Goal: Task Accomplishment & Management: Complete application form

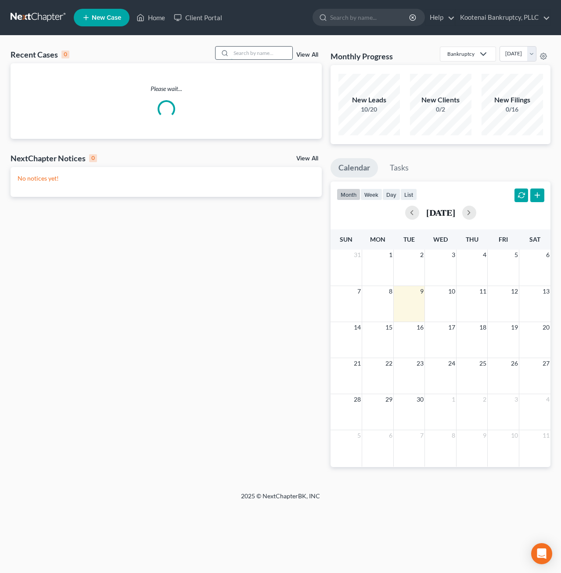
click at [258, 48] on input "search" at bounding box center [262, 53] width 62 height 13
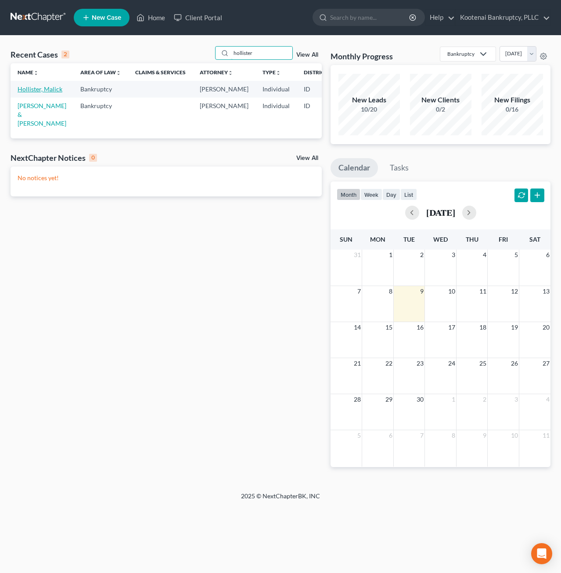
type input "hollister"
click at [33, 91] on link "Hollister, Malick" at bounding box center [40, 88] width 45 height 7
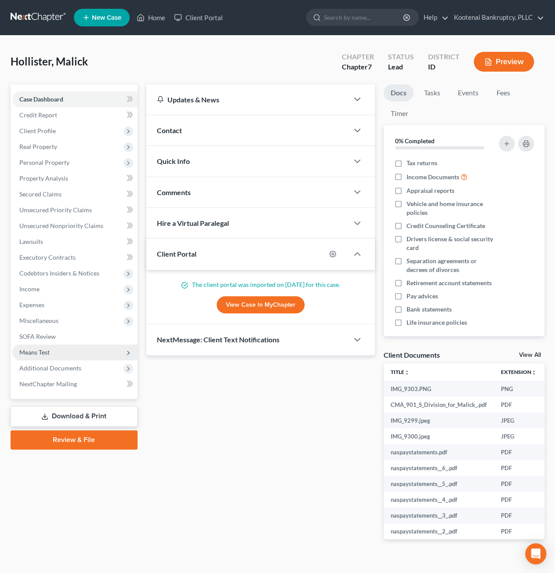
click at [68, 352] on span "Means Test" at bounding box center [74, 352] width 125 height 16
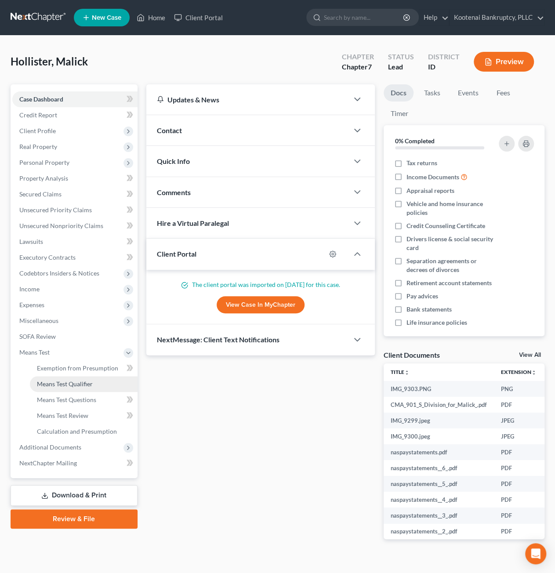
click at [64, 384] on span "Means Test Qualifier" at bounding box center [65, 383] width 56 height 7
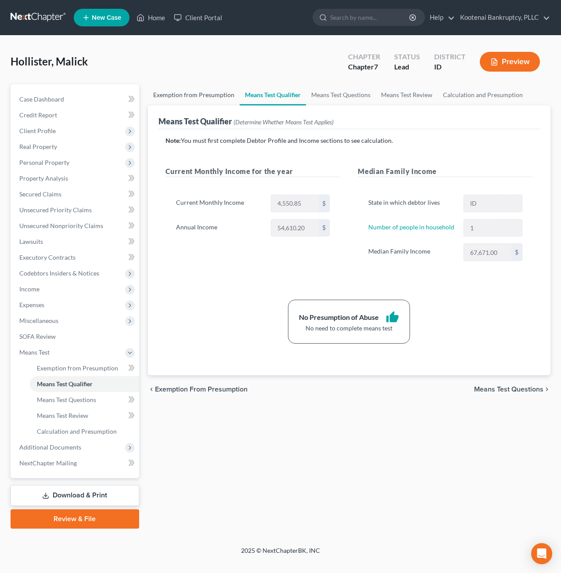
click at [225, 94] on link "Exemption from Presumption" at bounding box center [194, 94] width 92 height 21
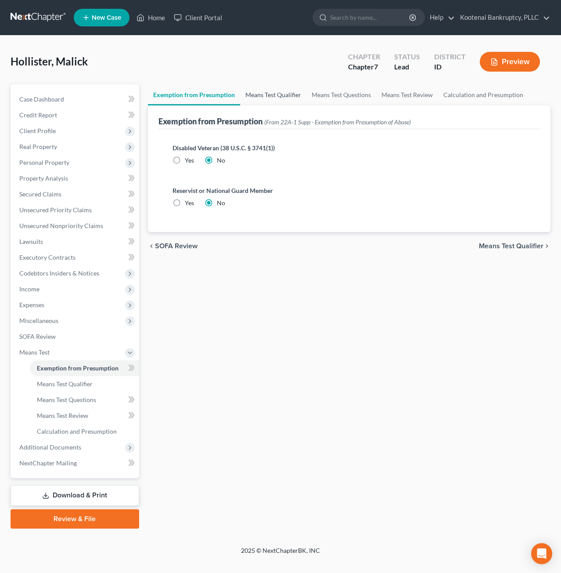
click at [268, 97] on link "Means Test Qualifier" at bounding box center [273, 94] width 66 height 21
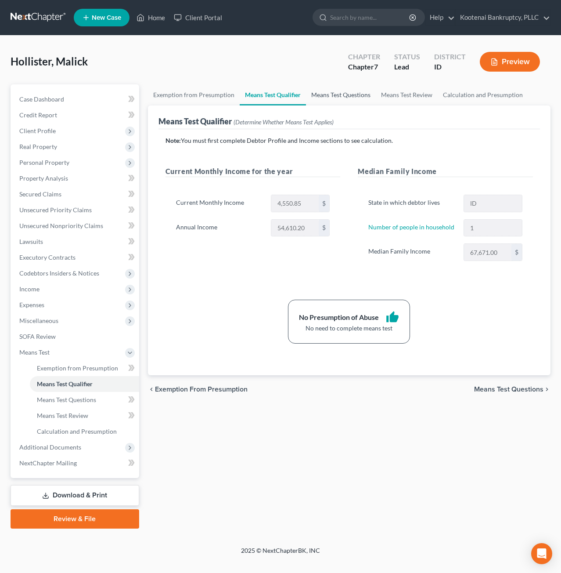
click at [342, 99] on link "Means Test Questions" at bounding box center [341, 94] width 70 height 21
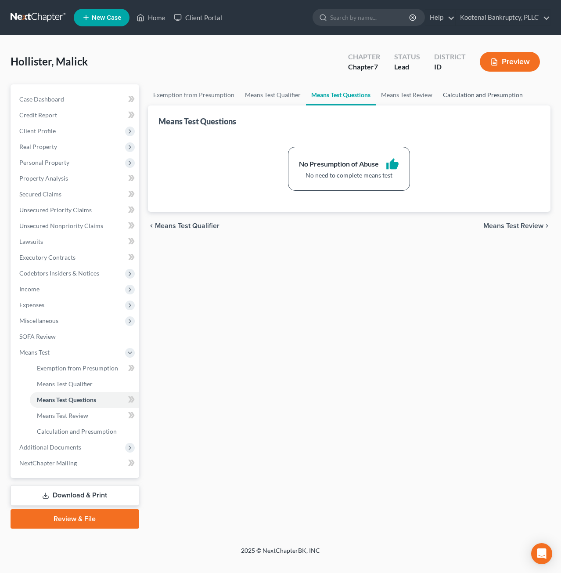
click at [469, 100] on link "Calculation and Presumption" at bounding box center [483, 94] width 91 height 21
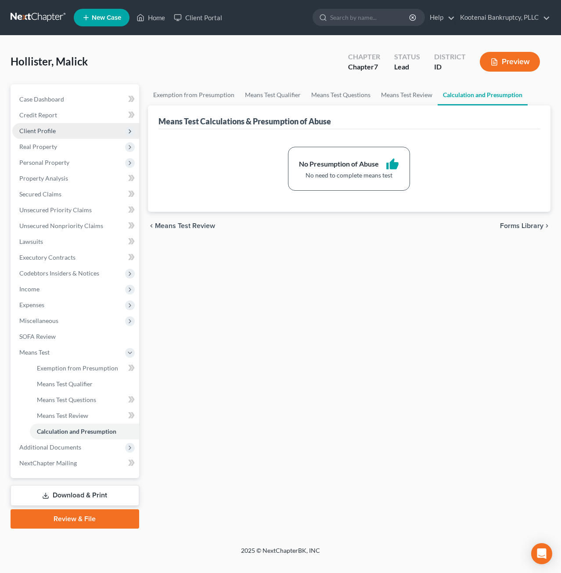
click at [65, 132] on span "Client Profile" at bounding box center [75, 131] width 127 height 16
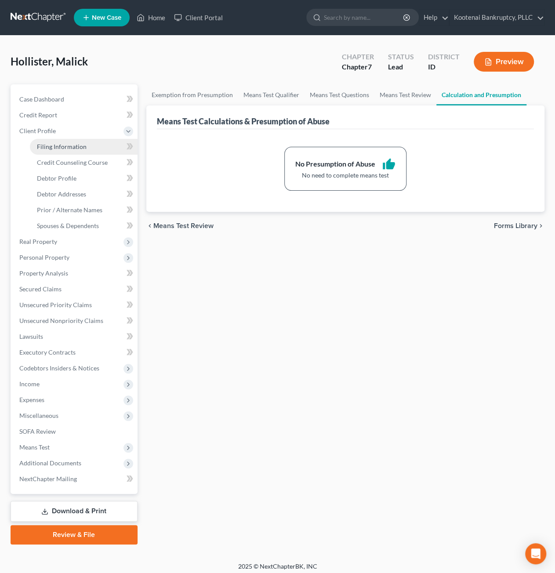
click at [58, 149] on span "Filing Information" at bounding box center [62, 146] width 50 height 7
select select "1"
select select "0"
select select "13"
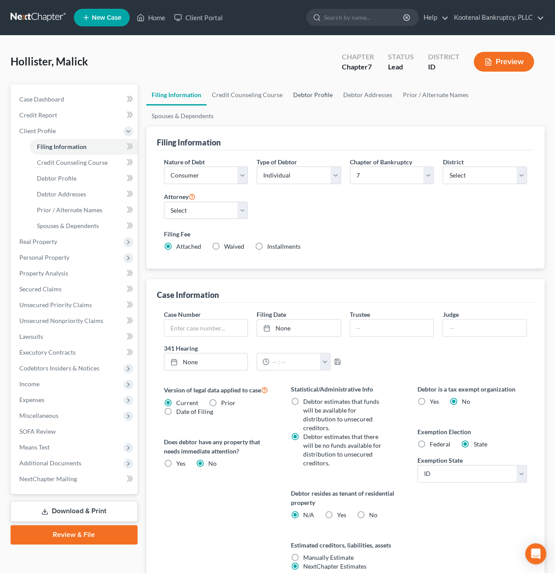
click at [314, 89] on link "Debtor Profile" at bounding box center [313, 94] width 50 height 21
select select "3"
select select "0"
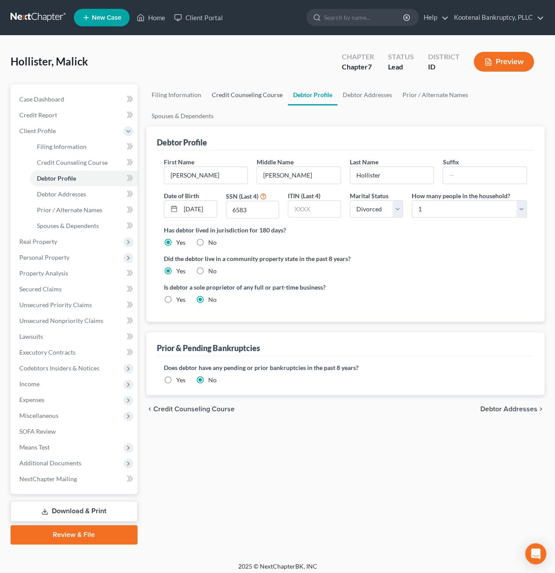
click at [244, 87] on link "Credit Counseling Course" at bounding box center [246, 94] width 81 height 21
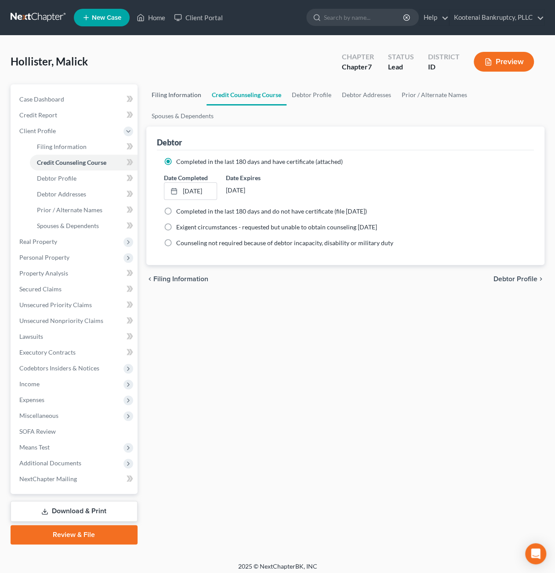
click at [174, 94] on link "Filing Information" at bounding box center [176, 94] width 60 height 21
select select "1"
select select "0"
select select "23"
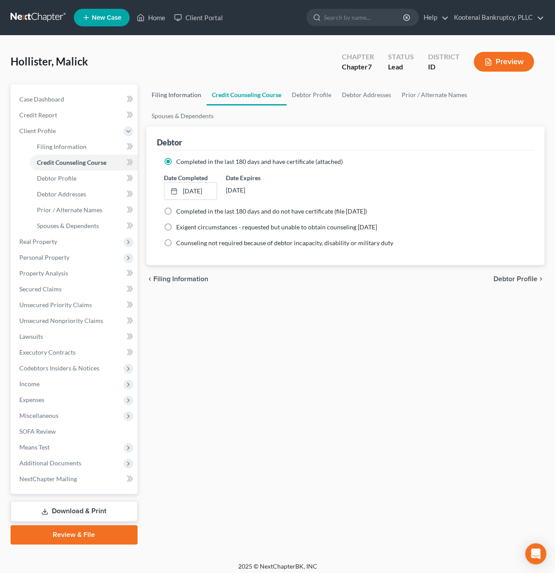
select select "0"
select select "13"
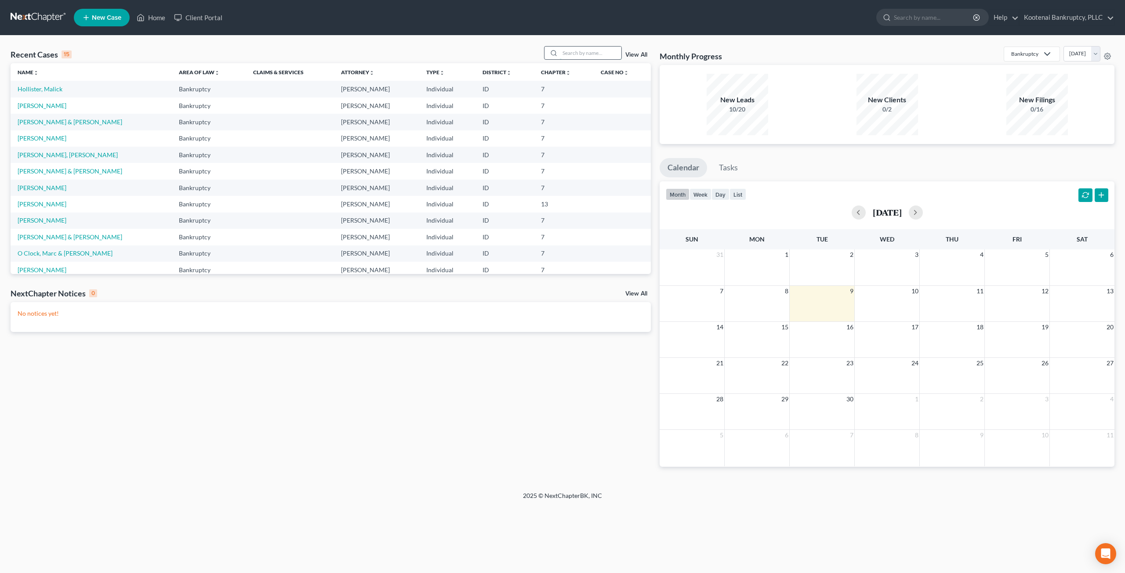
click at [605, 57] on input "search" at bounding box center [591, 53] width 62 height 13
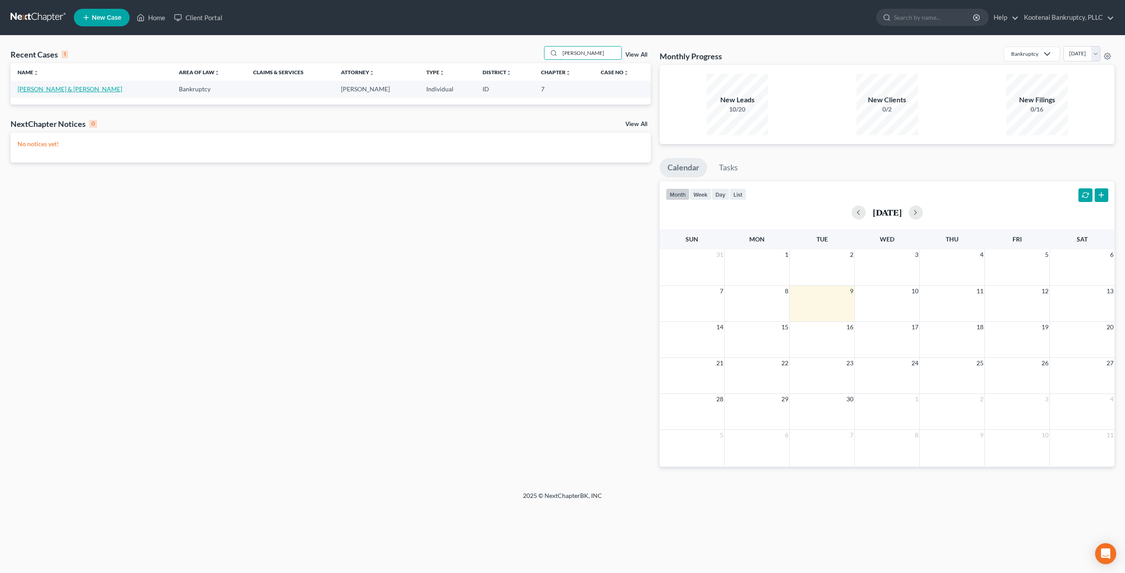
type input "[PERSON_NAME]"
click at [70, 90] on link "[PERSON_NAME] & [PERSON_NAME]" at bounding box center [70, 88] width 105 height 7
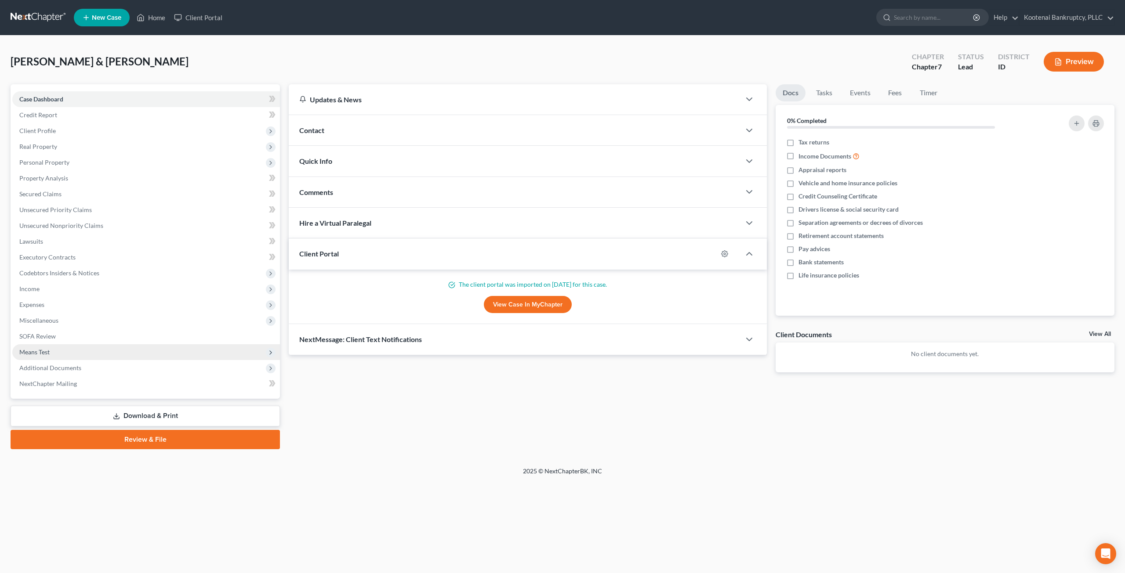
click at [92, 346] on span "Means Test" at bounding box center [146, 352] width 268 height 16
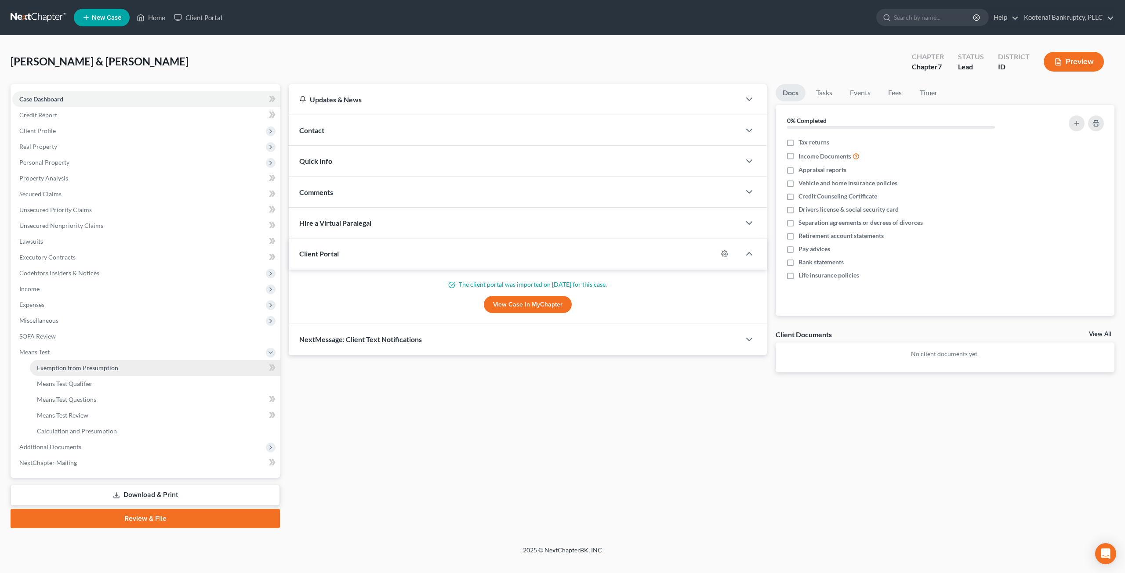
click at [98, 364] on link "Exemption from Presumption" at bounding box center [155, 368] width 250 height 16
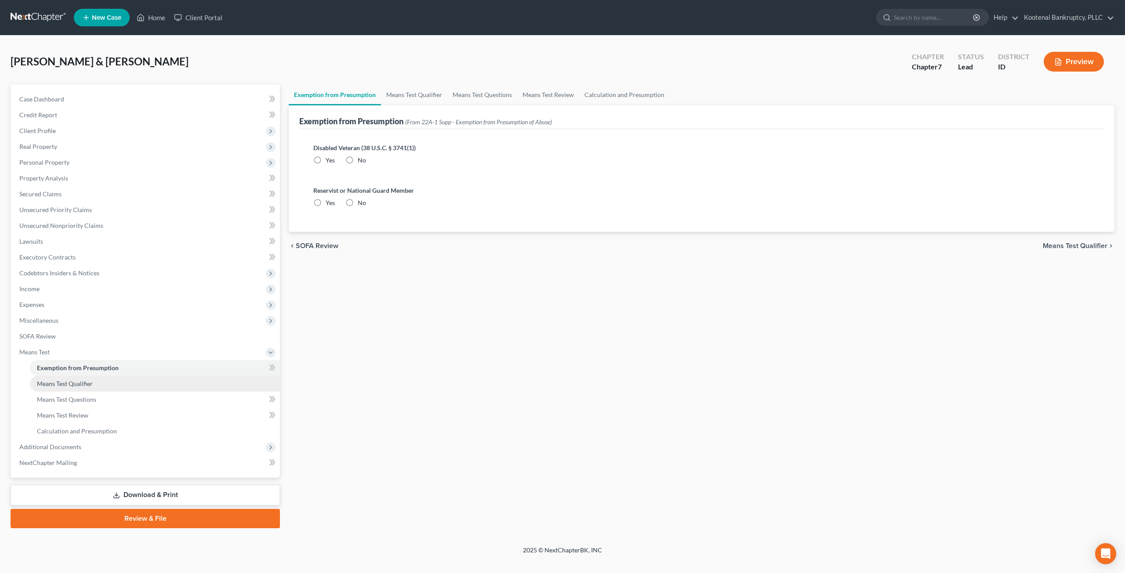
radio input "true"
click at [101, 385] on link "Means Test Qualifier" at bounding box center [155, 384] width 250 height 16
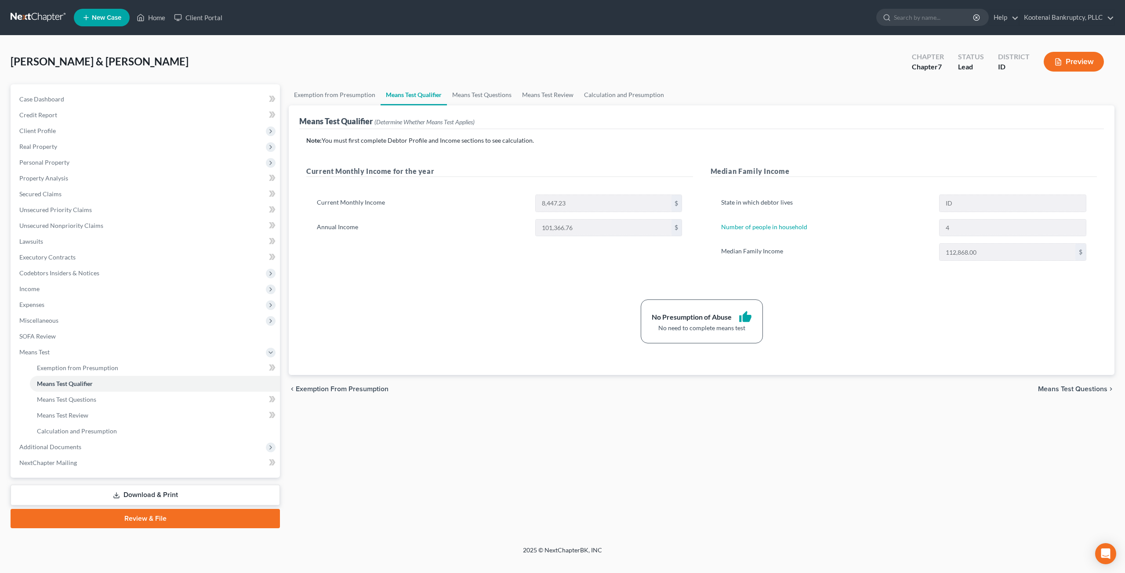
click at [541, 355] on div "Note: You must first complete Debtor Profile and Income sections to see calcula…" at bounding box center [701, 252] width 804 height 246
click at [491, 94] on link "Means Test Questions" at bounding box center [482, 94] width 70 height 21
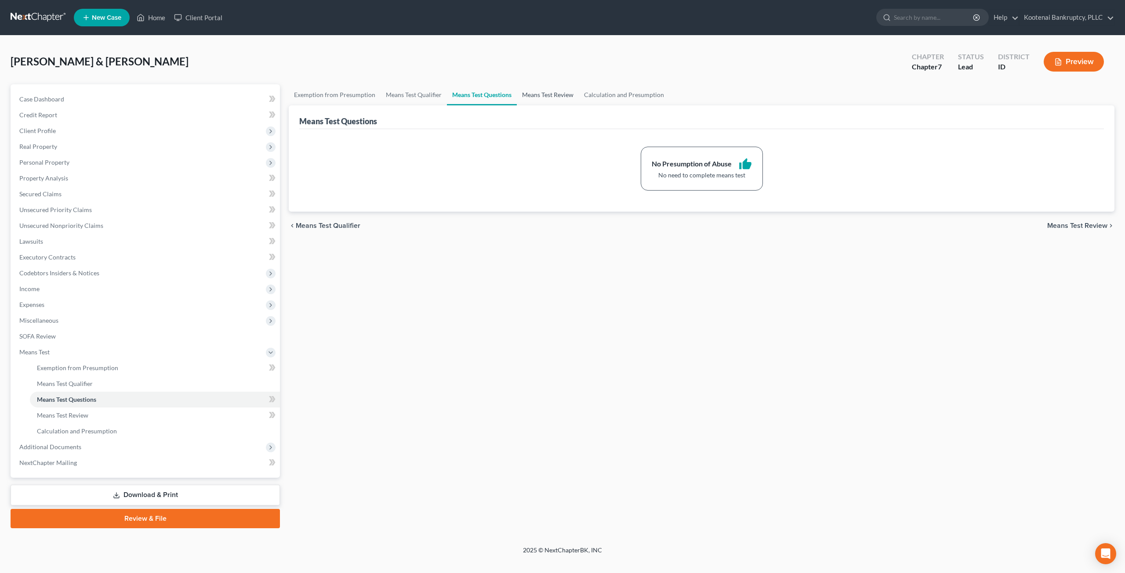
click at [532, 98] on link "Means Test Review" at bounding box center [548, 94] width 62 height 21
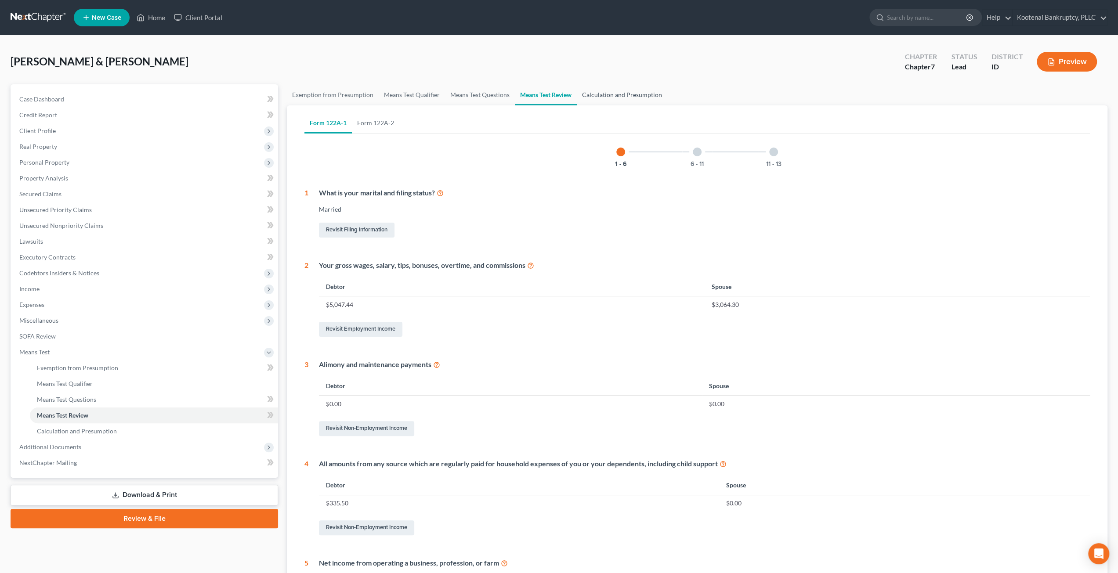
click at [617, 98] on link "Calculation and Presumption" at bounding box center [622, 94] width 91 height 21
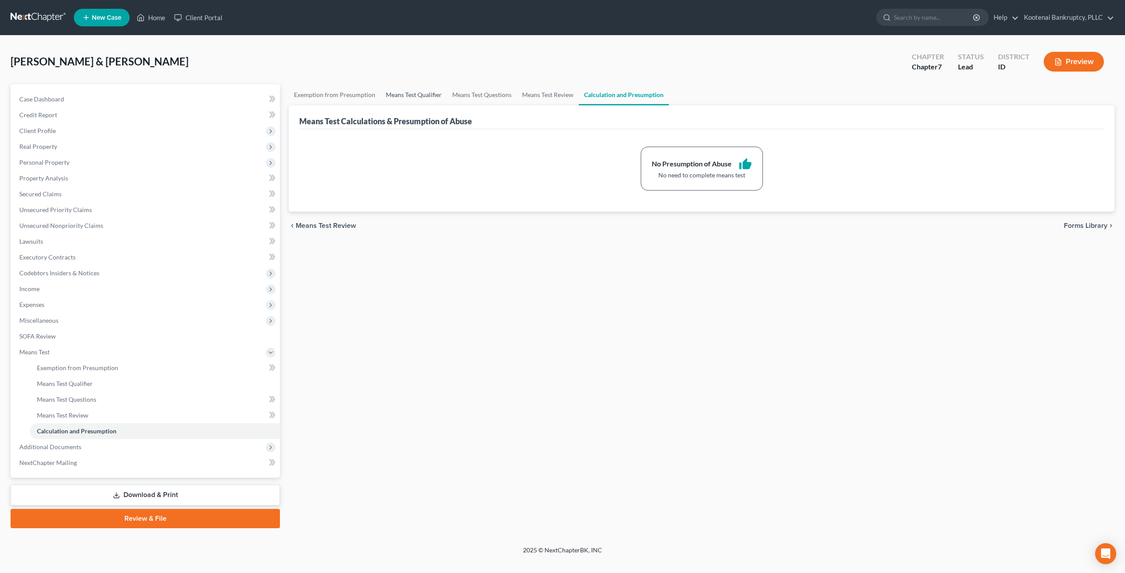
click at [431, 94] on link "Means Test Qualifier" at bounding box center [413, 94] width 66 height 21
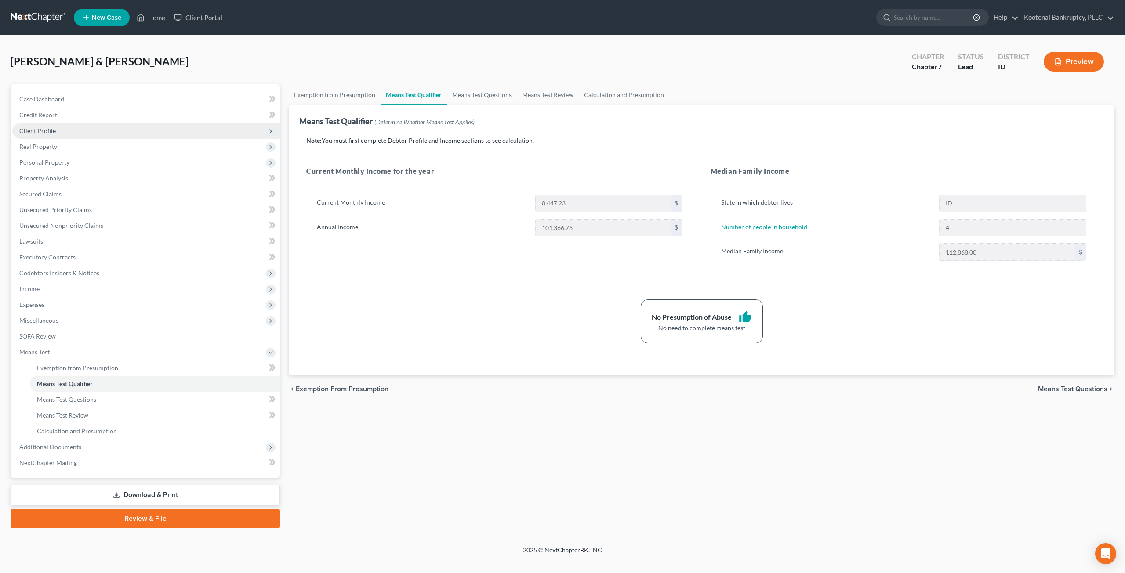
click at [92, 138] on span "Client Profile" at bounding box center [146, 131] width 268 height 16
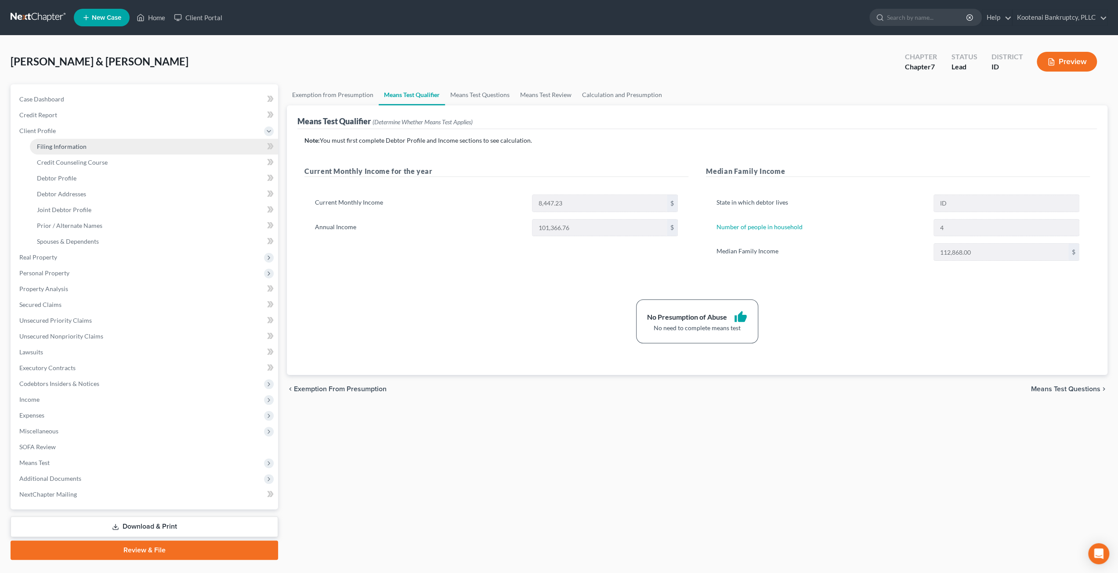
click at [93, 146] on link "Filing Information" at bounding box center [154, 147] width 248 height 16
select select "1"
select select "0"
select select "50"
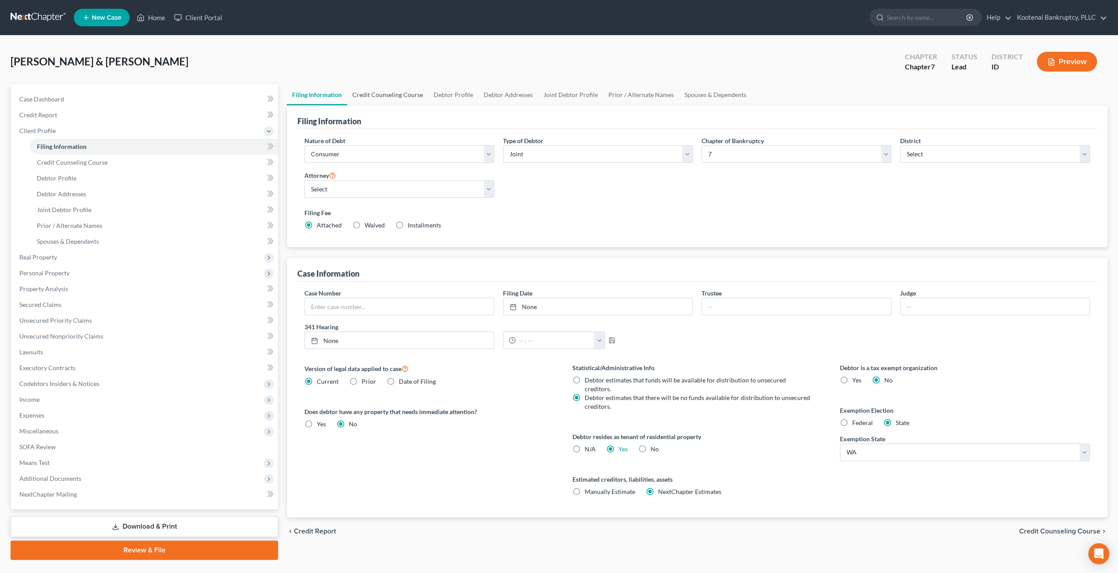
click at [404, 92] on link "Credit Counseling Course" at bounding box center [387, 94] width 81 height 21
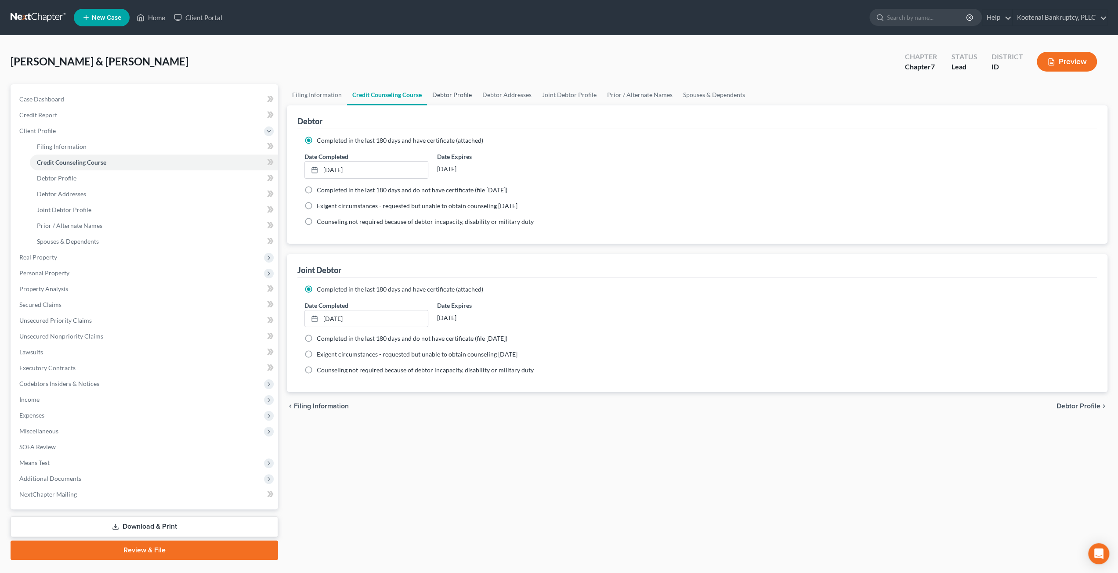
click at [455, 94] on link "Debtor Profile" at bounding box center [452, 94] width 50 height 21
select select "1"
select select "3"
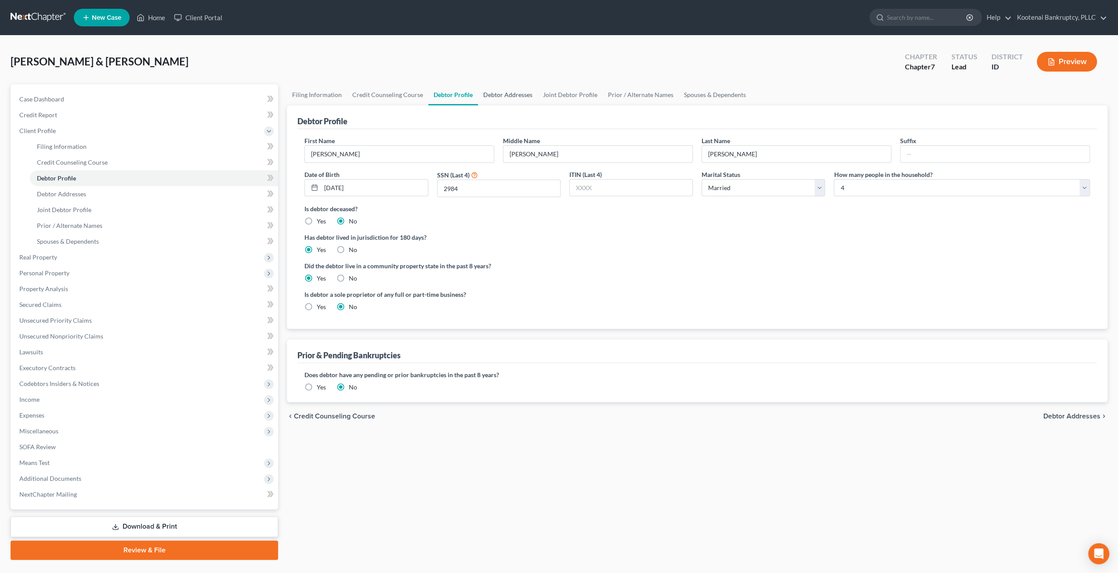
click at [510, 92] on link "Debtor Addresses" at bounding box center [508, 94] width 60 height 21
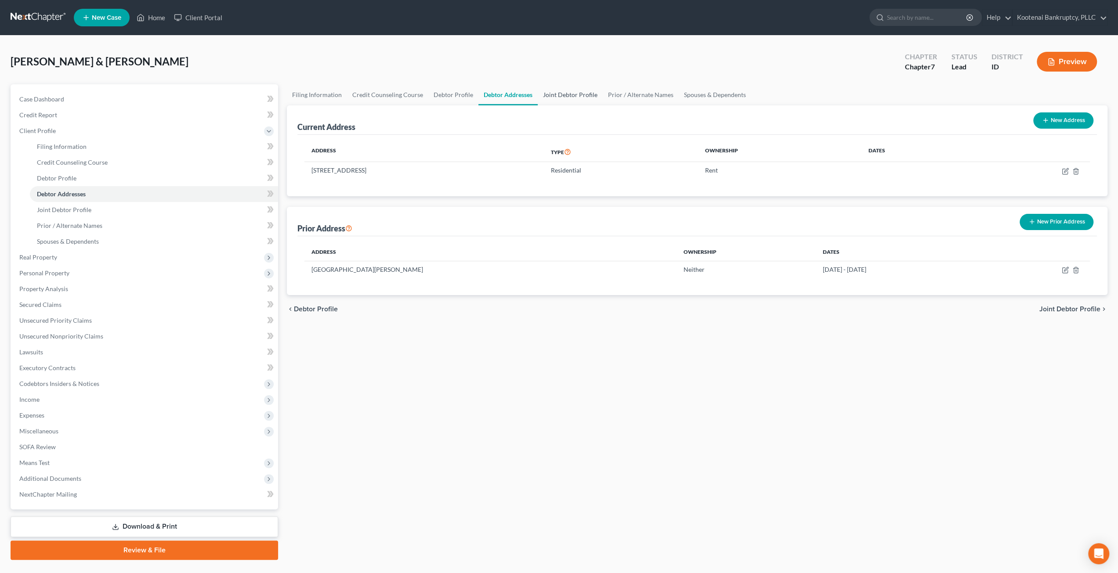
click at [558, 93] on link "Joint Debtor Profile" at bounding box center [570, 94] width 65 height 21
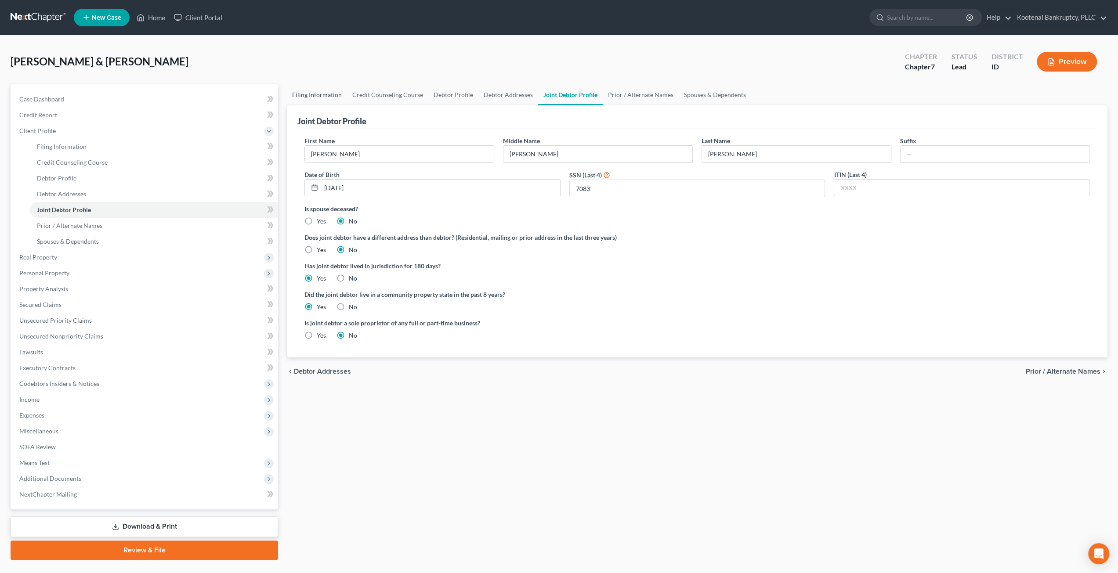
click at [316, 90] on link "Filing Information" at bounding box center [317, 94] width 60 height 21
select select "1"
select select "0"
select select "23"
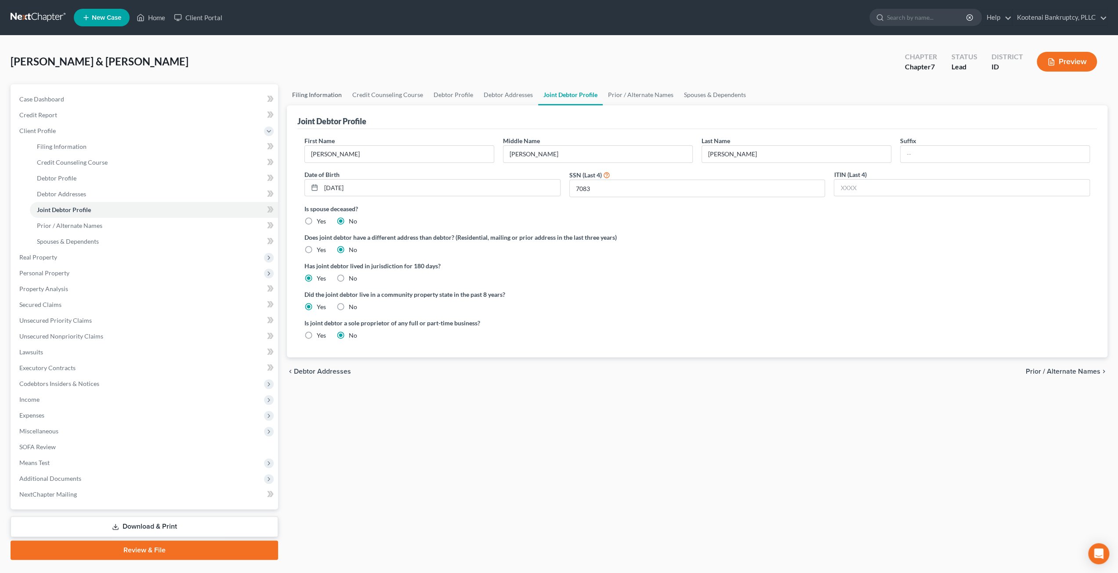
select select "0"
select select "50"
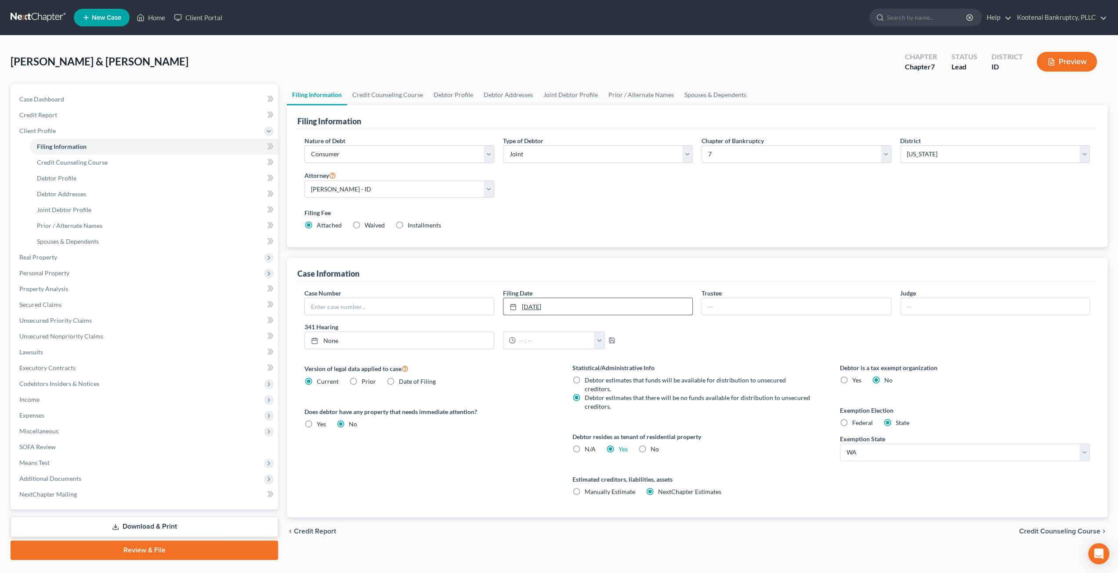
click at [571, 303] on link "9/9/2025" at bounding box center [598, 306] width 189 height 17
click at [87, 460] on span "Means Test" at bounding box center [145, 463] width 266 height 16
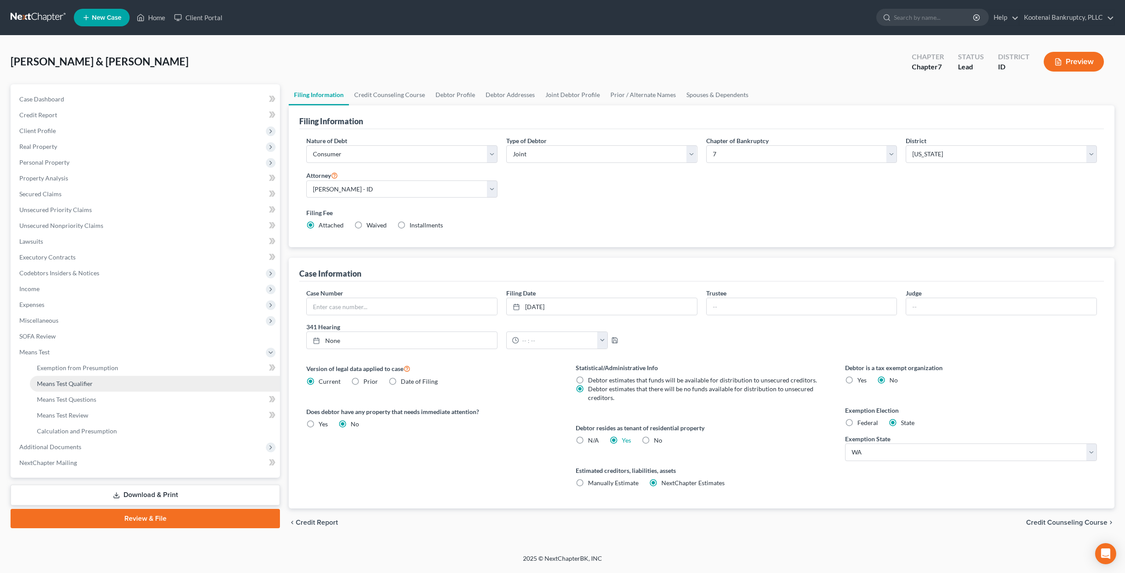
click at [95, 379] on link "Means Test Qualifier" at bounding box center [155, 384] width 250 height 16
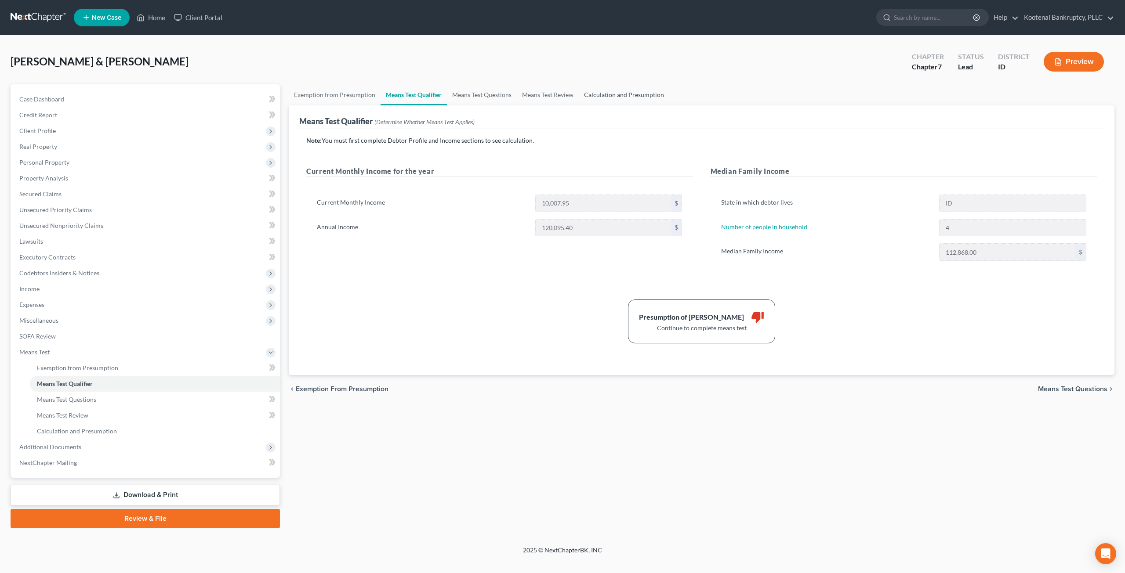
click at [626, 87] on link "Calculation and Presumption" at bounding box center [624, 94] width 91 height 21
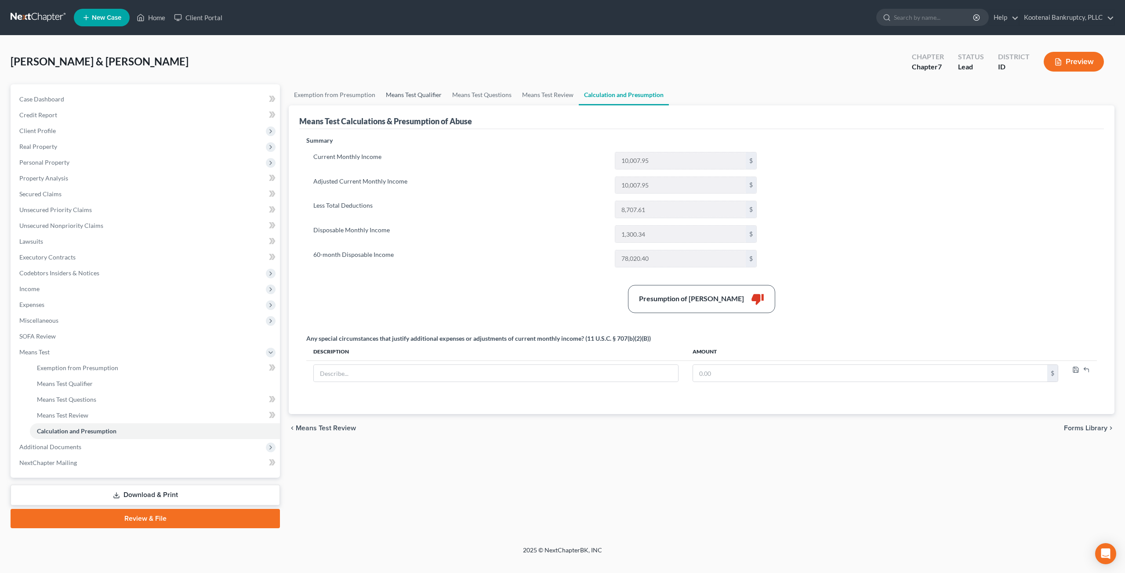
click at [400, 98] on link "Means Test Qualifier" at bounding box center [413, 94] width 66 height 21
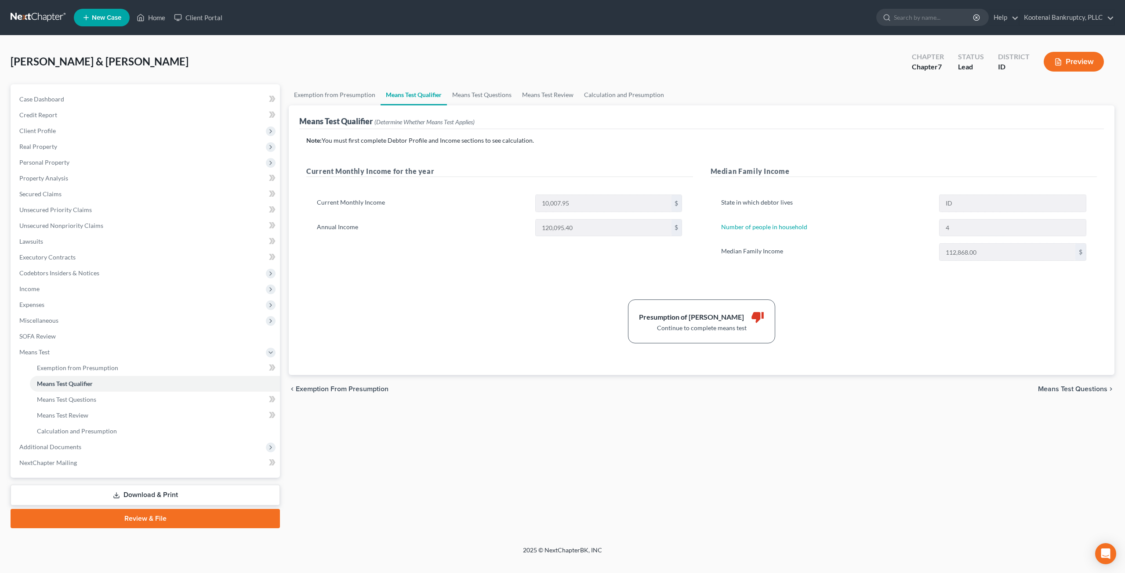
click at [1072, 63] on button "Preview" at bounding box center [1073, 62] width 60 height 20
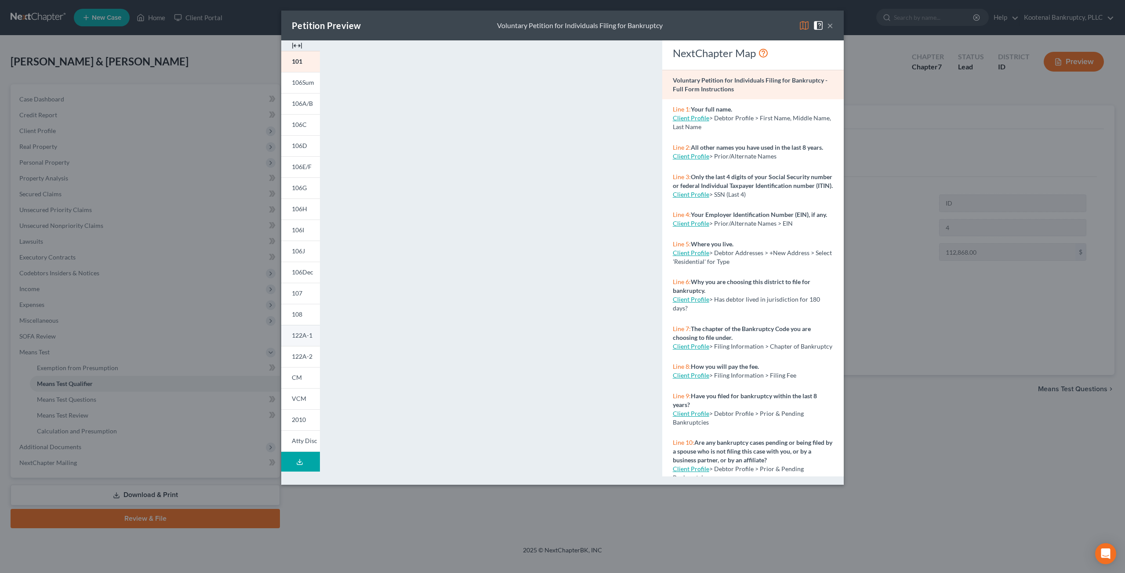
click at [297, 333] on span "122A-1" at bounding box center [302, 335] width 21 height 7
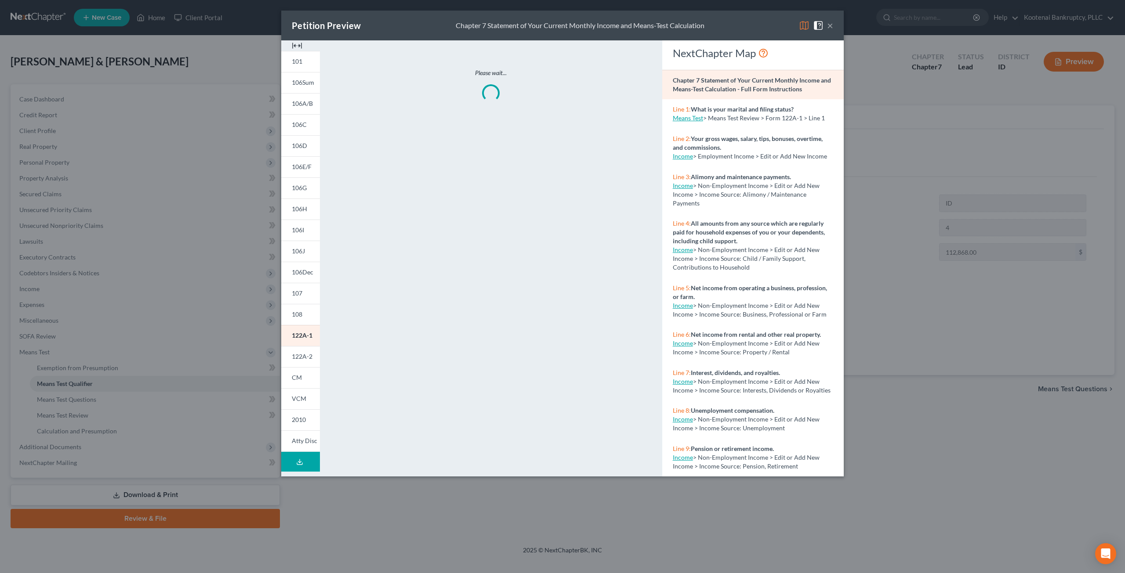
click at [832, 27] on button "×" at bounding box center [830, 25] width 6 height 11
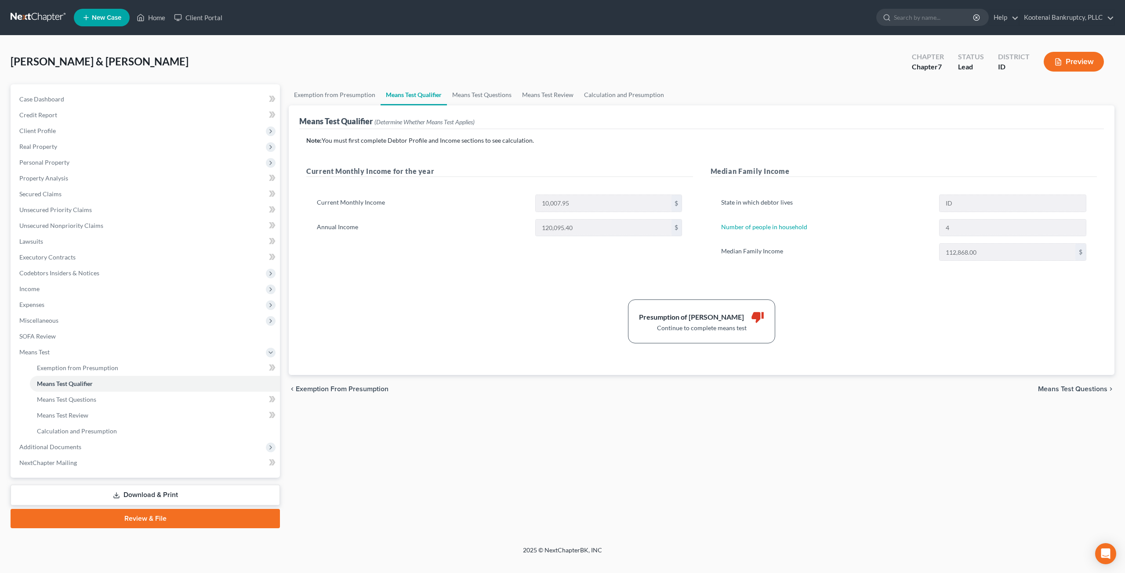
drag, startPoint x: 877, startPoint y: 195, endPoint x: 633, endPoint y: 495, distance: 387.3
click at [612, 476] on div "Exemption from Presumption Means Test Qualifier Means Test Questions Means Test…" at bounding box center [701, 306] width 834 height 444
click at [74, 283] on span "Income" at bounding box center [146, 289] width 268 height 16
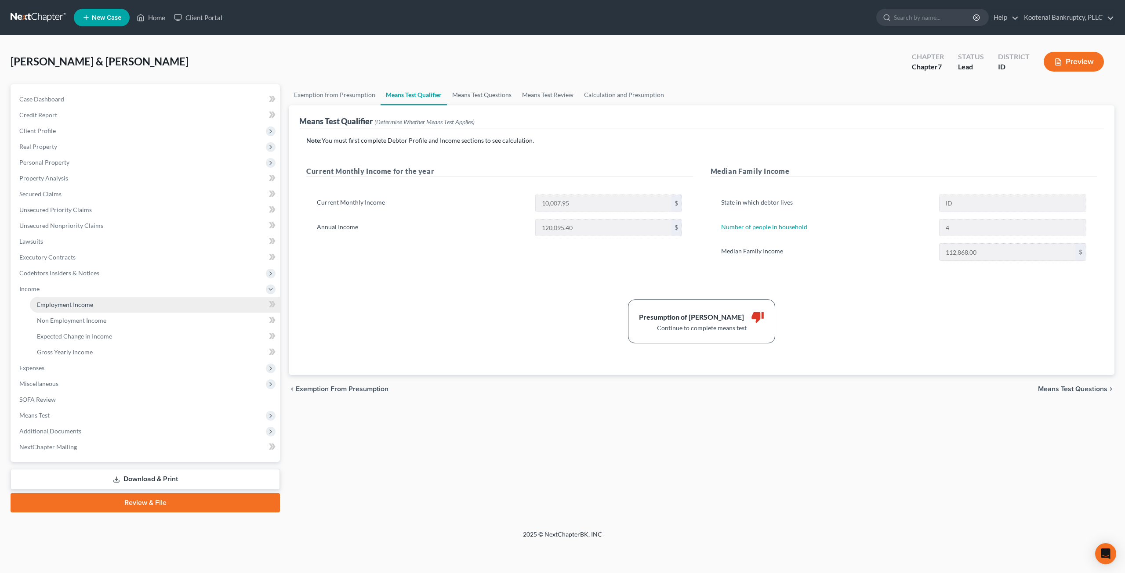
click at [75, 301] on span "Employment Income" at bounding box center [65, 304] width 56 height 7
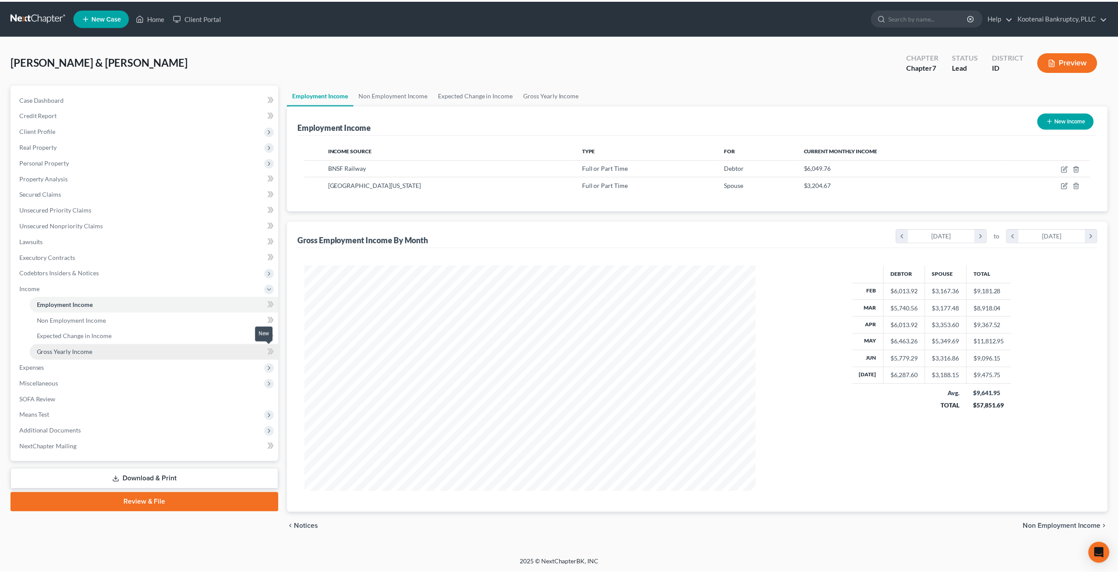
scroll to position [227, 471]
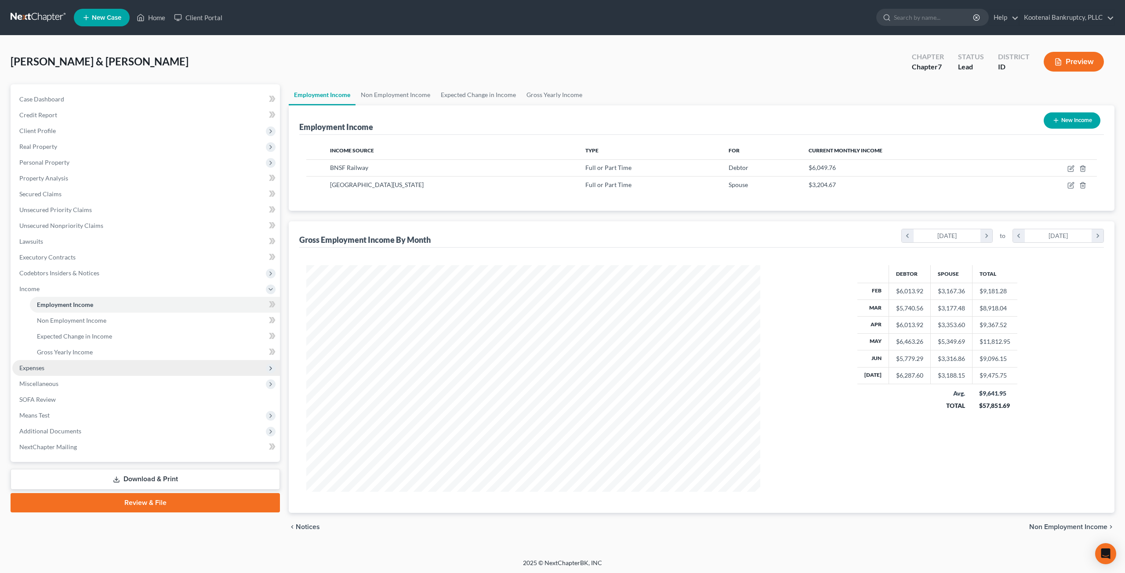
click at [45, 366] on span "Expenses" at bounding box center [146, 368] width 268 height 16
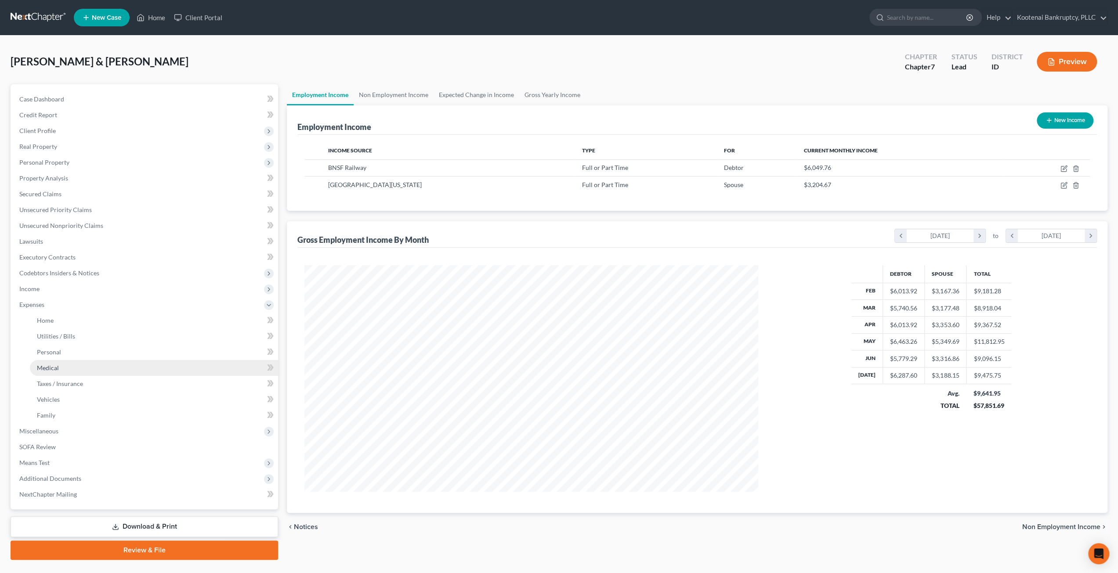
scroll to position [439132, 438890]
click at [71, 323] on link "Home" at bounding box center [154, 321] width 248 height 16
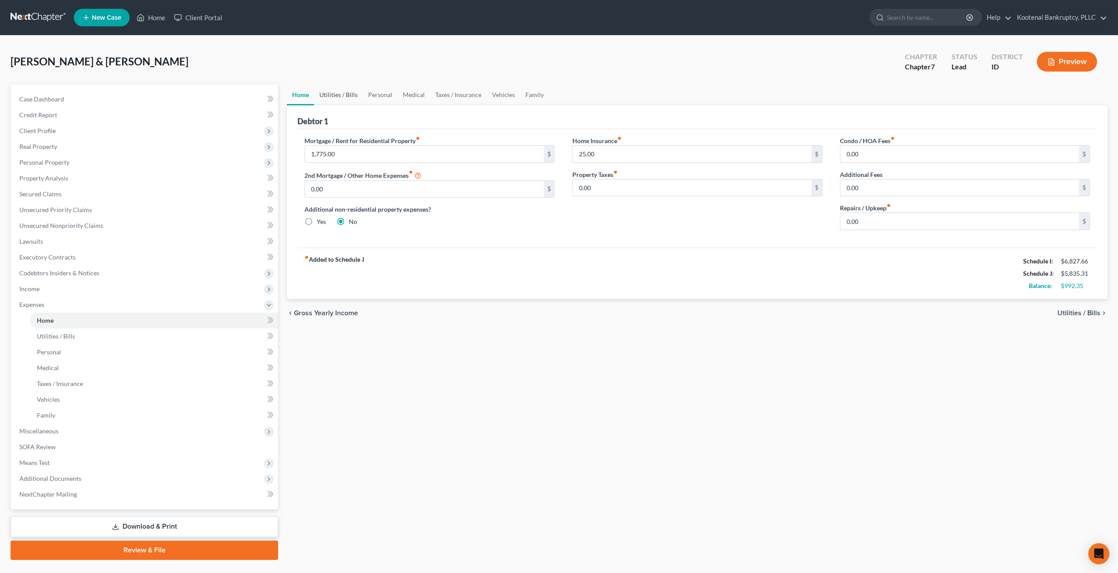
click at [347, 87] on link "Utilities / Bills" at bounding box center [338, 94] width 49 height 21
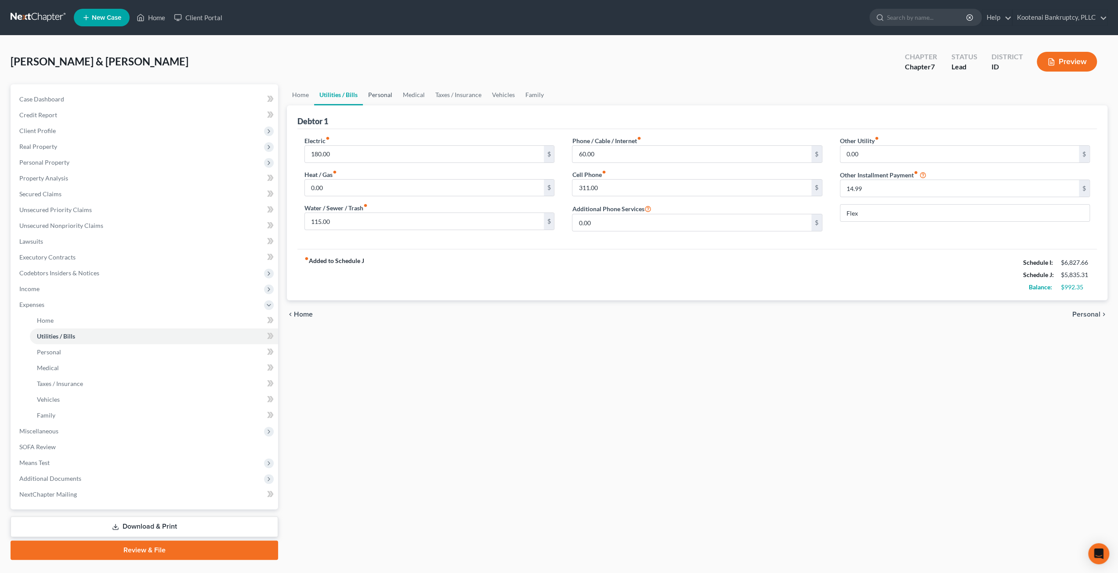
click at [385, 89] on link "Personal" at bounding box center [380, 94] width 35 height 21
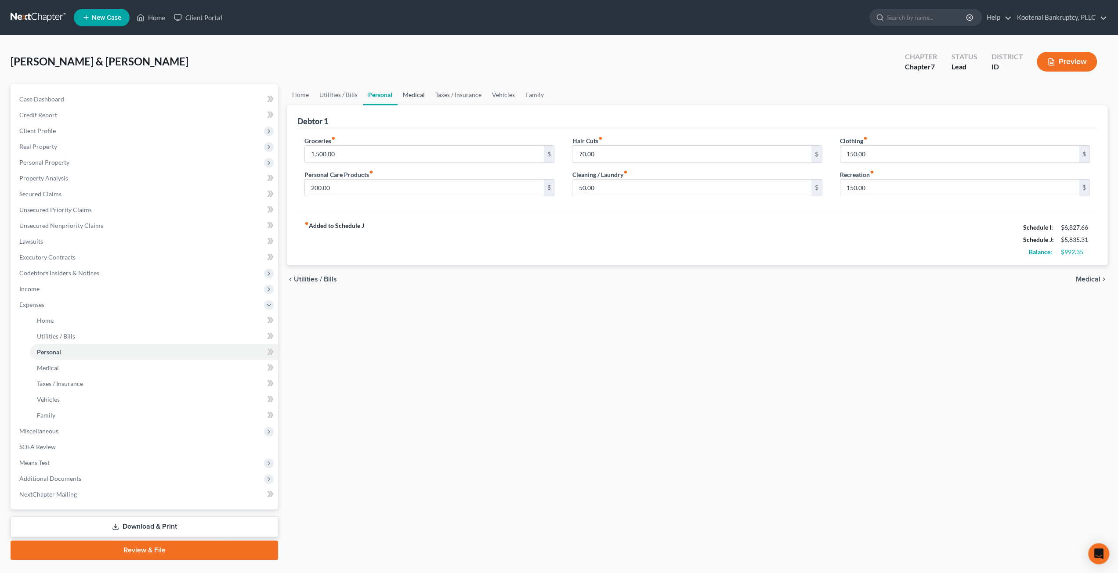
click at [414, 96] on link "Medical" at bounding box center [414, 94] width 33 height 21
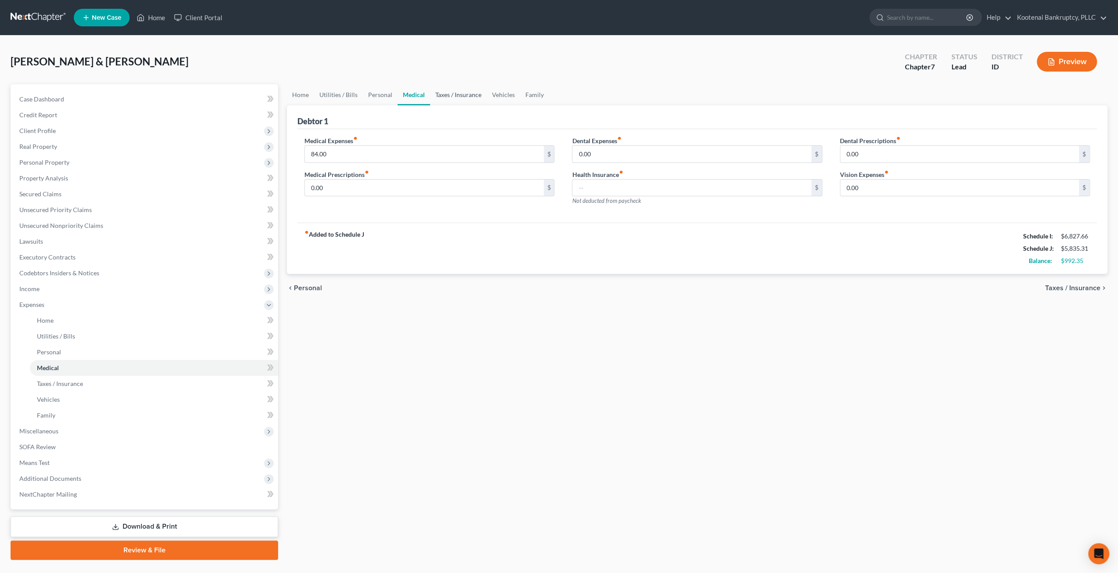
click at [454, 94] on link "Taxes / Insurance" at bounding box center [458, 94] width 57 height 21
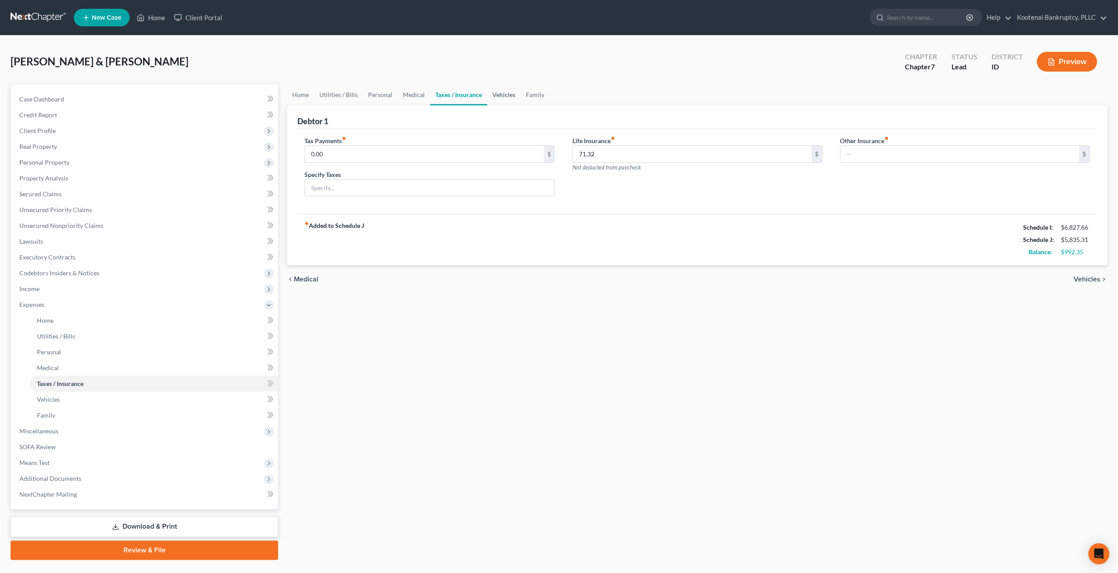
click at [494, 94] on link "Vehicles" at bounding box center [503, 94] width 33 height 21
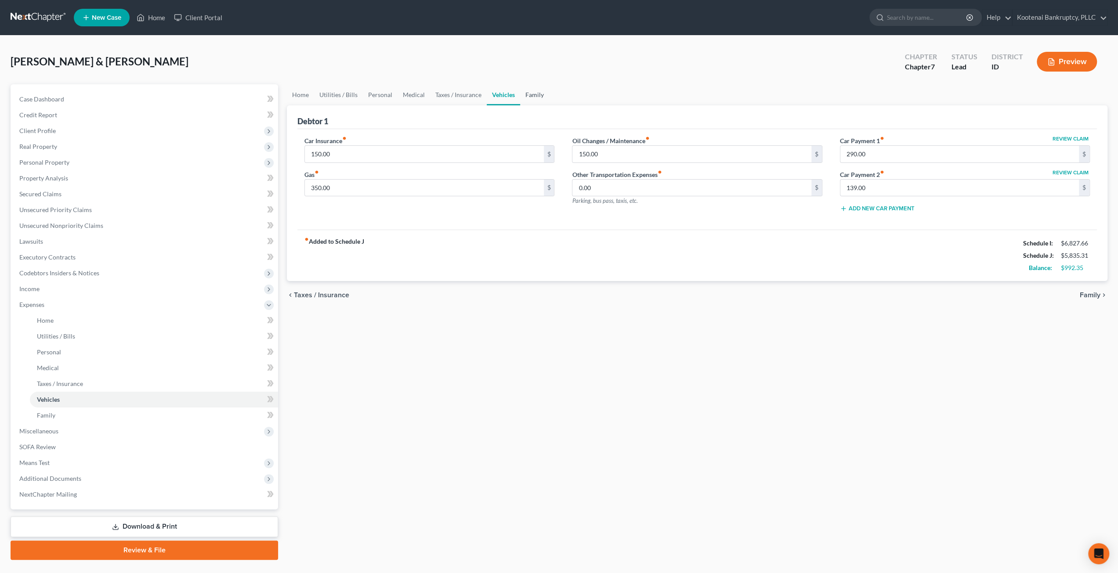
click at [528, 96] on link "Family" at bounding box center [534, 94] width 29 height 21
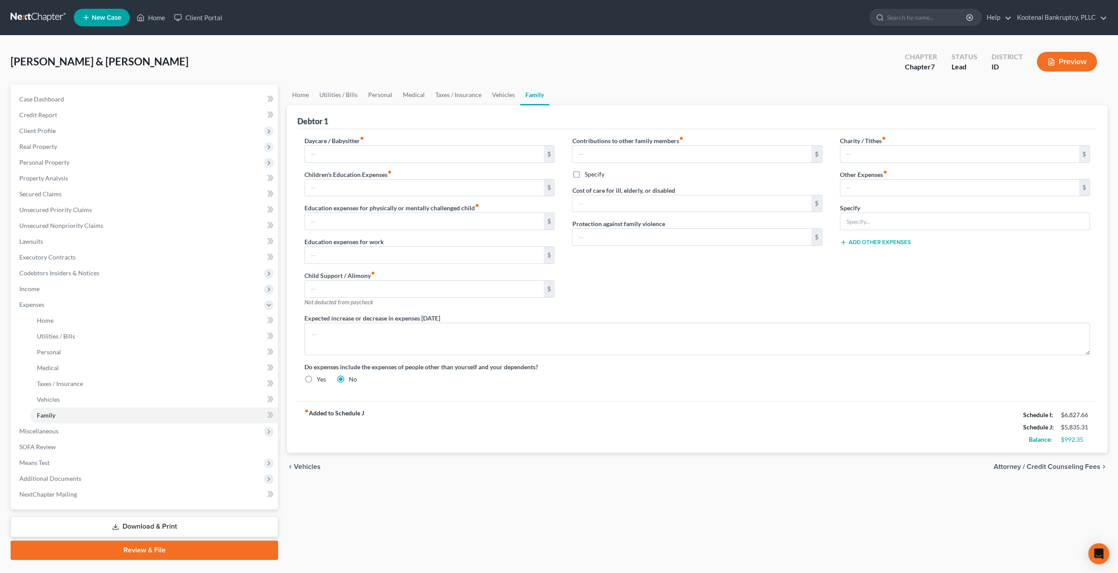
click at [1053, 59] on icon "button" at bounding box center [1051, 62] width 8 height 8
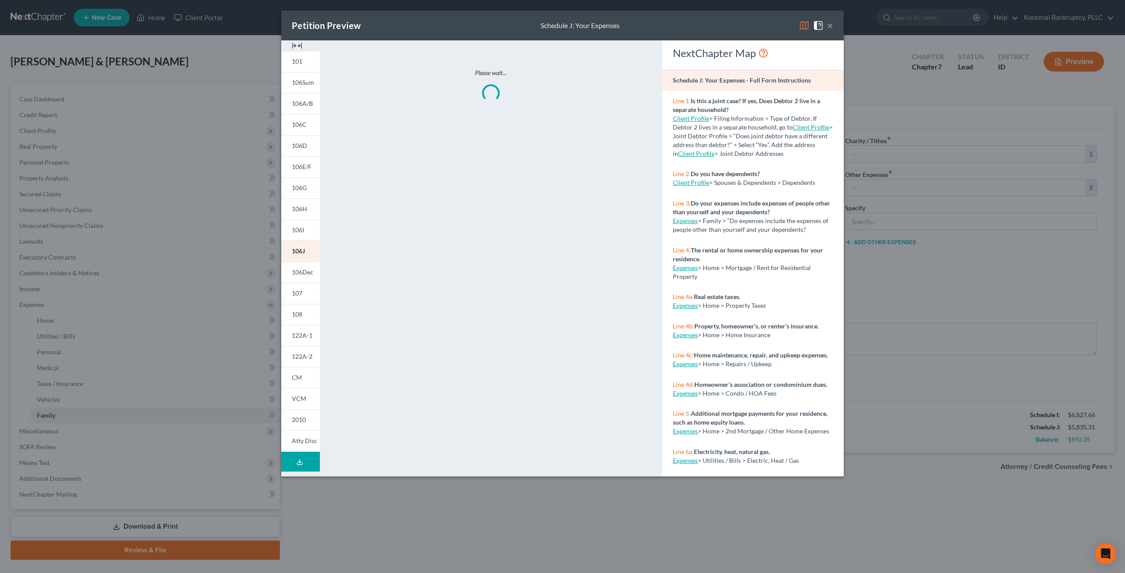
click at [831, 27] on button "×" at bounding box center [830, 25] width 6 height 11
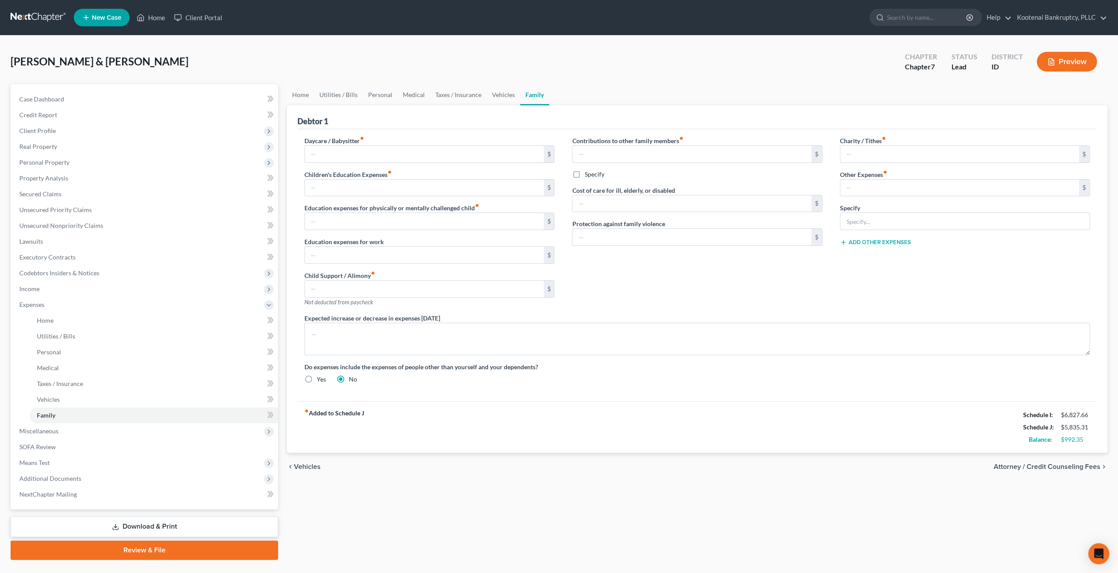
click at [784, 471] on div "chevron_left Vehicles Attorney / Credit Counseling Fees chevron_right" at bounding box center [697, 467] width 821 height 28
click at [492, 88] on link "Vehicles" at bounding box center [503, 94] width 33 height 21
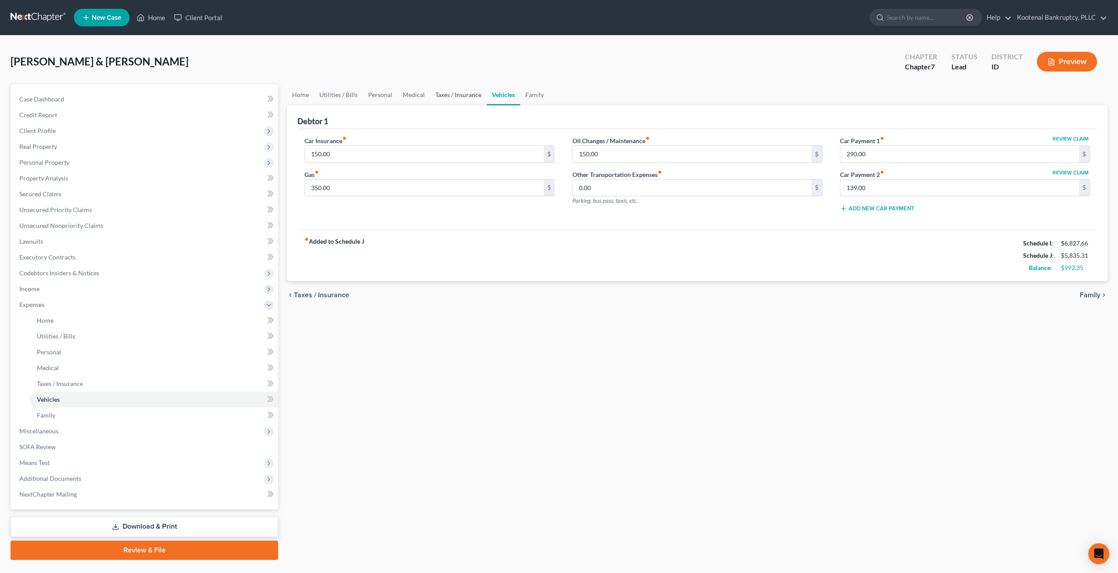
click at [464, 93] on link "Taxes / Insurance" at bounding box center [458, 94] width 57 height 21
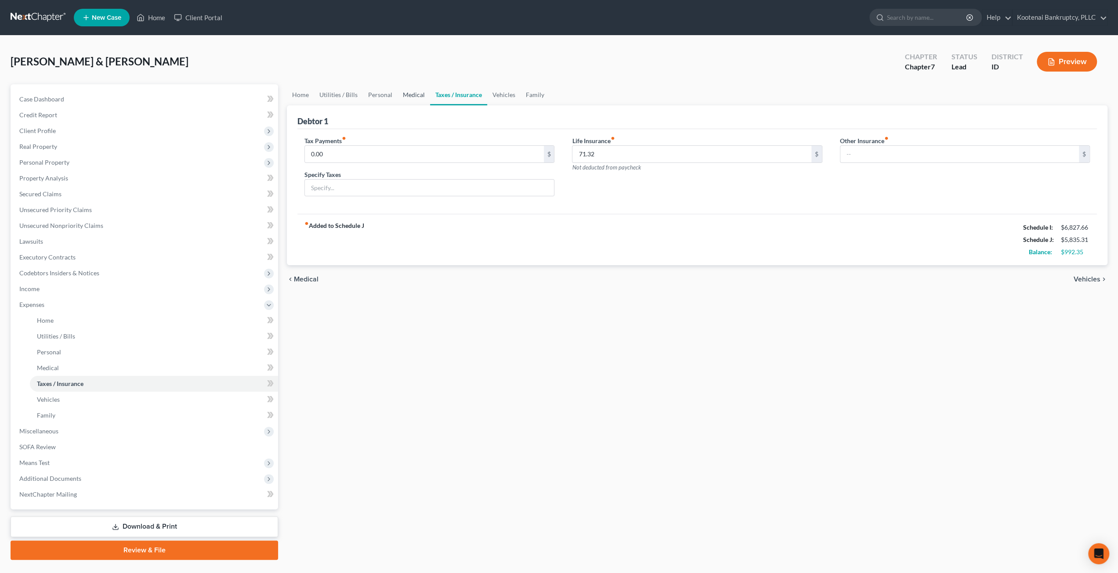
click at [410, 92] on link "Medical" at bounding box center [414, 94] width 33 height 21
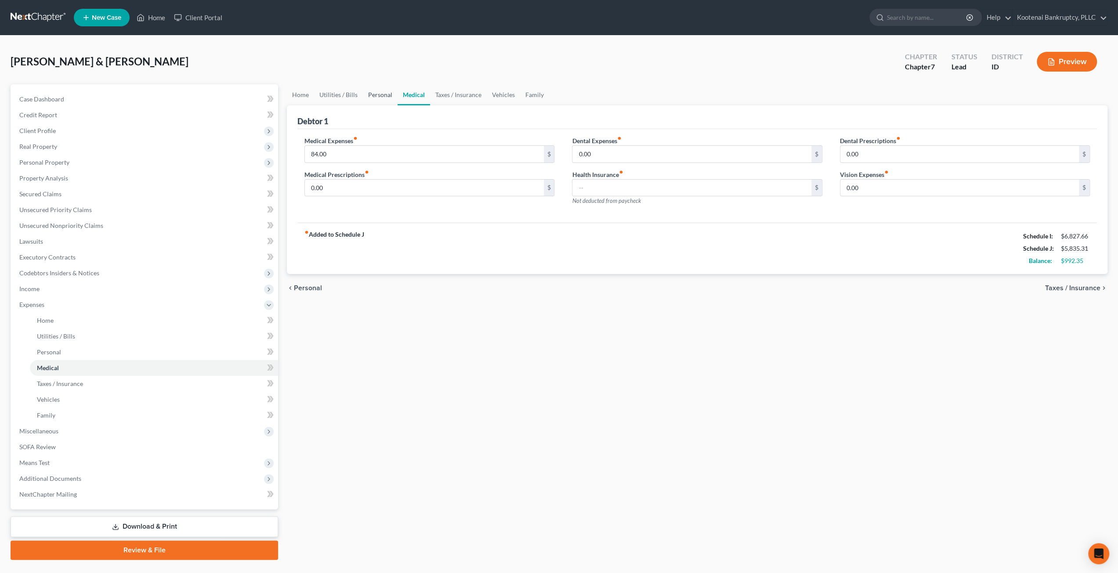
click at [378, 91] on link "Personal" at bounding box center [380, 94] width 35 height 21
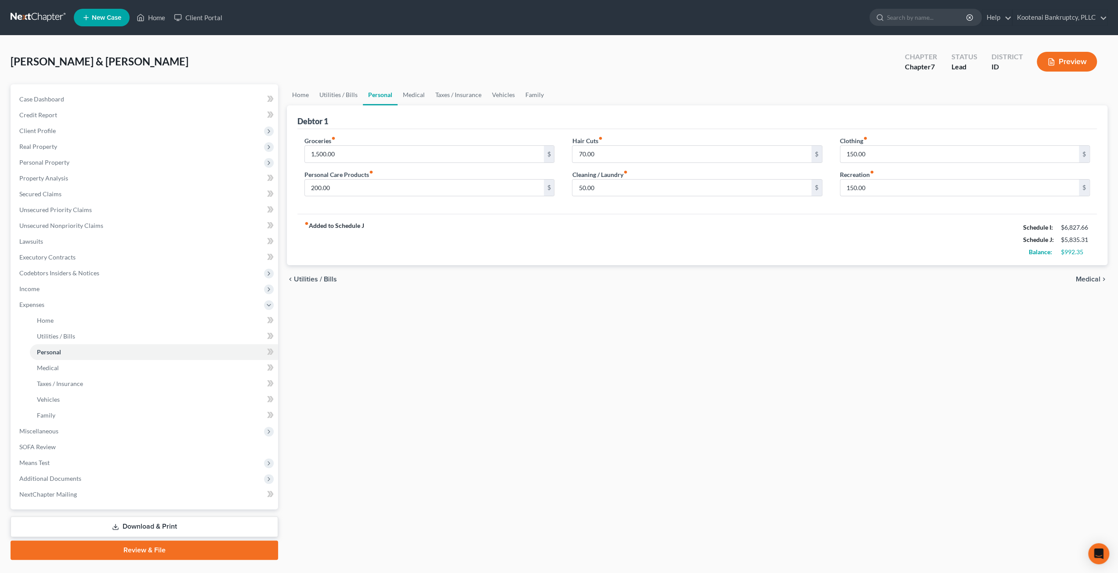
click at [650, 351] on div "Home Utilities / Bills Personal Medical Taxes / Insurance Vehicles Family Debto…" at bounding box center [698, 322] width 830 height 476
click at [111, 323] on link "Home" at bounding box center [154, 321] width 248 height 16
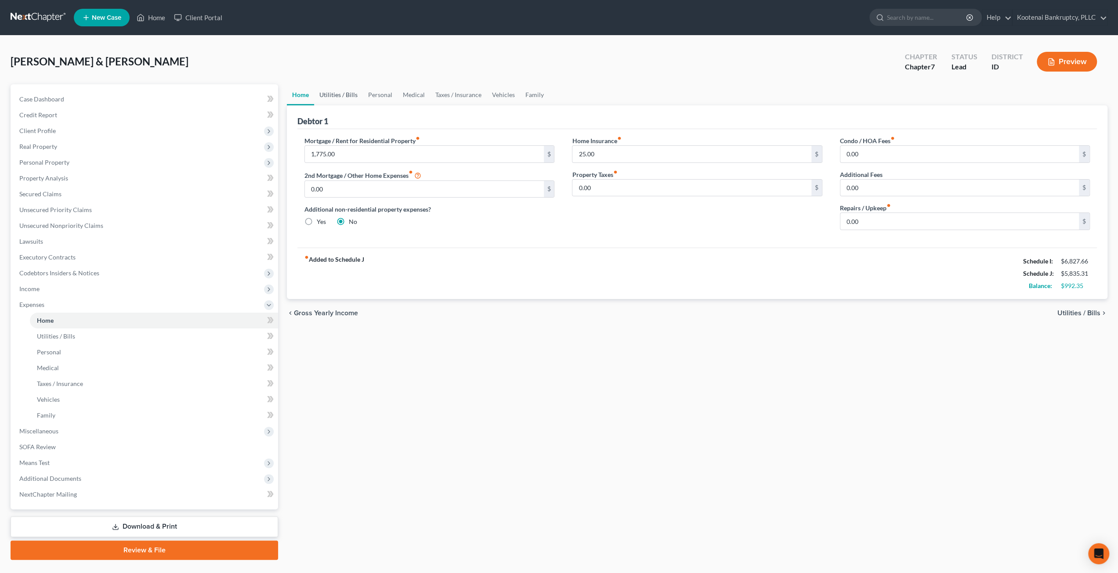
click at [334, 94] on link "Utilities / Bills" at bounding box center [338, 94] width 49 height 21
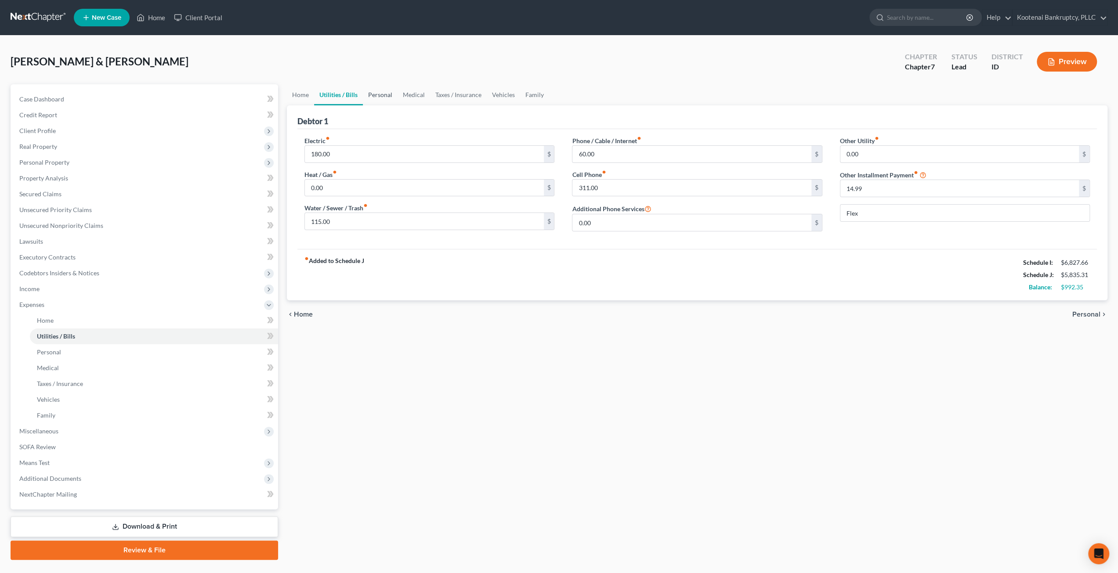
click at [382, 96] on link "Personal" at bounding box center [380, 94] width 35 height 21
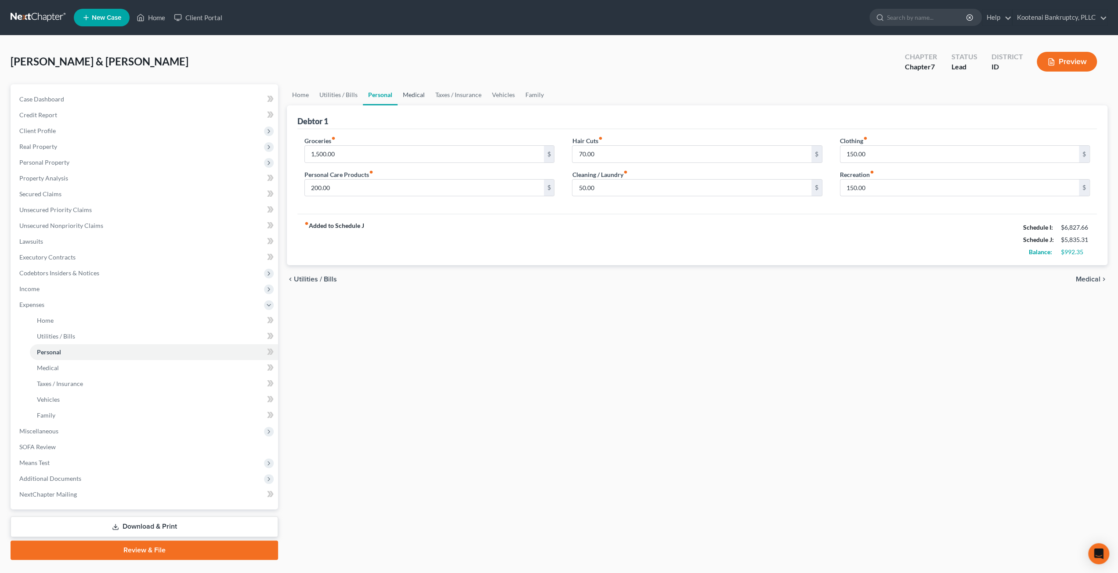
click at [410, 94] on link "Medical" at bounding box center [414, 94] width 33 height 21
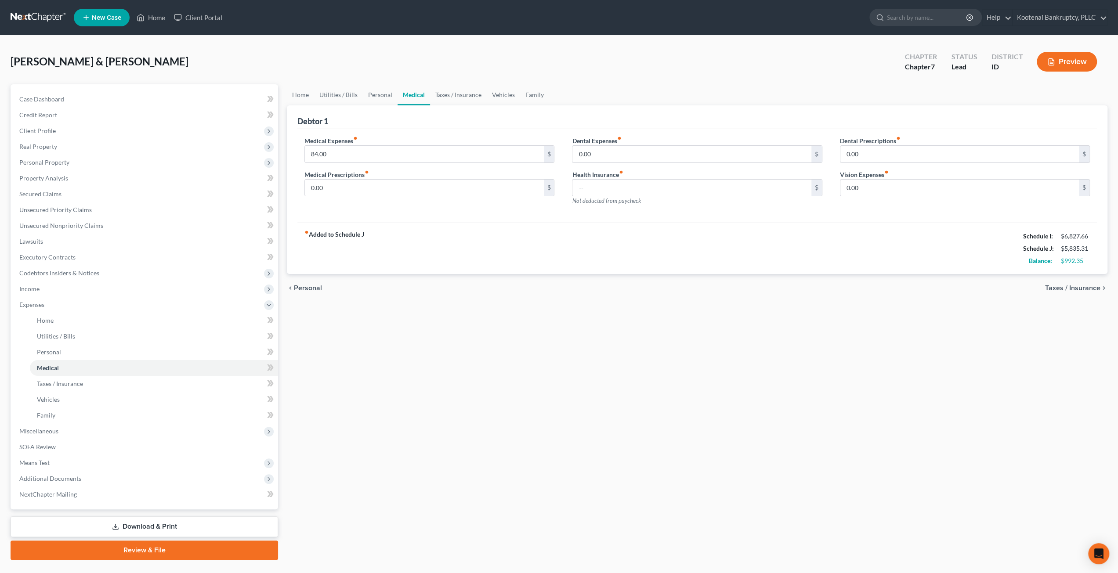
click at [457, 105] on div "Debtor 1" at bounding box center [697, 117] width 800 height 24
click at [475, 98] on link "Taxes / Insurance" at bounding box center [458, 94] width 57 height 21
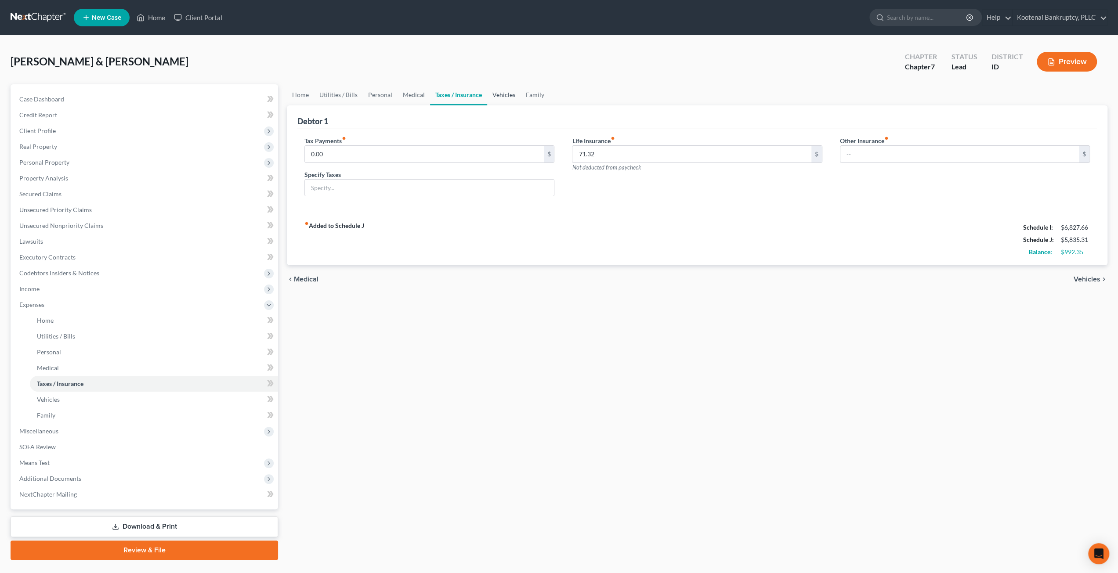
click at [504, 99] on link "Vehicles" at bounding box center [503, 94] width 33 height 21
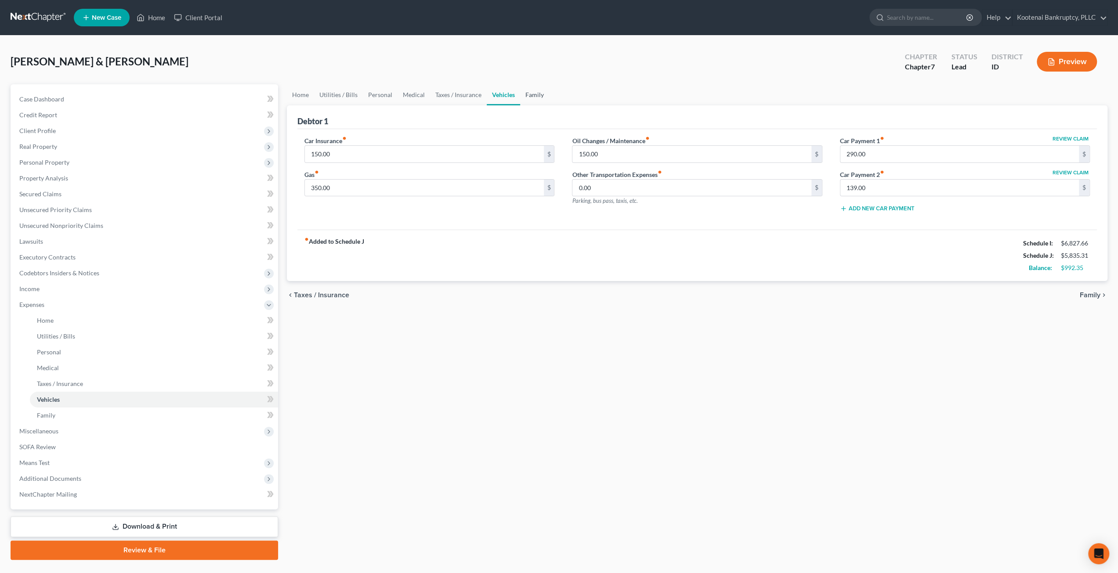
click at [533, 101] on link "Family" at bounding box center [534, 94] width 29 height 21
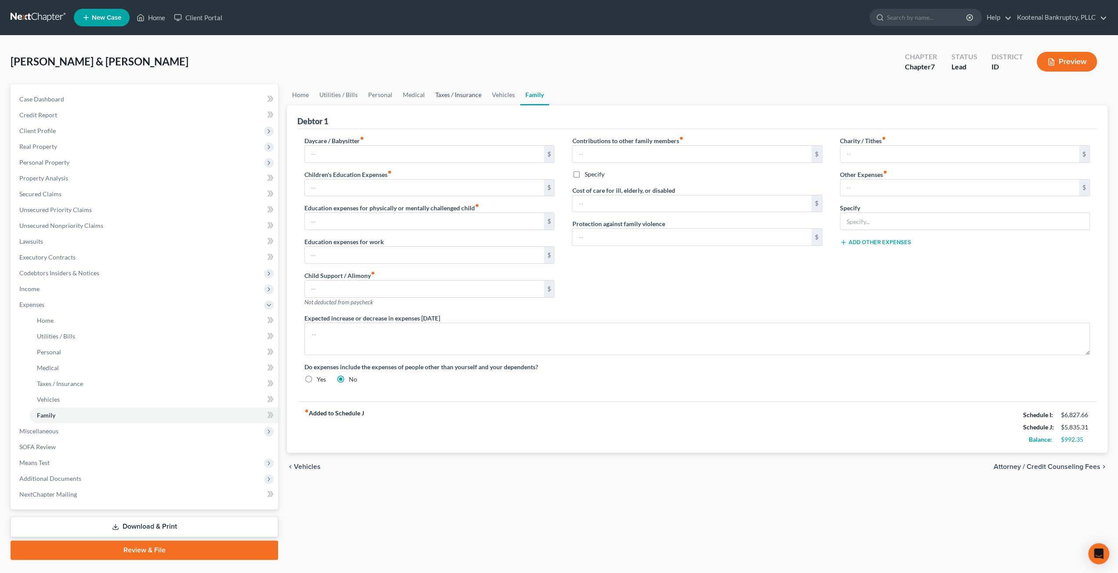
click at [439, 94] on link "Taxes / Insurance" at bounding box center [458, 94] width 57 height 21
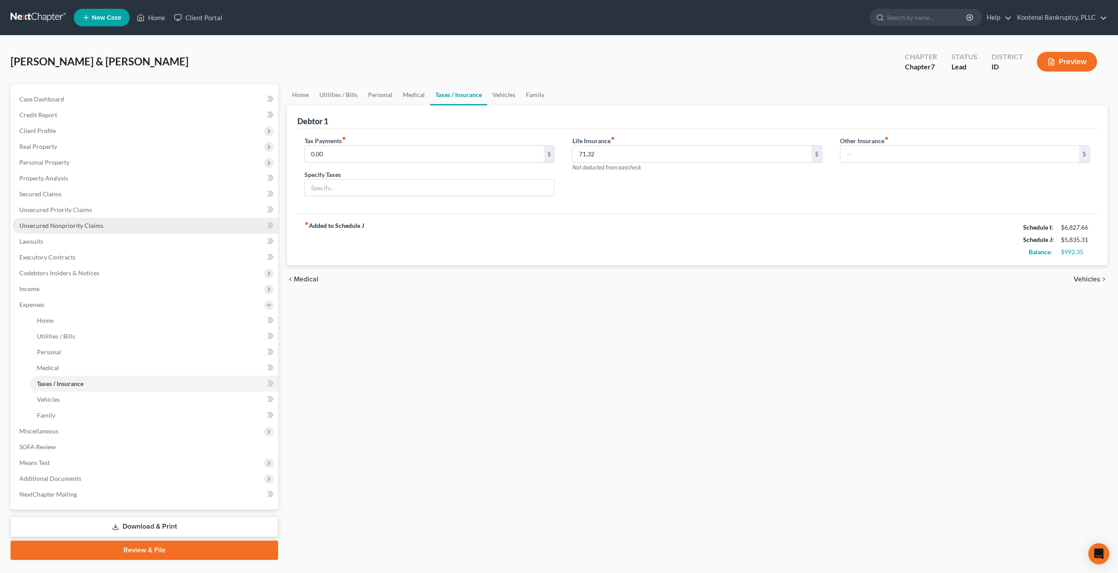
click at [92, 228] on span "Unsecured Nonpriority Claims" at bounding box center [61, 225] width 84 height 7
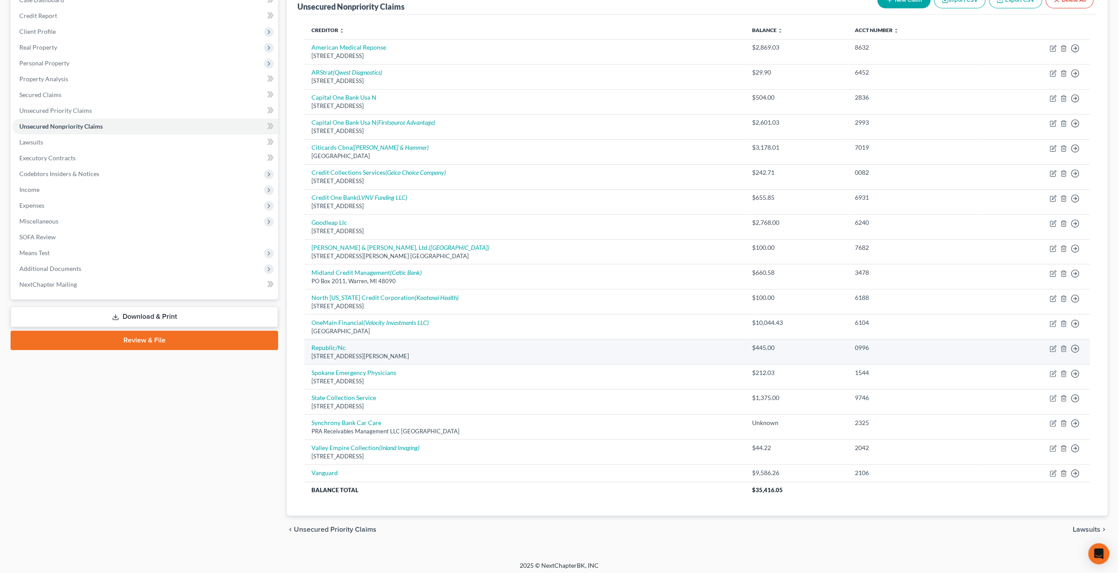
scroll to position [100, 0]
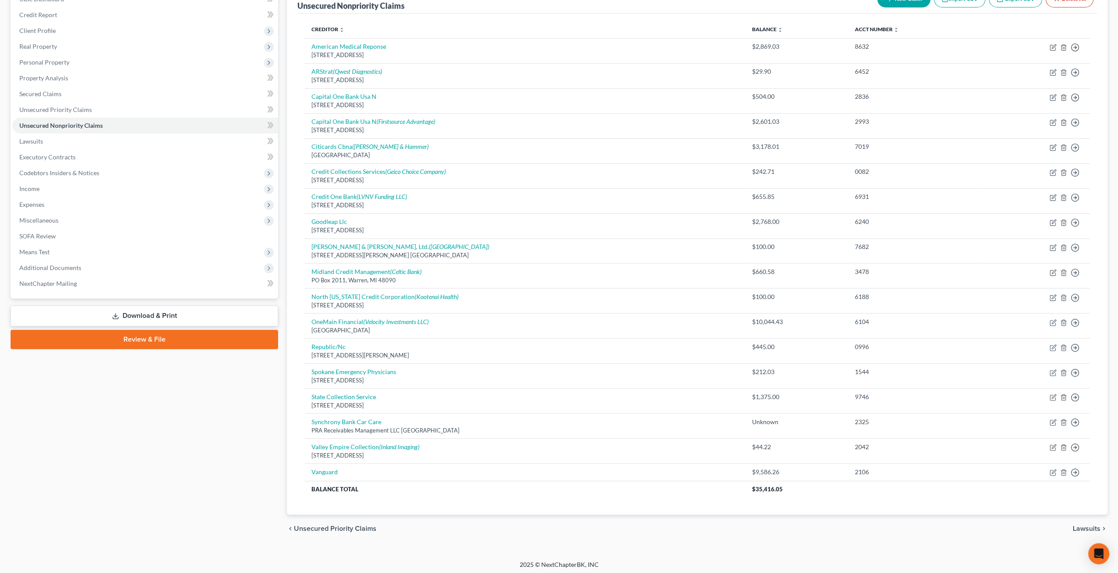
click at [243, 494] on div "Case Dashboard Payments Invoices Payments Payments Credit Report Client Profile" at bounding box center [144, 263] width 276 height 559
click at [115, 113] on link "Unsecured Priority Claims" at bounding box center [145, 110] width 266 height 16
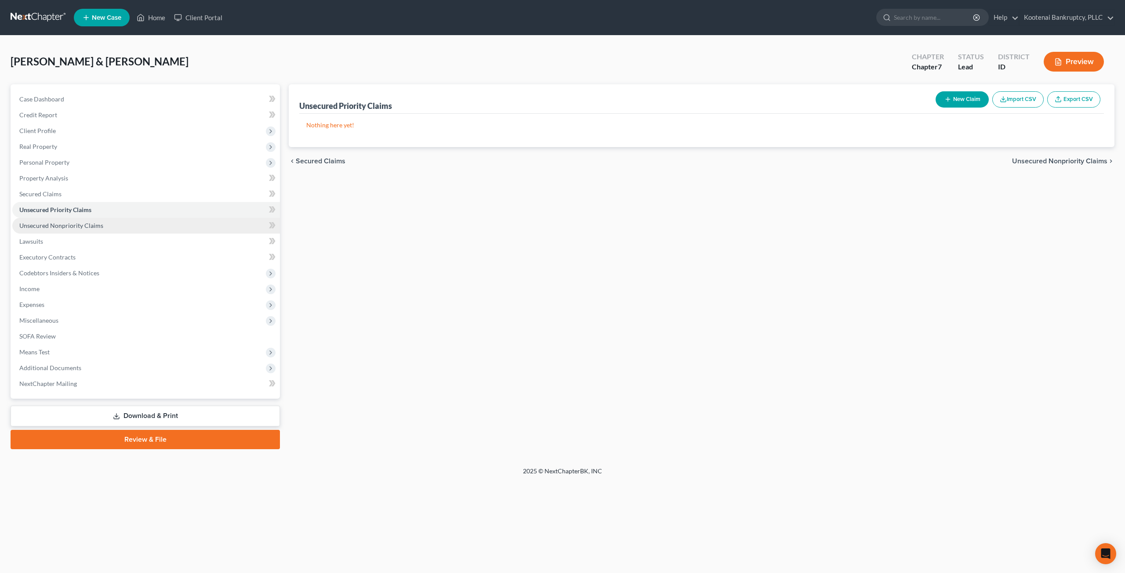
click at [121, 226] on link "Unsecured Nonpriority Claims" at bounding box center [146, 226] width 268 height 16
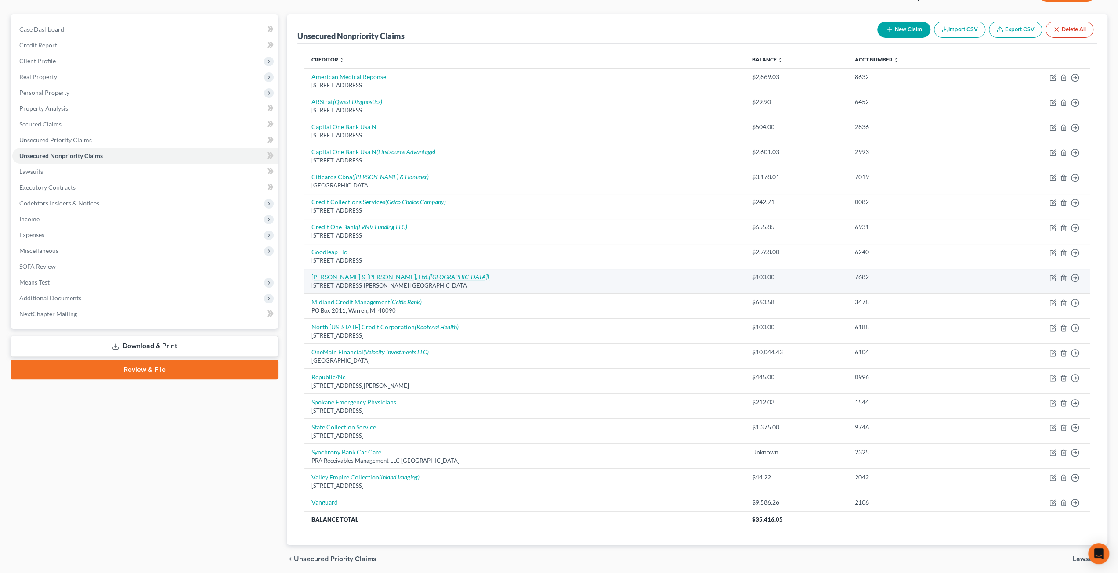
scroll to position [56, 0]
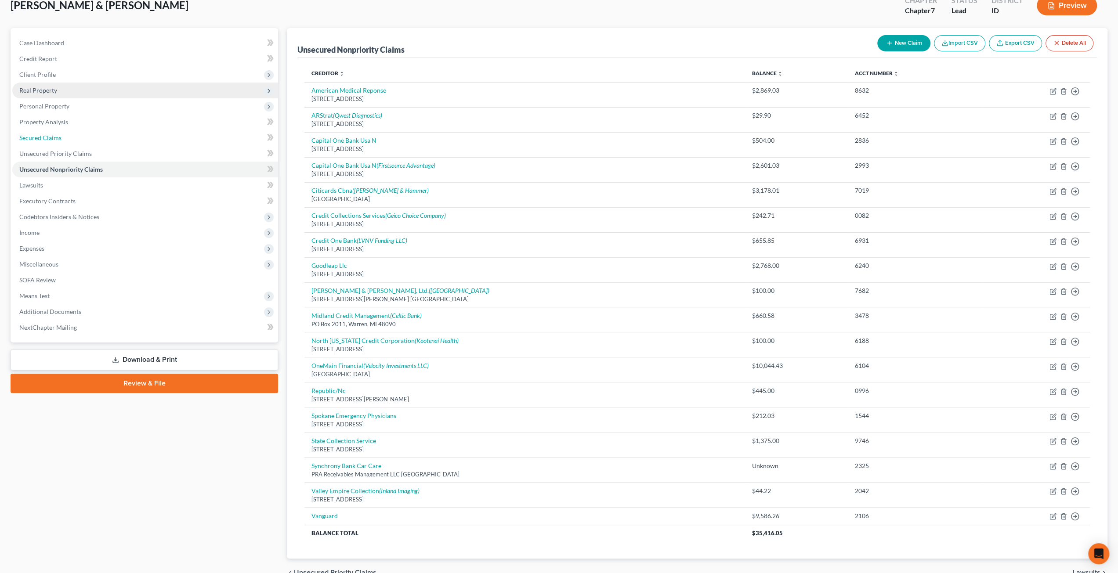
drag, startPoint x: 57, startPoint y: 136, endPoint x: 91, endPoint y: 149, distance: 36.5
click at [57, 136] on span "Secured Claims" at bounding box center [40, 137] width 42 height 7
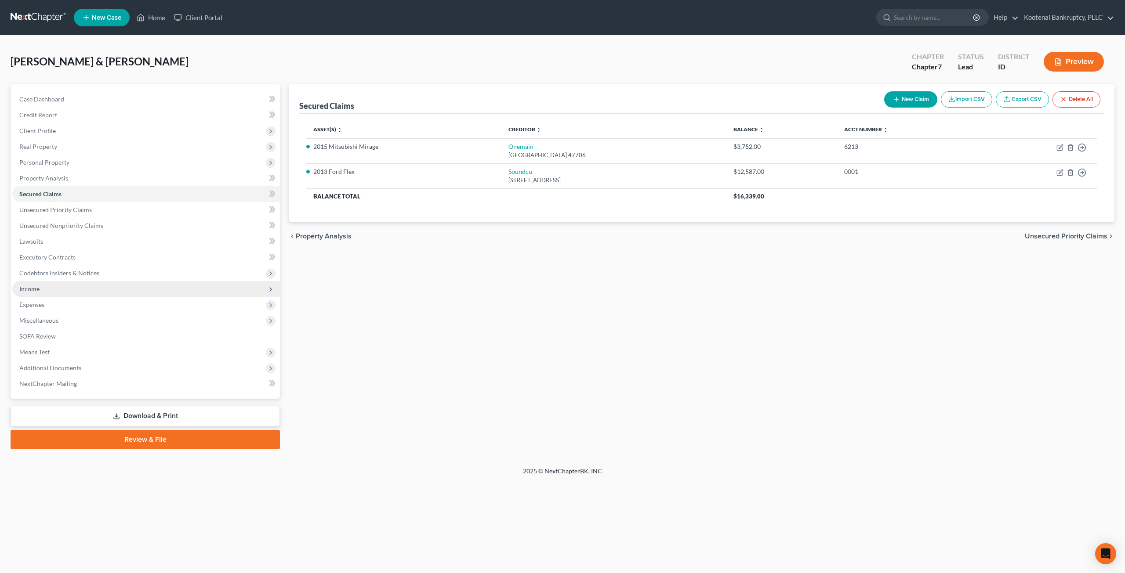
click at [83, 284] on span "Income" at bounding box center [146, 289] width 268 height 16
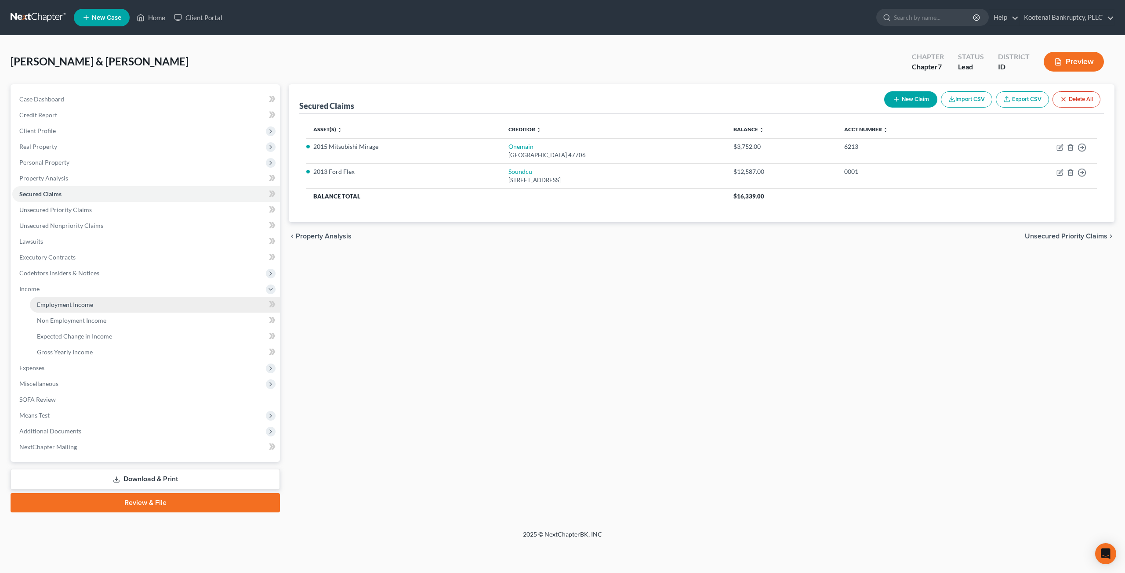
click at [86, 298] on link "Employment Income" at bounding box center [155, 305] width 250 height 16
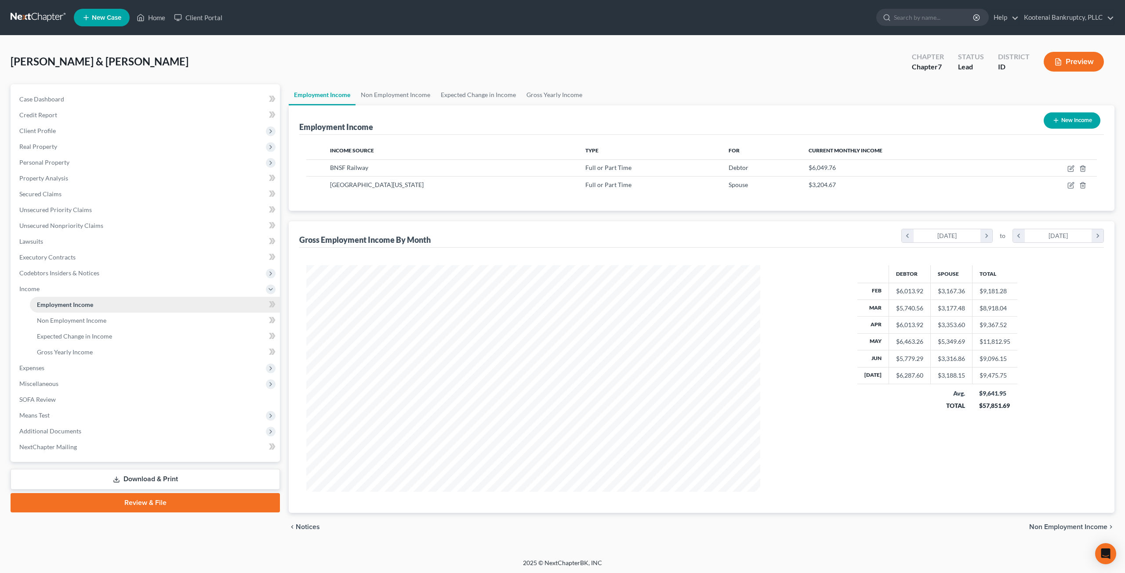
scroll to position [227, 471]
click at [1101, 232] on icon "chevron_right" at bounding box center [1097, 235] width 12 height 13
click at [782, 348] on div "Debtor Spouse Total Feb $6,013.92 $3,167.36 $9,181.28 Mar $5,740.56 $3,177.48 $…" at bounding box center [937, 378] width 337 height 227
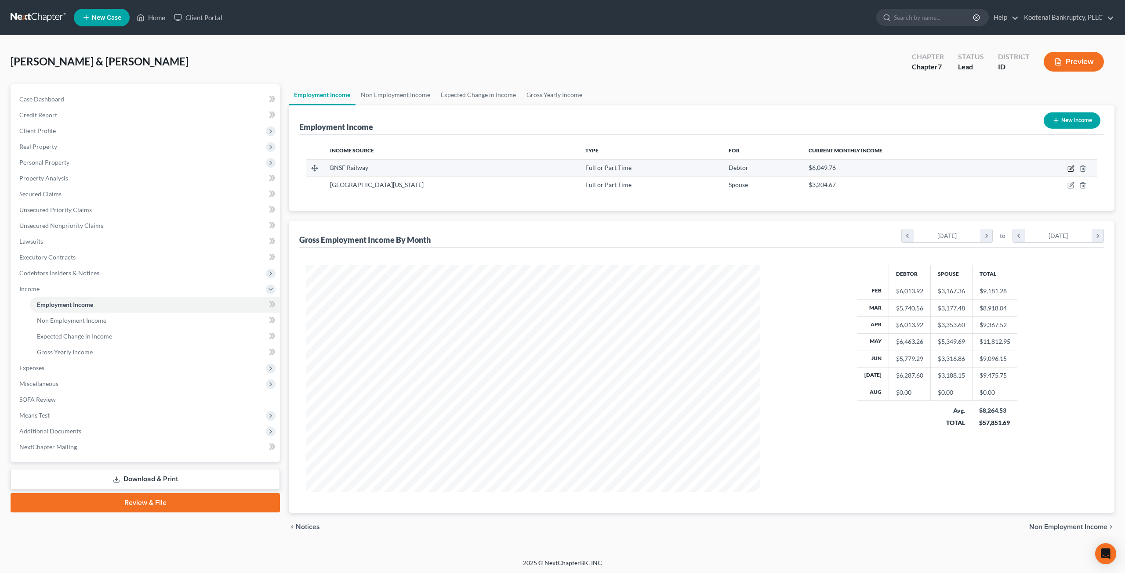
click at [1072, 167] on icon "button" at bounding box center [1071, 168] width 4 height 4
select select "0"
select select "17"
select select "1"
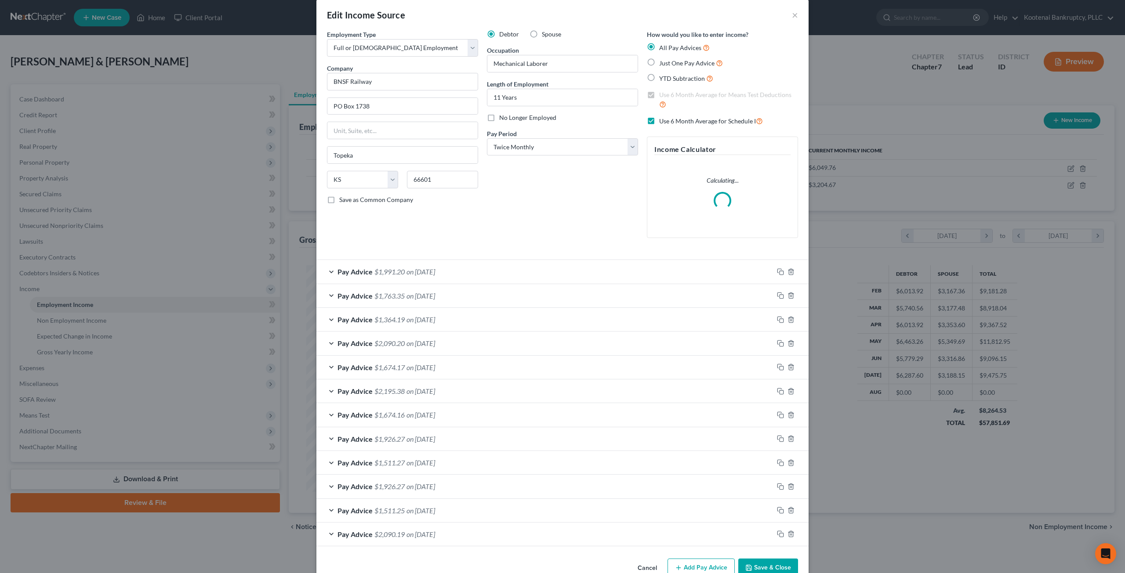
scroll to position [0, 0]
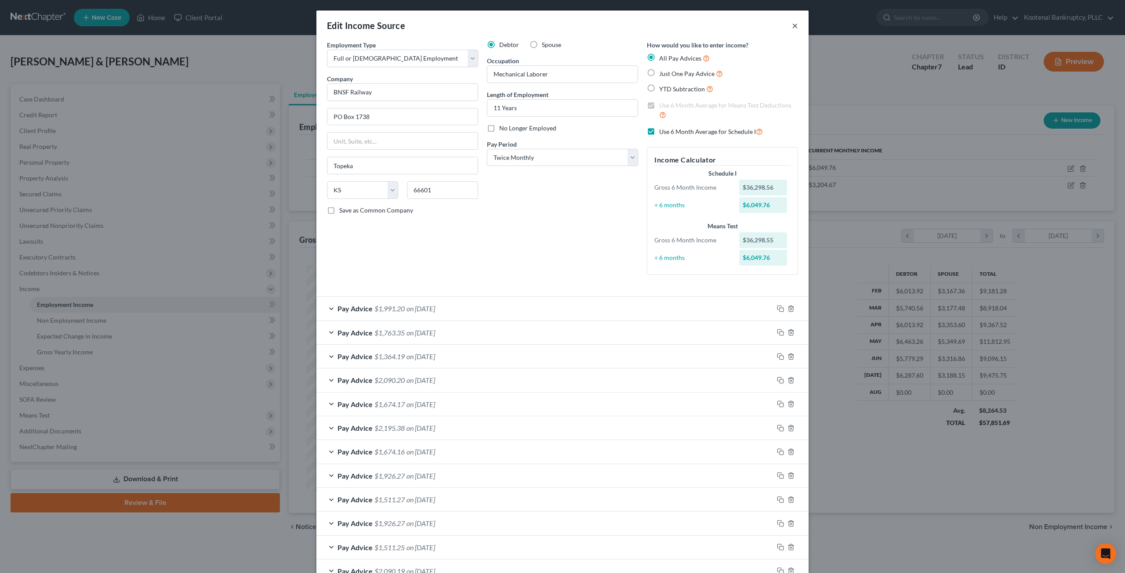
click at [792, 26] on button "×" at bounding box center [795, 25] width 6 height 11
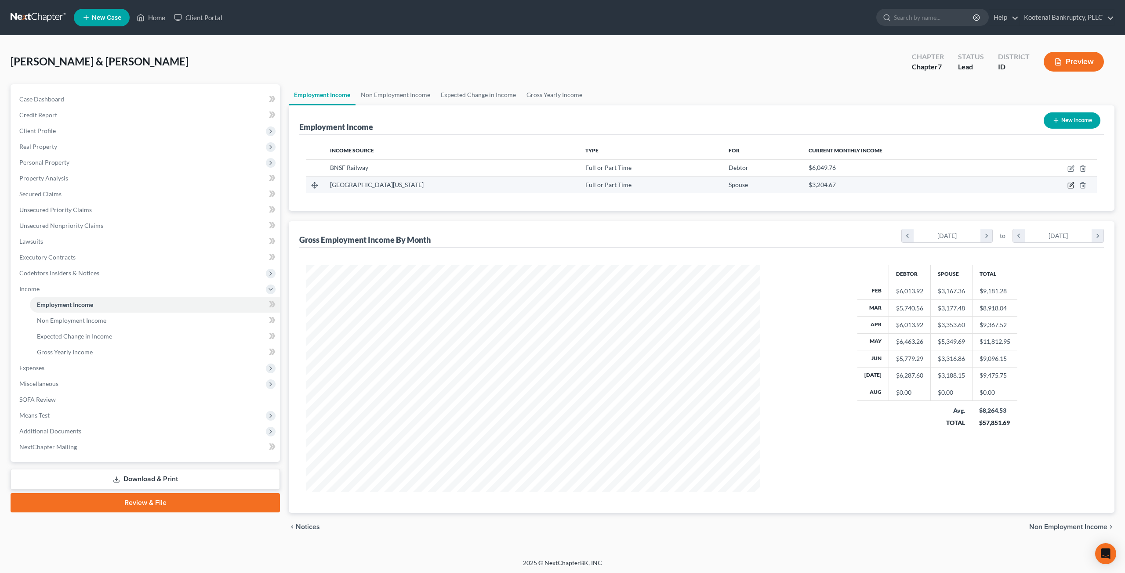
click at [1074, 185] on icon "button" at bounding box center [1070, 185] width 7 height 7
select select "0"
select select "13"
select select "2"
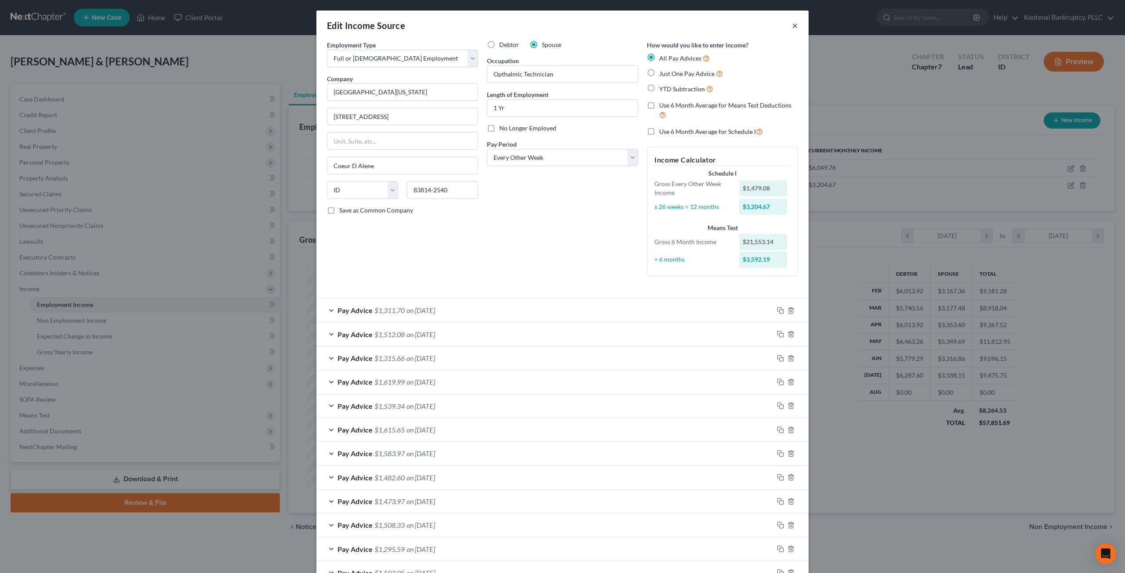
click at [792, 22] on button "×" at bounding box center [795, 25] width 6 height 11
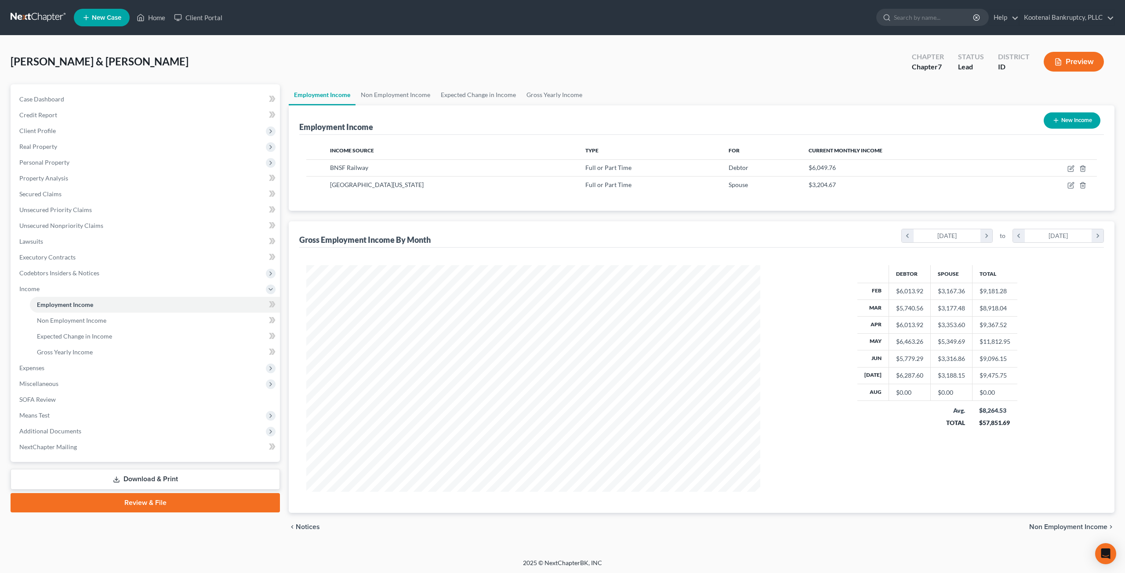
drag, startPoint x: 75, startPoint y: 145, endPoint x: 75, endPoint y: 159, distance: 14.1
click at [75, 145] on span "Real Property" at bounding box center [146, 147] width 268 height 16
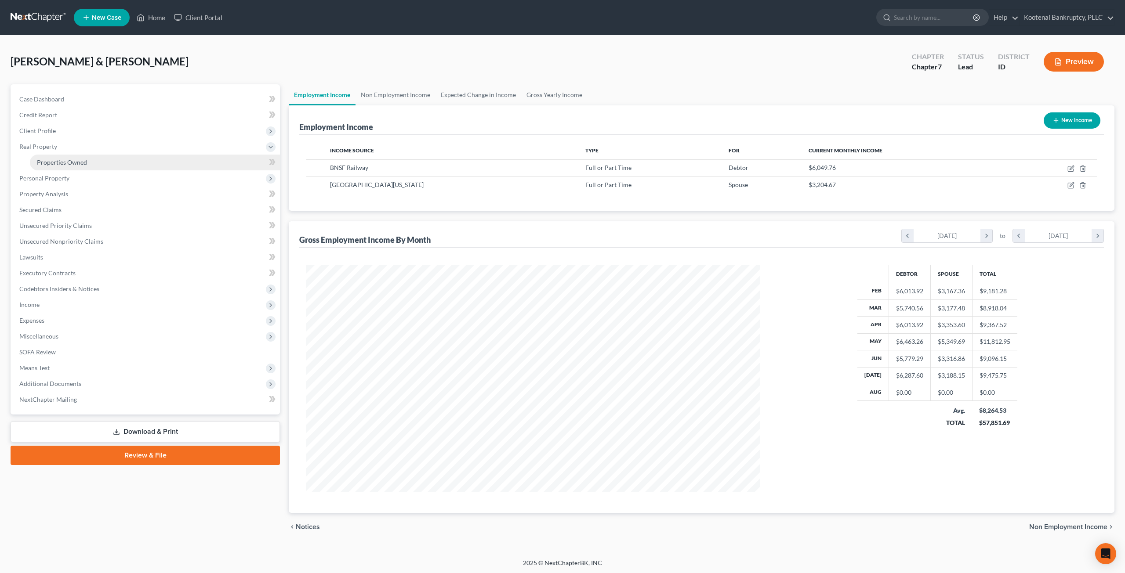
click at [77, 162] on span "Properties Owned" at bounding box center [62, 162] width 50 height 7
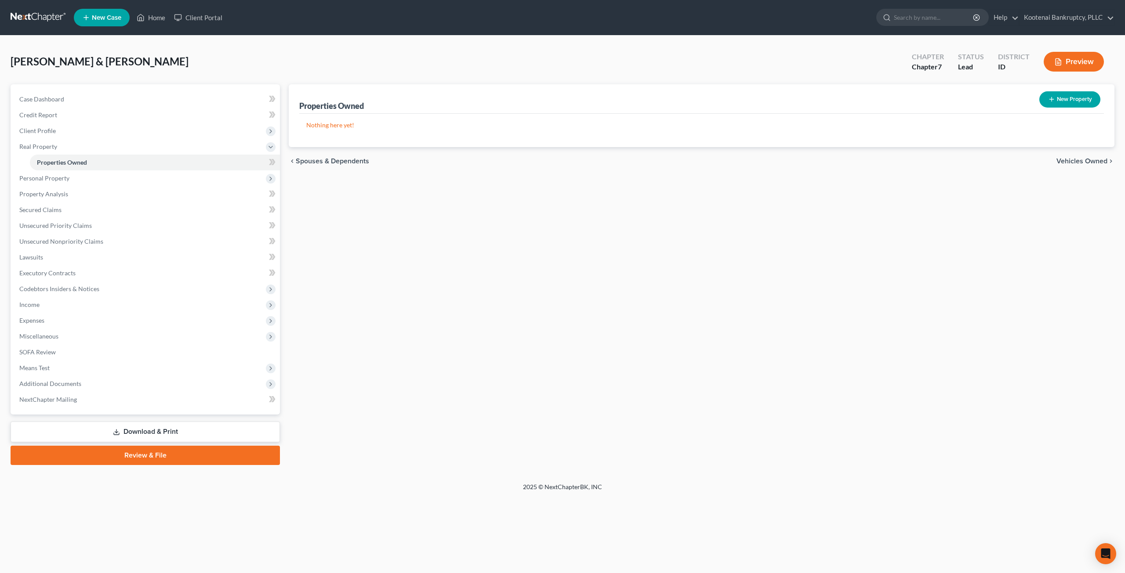
click at [268, 70] on div "Payette, Christopher & Lacy Upgraded Chapter Chapter 7 Status Lead District ID …" at bounding box center [563, 65] width 1104 height 38
click at [133, 136] on span "Client Profile" at bounding box center [146, 131] width 268 height 16
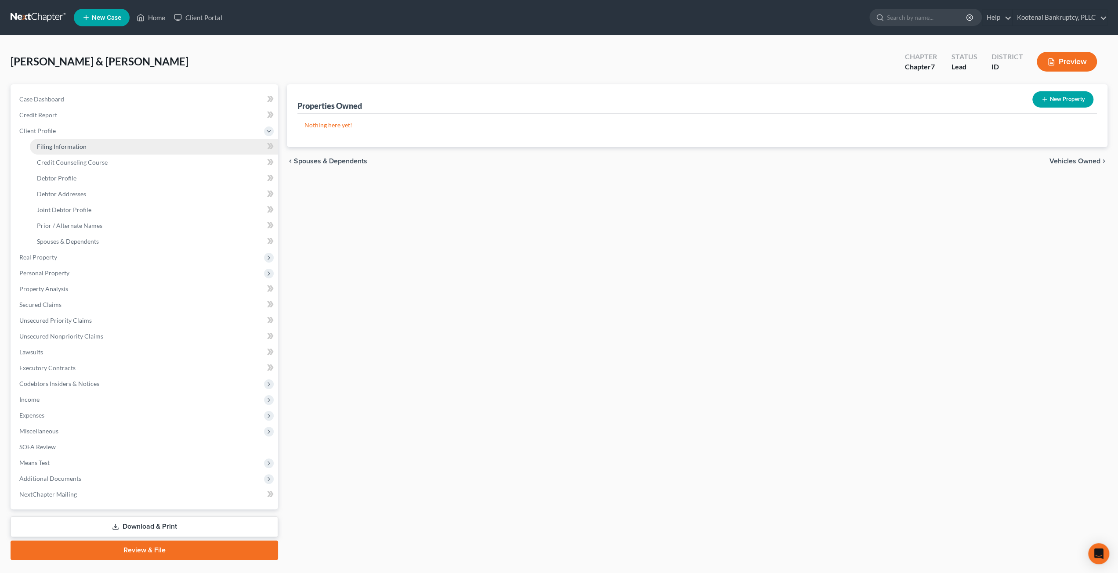
click at [129, 147] on link "Filing Information" at bounding box center [154, 147] width 248 height 16
select select "1"
select select "0"
select select "23"
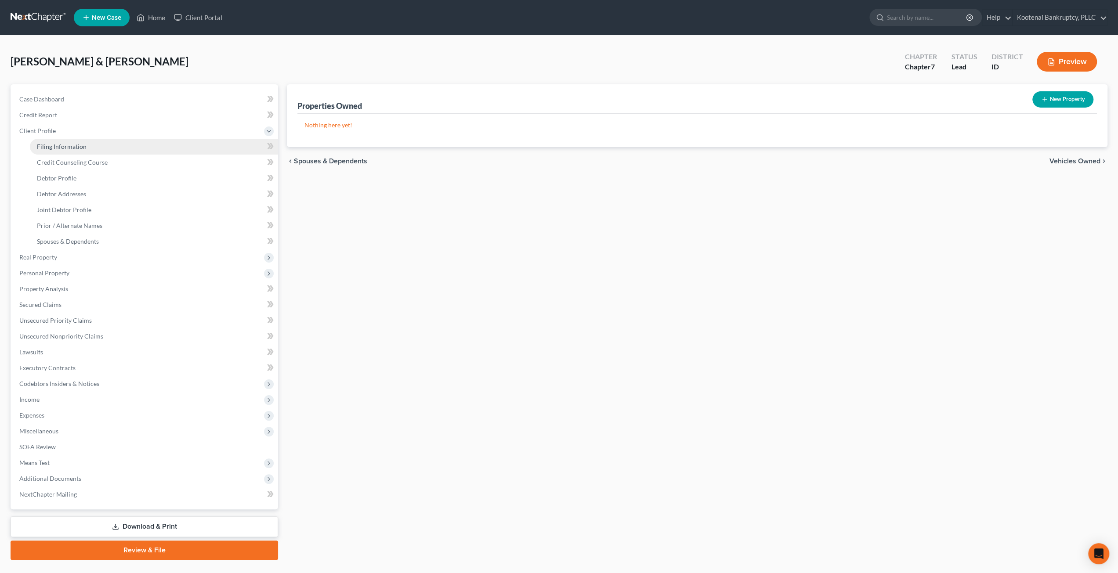
select select "0"
select select "50"
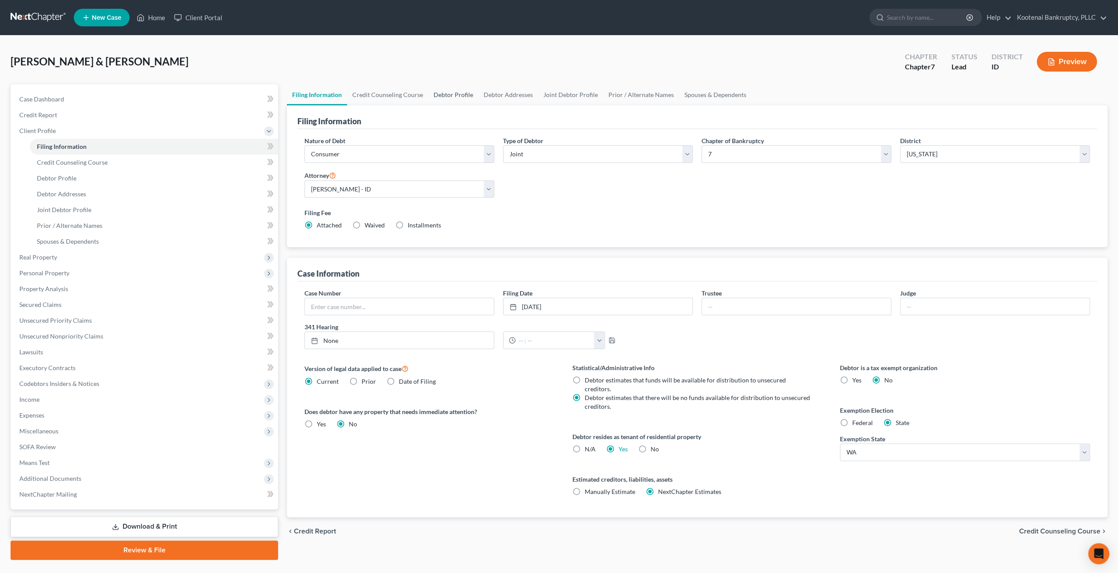
click at [437, 93] on link "Debtor Profile" at bounding box center [453, 94] width 50 height 21
select select "1"
select select "3"
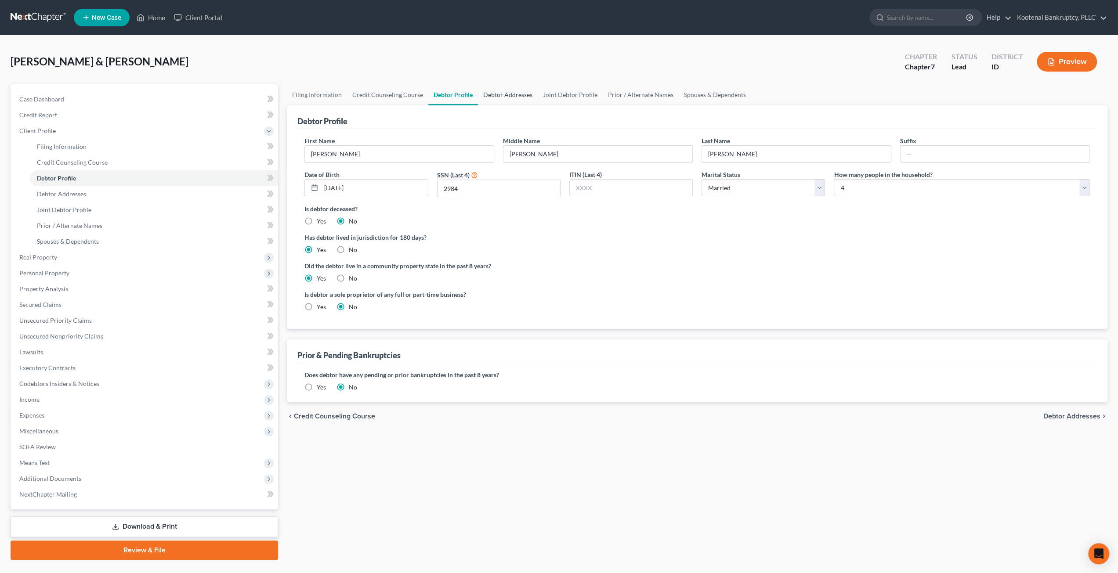
click at [508, 89] on link "Debtor Addresses" at bounding box center [508, 94] width 60 height 21
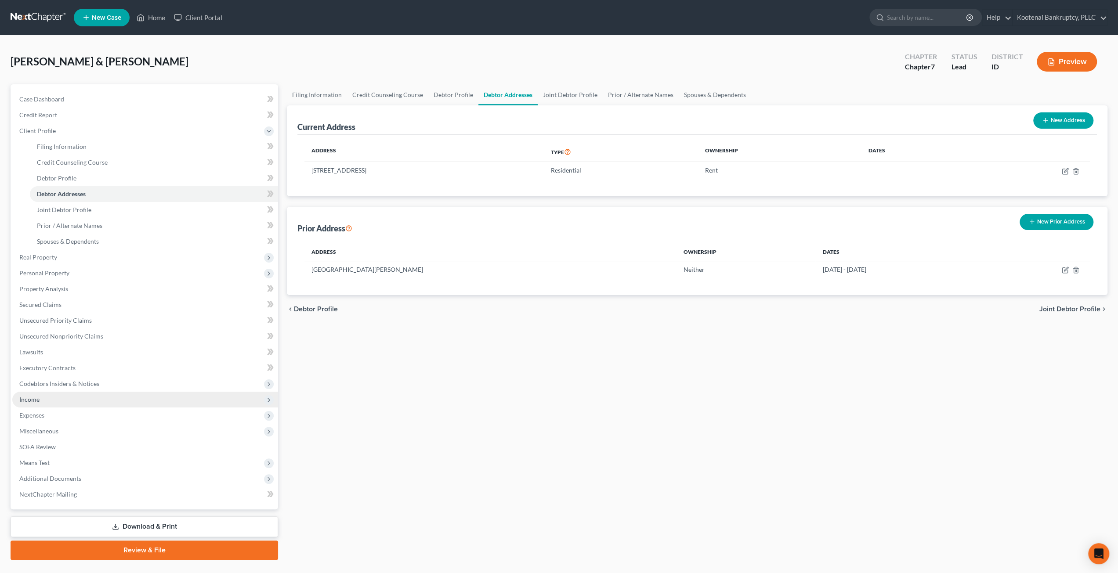
click at [82, 404] on span "Income" at bounding box center [145, 400] width 266 height 16
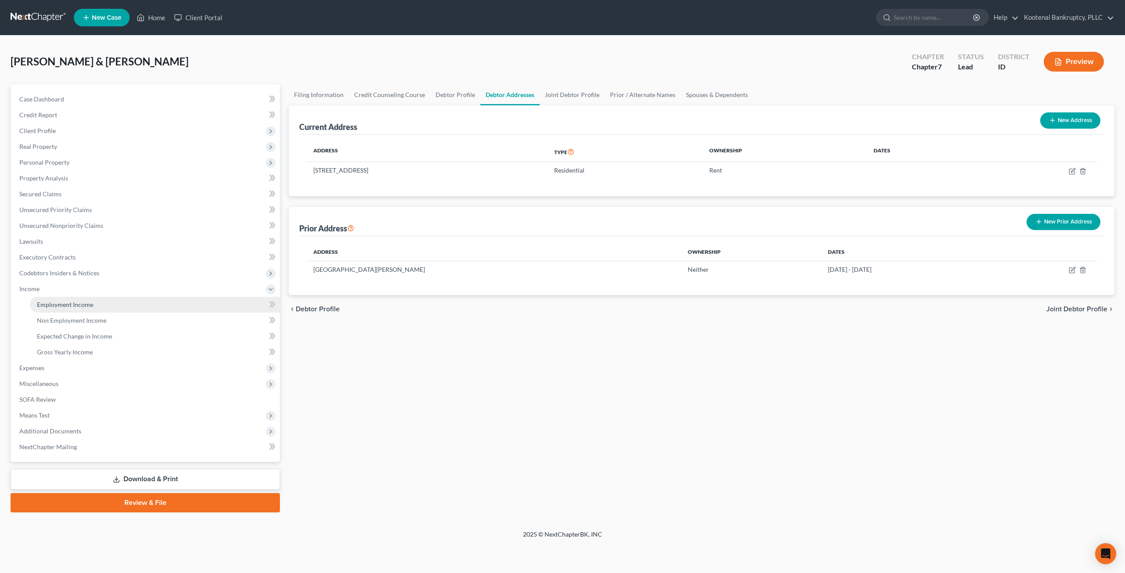
click at [94, 307] on link "Employment Income" at bounding box center [155, 305] width 250 height 16
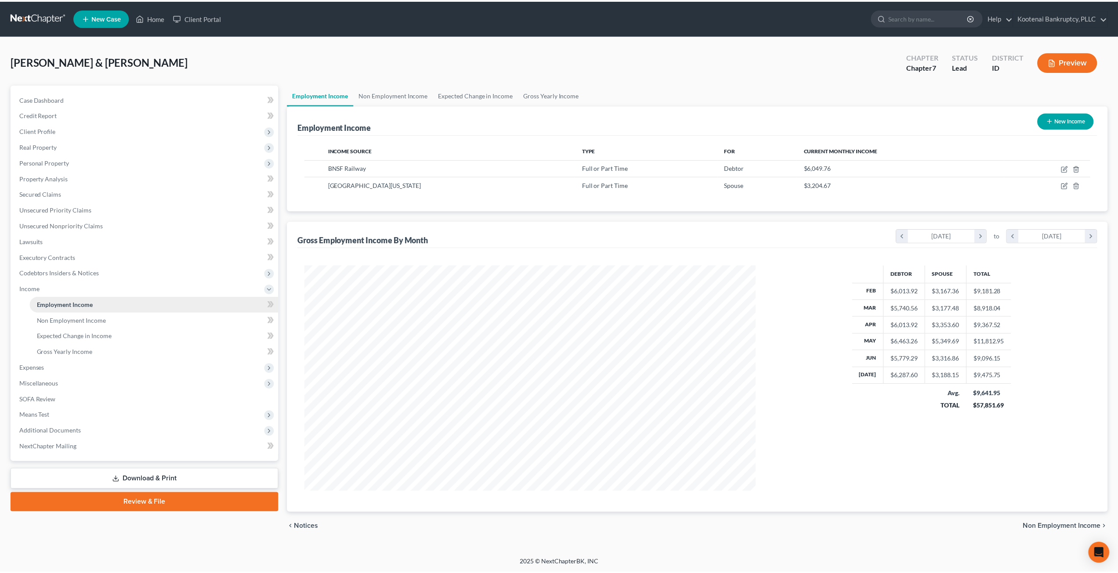
scroll to position [227, 471]
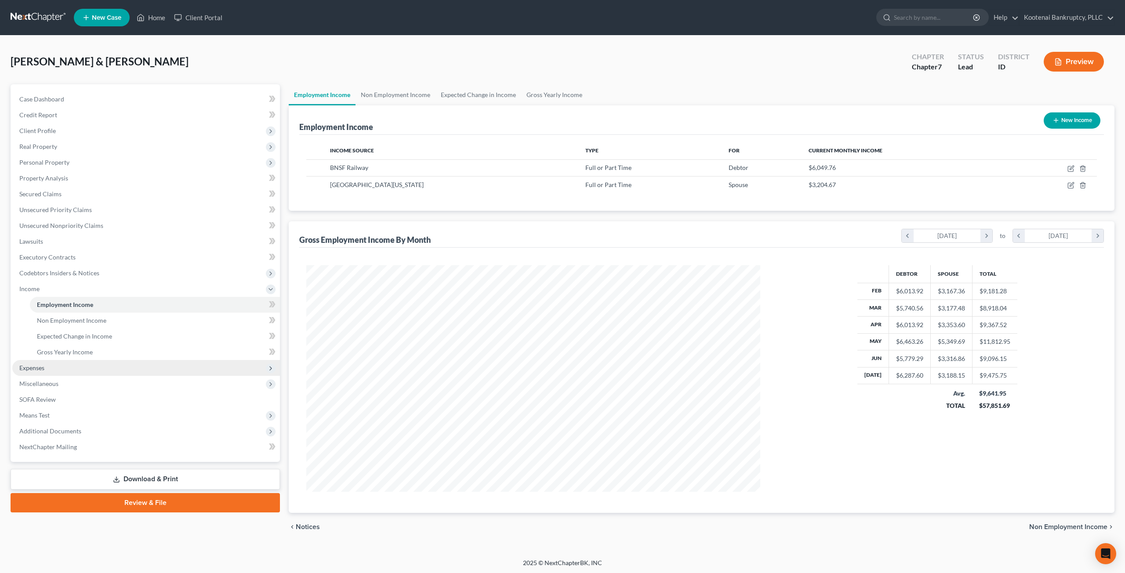
click at [103, 370] on span "Expenses" at bounding box center [146, 368] width 268 height 16
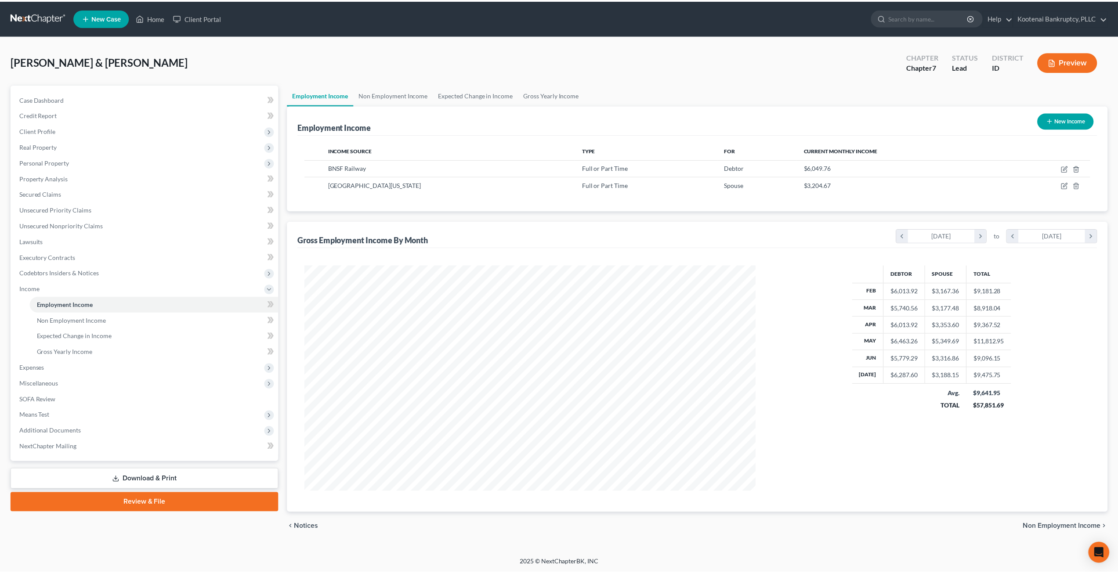
scroll to position [439132, 438890]
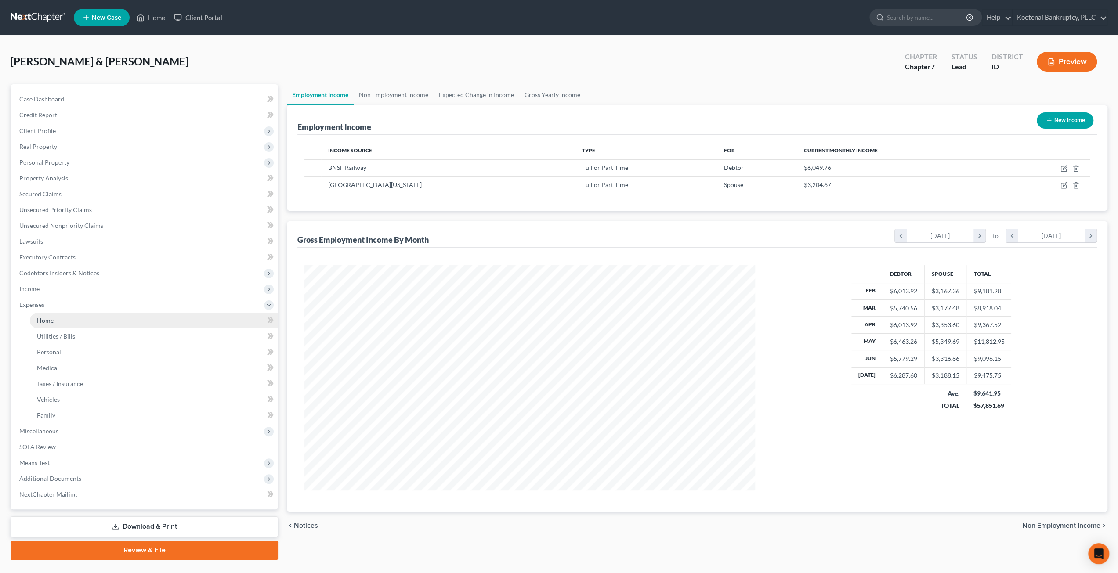
click at [116, 317] on link "Home" at bounding box center [154, 321] width 248 height 16
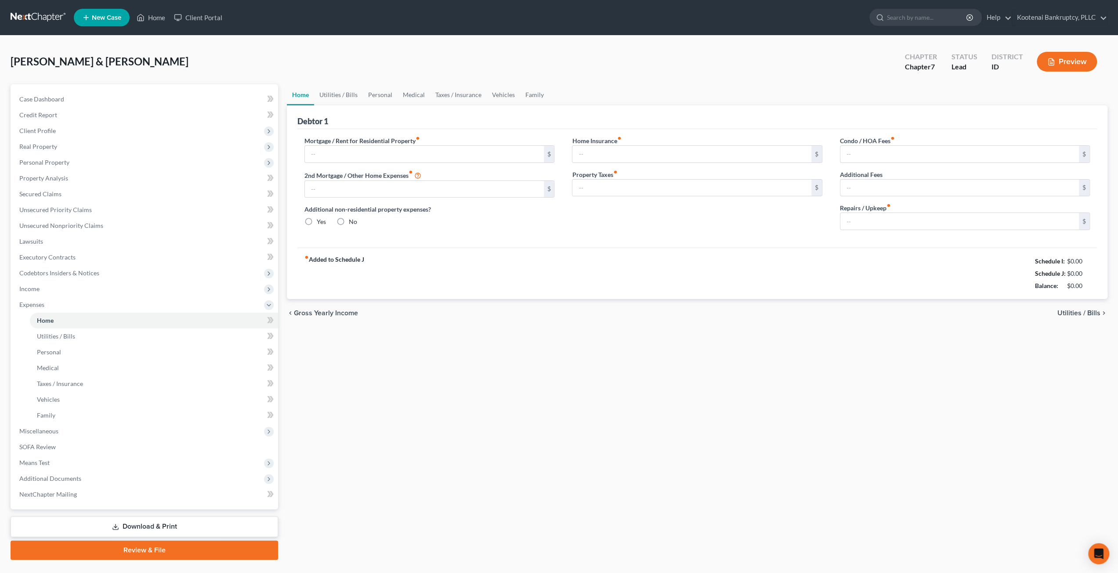
type input "1,775.00"
type input "0.00"
radio input "true"
type input "25.00"
type input "0.00"
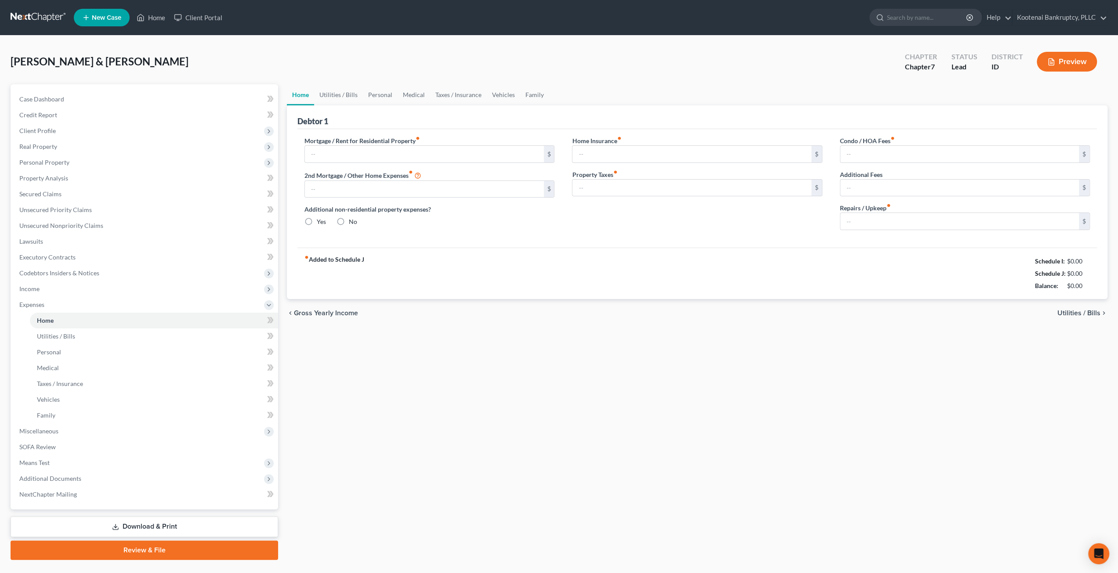
type input "0.00"
click at [116, 134] on span "Client Profile" at bounding box center [145, 131] width 266 height 16
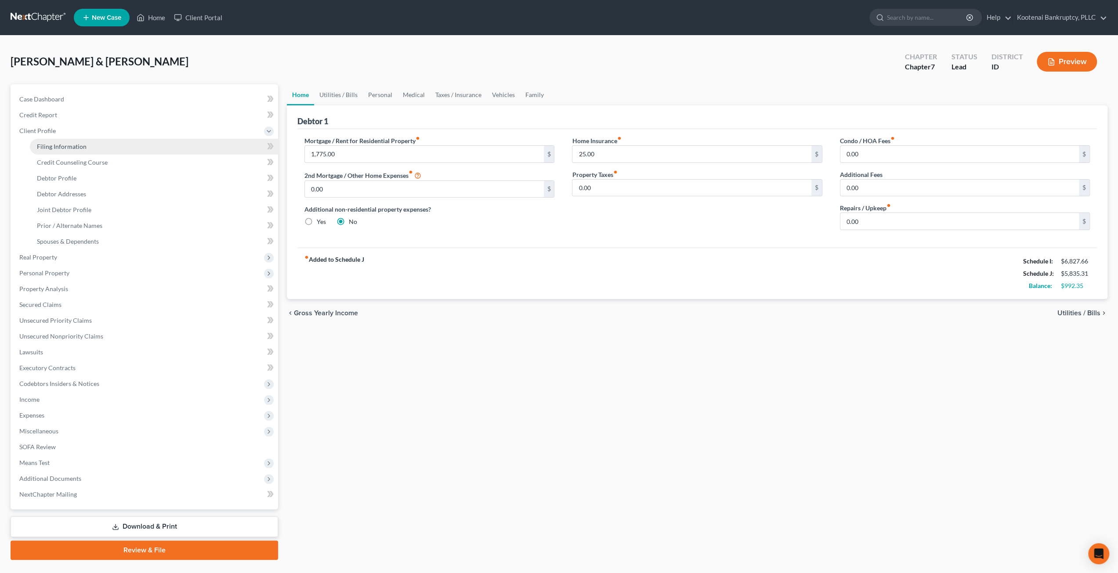
click at [115, 143] on link "Filing Information" at bounding box center [154, 147] width 248 height 16
select select "1"
select select "0"
select select "23"
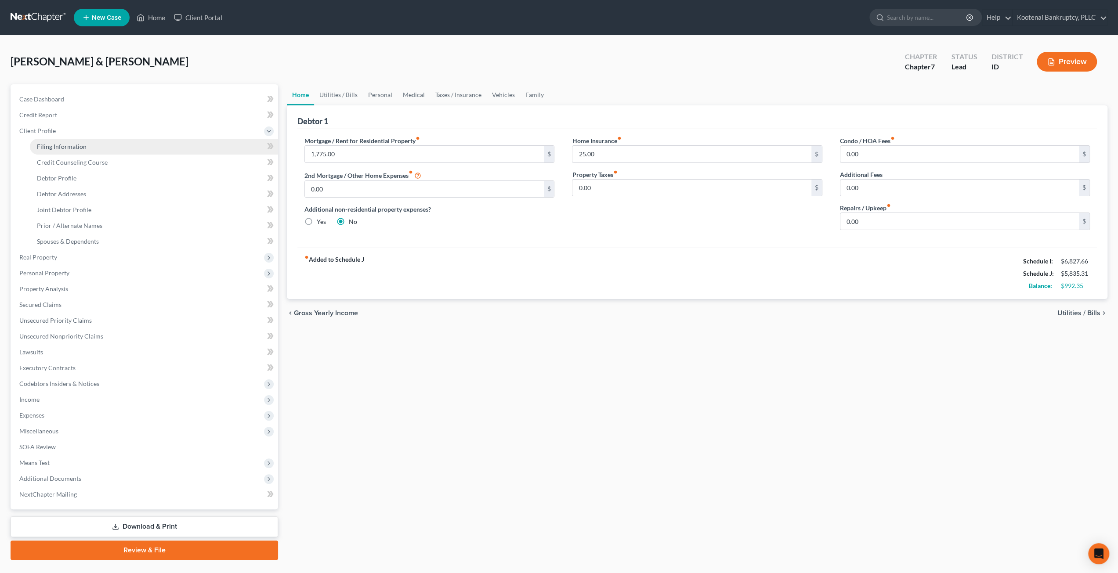
select select "0"
select select "50"
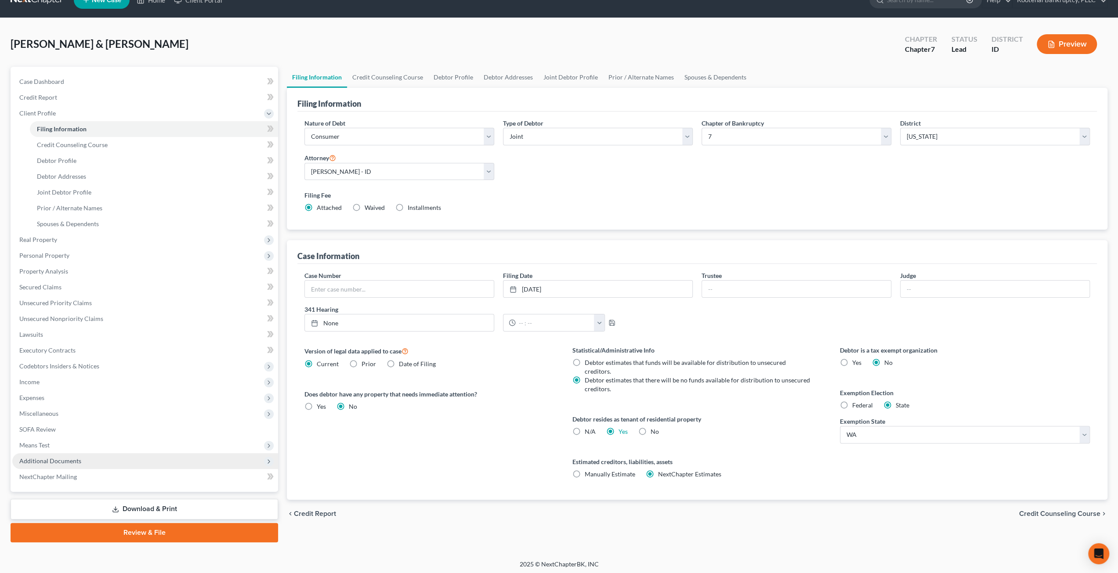
scroll to position [19, 0]
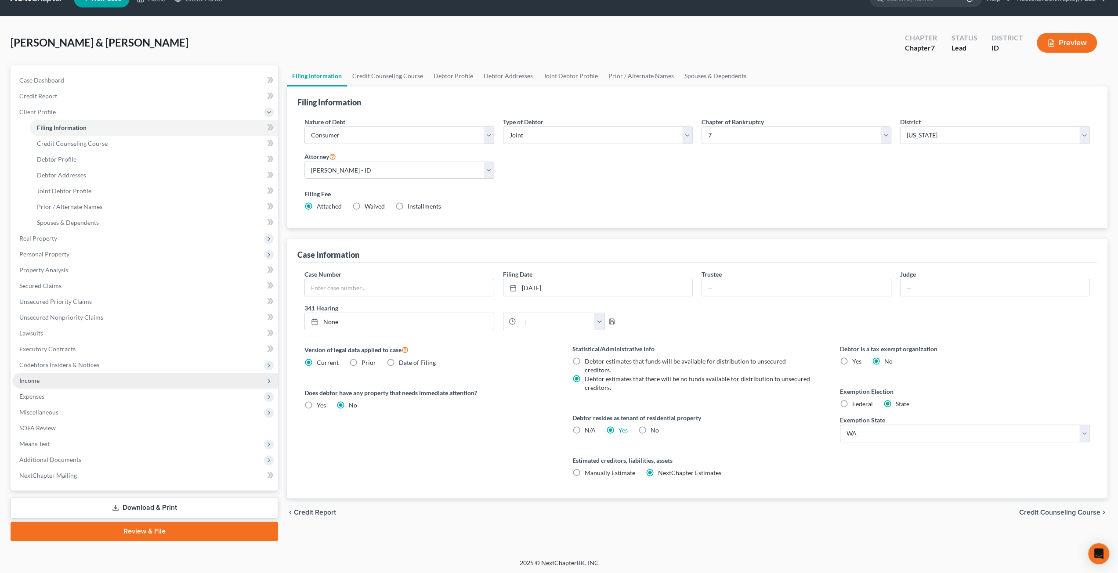
click at [112, 385] on span "Income" at bounding box center [145, 381] width 266 height 16
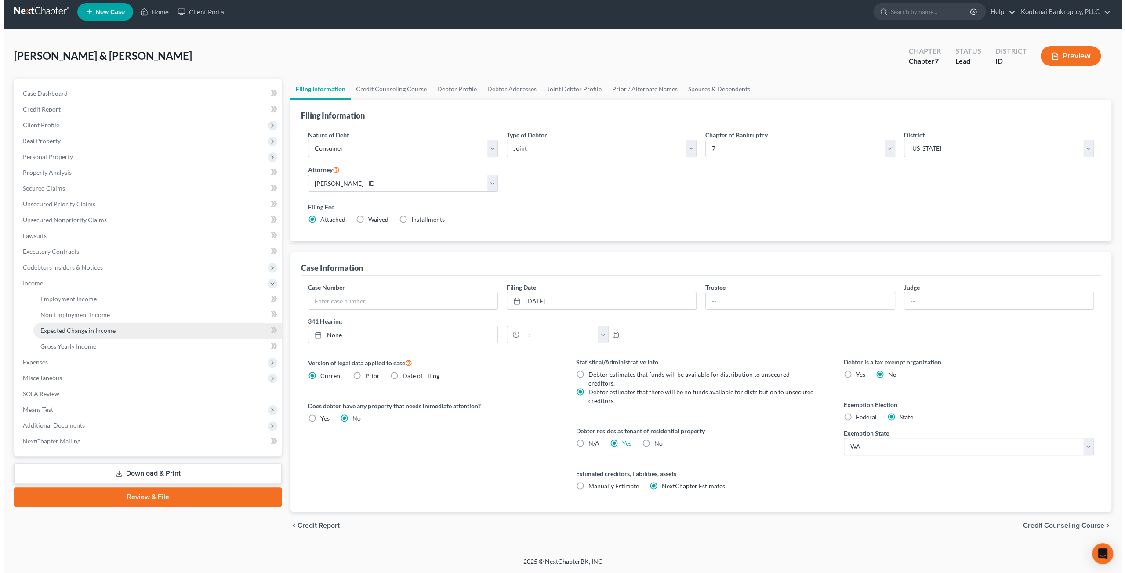
scroll to position [0, 0]
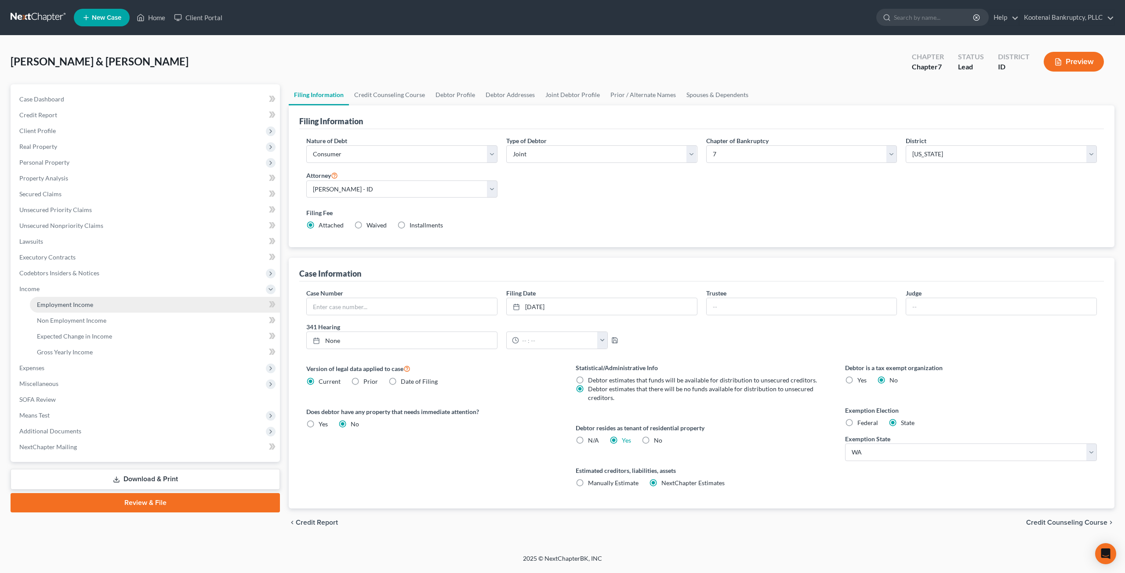
click at [112, 308] on link "Employment Income" at bounding box center [155, 305] width 250 height 16
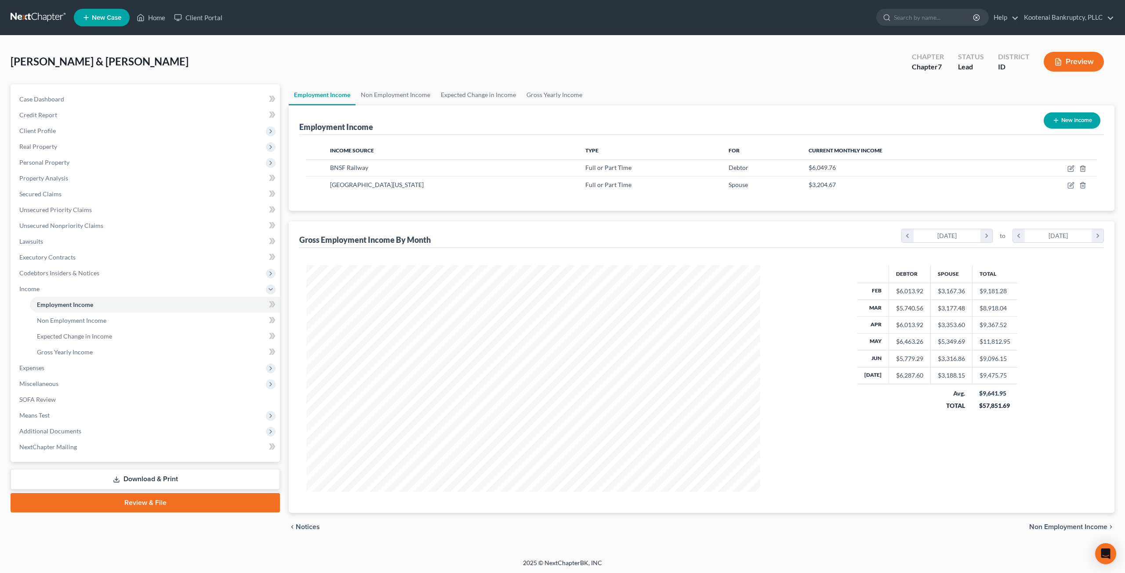
scroll to position [227, 471]
click at [1067, 165] on icon "button" at bounding box center [1070, 168] width 7 height 7
select select "0"
select select "17"
select select "1"
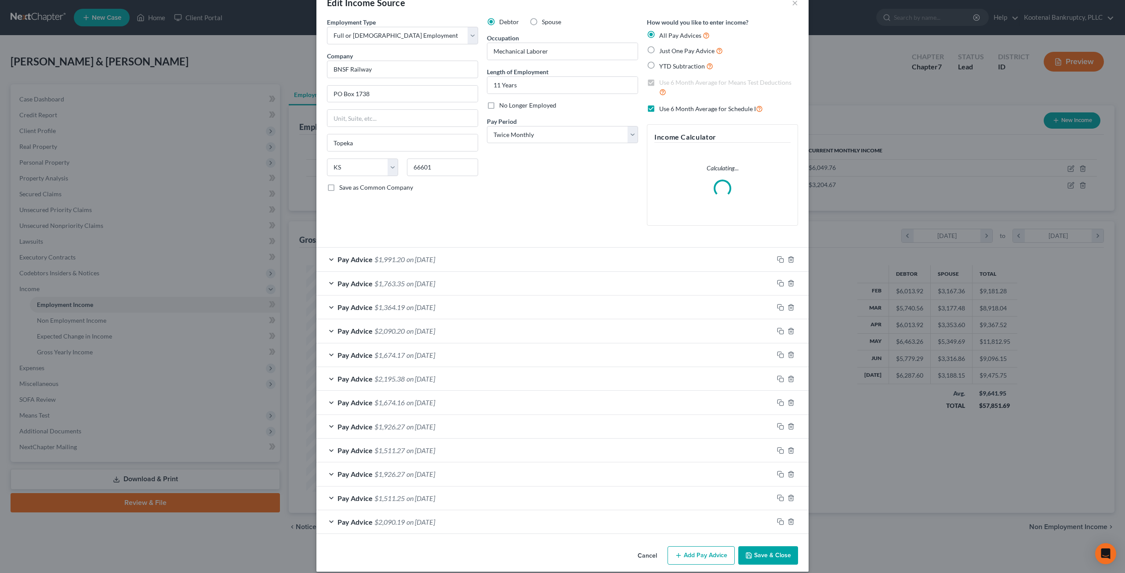
scroll to position [29, 0]
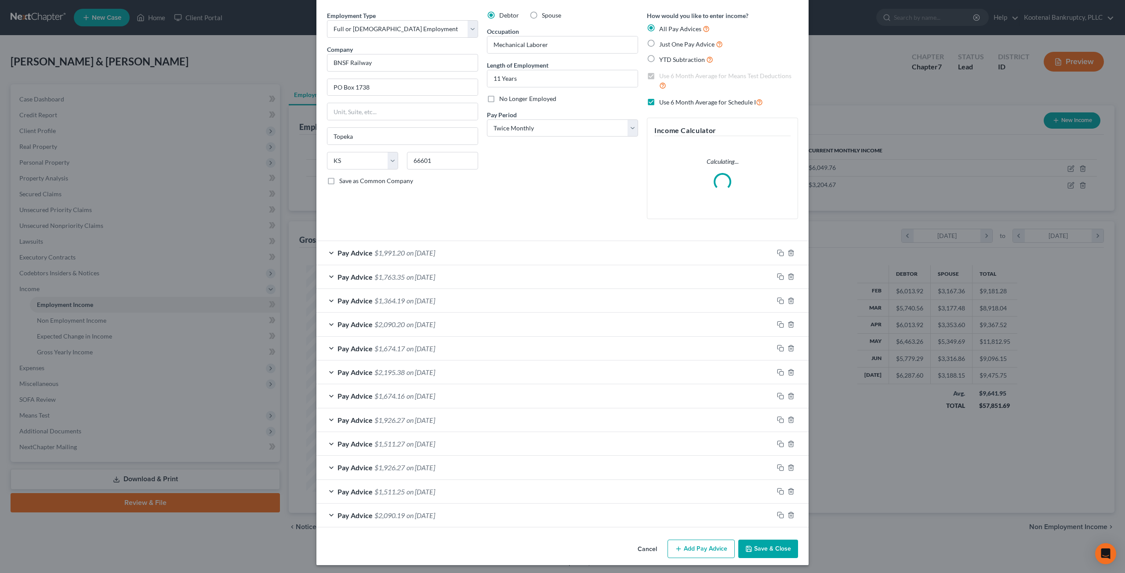
click at [634, 545] on button "Cancel" at bounding box center [646, 550] width 33 height 18
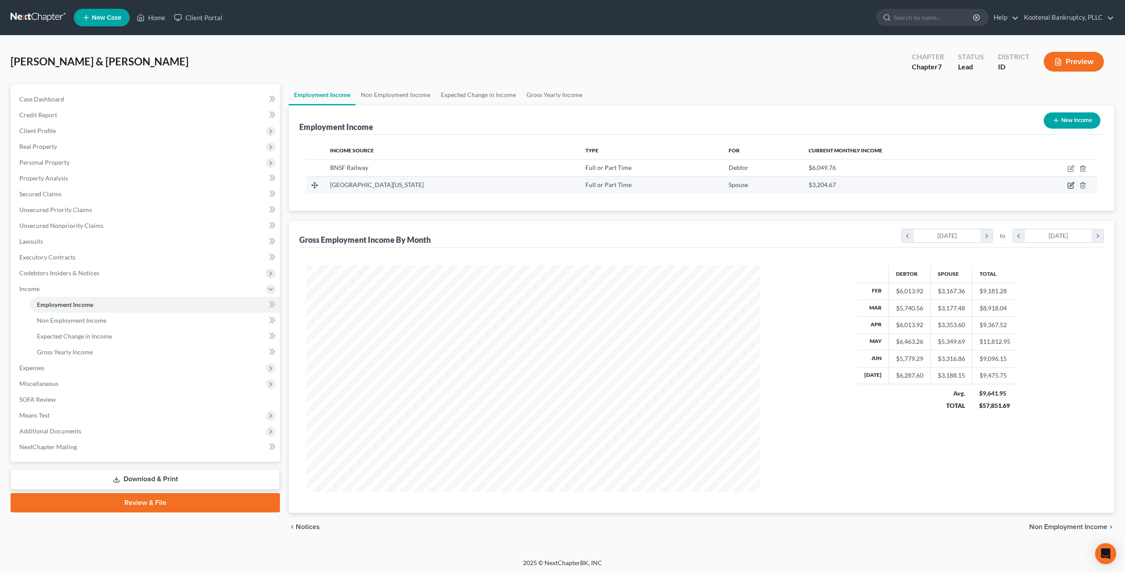
click at [1069, 185] on icon "button" at bounding box center [1070, 185] width 7 height 7
select select "0"
select select "13"
select select "2"
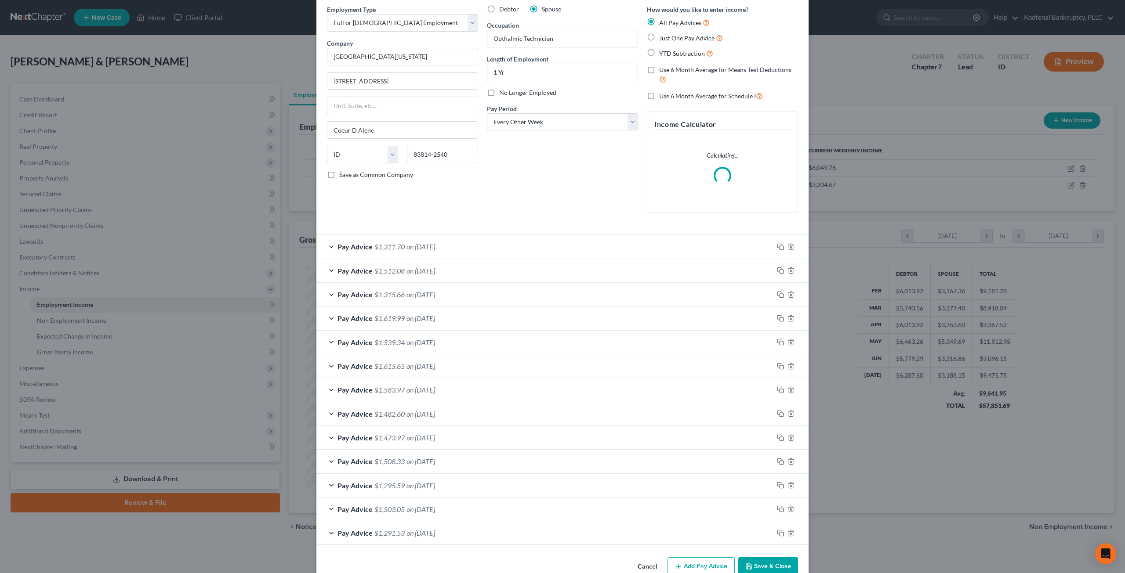
scroll to position [53, 0]
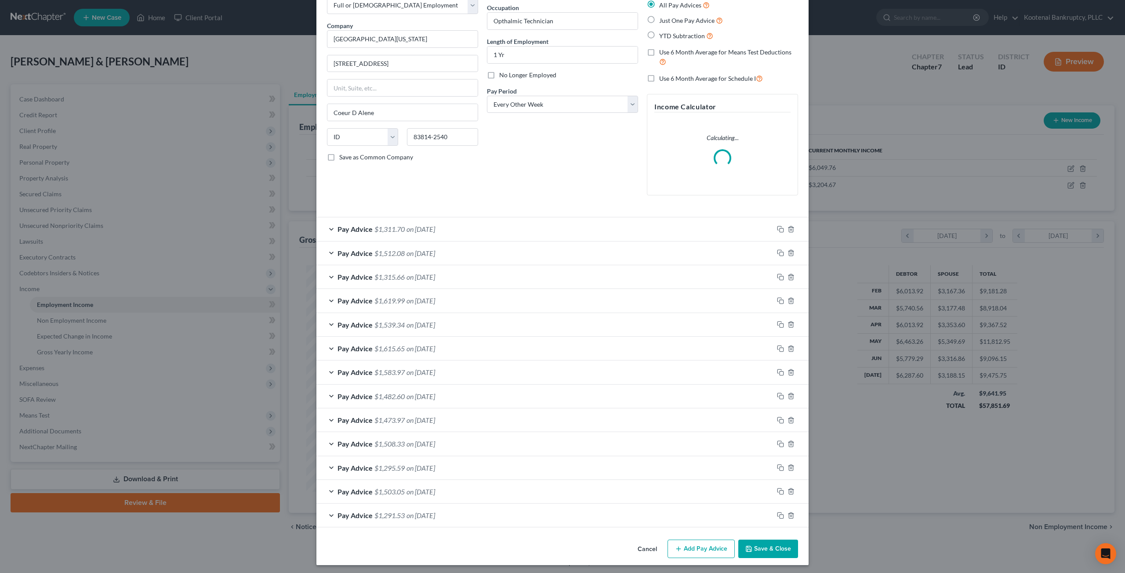
click at [644, 546] on button "Cancel" at bounding box center [646, 550] width 33 height 18
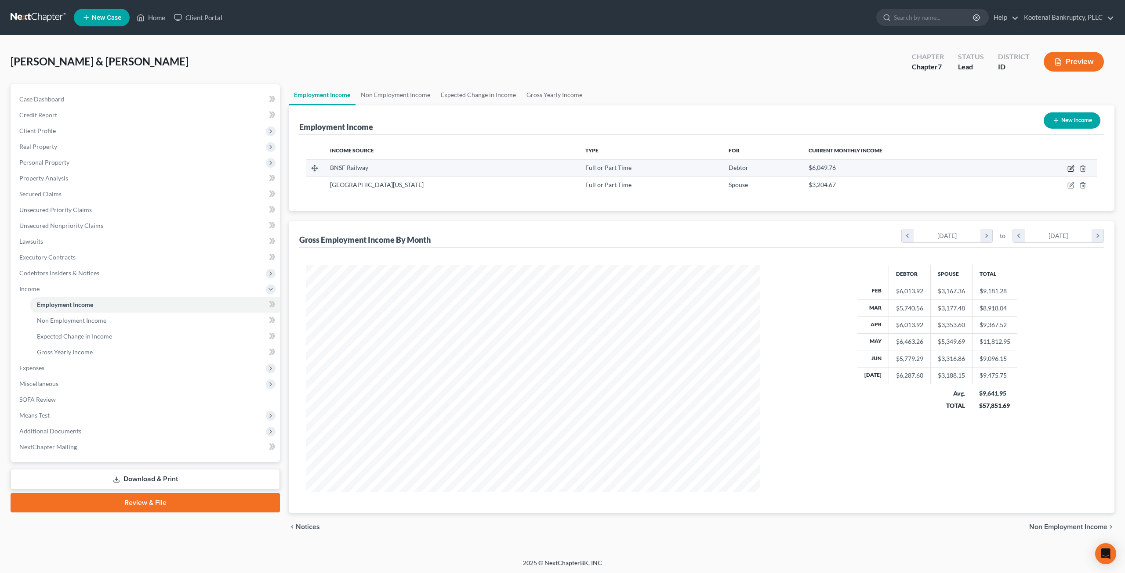
click at [1069, 169] on icon "button" at bounding box center [1070, 168] width 7 height 7
select select "0"
select select "17"
select select "1"
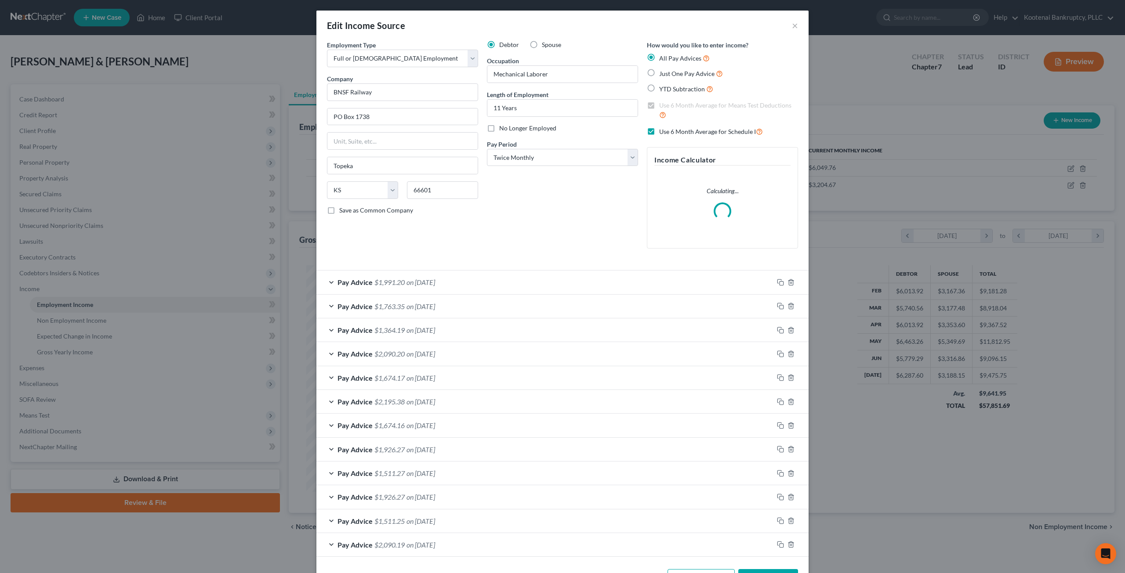
click at [795, 26] on div "Edit Income Source ×" at bounding box center [562, 26] width 492 height 30
click at [793, 28] on button "×" at bounding box center [795, 25] width 6 height 11
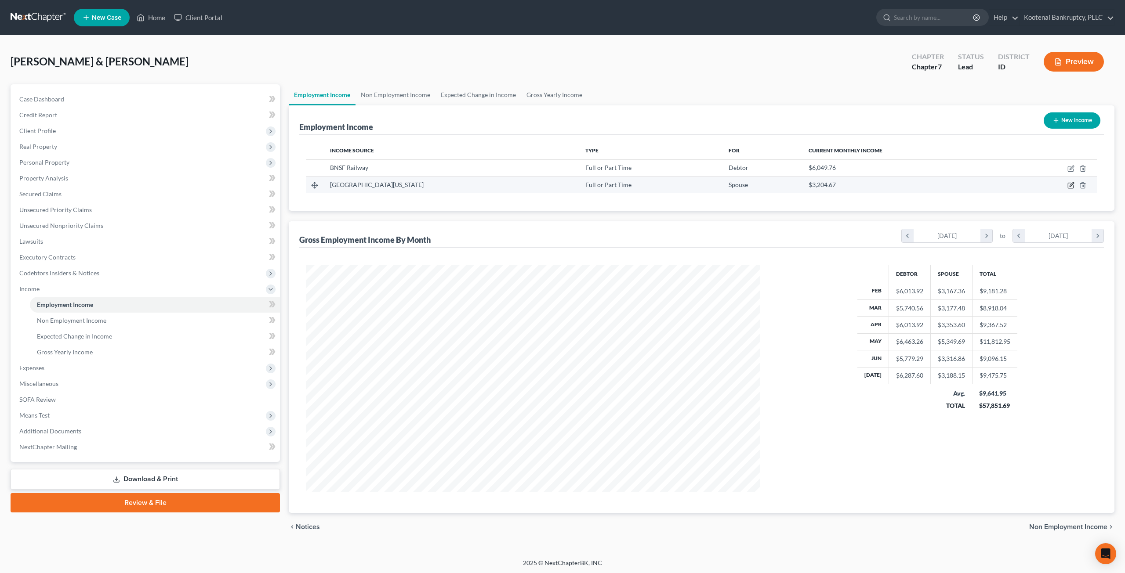
click at [1069, 185] on icon "button" at bounding box center [1070, 185] width 7 height 7
select select "0"
select select "13"
select select "2"
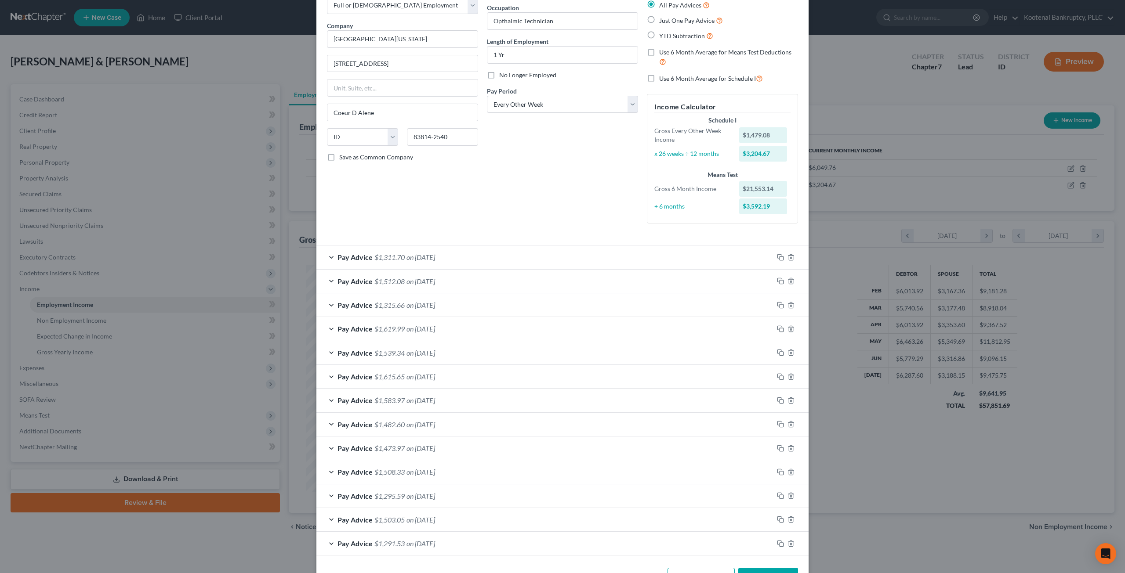
click at [659, 76] on label "Use 6 Month Average for Schedule I" at bounding box center [711, 78] width 104 height 10
click at [663, 76] on input "Use 6 Month Average for Schedule I" at bounding box center [666, 76] width 6 height 6
checkbox input "true"
click at [659, 76] on label "Use 6 Month Average for Schedule I" at bounding box center [711, 78] width 104 height 10
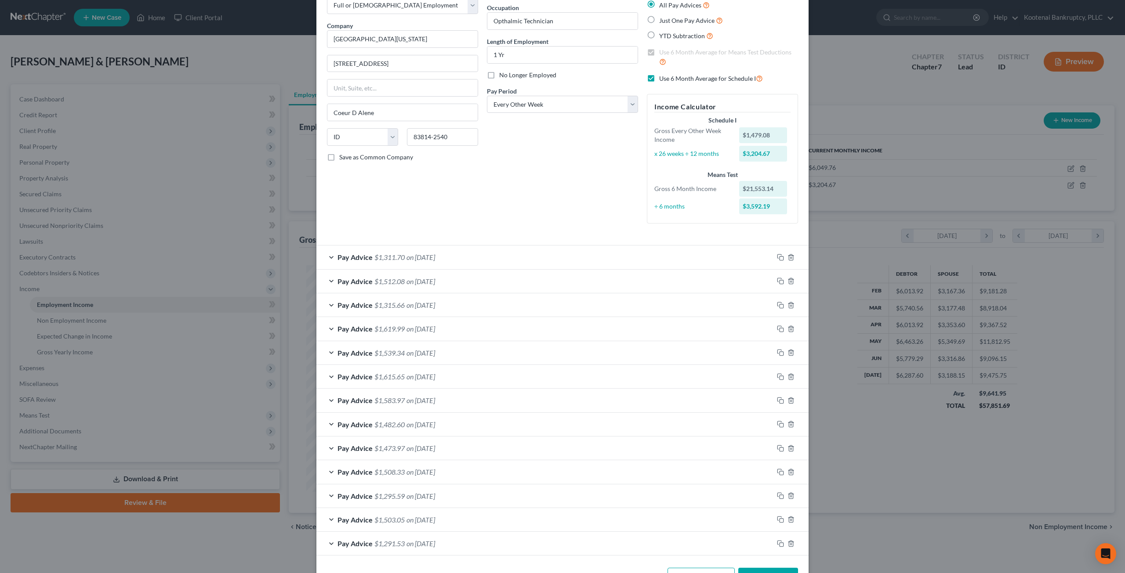
click at [663, 76] on input "Use 6 Month Average for Schedule I" at bounding box center [666, 76] width 6 height 6
checkbox input "false"
click at [659, 50] on label "Use 6 Month Average for Means Test Deductions" at bounding box center [728, 57] width 139 height 19
click at [663, 50] on input "Use 6 Month Average for Means Test Deductions" at bounding box center [666, 51] width 6 height 6
checkbox input "false"
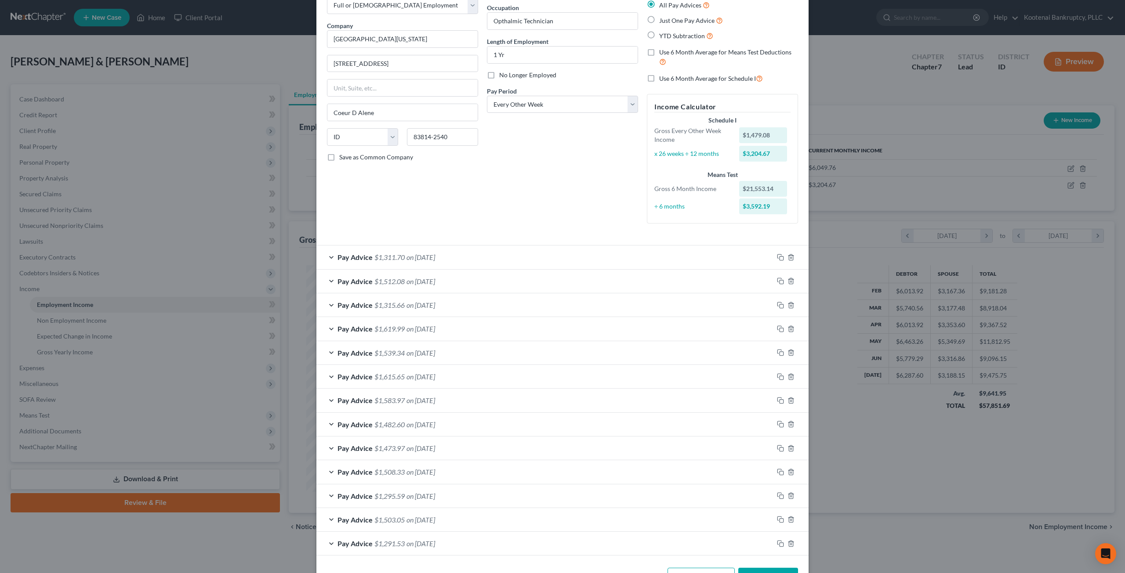
click at [659, 77] on label "Use 6 Month Average for Schedule I" at bounding box center [711, 78] width 104 height 10
click at [663, 77] on input "Use 6 Month Average for Schedule I" at bounding box center [666, 76] width 6 height 6
checkbox input "true"
click at [617, 159] on div "Debtor Spouse Occupation Opthalmic Technician Length of Employment 1 Yr No Long…" at bounding box center [562, 108] width 160 height 243
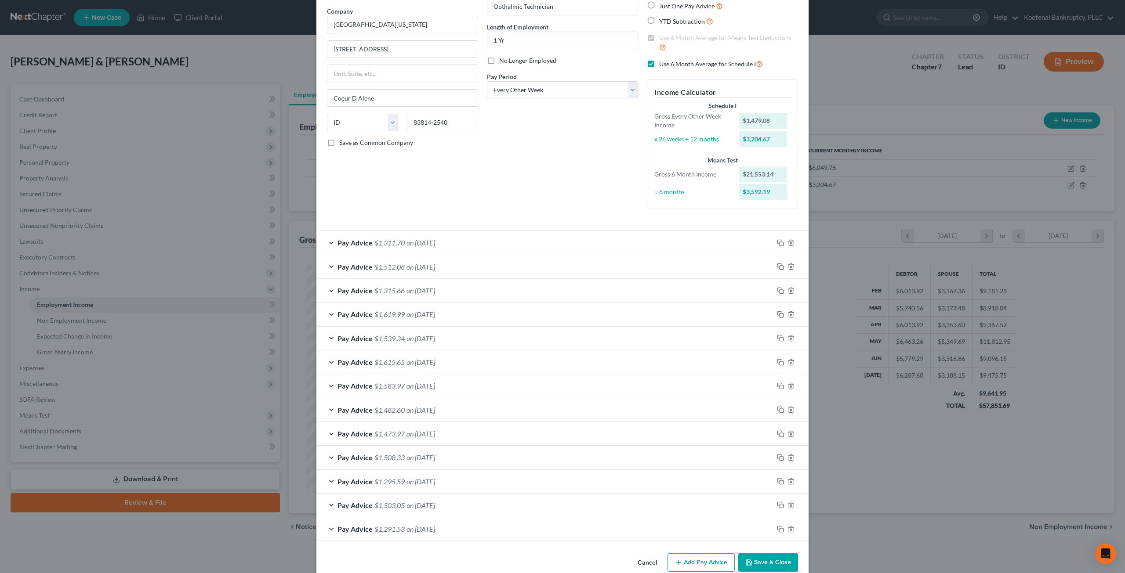
scroll to position [80, 0]
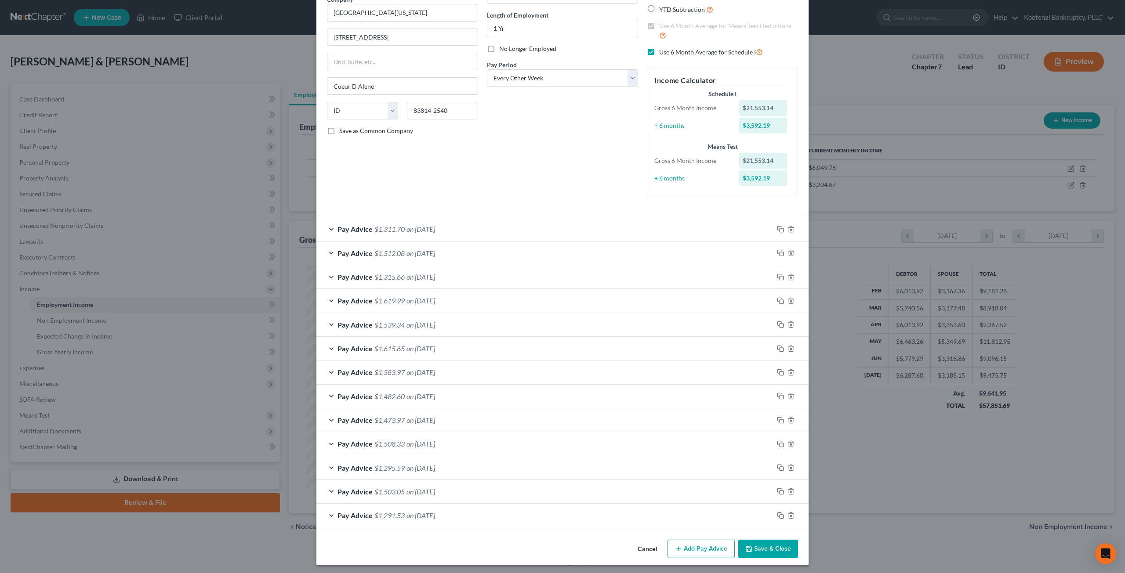
click at [768, 546] on button "Save & Close" at bounding box center [768, 549] width 60 height 18
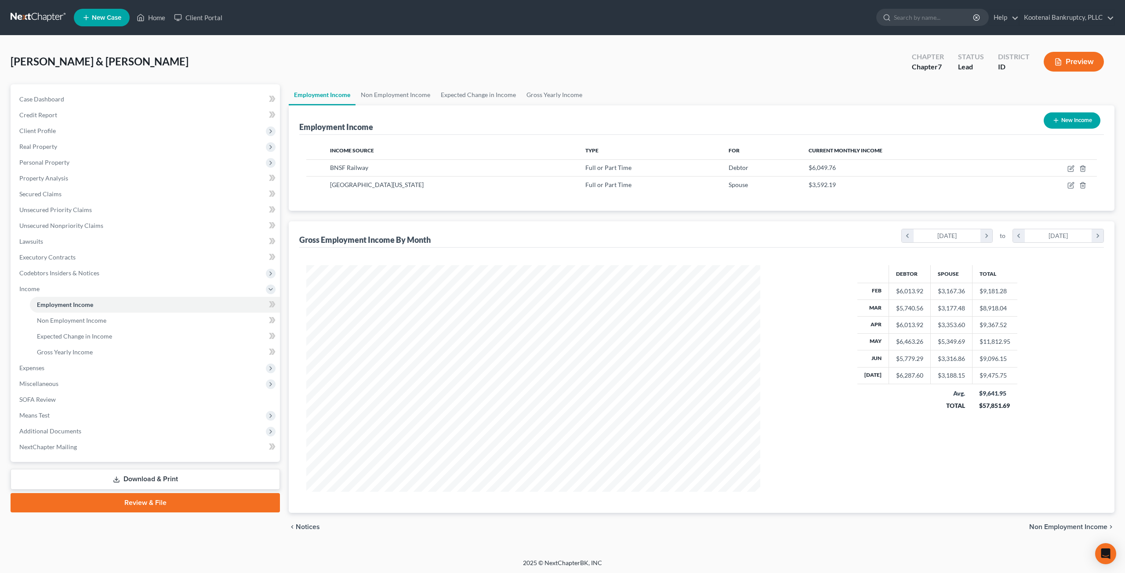
click at [199, 479] on link "Download & Print" at bounding box center [145, 479] width 269 height 21
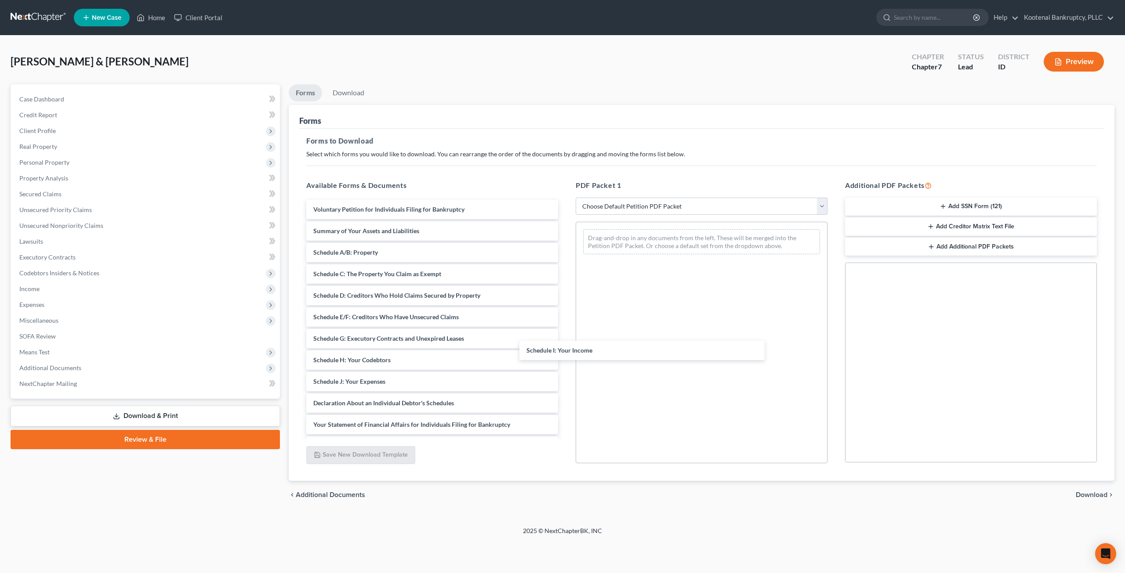
drag, startPoint x: 404, startPoint y: 381, endPoint x: 411, endPoint y: 383, distance: 7.6
click at [565, 351] on div "Schedule I: Your Income Voluntary Petition for Individuals Filing for Bankruptc…" at bounding box center [432, 392] width 266 height 385
drag, startPoint x: 435, startPoint y: 376, endPoint x: 653, endPoint y: 319, distance: 225.6
click at [565, 337] on div "Schedule J: Your Expenses Voluntary Petition for Individuals Filing for Bankrup…" at bounding box center [432, 382] width 266 height 364
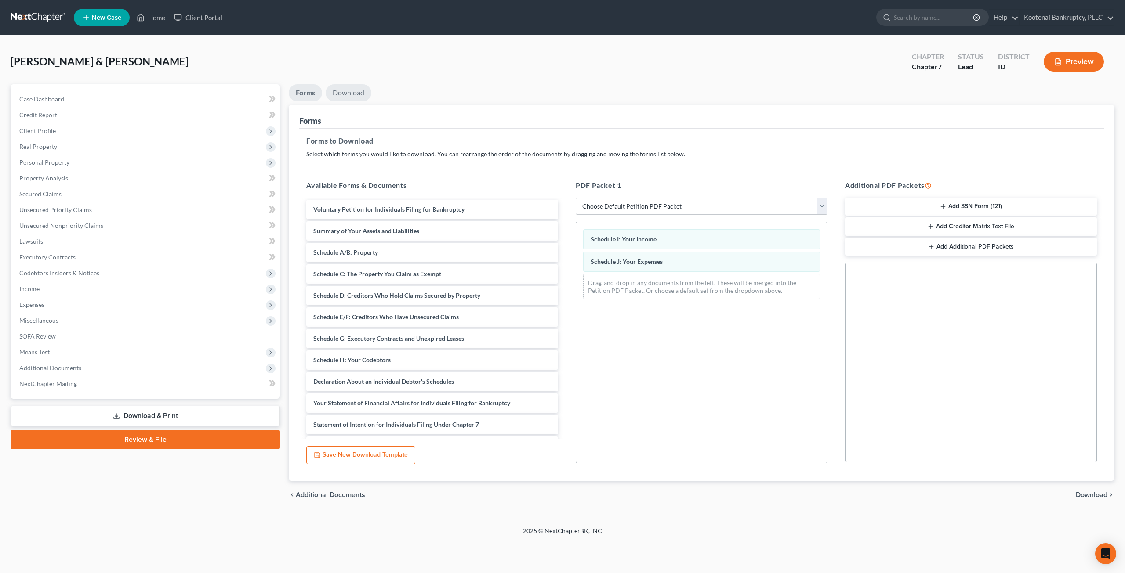
click at [346, 99] on link "Download" at bounding box center [349, 92] width 46 height 17
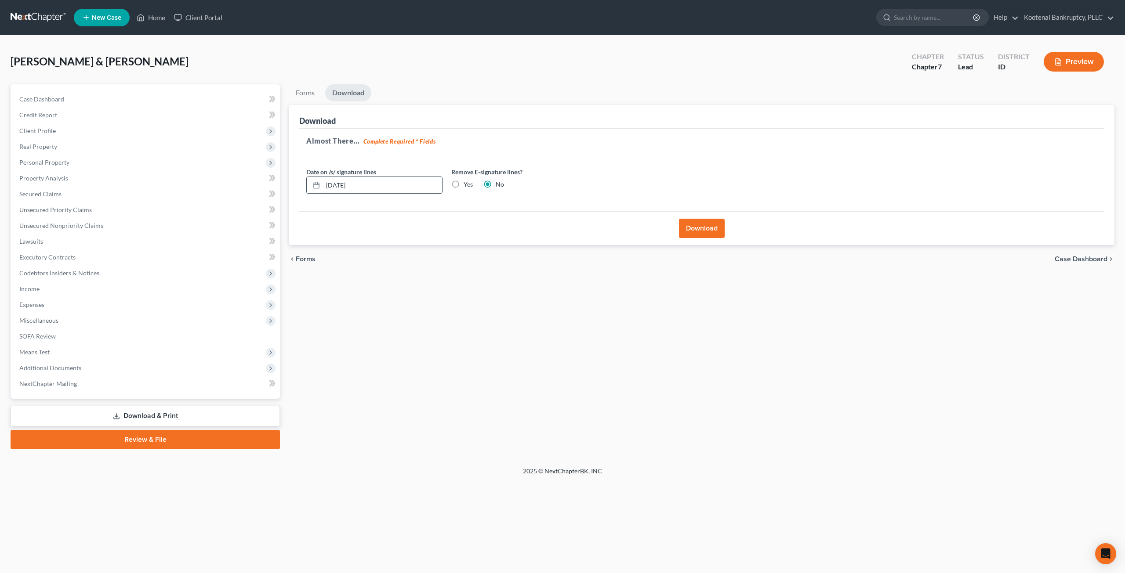
drag, startPoint x: 458, startPoint y: 185, endPoint x: 428, endPoint y: 180, distance: 30.3
click at [464, 185] on label "Yes" at bounding box center [468, 184] width 9 height 9
click at [467, 185] on input "Yes" at bounding box center [470, 183] width 6 height 6
radio input "true"
radio input "false"
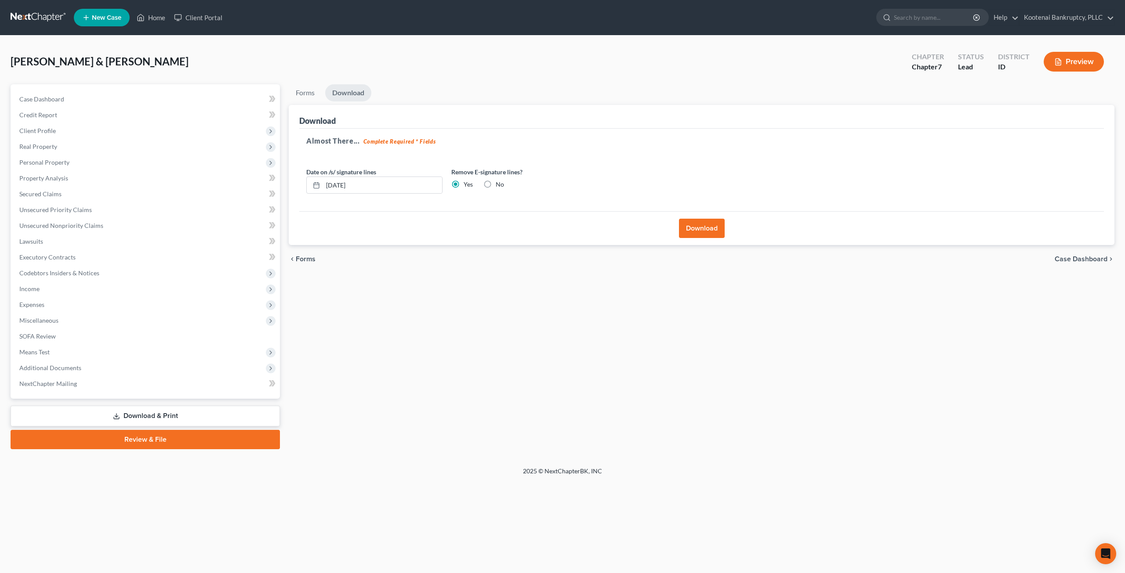
click at [716, 227] on button "Download" at bounding box center [702, 228] width 46 height 19
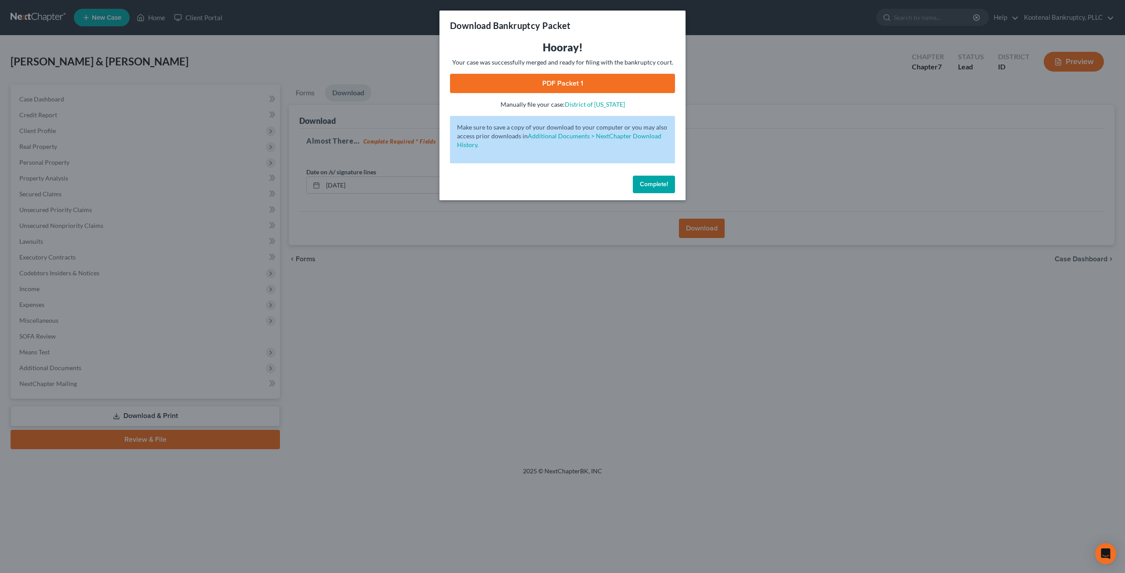
click at [642, 92] on link "PDF Packet 1" at bounding box center [562, 83] width 225 height 19
drag, startPoint x: 655, startPoint y: 181, endPoint x: 598, endPoint y: 118, distance: 85.6
click at [655, 181] on span "Complete!" at bounding box center [654, 184] width 28 height 7
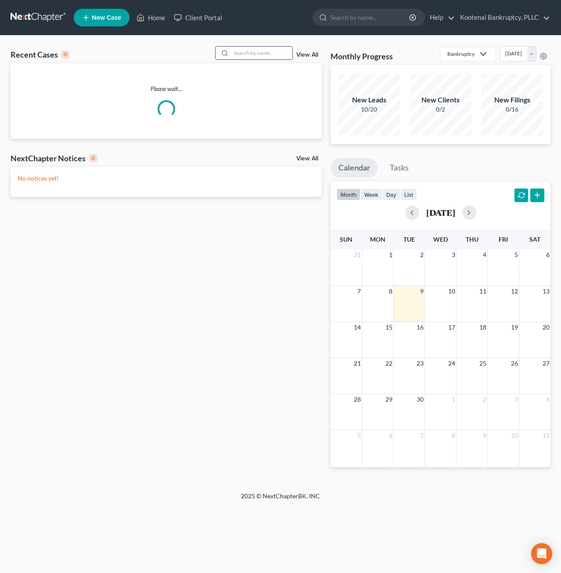
click at [256, 49] on input "search" at bounding box center [262, 53] width 62 height 13
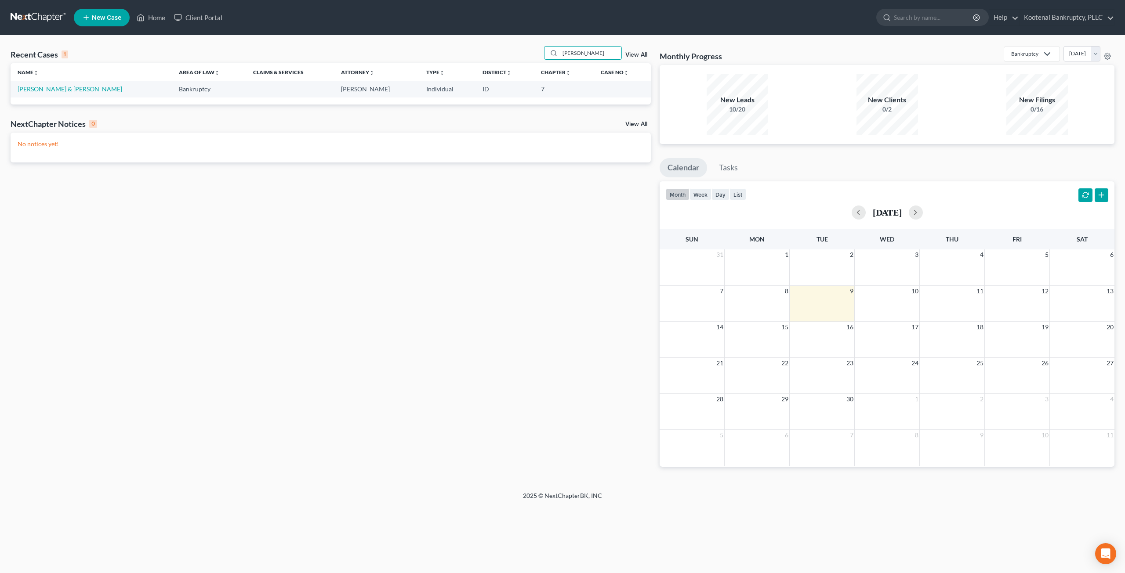
type input "[PERSON_NAME]"
click at [69, 87] on link "[PERSON_NAME] & [PERSON_NAME]" at bounding box center [70, 88] width 105 height 7
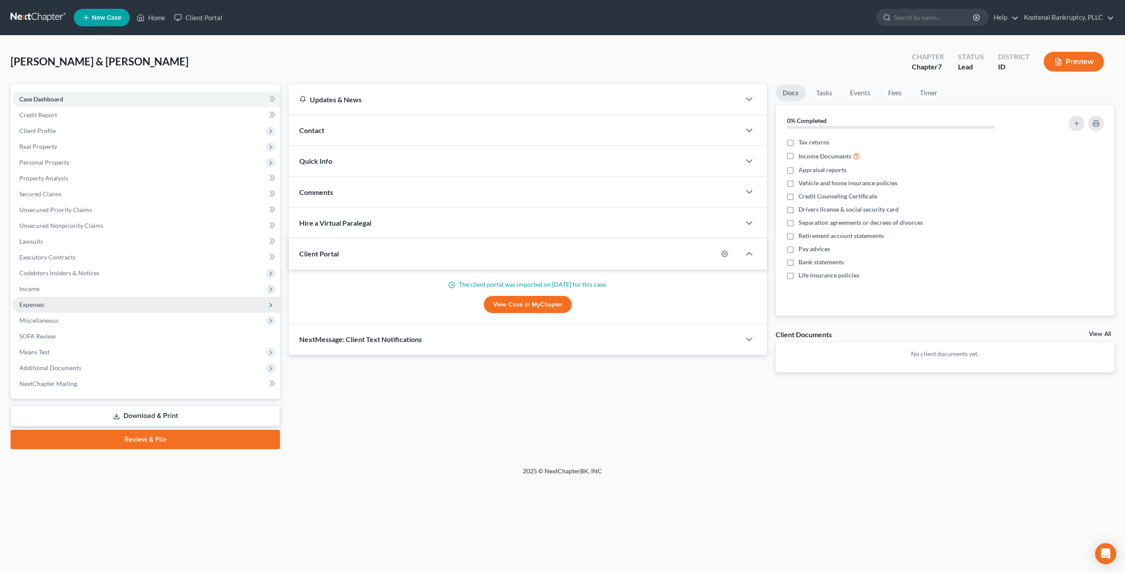
click at [133, 303] on span "Expenses" at bounding box center [146, 305] width 268 height 16
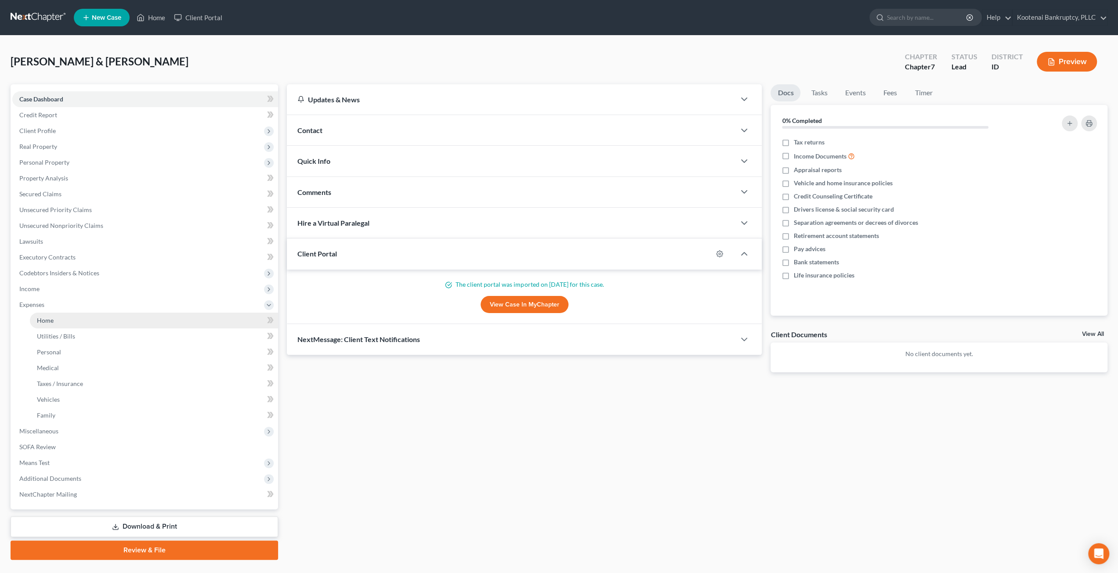
click at [140, 324] on link "Home" at bounding box center [154, 321] width 248 height 16
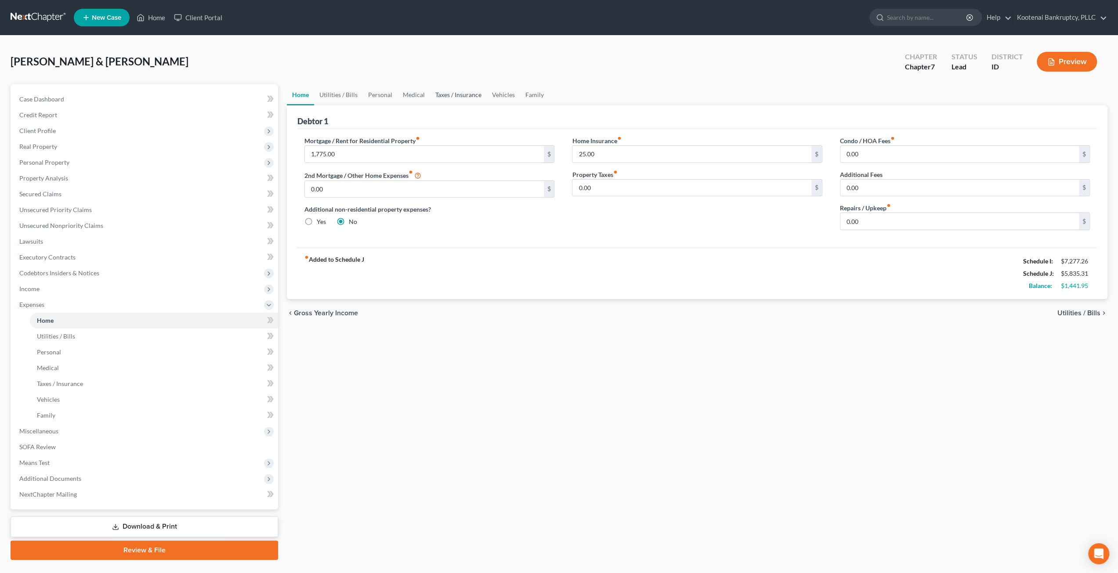
click at [434, 96] on link "Taxes / Insurance" at bounding box center [458, 94] width 57 height 21
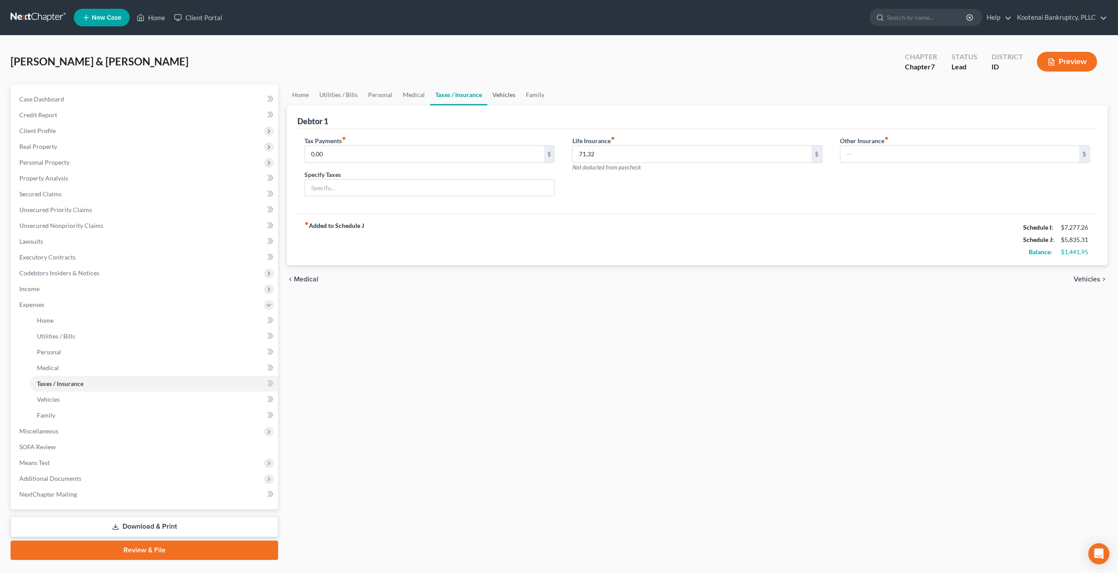
click at [489, 97] on link "Vehicles" at bounding box center [503, 94] width 33 height 21
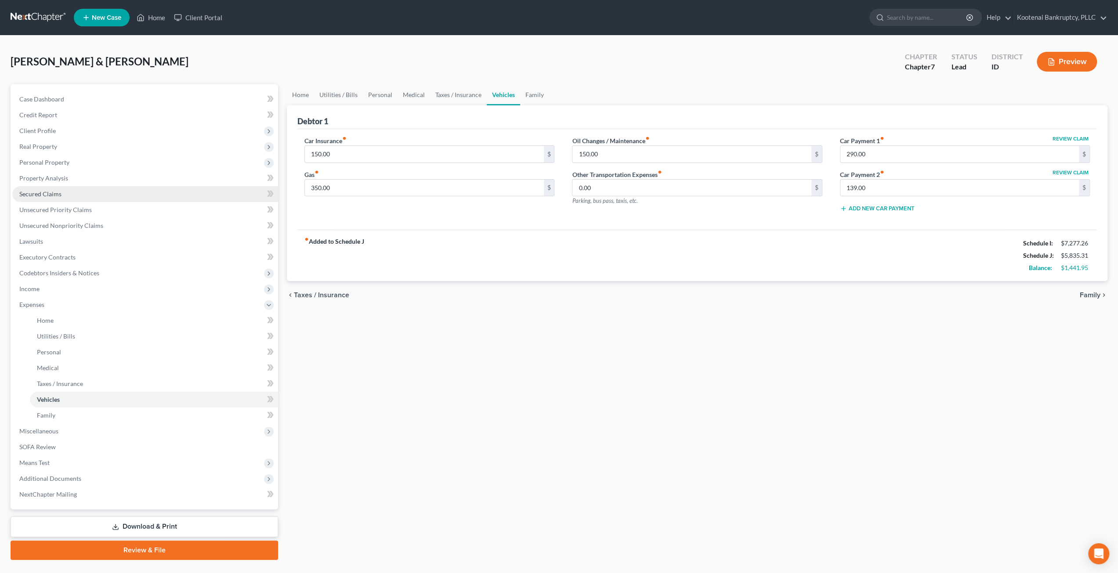
click at [159, 194] on link "Secured Claims" at bounding box center [145, 194] width 266 height 16
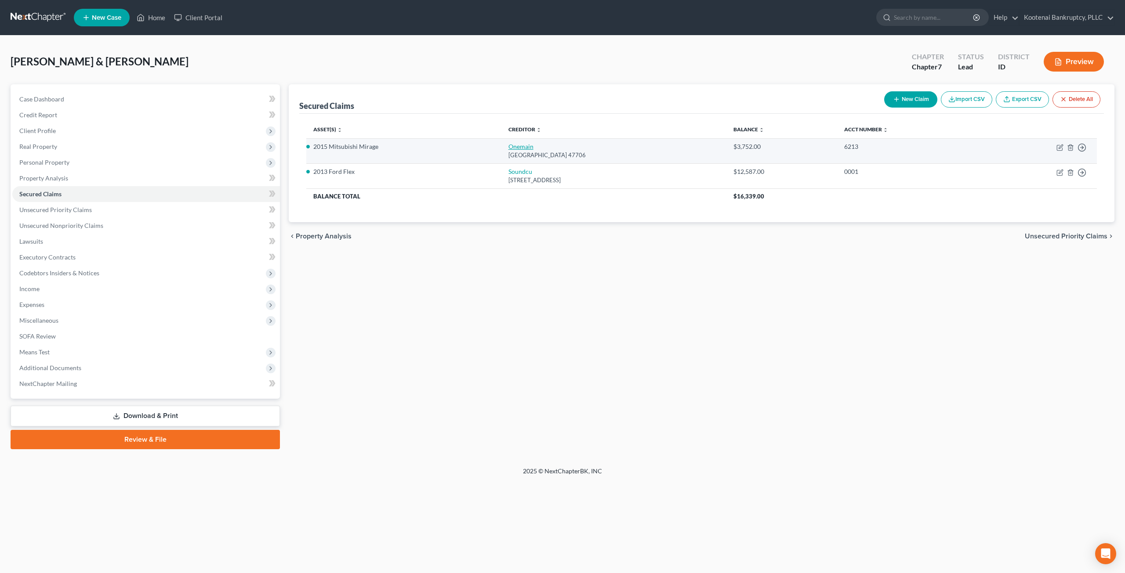
click at [511, 145] on link "Onemain" at bounding box center [520, 146] width 25 height 7
select select "15"
select select "4"
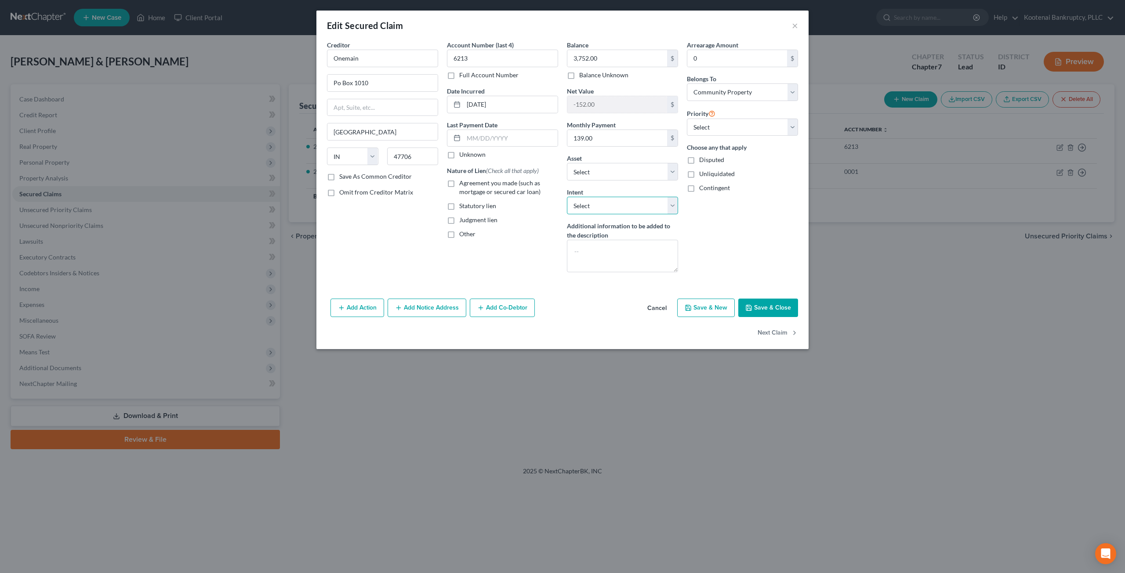
click at [627, 207] on select "Select Surrender Redeem Reaffirm Avoid Other" at bounding box center [622, 206] width 111 height 18
select select "0"
click at [567, 197] on select "Select Surrender Redeem Reaffirm Avoid Other" at bounding box center [622, 206] width 111 height 18
click at [777, 304] on button "Save & Close" at bounding box center [768, 308] width 60 height 18
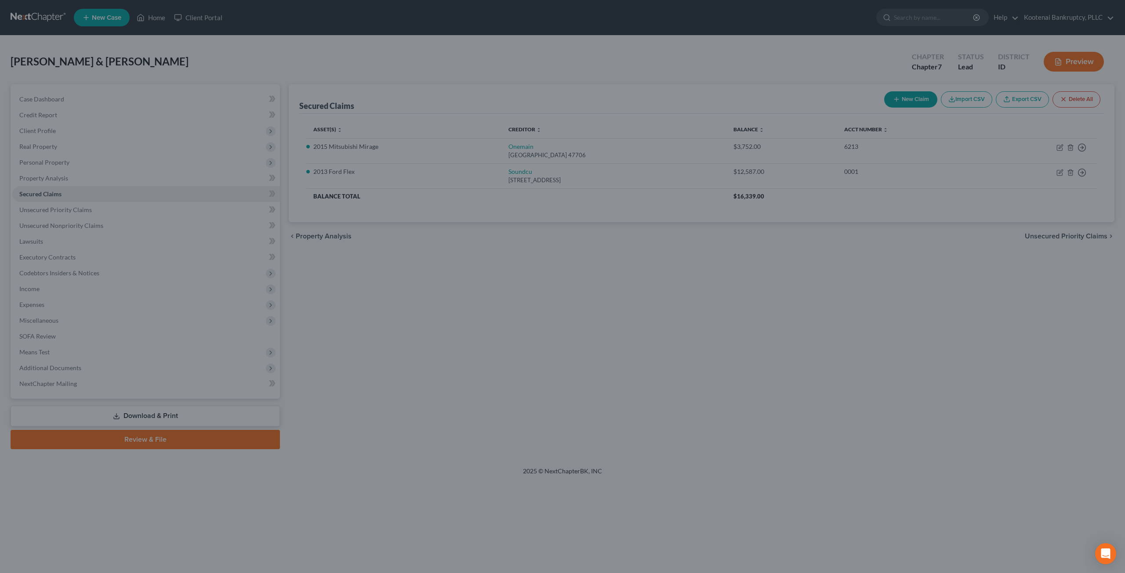
select select "2"
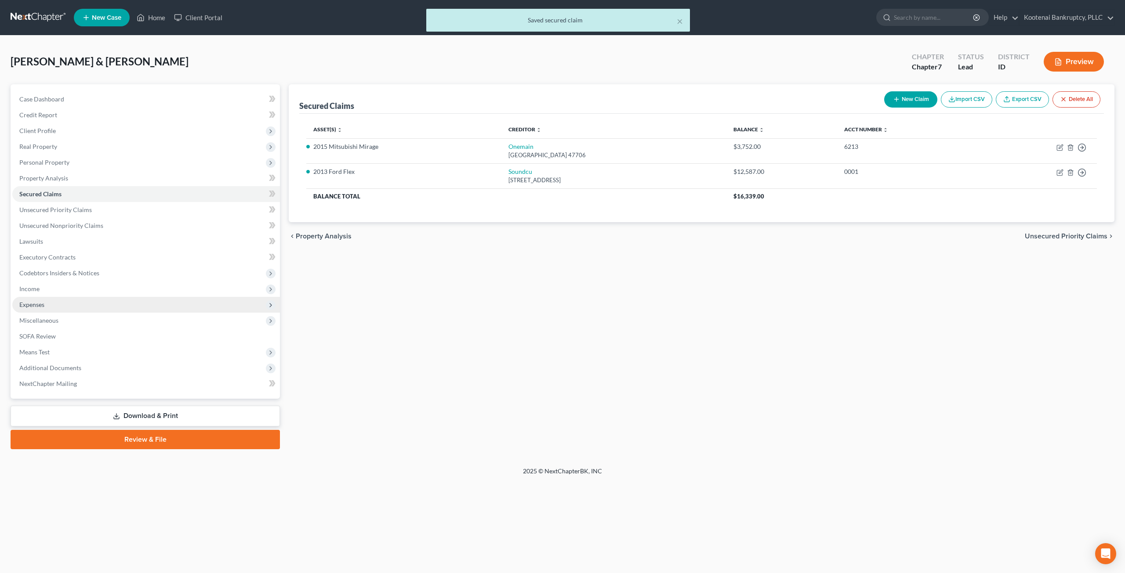
click at [92, 305] on span "Expenses" at bounding box center [146, 305] width 268 height 16
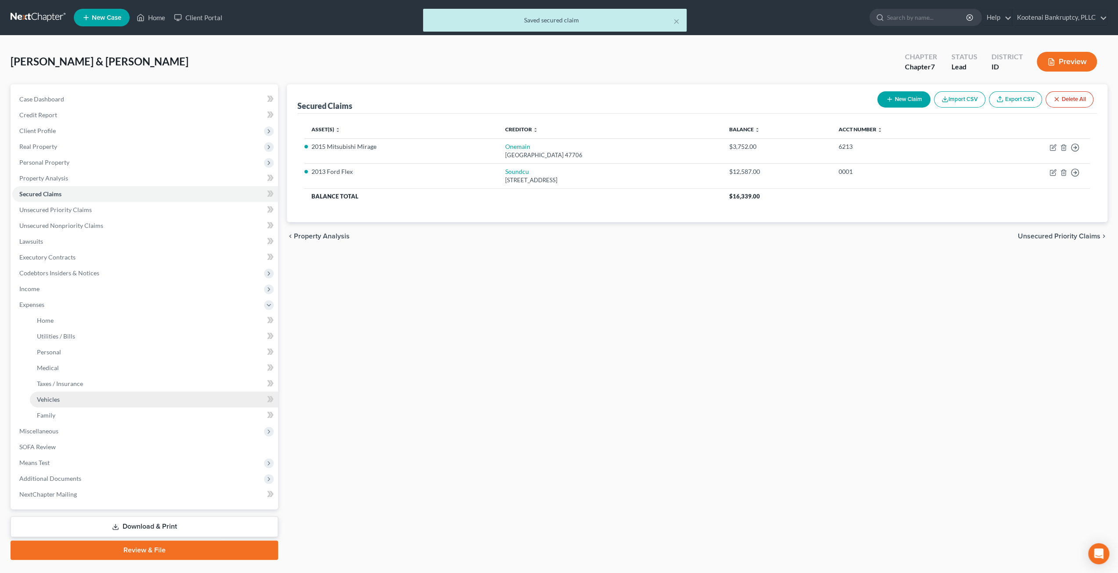
click at [120, 394] on link "Vehicles" at bounding box center [154, 400] width 248 height 16
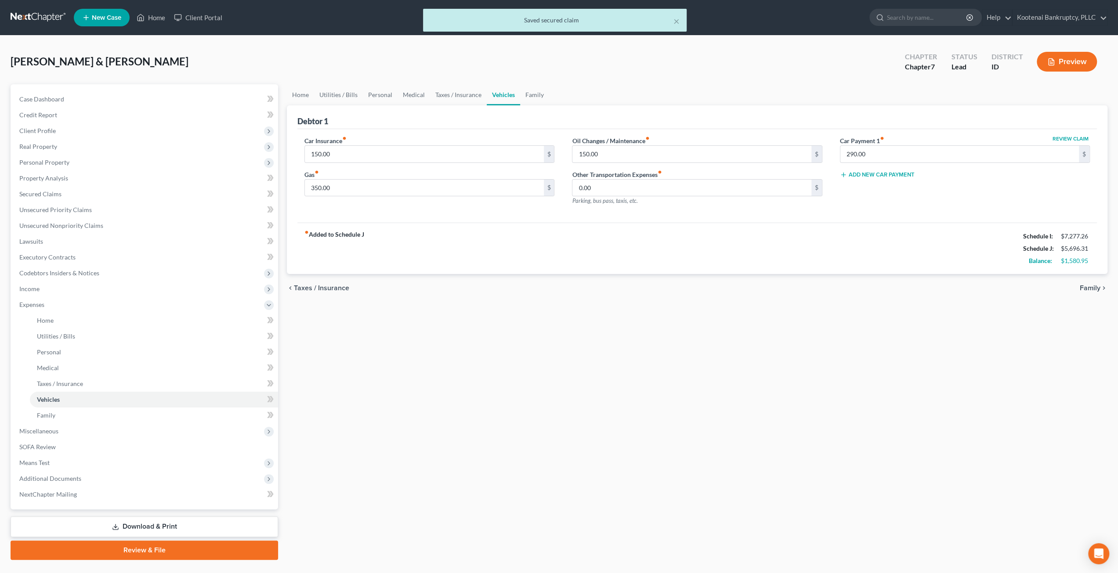
click at [640, 376] on div "Home Utilities / Bills Personal Medical Taxes / Insurance Vehicles Family Debto…" at bounding box center [698, 322] width 830 height 476
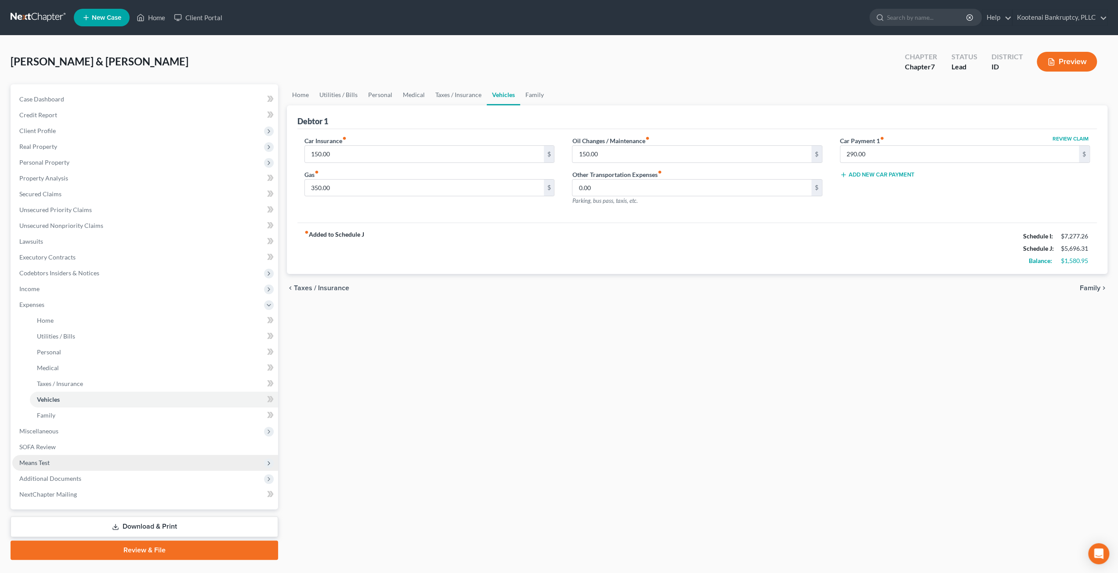
click at [108, 462] on span "Means Test" at bounding box center [145, 463] width 266 height 16
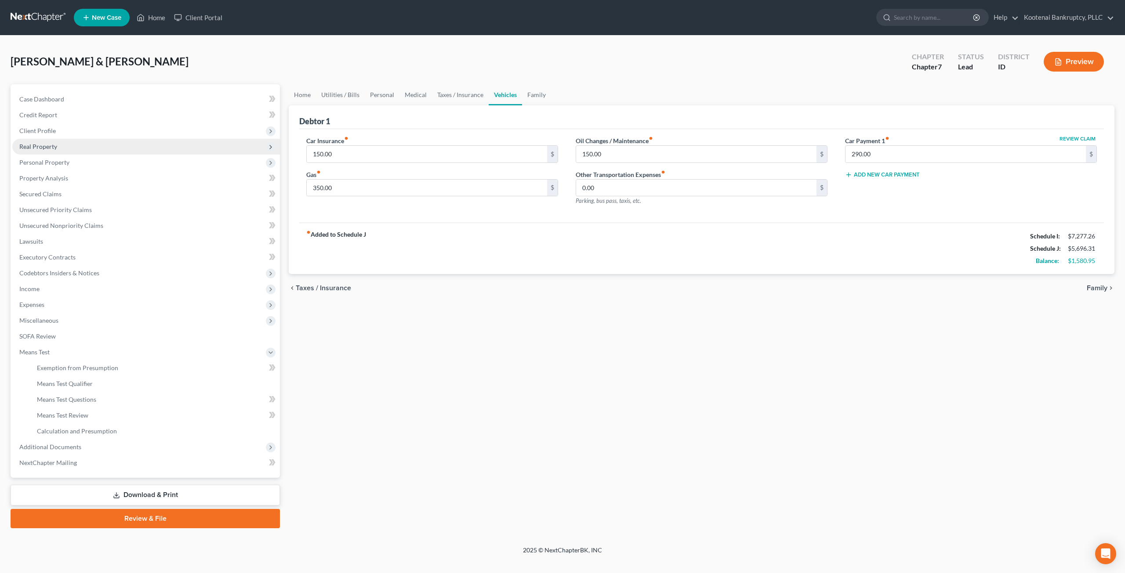
click at [86, 150] on span "Real Property" at bounding box center [146, 147] width 268 height 16
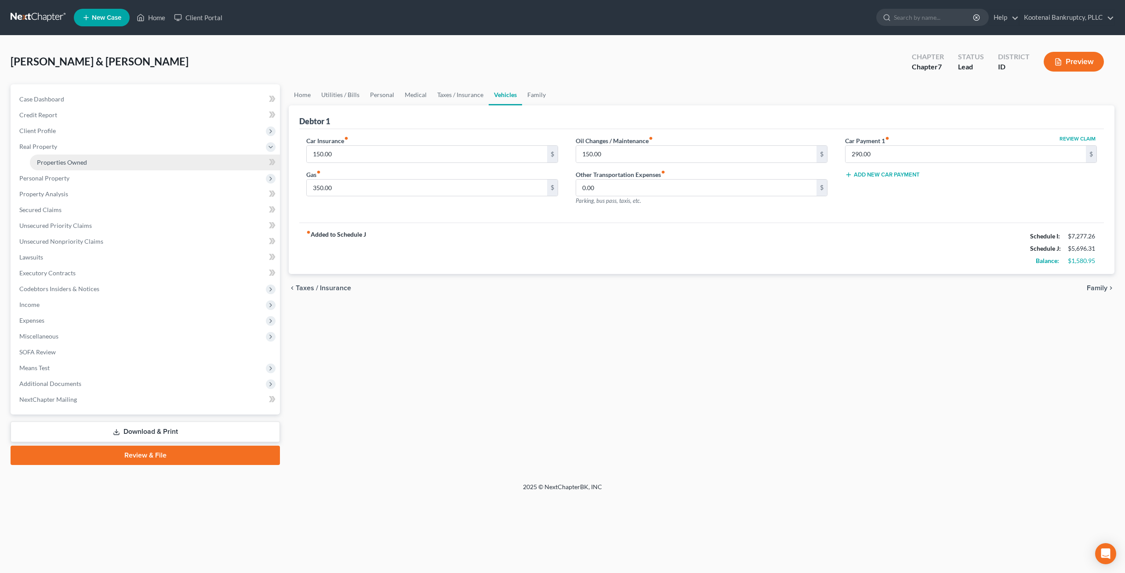
click at [89, 157] on link "Properties Owned" at bounding box center [155, 163] width 250 height 16
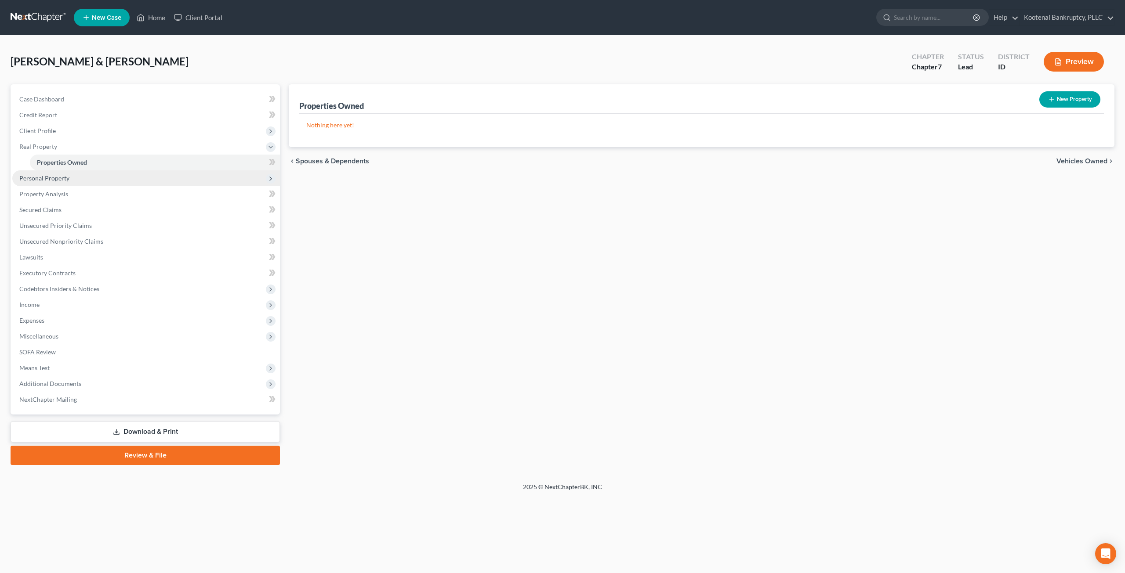
click at [150, 183] on span "Personal Property" at bounding box center [146, 178] width 268 height 16
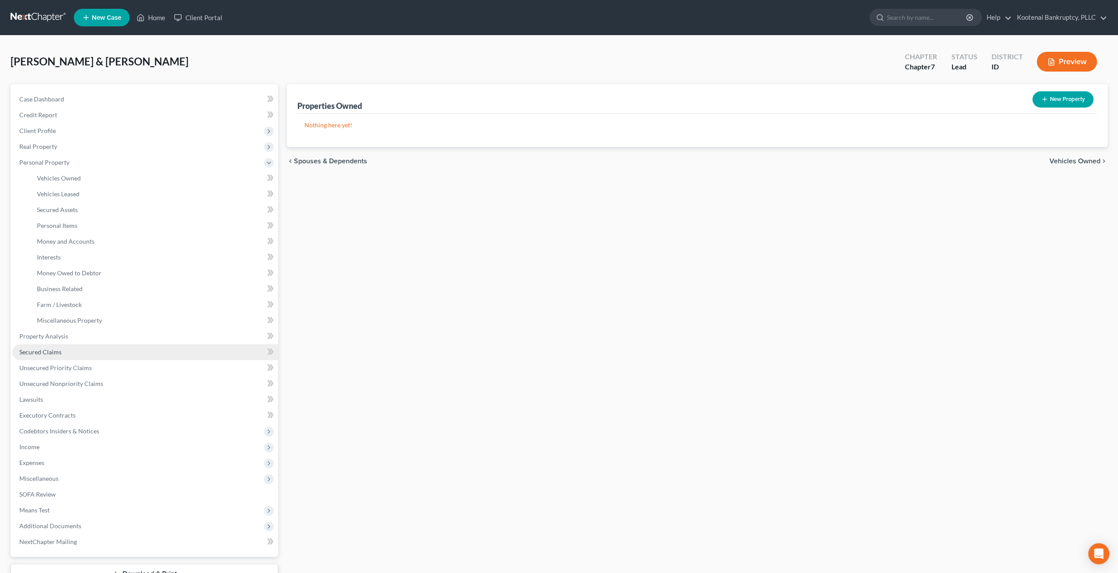
click at [117, 353] on link "Secured Claims" at bounding box center [145, 352] width 266 height 16
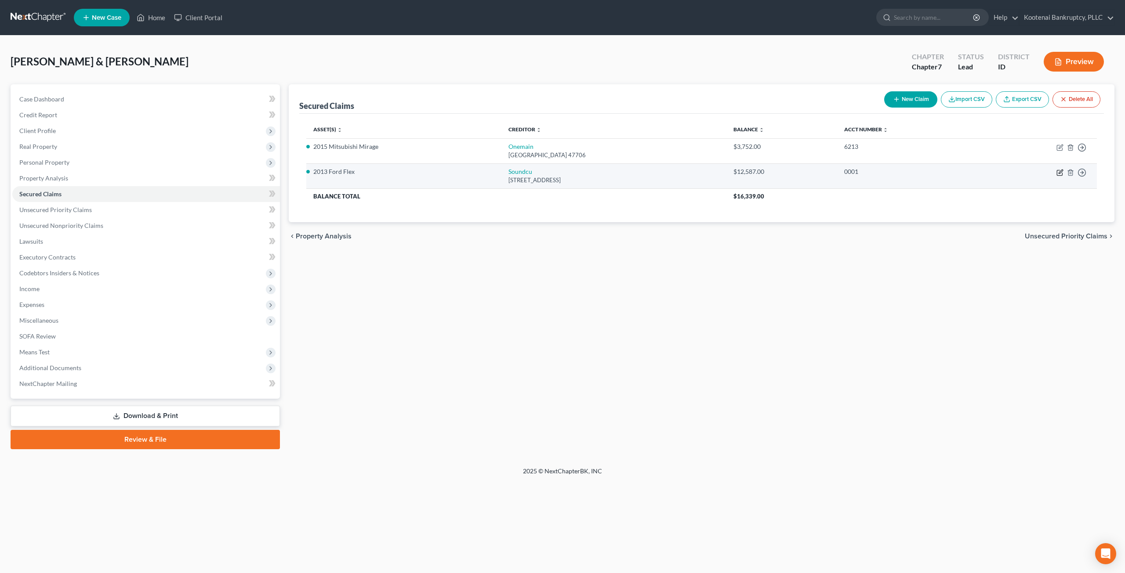
click at [1061, 174] on icon "button" at bounding box center [1059, 172] width 7 height 7
select select "50"
select select "4"
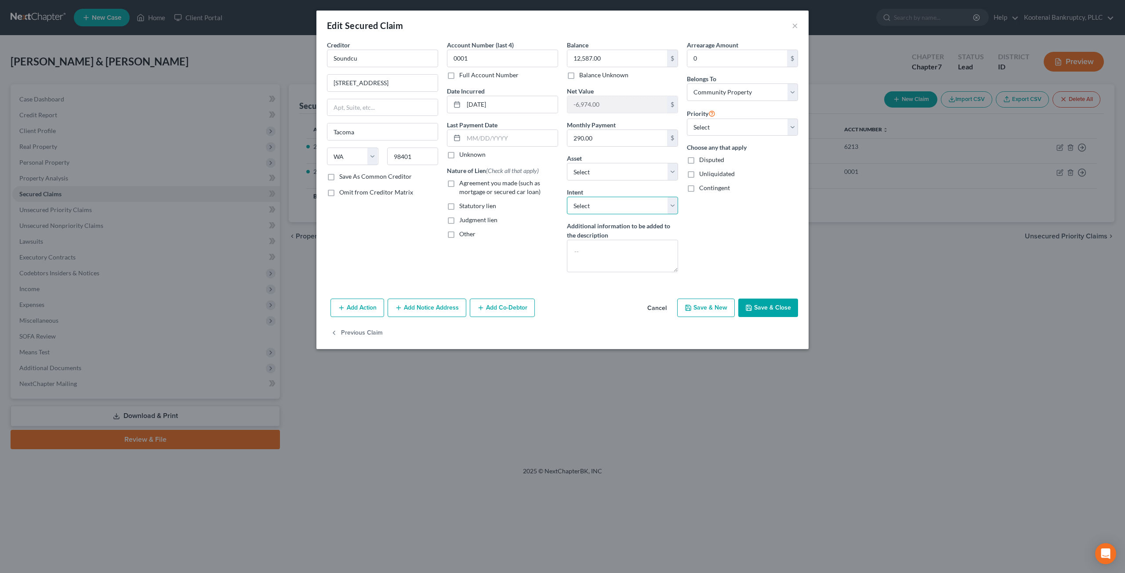
click at [648, 211] on select "Select Surrender Redeem Reaffirm Avoid Other" at bounding box center [622, 206] width 111 height 18
select select "4"
click at [567, 197] on select "Select Surrender Redeem Reaffirm Avoid Other" at bounding box center [622, 206] width 111 height 18
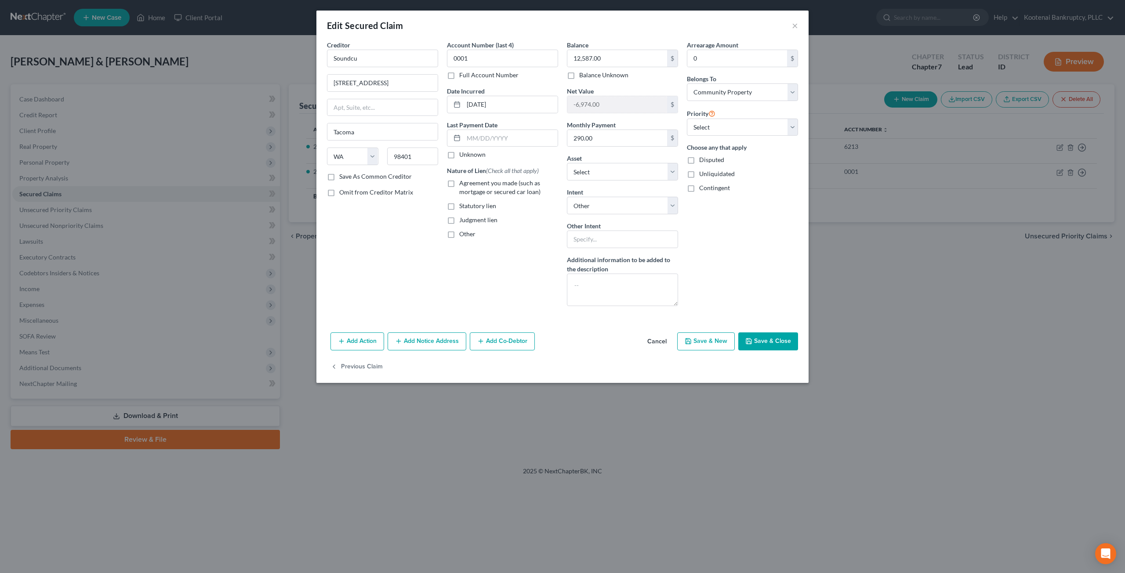
click at [632, 247] on div "Balance 12,587.00 $ Balance Unknown Balance Undetermined 12,587.00 $ Balance Un…" at bounding box center [622, 176] width 120 height 273
click at [630, 243] on input "text" at bounding box center [622, 240] width 111 height 18
type input "Retain and continue making regular payments"
click at [758, 264] on div "Arrearage Amount 0 $ Belongs To * Select Debtor 1 Only Debtor 2 Only Debtor 1 A…" at bounding box center [742, 176] width 120 height 273
click at [631, 56] on input "12,587.00" at bounding box center [617, 58] width 100 height 17
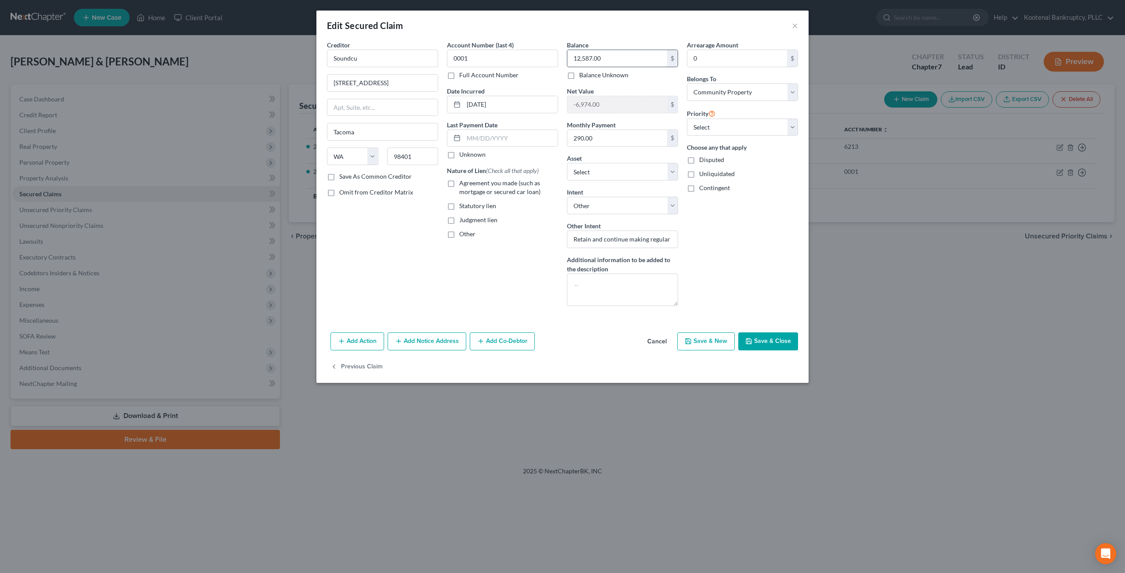
click at [634, 58] on input "12,587.00" at bounding box center [617, 58] width 100 height 17
drag, startPoint x: 634, startPoint y: 58, endPoint x: 589, endPoint y: 56, distance: 45.3
click at [589, 56] on input "12,587.00" at bounding box center [617, 58] width 100 height 17
type input "11,935.70"
click at [757, 267] on div "Arrearage Amount 0 $ Belongs To * Select Debtor 1 Only Debtor 2 Only Debtor 1 A…" at bounding box center [742, 176] width 120 height 273
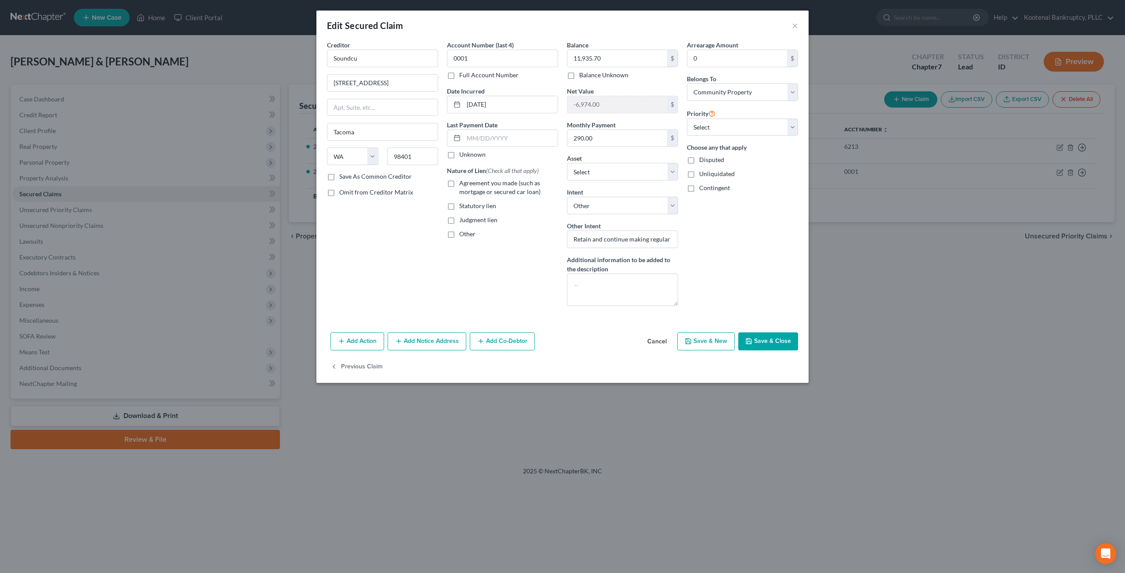
click at [782, 342] on button "Save & Close" at bounding box center [768, 342] width 60 height 18
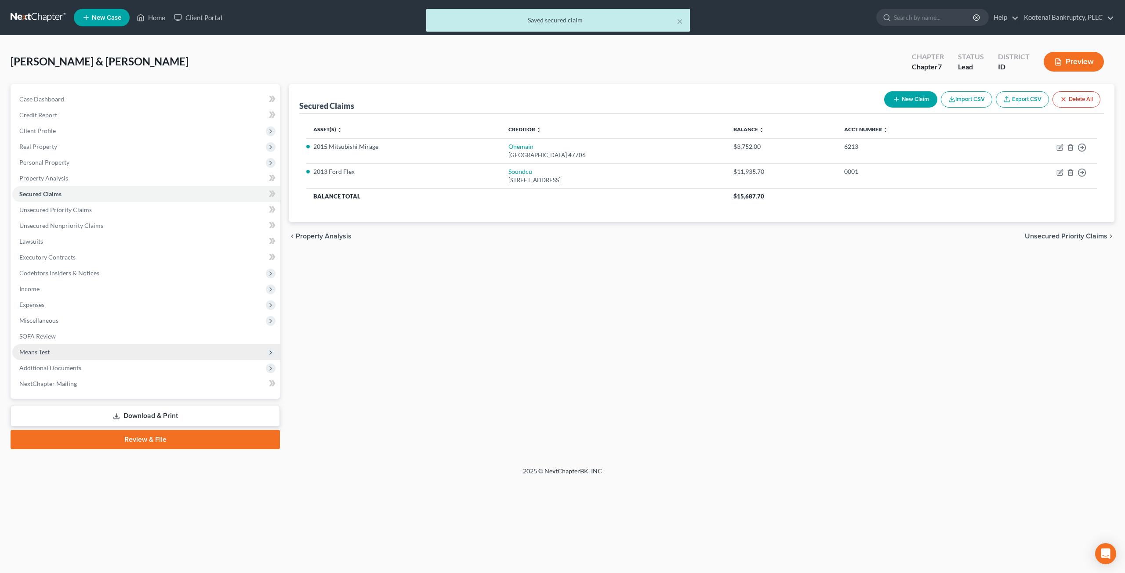
click at [115, 352] on span "Means Test" at bounding box center [146, 352] width 268 height 16
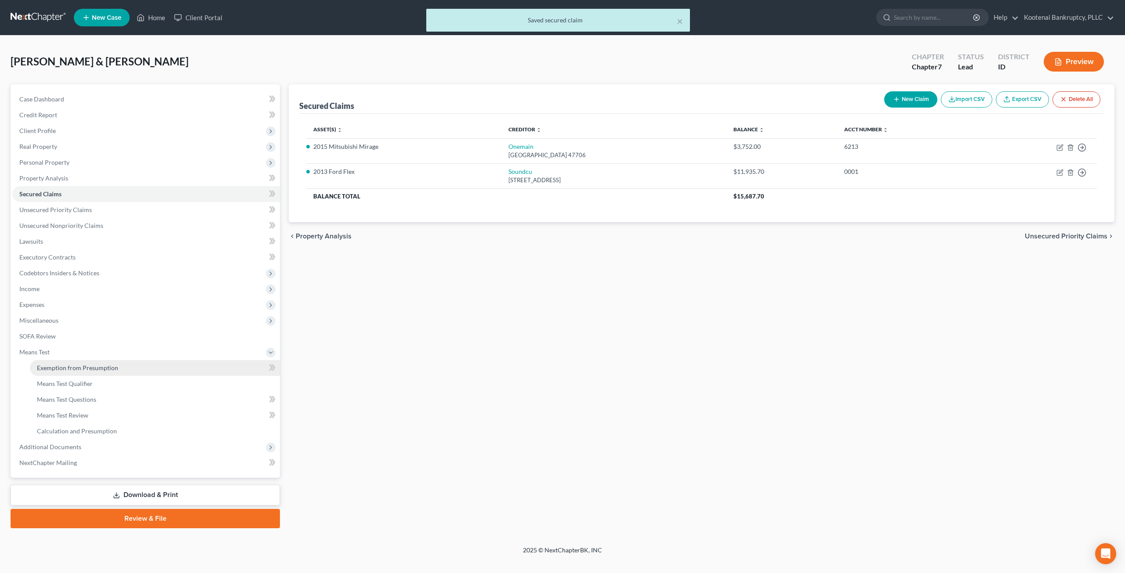
click at [127, 368] on link "Exemption from Presumption" at bounding box center [155, 368] width 250 height 16
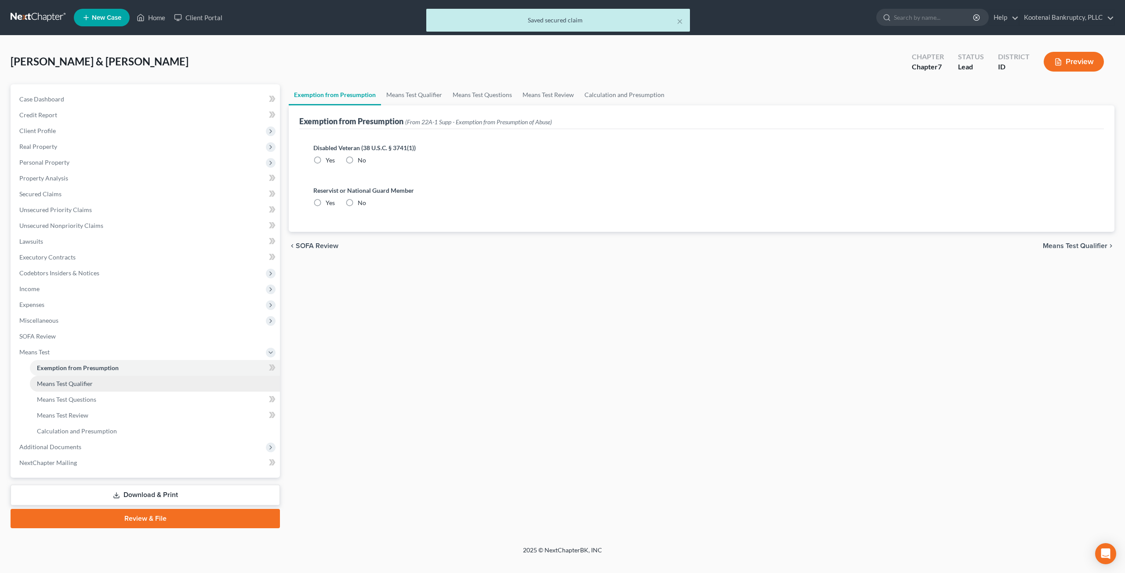
radio input "true"
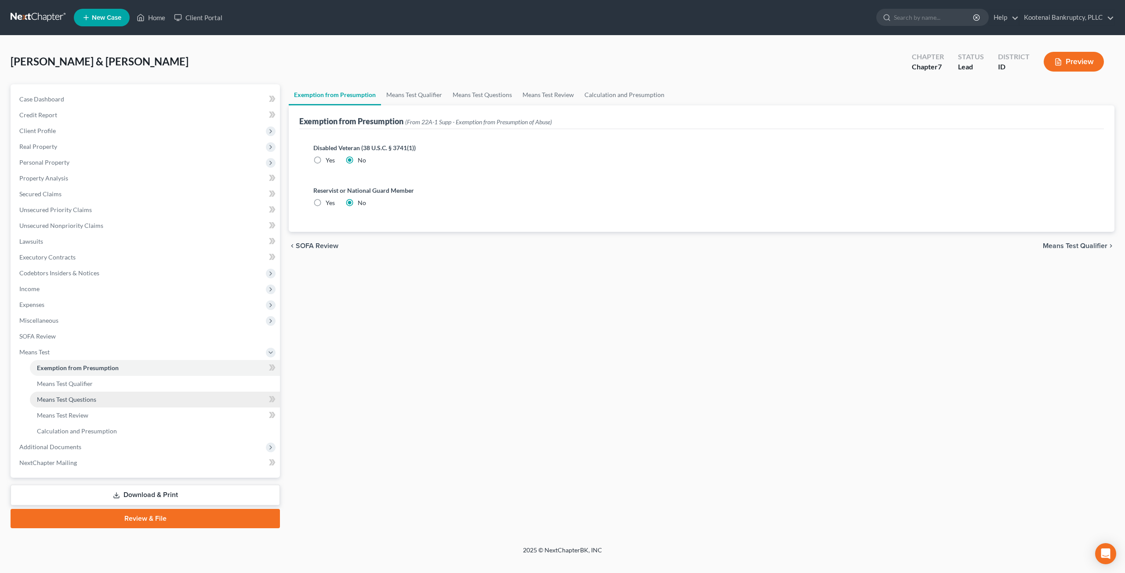
click at [123, 400] on link "Means Test Questions" at bounding box center [155, 400] width 250 height 16
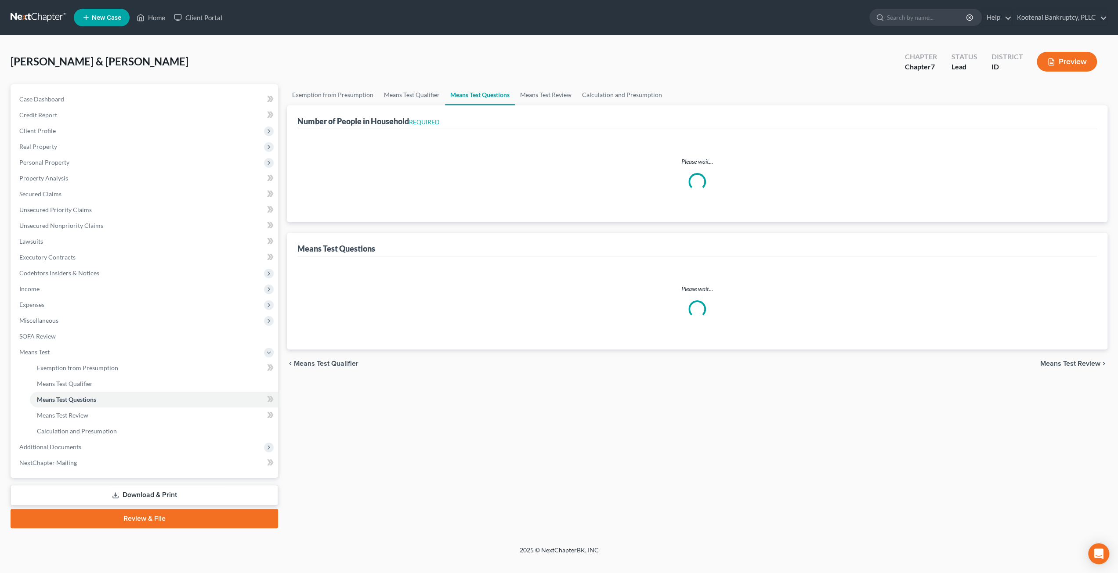
select select "1"
select select "60"
select select "2"
select select "4"
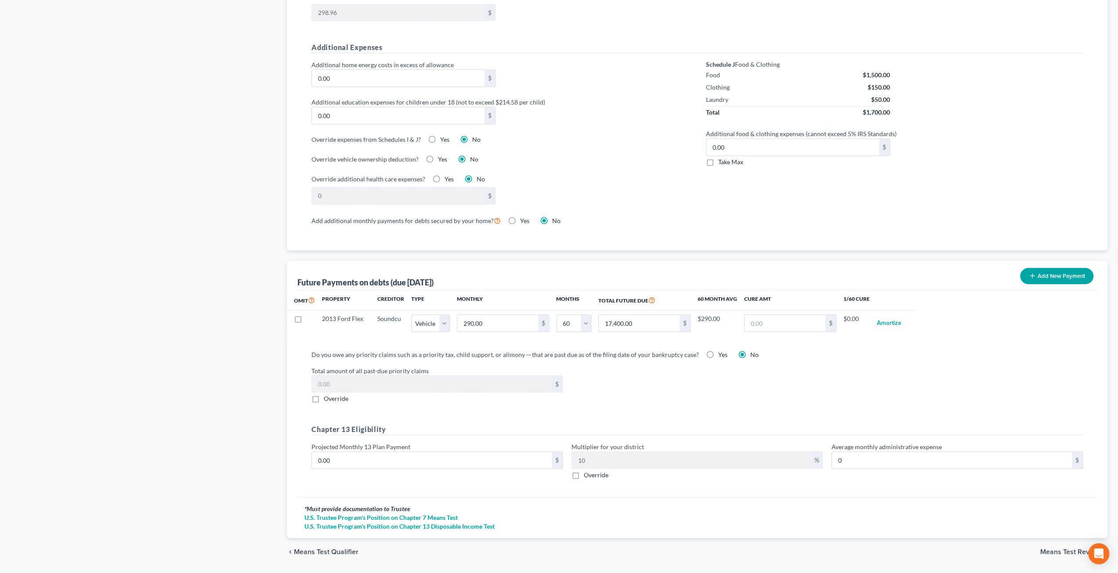
scroll to position [626, 0]
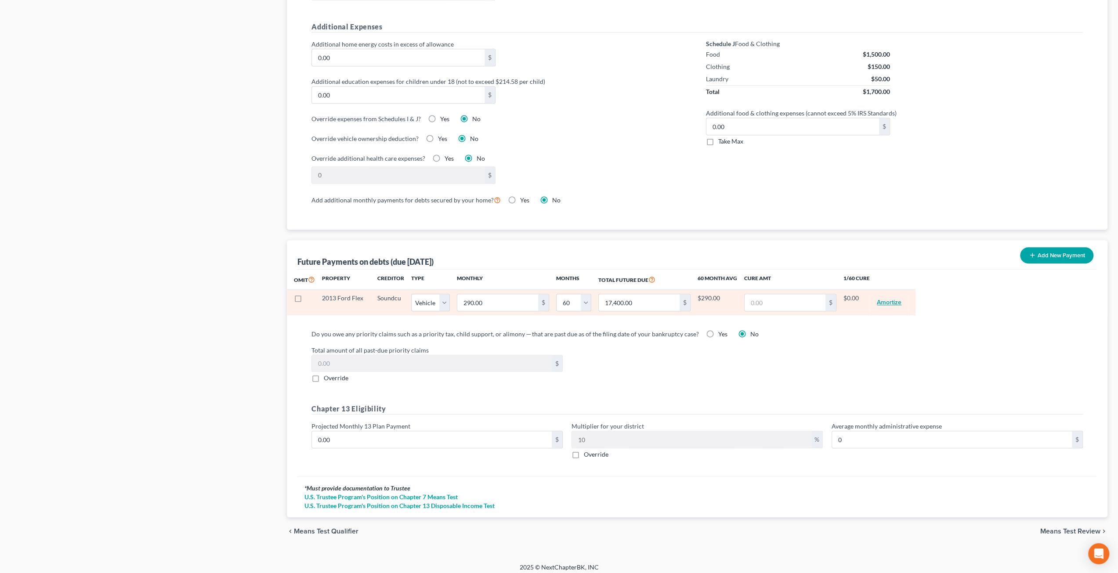
click at [884, 294] on button "Amortize" at bounding box center [889, 303] width 25 height 18
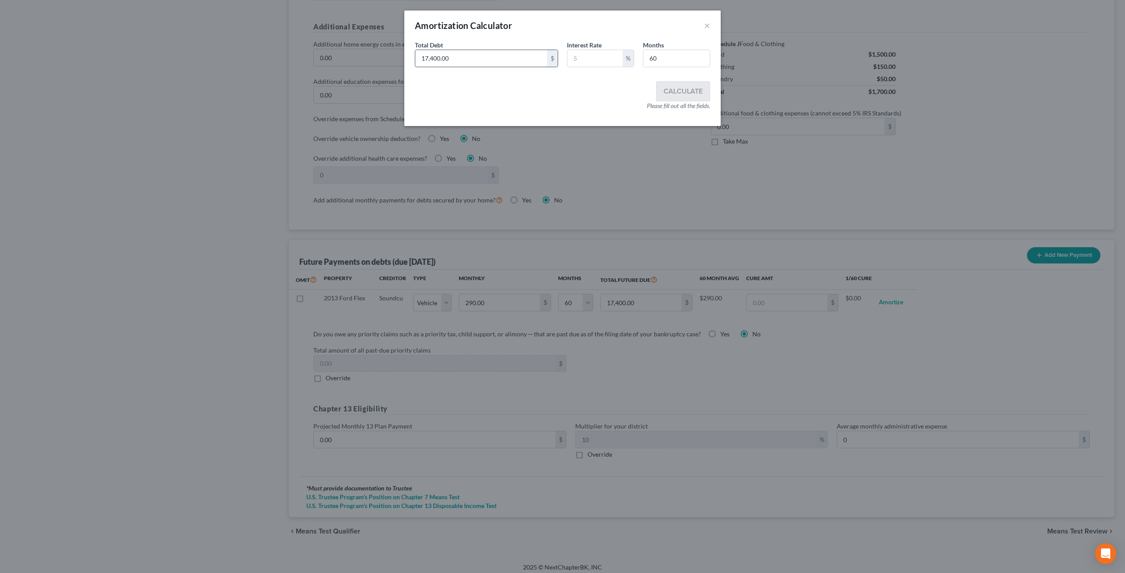
click at [507, 59] on input "17,400.00" at bounding box center [481, 58] width 132 height 17
type input "11,935.70"
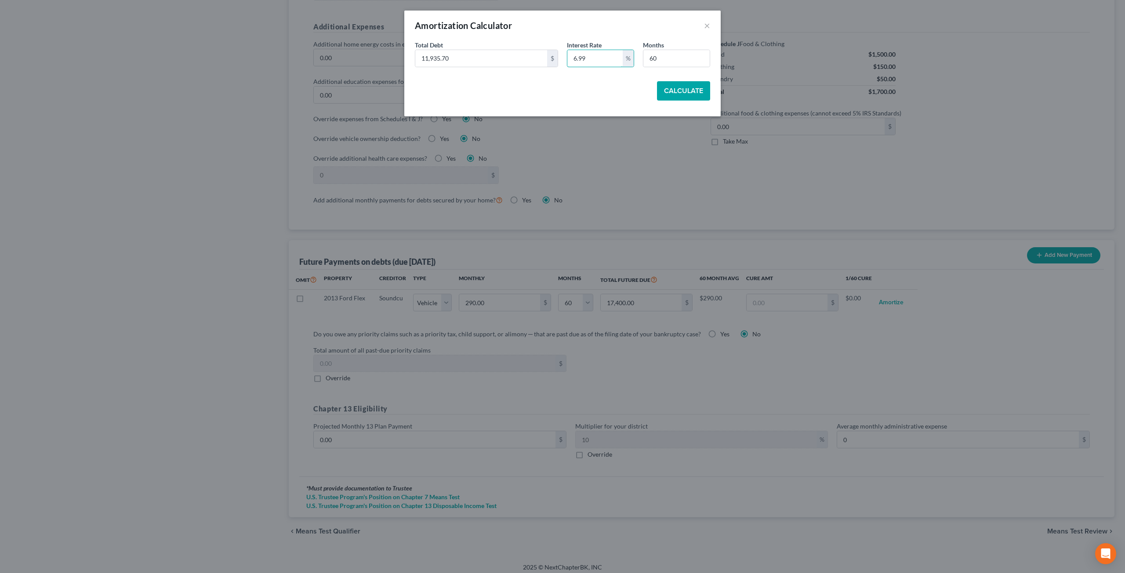
type input "6.99"
click at [688, 89] on button "Calculate" at bounding box center [683, 90] width 53 height 19
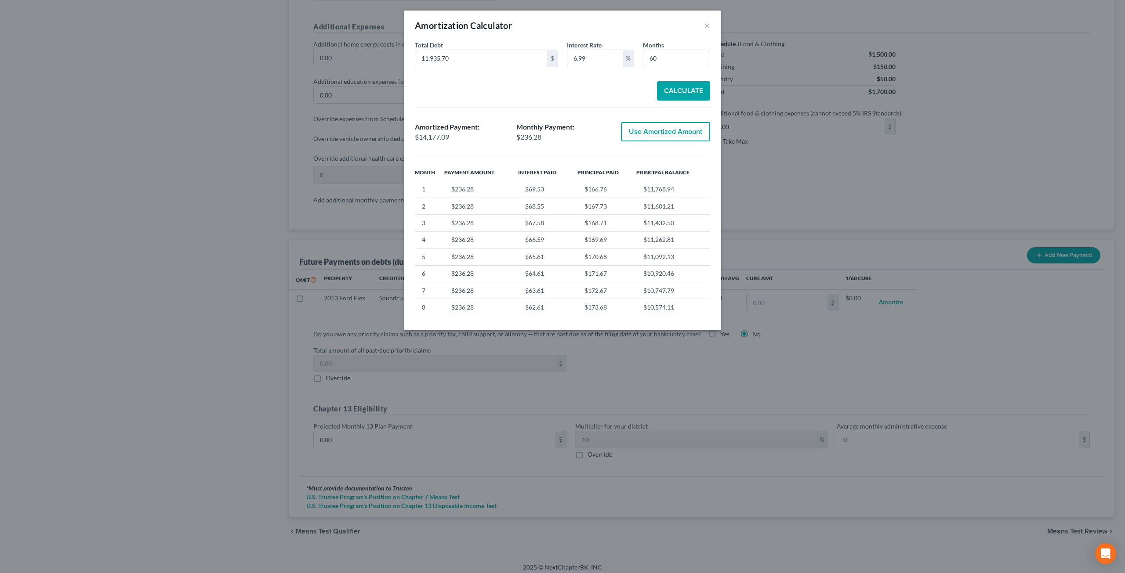
click at [663, 128] on button "Use Amortized Amount" at bounding box center [665, 131] width 89 height 19
type input "236.28"
type input "14,177.09"
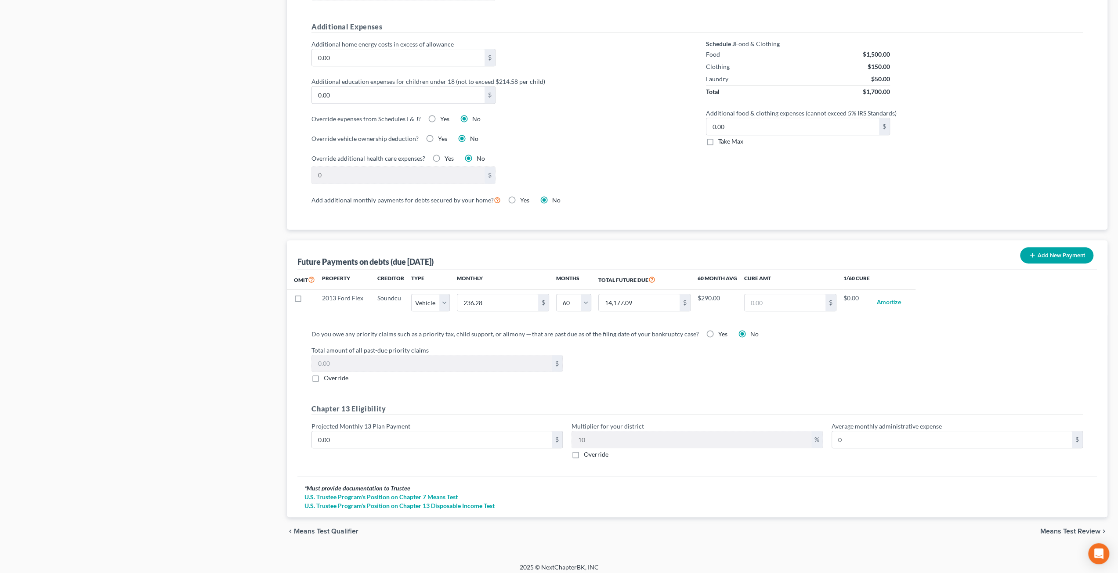
select select "1"
select select "60"
click at [223, 260] on div "Case Dashboard Payments Invoices Payments Payments Credit Report Client Profile" at bounding box center [144, 2] width 276 height 1087
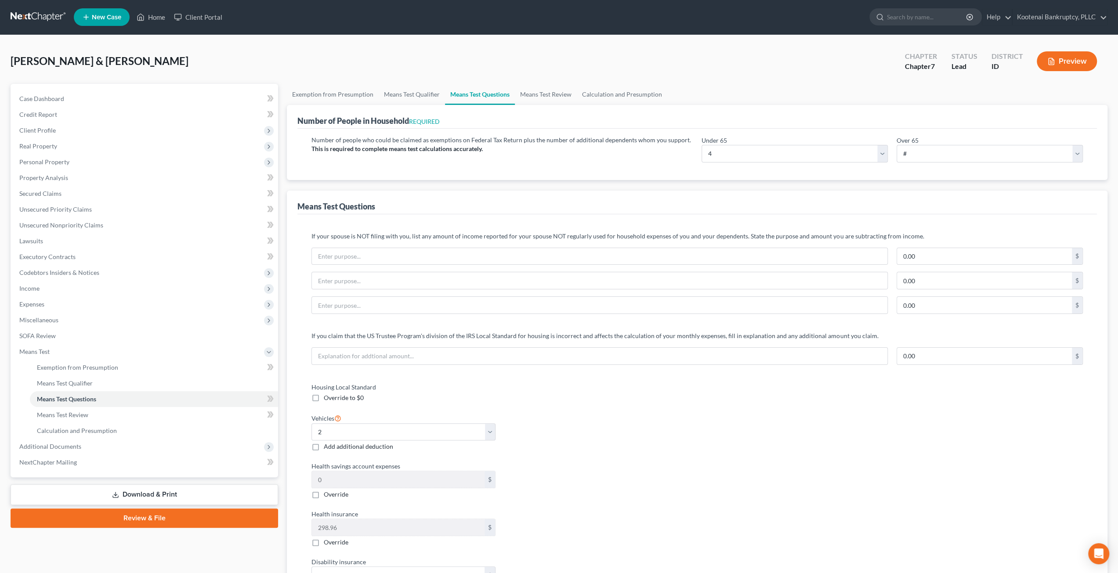
scroll to position [0, 0]
click at [115, 225] on link "Unsecured Nonpriority Claims" at bounding box center [145, 226] width 266 height 16
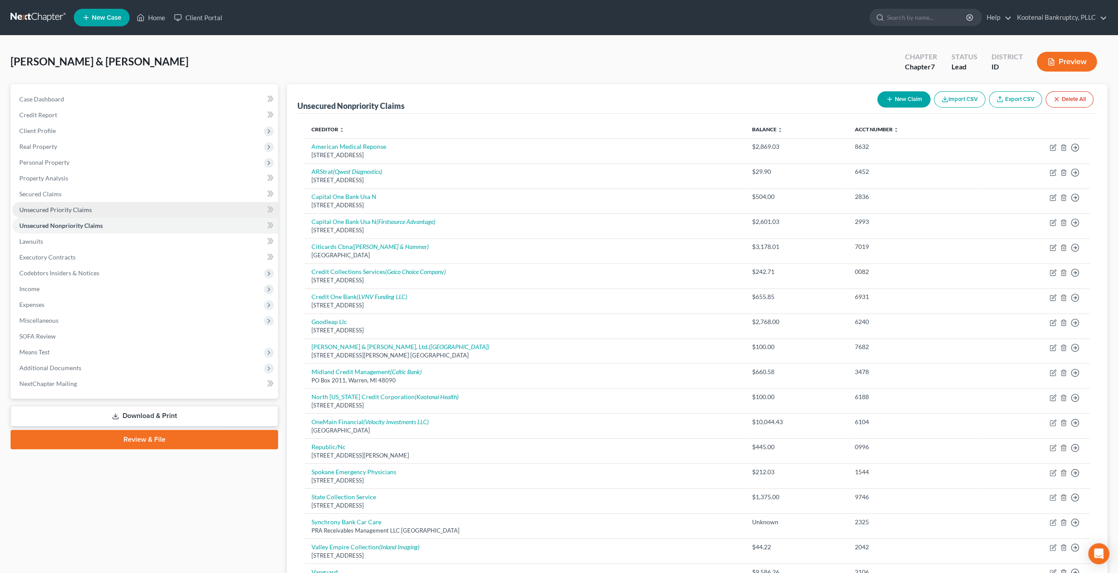
click at [107, 204] on link "Unsecured Priority Claims" at bounding box center [145, 210] width 266 height 16
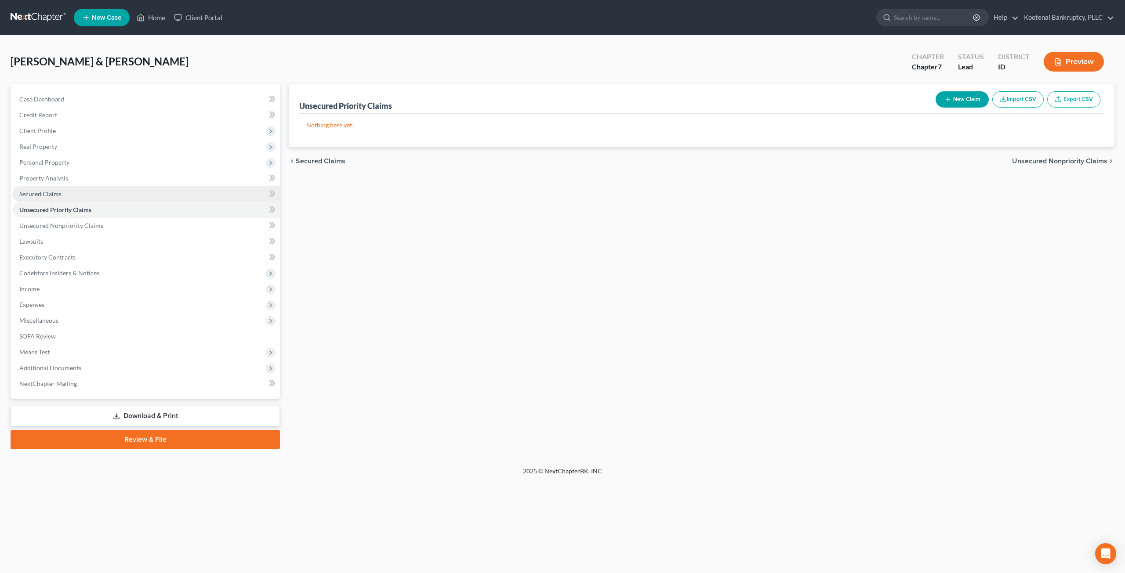
click at [104, 201] on link "Secured Claims" at bounding box center [146, 194] width 268 height 16
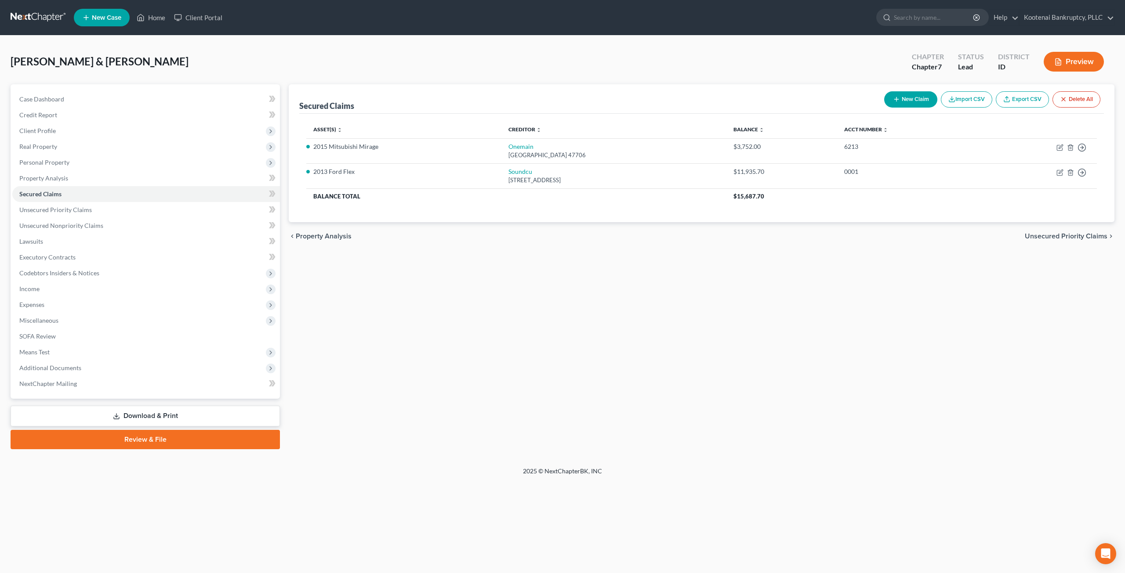
click at [683, 267] on div "Secured Claims New Claim Import CSV Export CSV Delete All Asset(s) expand_more …" at bounding box center [701, 266] width 834 height 365
click at [508, 145] on link "Onemain" at bounding box center [520, 146] width 25 height 7
select select "15"
select select "0"
select select "4"
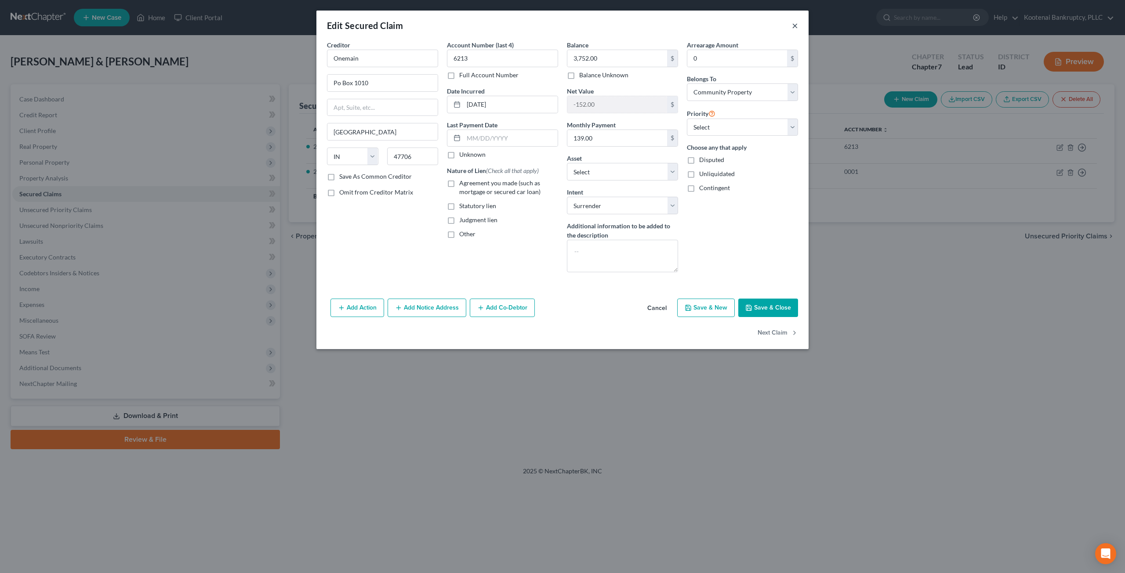
click at [795, 25] on button "×" at bounding box center [795, 25] width 6 height 11
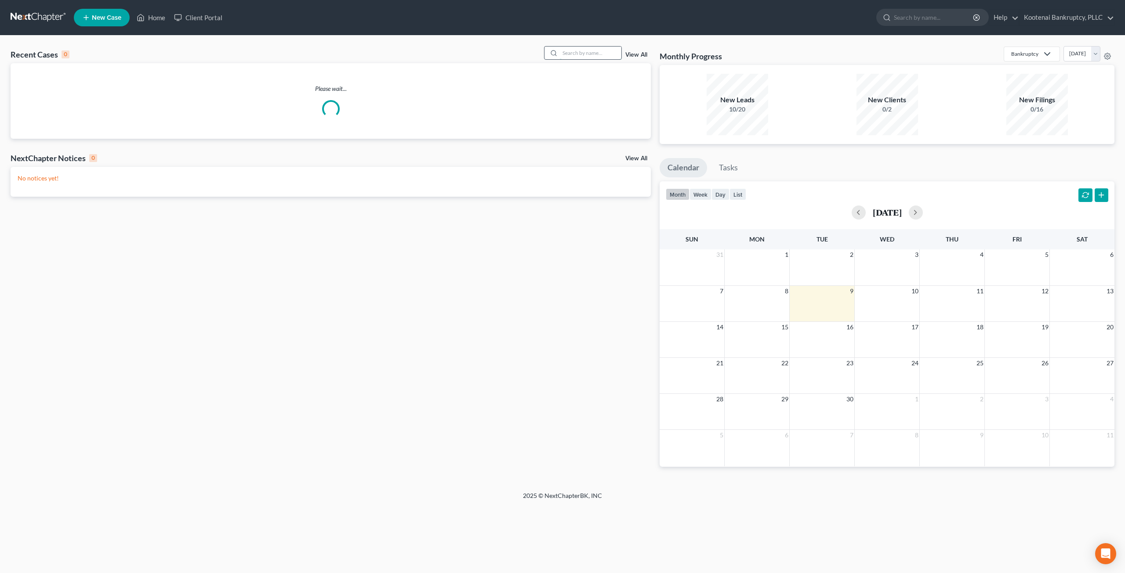
click at [585, 57] on input "search" at bounding box center [591, 53] width 62 height 13
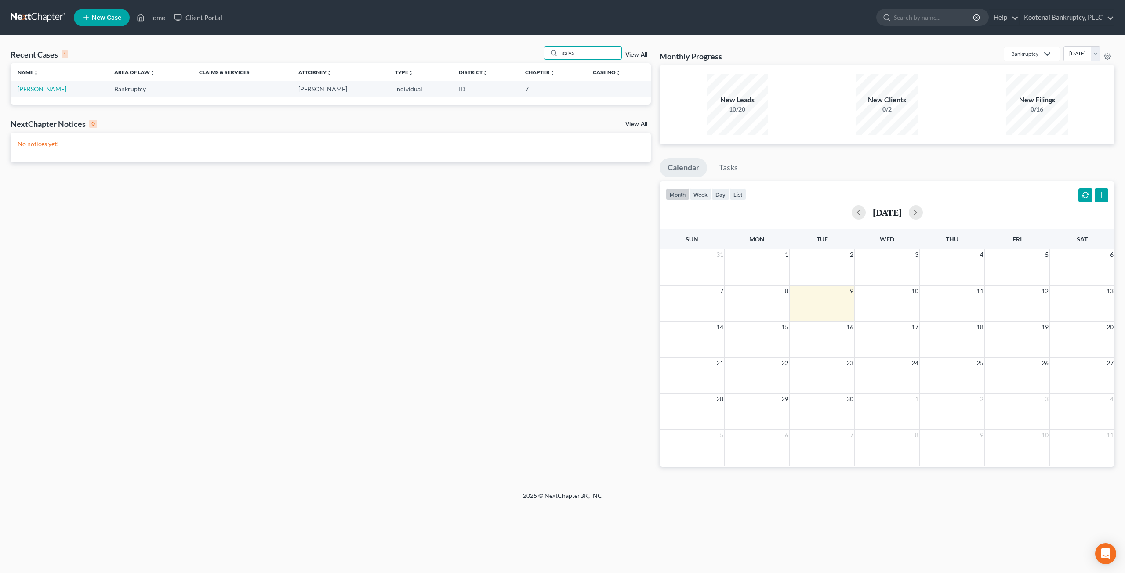
type input "salva"
drag, startPoint x: 97, startPoint y: 80, endPoint x: 51, endPoint y: 88, distance: 46.4
click at [51, 88] on link "[PERSON_NAME]" at bounding box center [42, 88] width 49 height 7
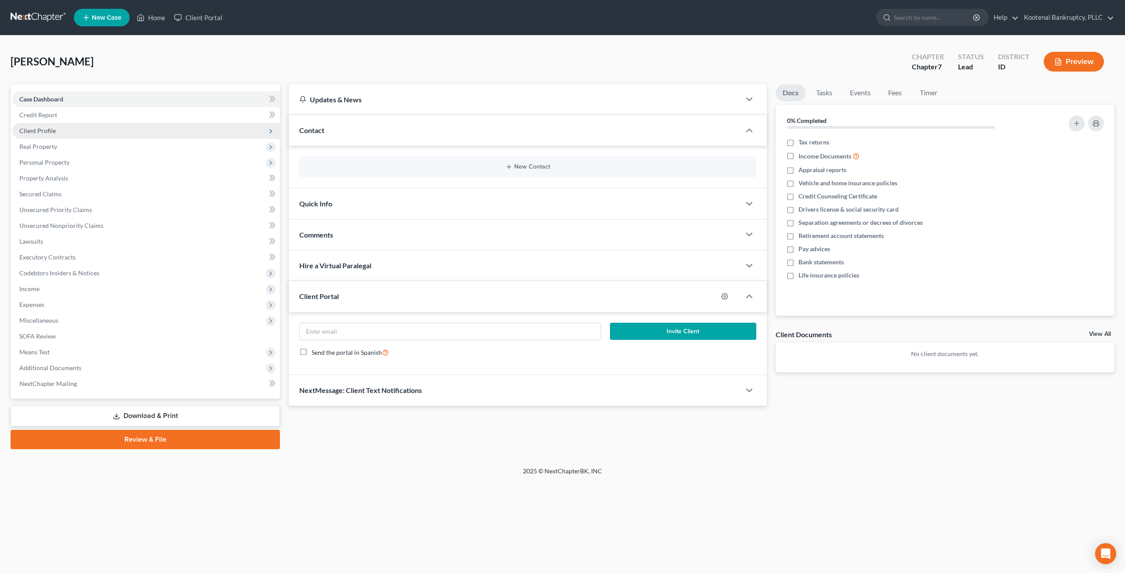
click at [65, 133] on span "Client Profile" at bounding box center [146, 131] width 268 height 16
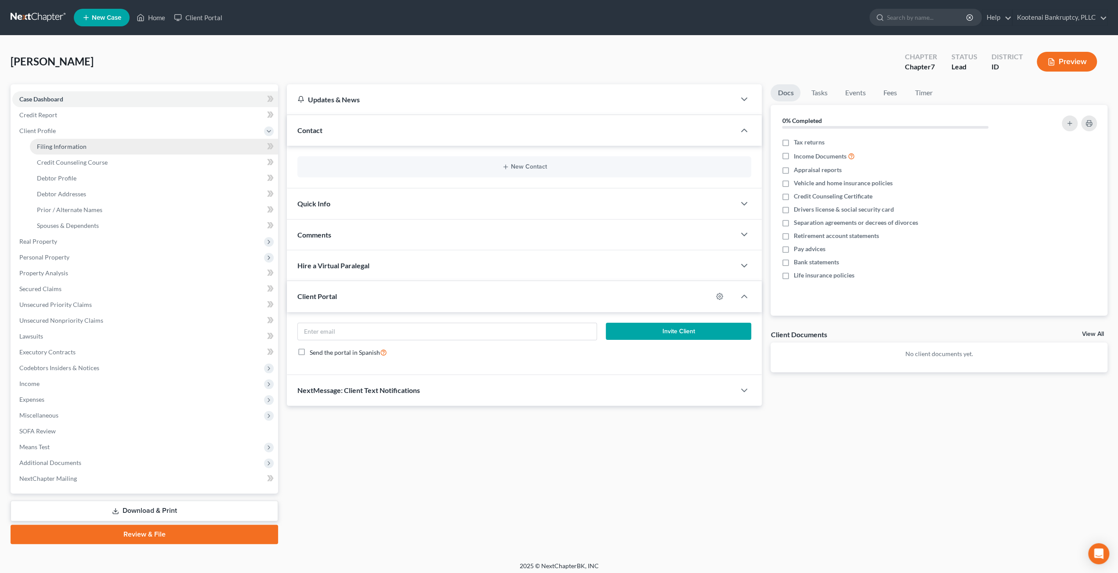
click at [71, 140] on link "Filing Information" at bounding box center [154, 147] width 248 height 16
select select "1"
select select "0"
select select "13"
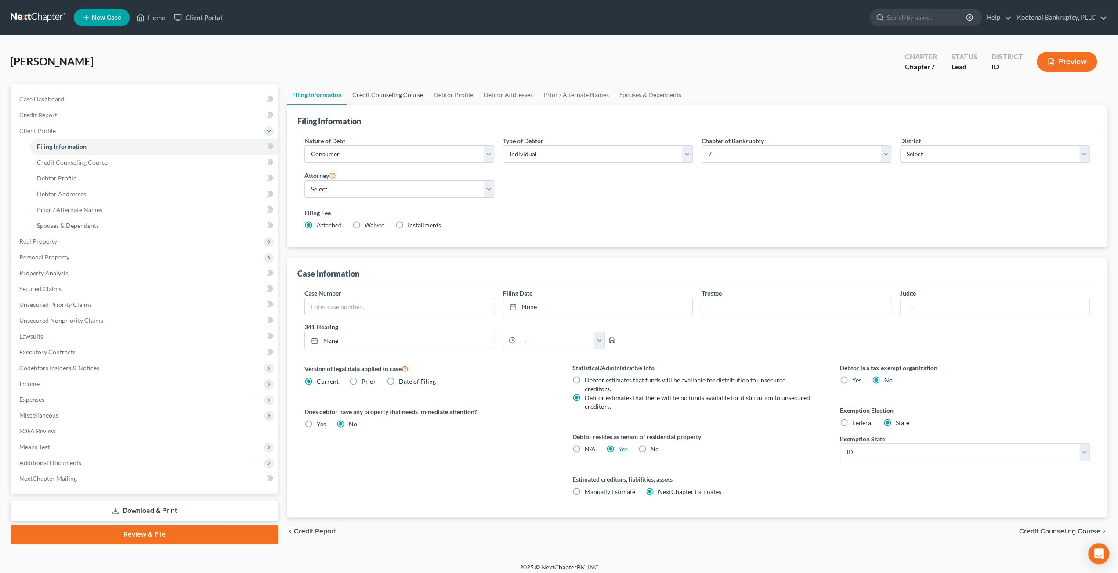
click at [391, 97] on link "Credit Counseling Course" at bounding box center [387, 94] width 81 height 21
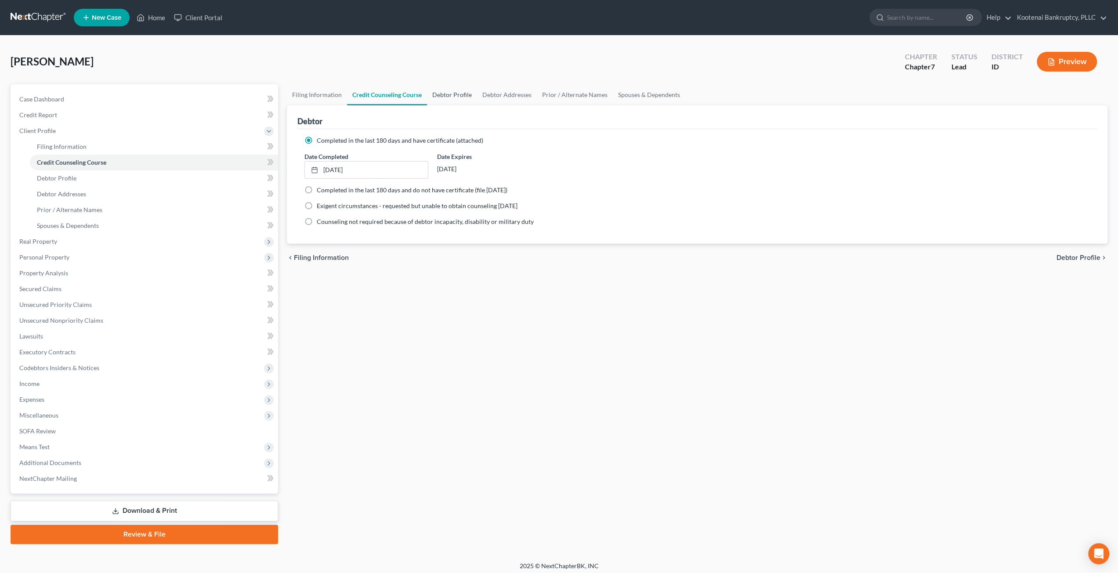
click at [437, 93] on link "Debtor Profile" at bounding box center [452, 94] width 50 height 21
select select "3"
select select "0"
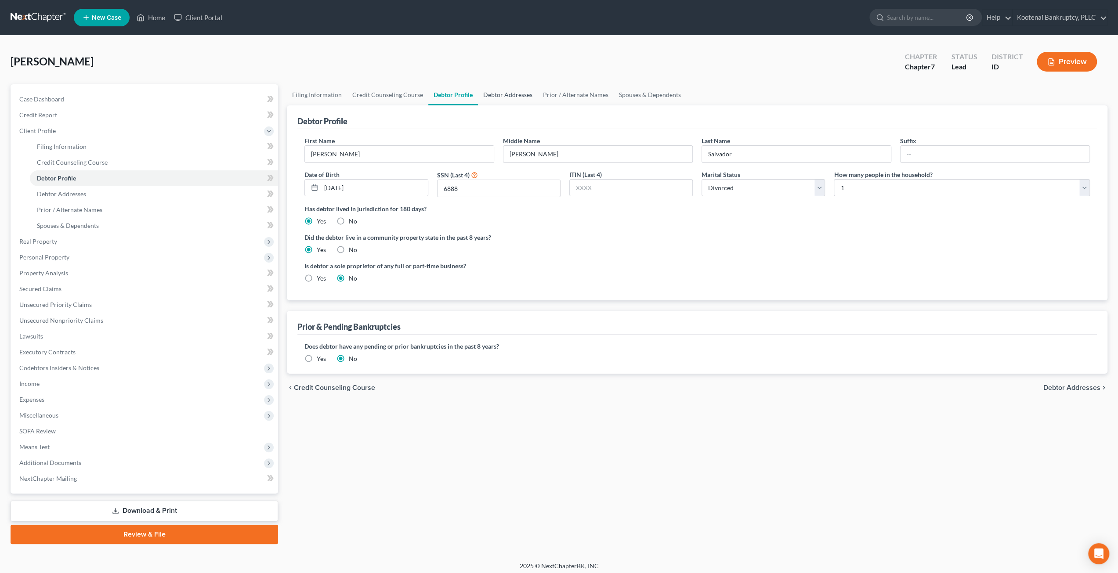
click at [510, 97] on link "Debtor Addresses" at bounding box center [508, 94] width 60 height 21
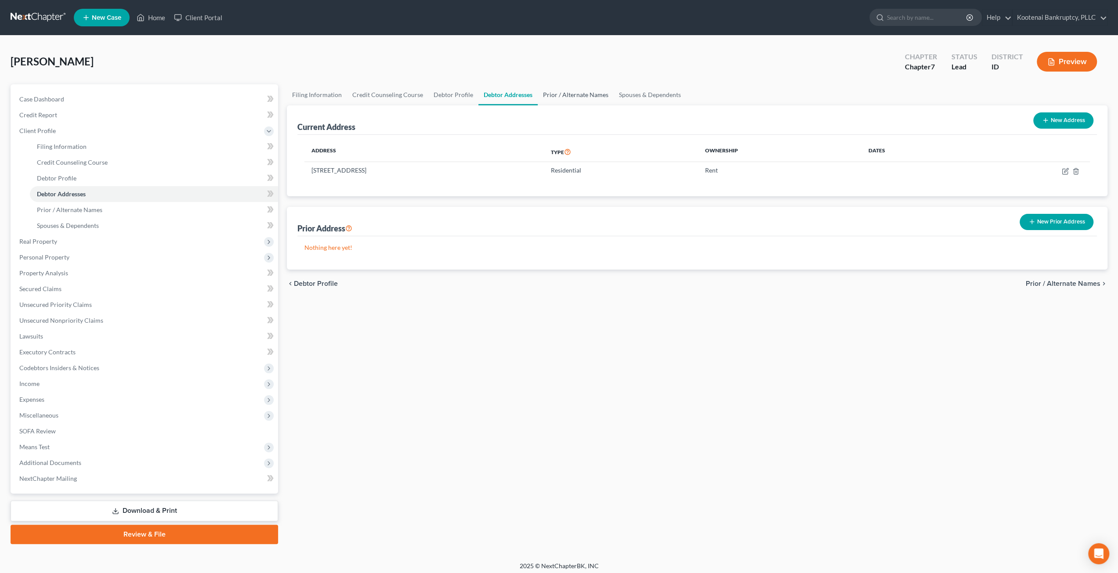
click at [566, 99] on link "Prior / Alternate Names" at bounding box center [576, 94] width 76 height 21
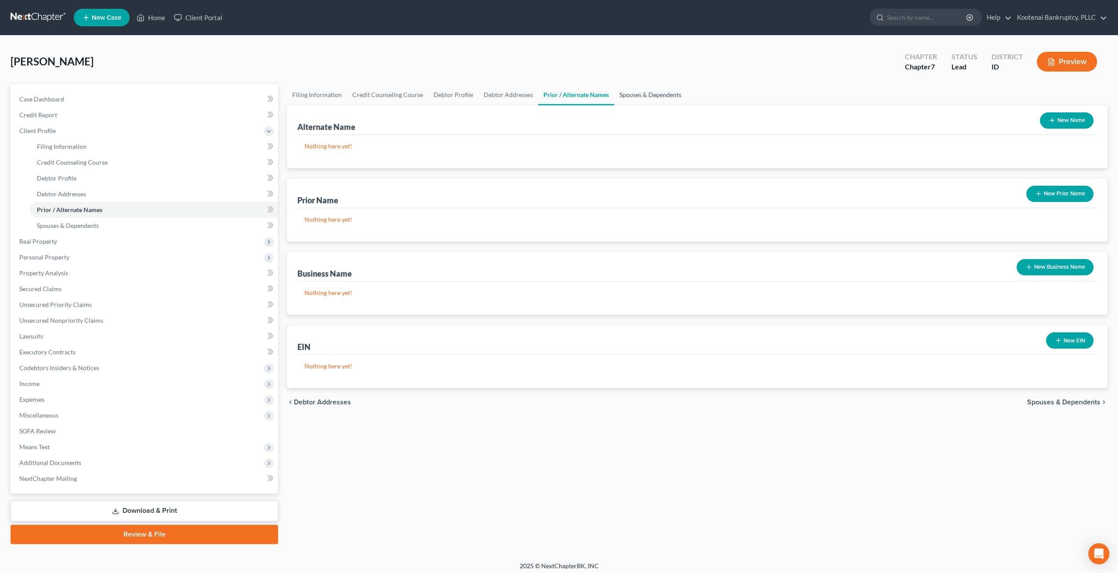
click at [640, 98] on link "Spouses & Dependents" at bounding box center [650, 94] width 72 height 21
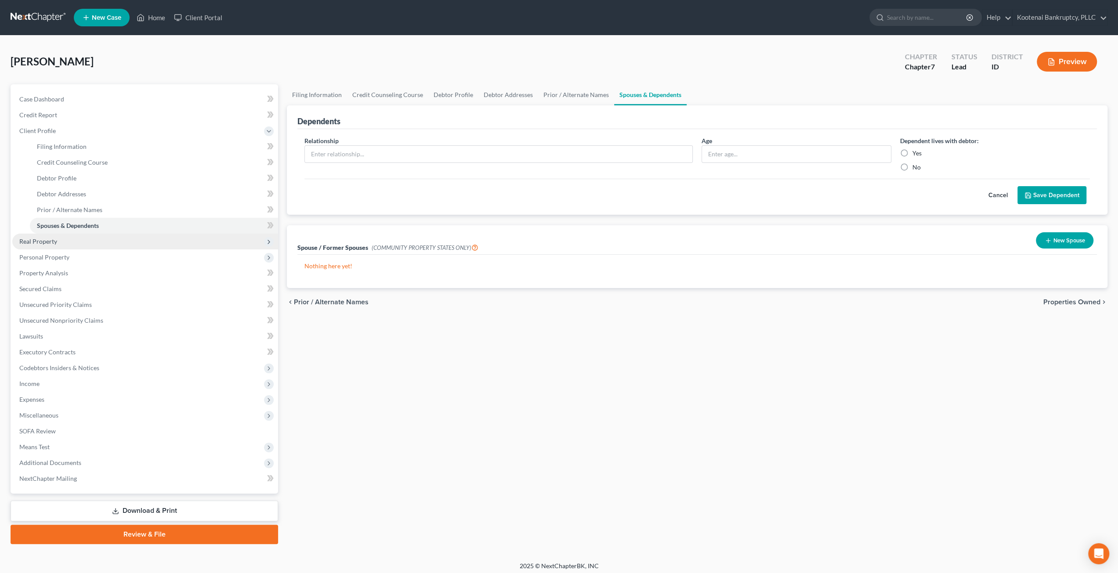
click at [93, 240] on span "Real Property" at bounding box center [145, 242] width 266 height 16
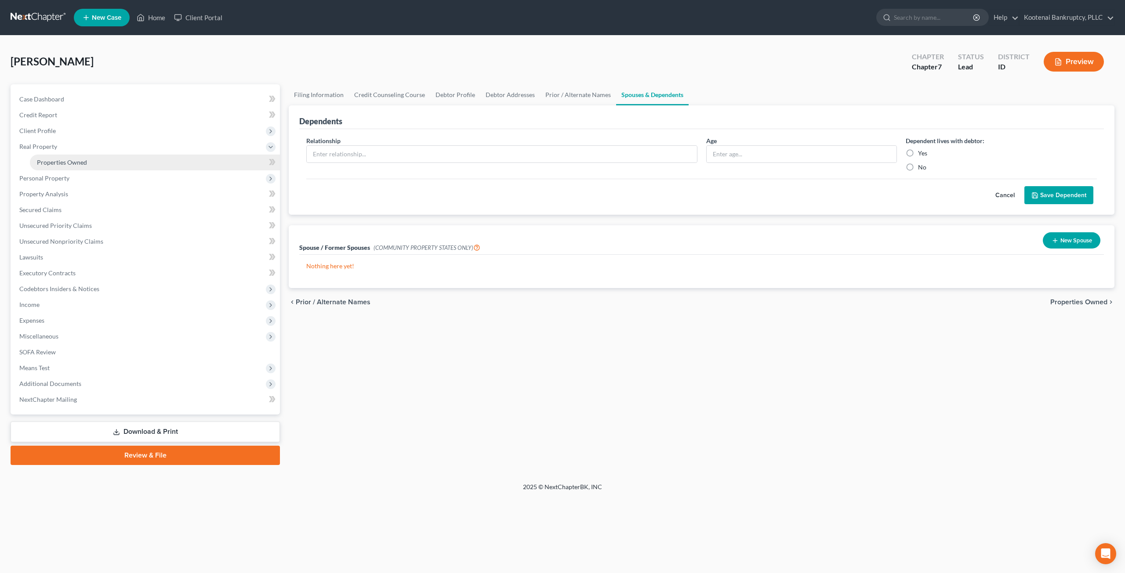
click at [111, 165] on link "Properties Owned" at bounding box center [155, 163] width 250 height 16
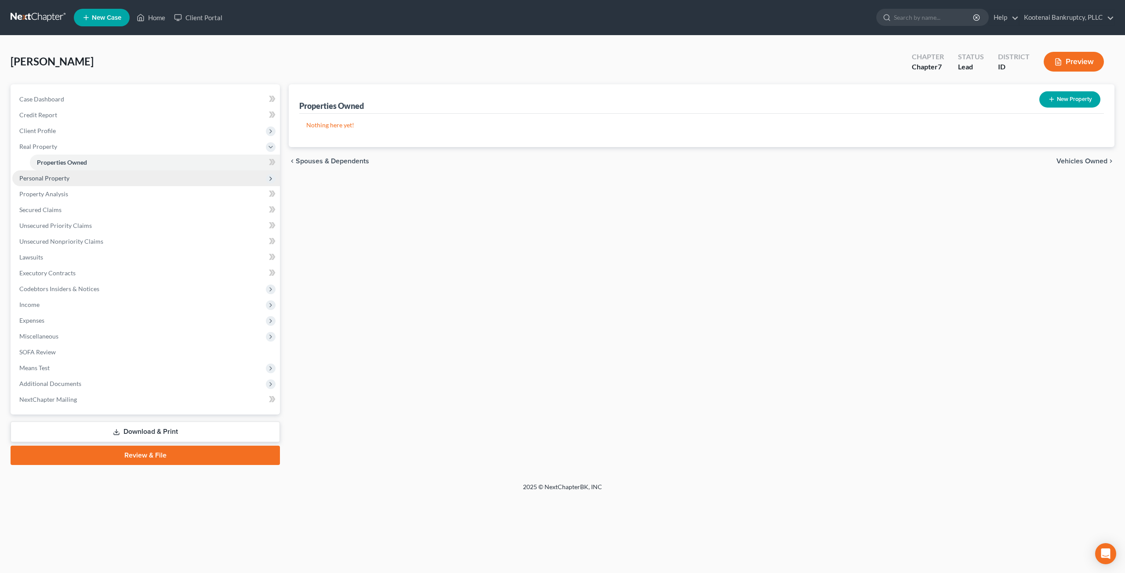
click at [123, 183] on span "Personal Property" at bounding box center [146, 178] width 268 height 16
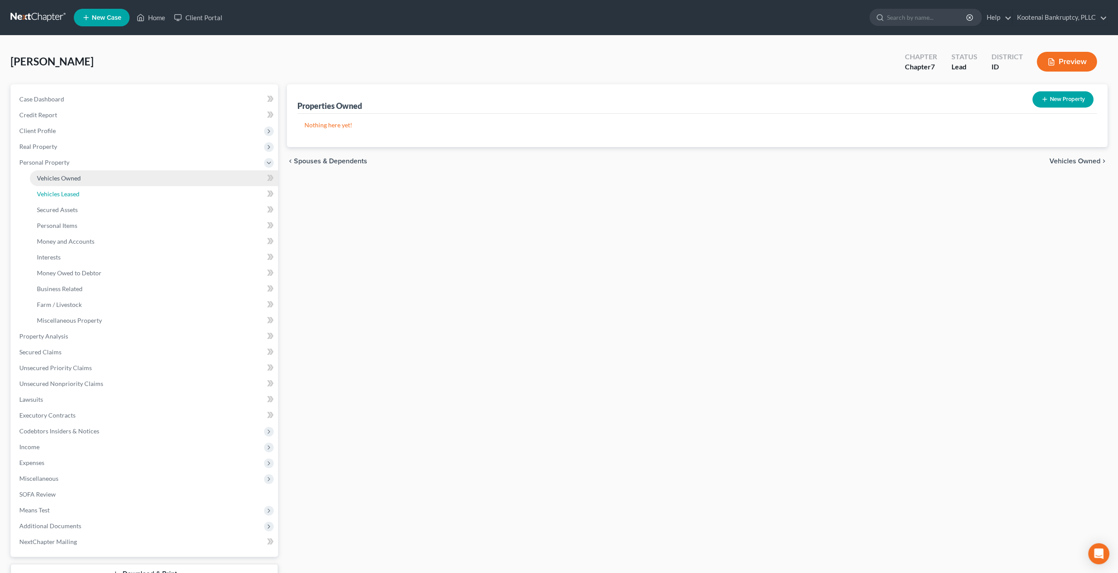
click at [122, 191] on link "Vehicles Leased" at bounding box center [154, 194] width 248 height 16
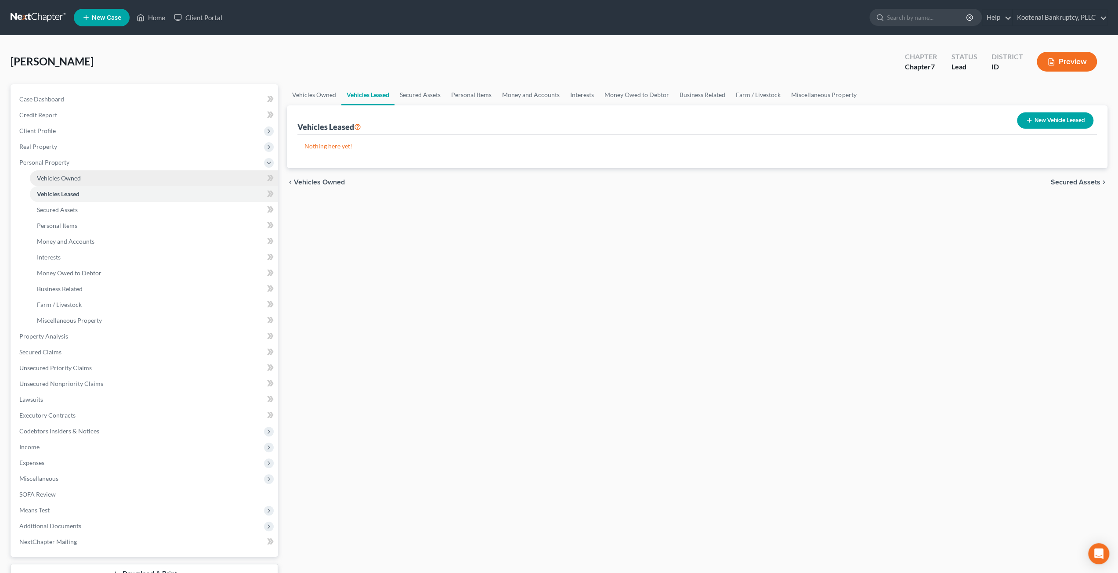
click at [124, 181] on link "Vehicles Owned" at bounding box center [154, 178] width 248 height 16
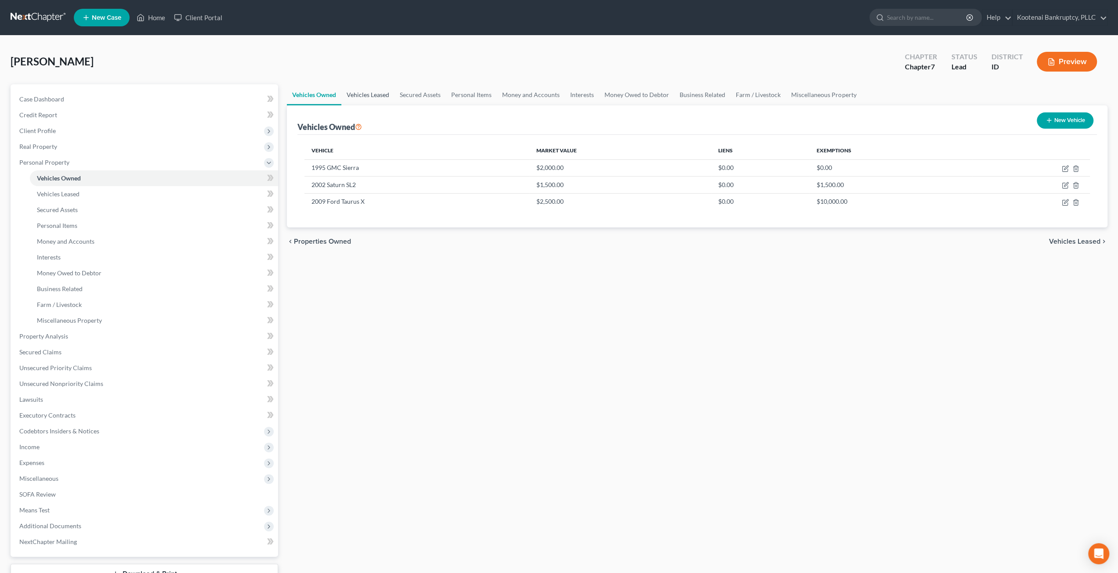
click at [387, 91] on link "Vehicles Leased" at bounding box center [367, 94] width 53 height 21
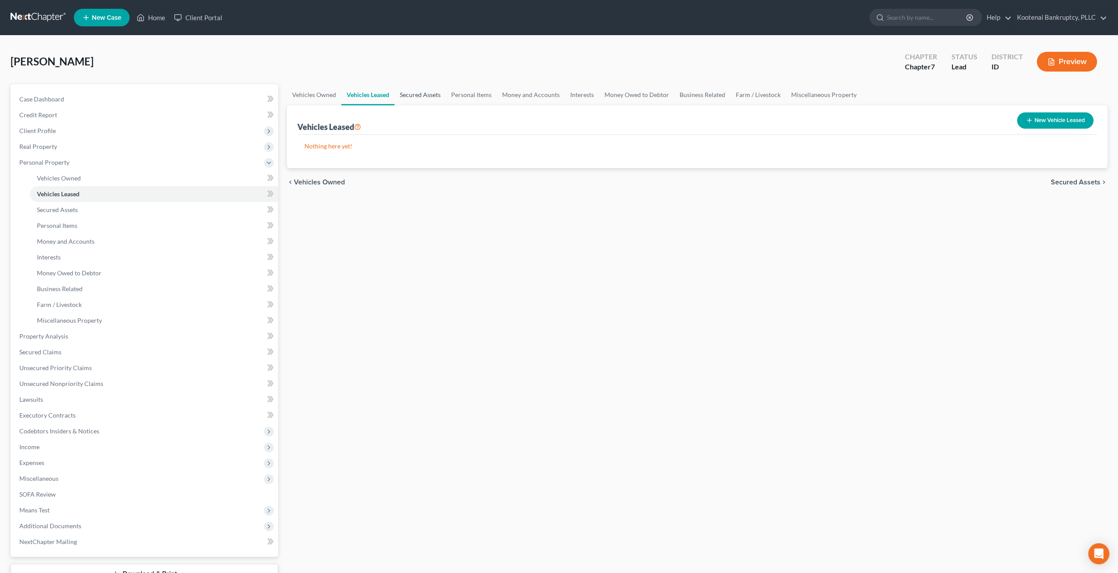
click at [415, 91] on link "Secured Assets" at bounding box center [420, 94] width 51 height 21
click at [475, 91] on link "Personal Items" at bounding box center [471, 94] width 51 height 21
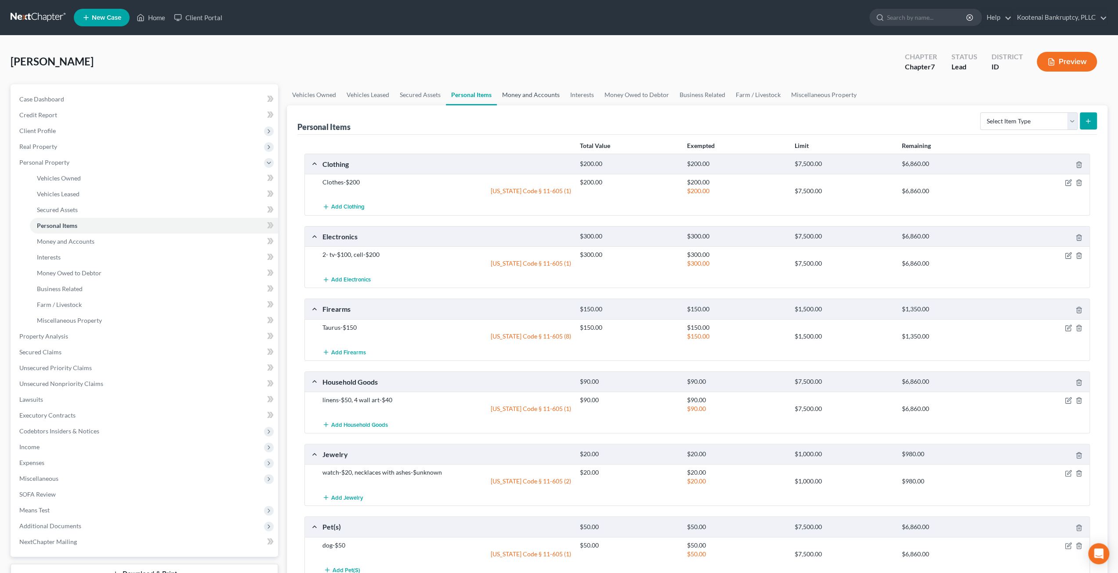
click at [521, 91] on link "Money and Accounts" at bounding box center [531, 94] width 68 height 21
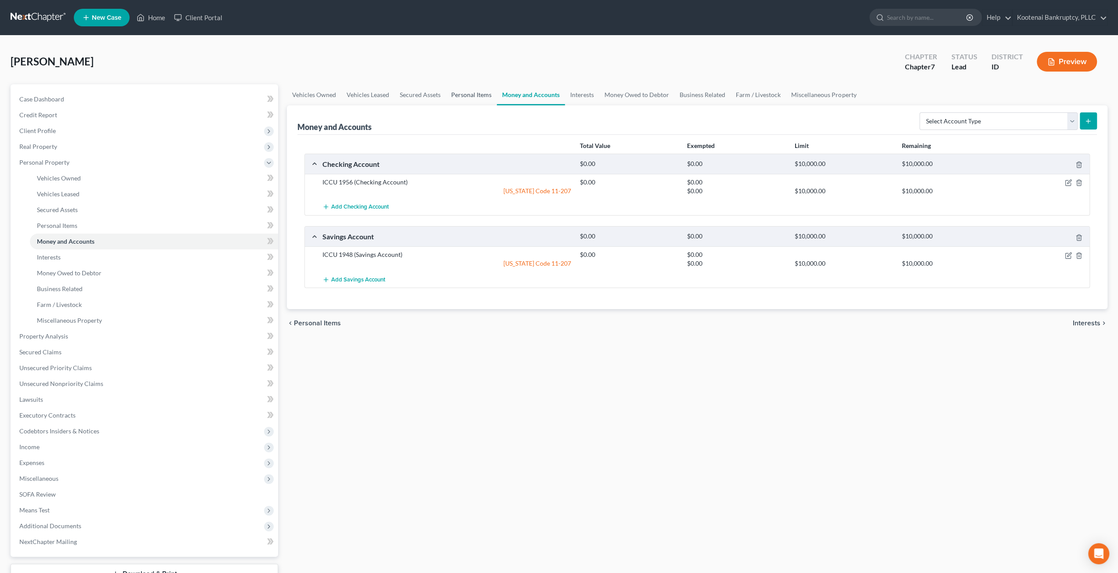
click at [475, 89] on link "Personal Items" at bounding box center [471, 94] width 51 height 21
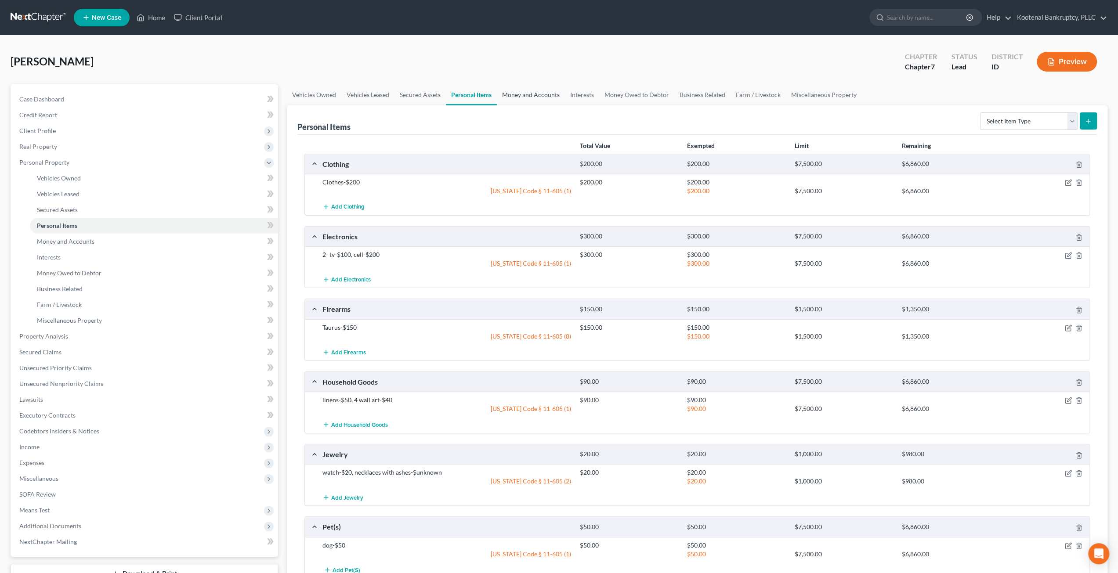
click at [551, 92] on link "Money and Accounts" at bounding box center [531, 94] width 68 height 21
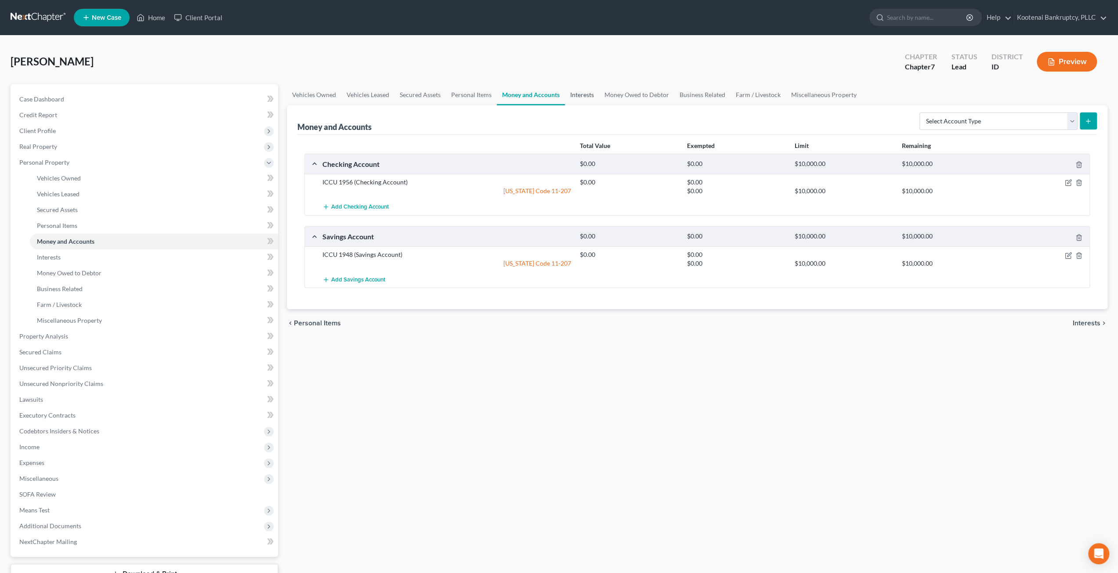
click at [576, 94] on link "Interests" at bounding box center [582, 94] width 34 height 21
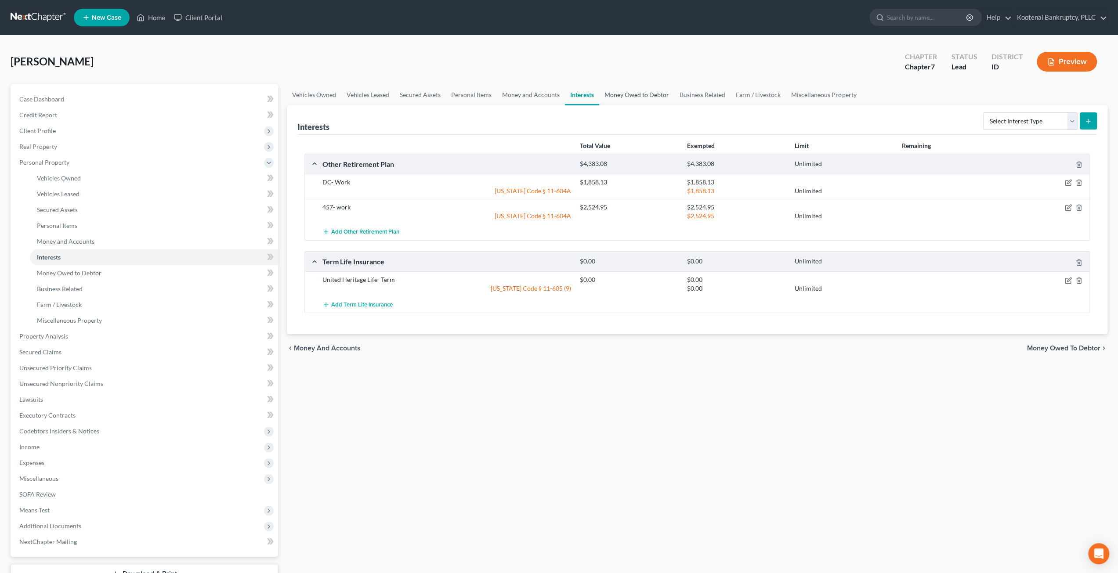
click at [615, 97] on link "Money Owed to Debtor" at bounding box center [636, 94] width 75 height 21
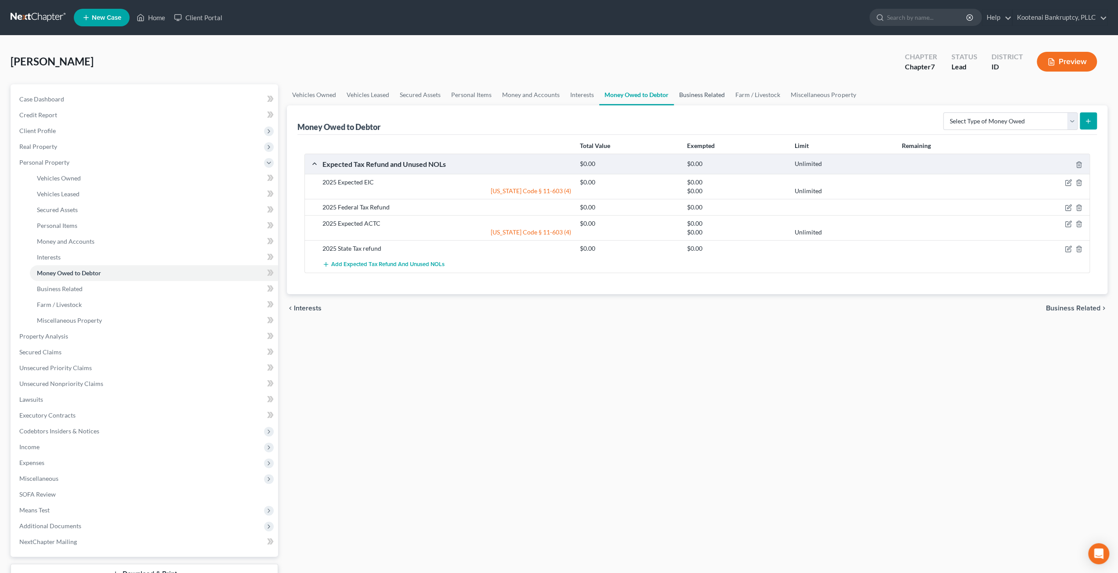
click at [714, 94] on link "Business Related" at bounding box center [702, 94] width 56 height 21
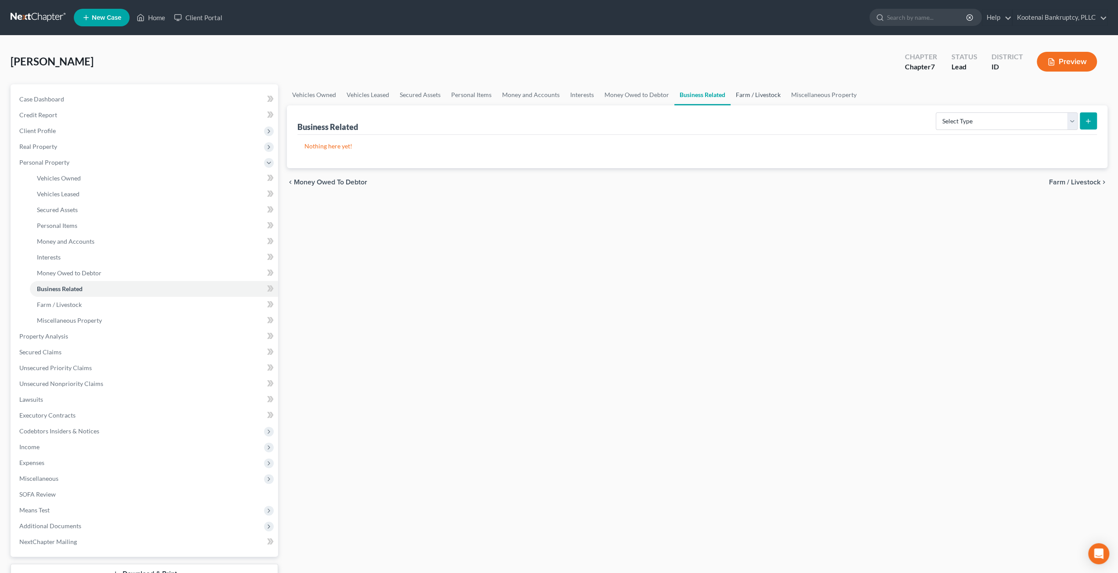
click at [763, 96] on link "Farm / Livestock" at bounding box center [758, 94] width 55 height 21
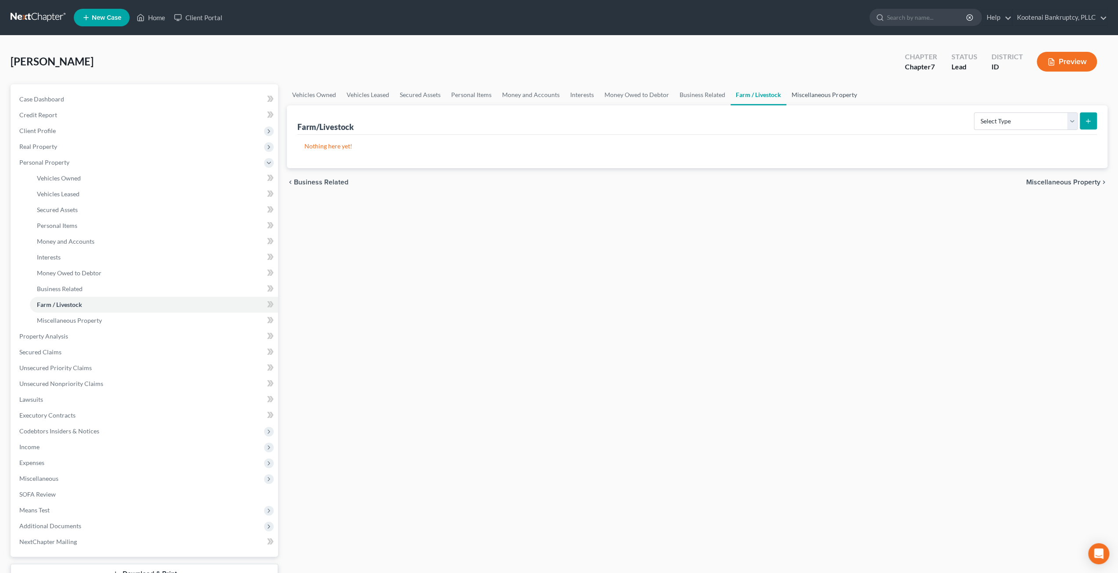
click at [823, 96] on link "Miscellaneous Property" at bounding box center [824, 94] width 76 height 21
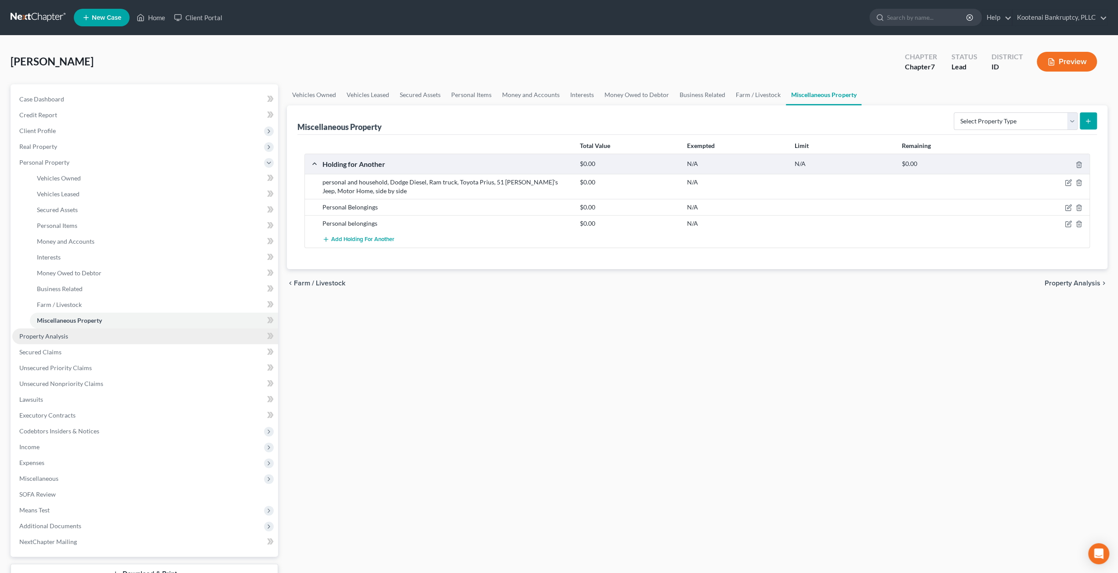
click at [93, 337] on link "Property Analysis" at bounding box center [145, 337] width 266 height 16
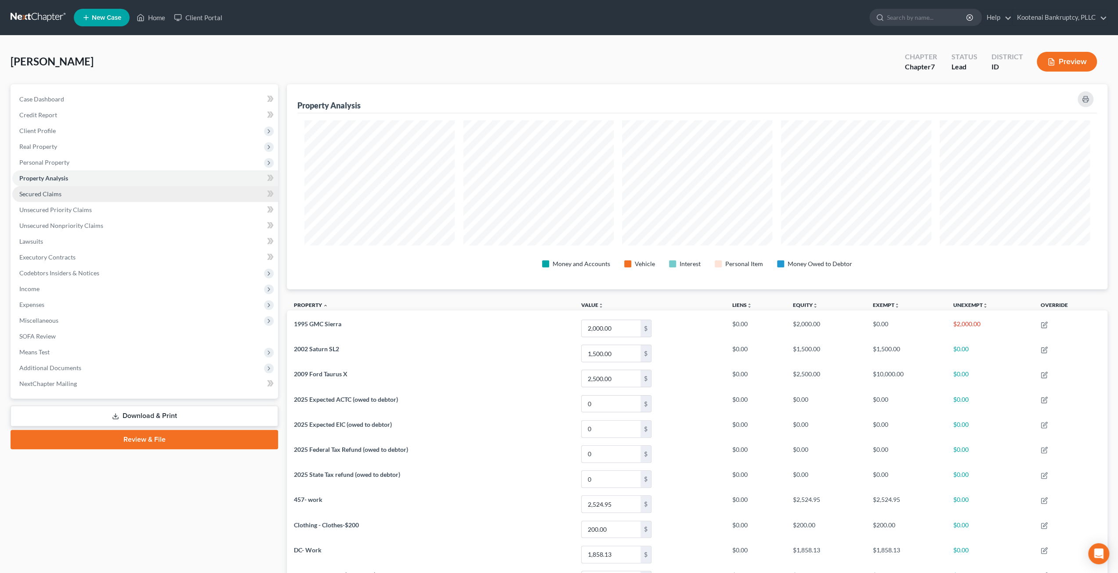
click at [140, 195] on link "Secured Claims" at bounding box center [145, 194] width 266 height 16
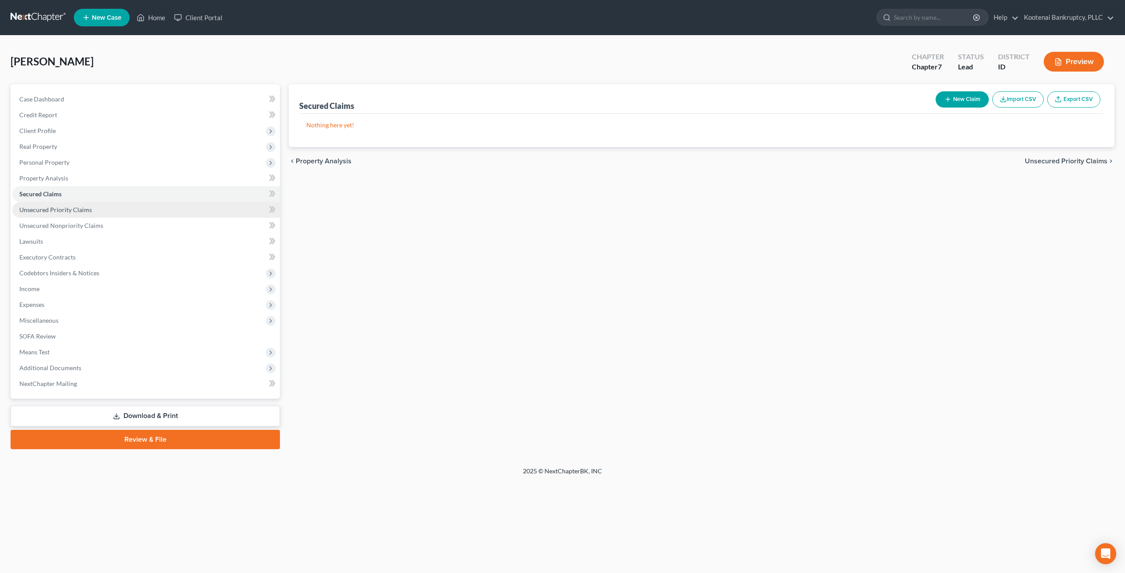
click at [193, 203] on link "Unsecured Priority Claims" at bounding box center [146, 210] width 268 height 16
click at [150, 232] on link "Unsecured Nonpriority Claims" at bounding box center [146, 226] width 268 height 16
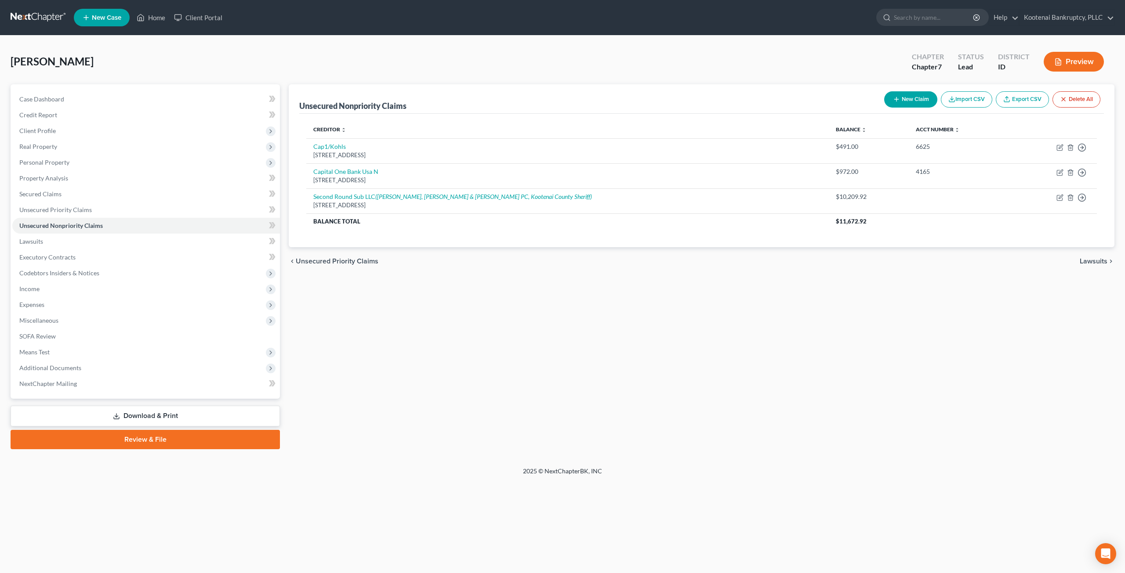
click at [572, 297] on div "Unsecured Nonpriority Claims New Claim Import CSV Export CSV Delete All Credito…" at bounding box center [701, 266] width 834 height 365
click at [159, 236] on link "Lawsuits" at bounding box center [146, 242] width 268 height 16
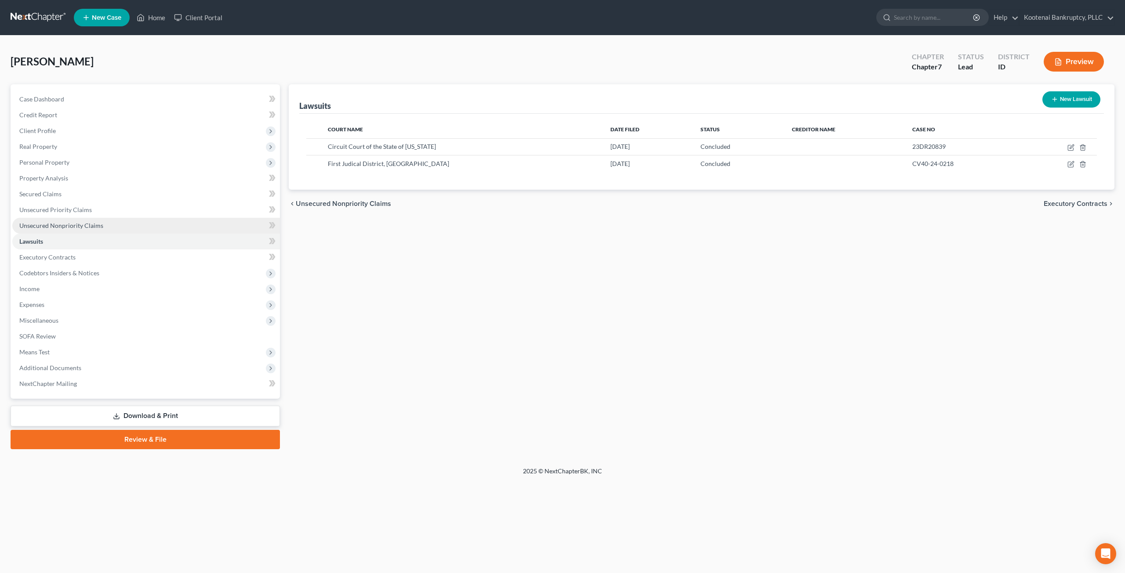
click at [149, 218] on link "Unsecured Nonpriority Claims" at bounding box center [146, 226] width 268 height 16
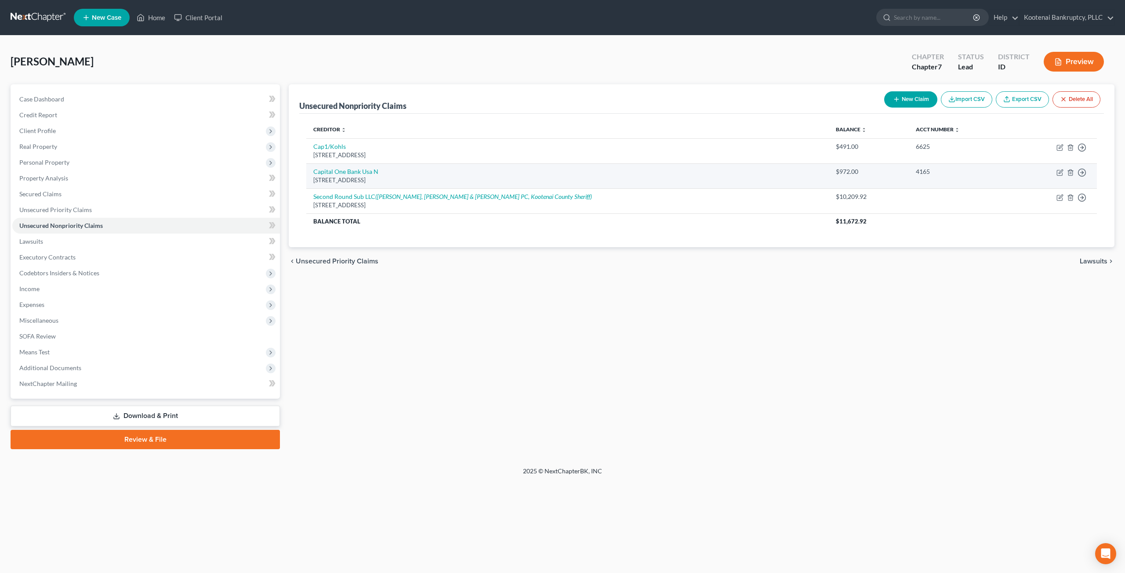
click at [395, 186] on td "Capital One Bank Usa N PO Box 30285, Salt Lake City, UT 84130-0285" at bounding box center [567, 175] width 522 height 25
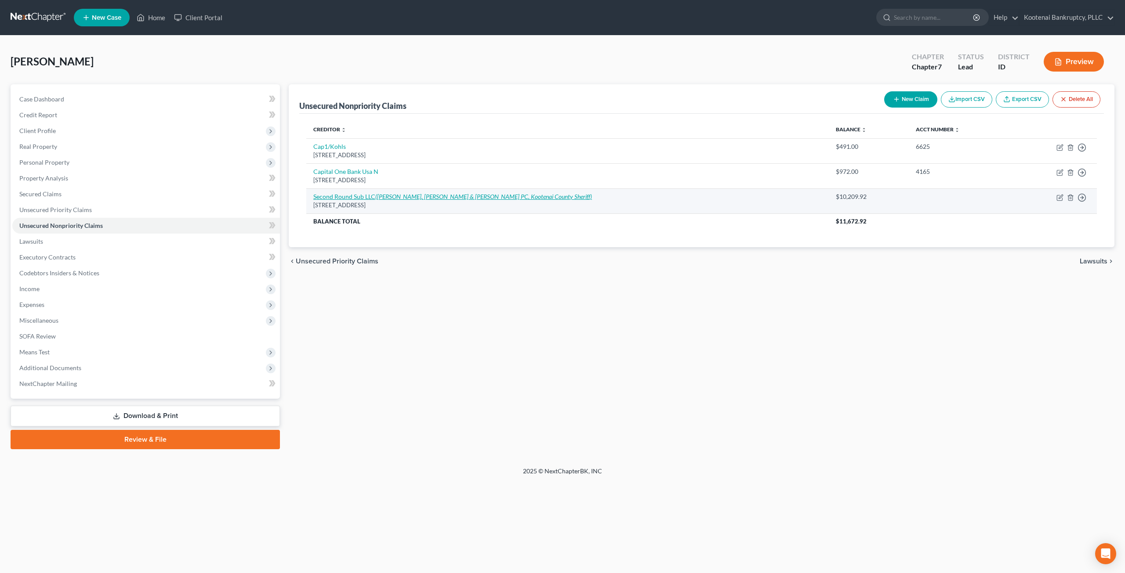
click at [395, 193] on icon "(Gordon, Aylworth & Tami PC, Kootenai County Sheriff)" at bounding box center [483, 196] width 217 height 7
select select "10"
select select "1"
select select "0"
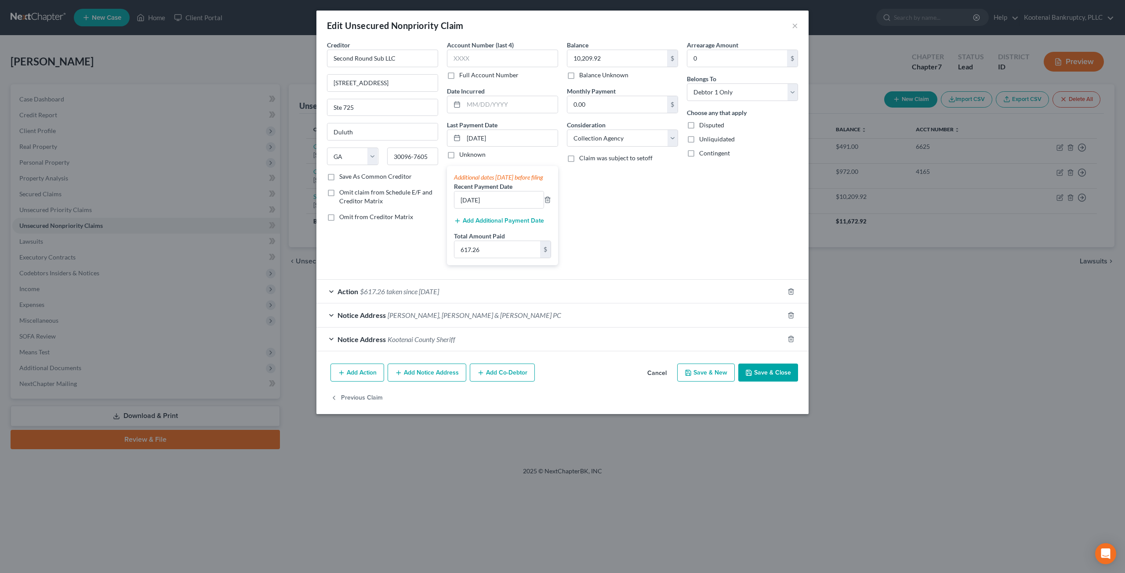
click at [491, 323] on div "Notice Address Gordon, Aylworth & Tami PC" at bounding box center [549, 315] width 467 height 23
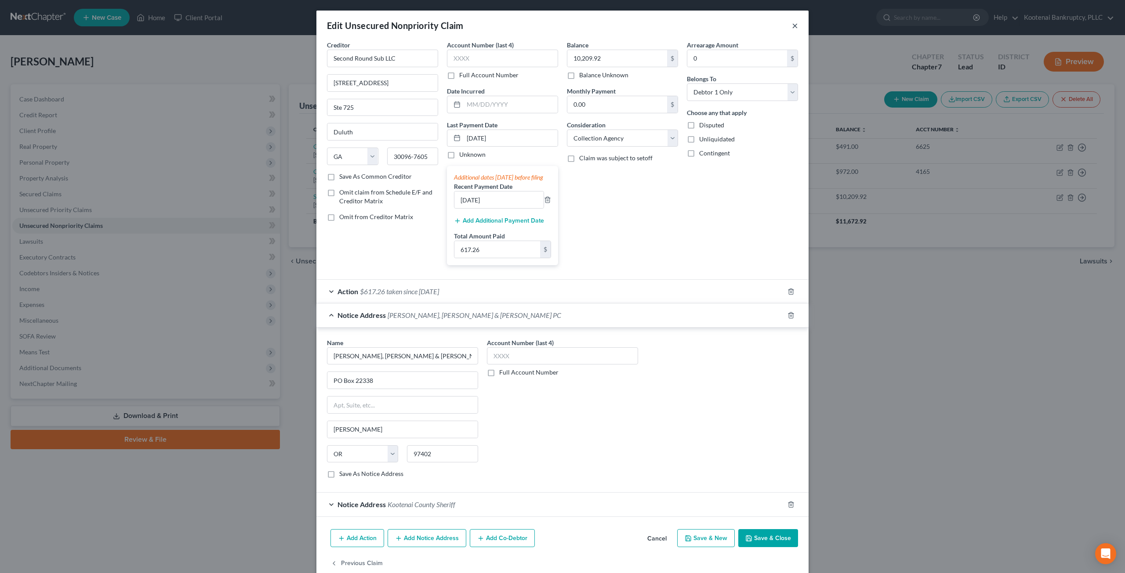
click at [794, 28] on button "×" at bounding box center [795, 25] width 6 height 11
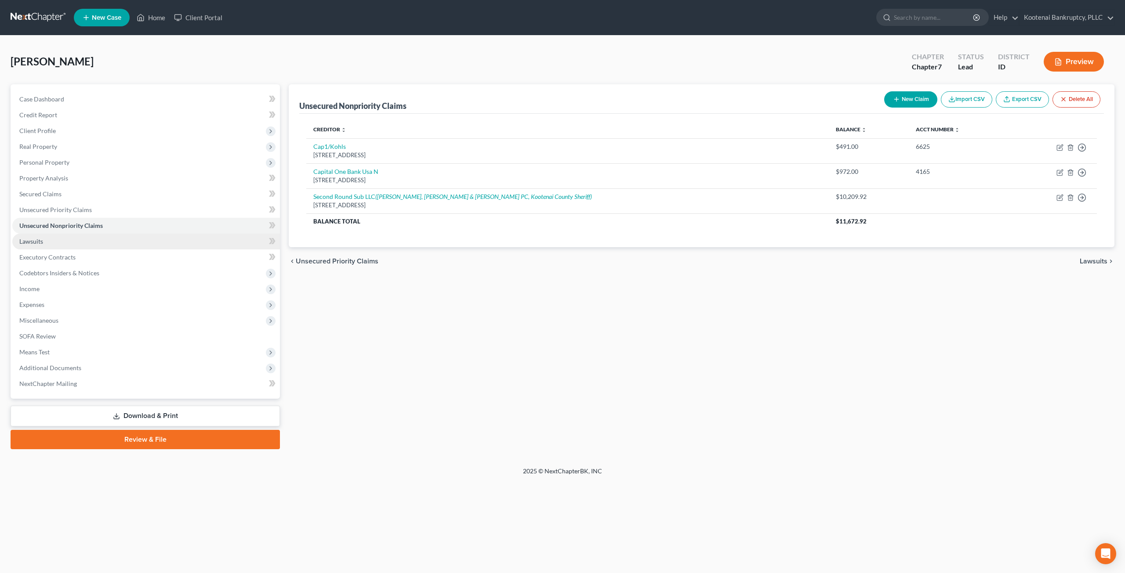
click at [141, 246] on link "Lawsuits" at bounding box center [146, 242] width 268 height 16
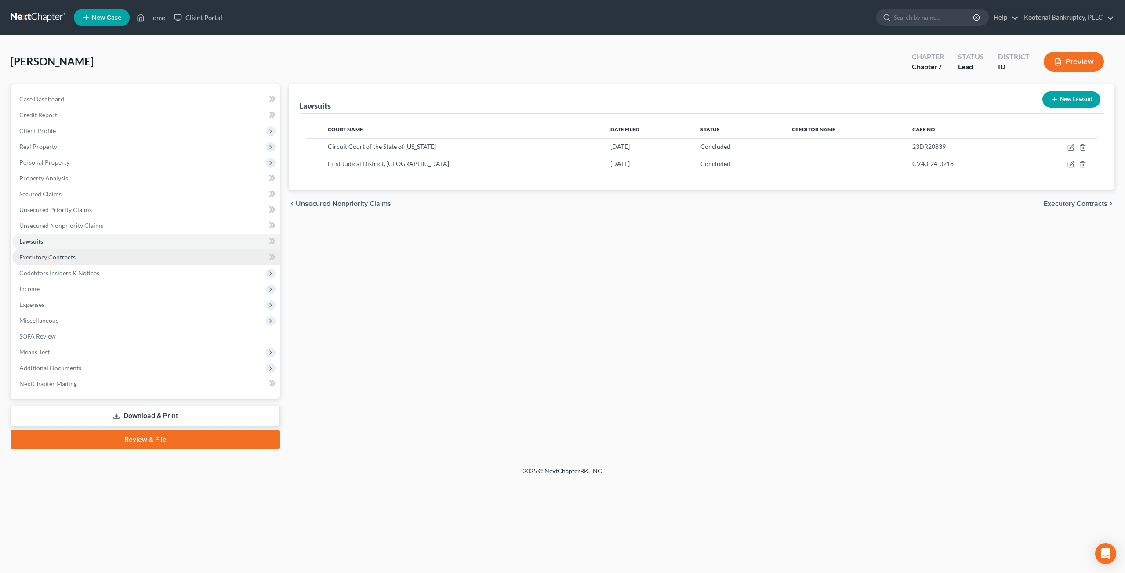
click at [144, 256] on link "Executory Contracts" at bounding box center [146, 258] width 268 height 16
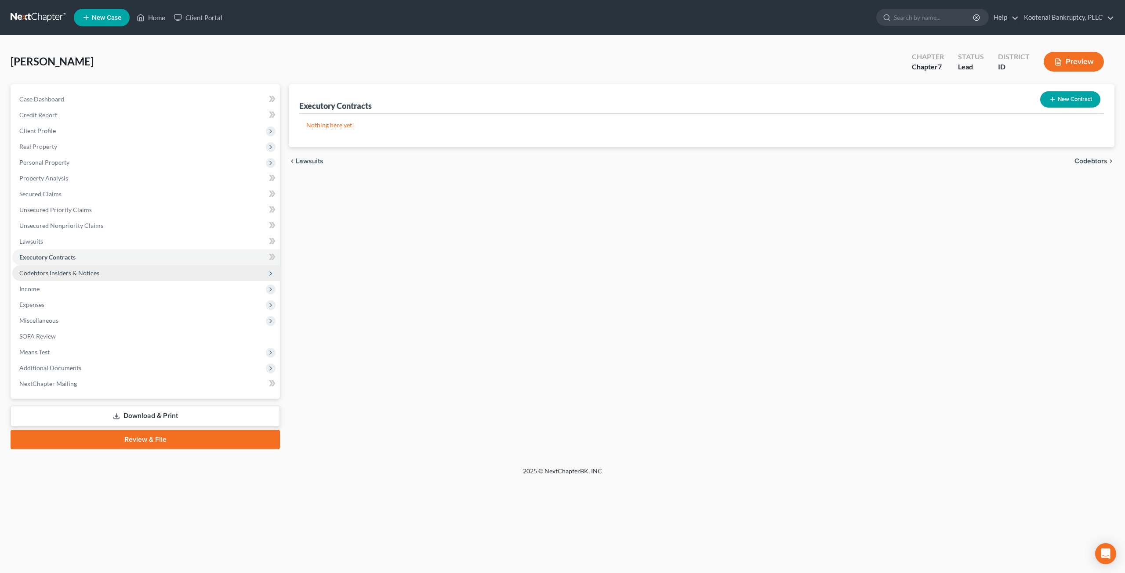
click at [129, 273] on span "Codebtors Insiders & Notices" at bounding box center [146, 273] width 268 height 16
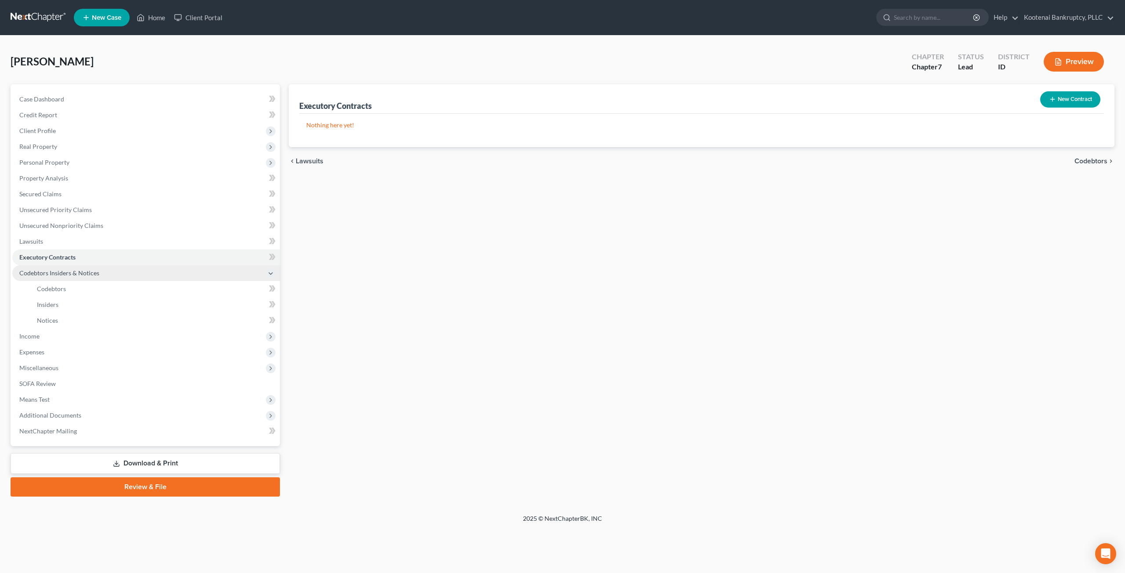
click at [130, 279] on span "Codebtors Insiders & Notices" at bounding box center [146, 273] width 268 height 16
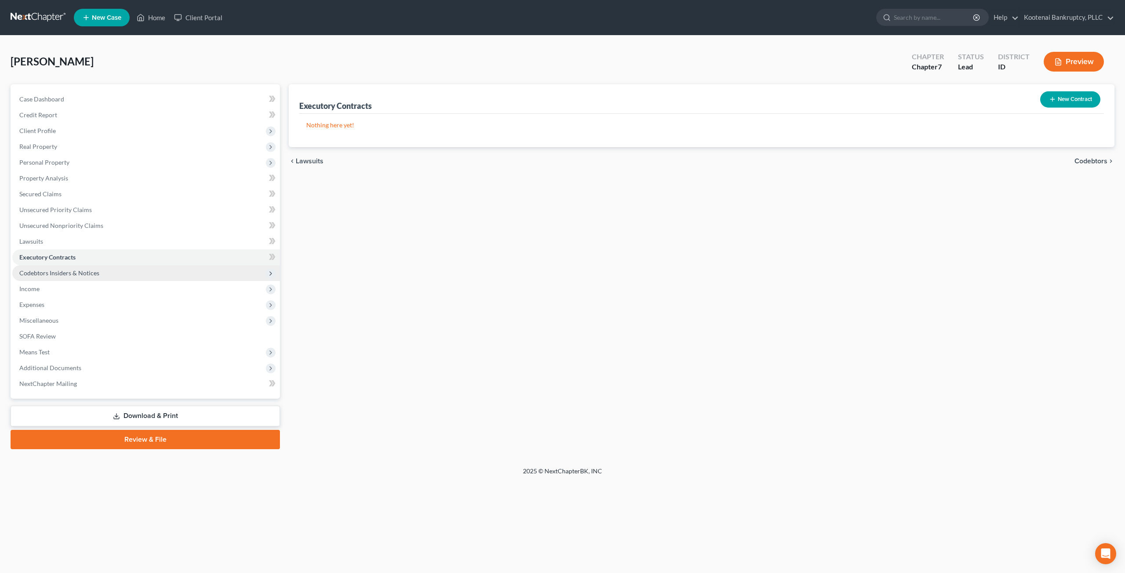
click at [132, 278] on span "Codebtors Insiders & Notices" at bounding box center [146, 273] width 268 height 16
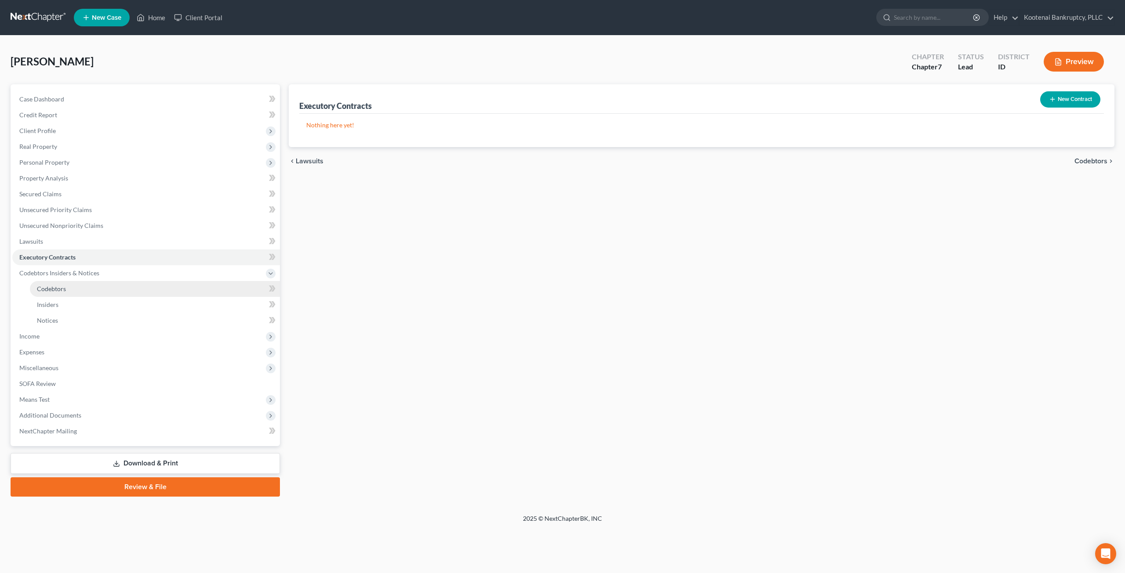
click at [131, 286] on link "Codebtors" at bounding box center [155, 289] width 250 height 16
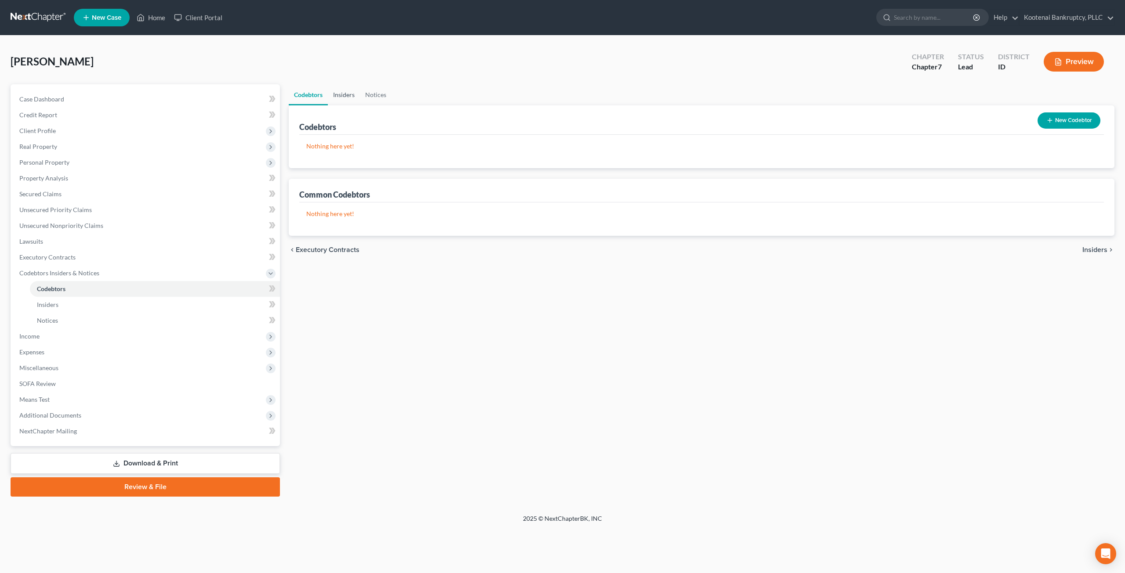
click at [334, 93] on link "Insiders" at bounding box center [344, 94] width 32 height 21
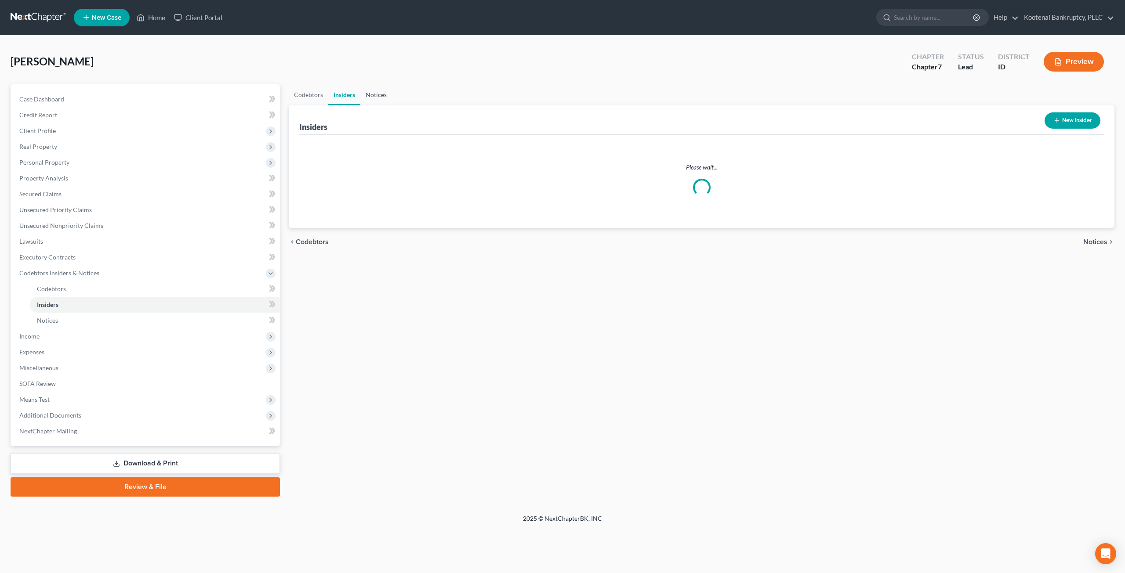
click at [371, 97] on link "Notices" at bounding box center [376, 94] width 32 height 21
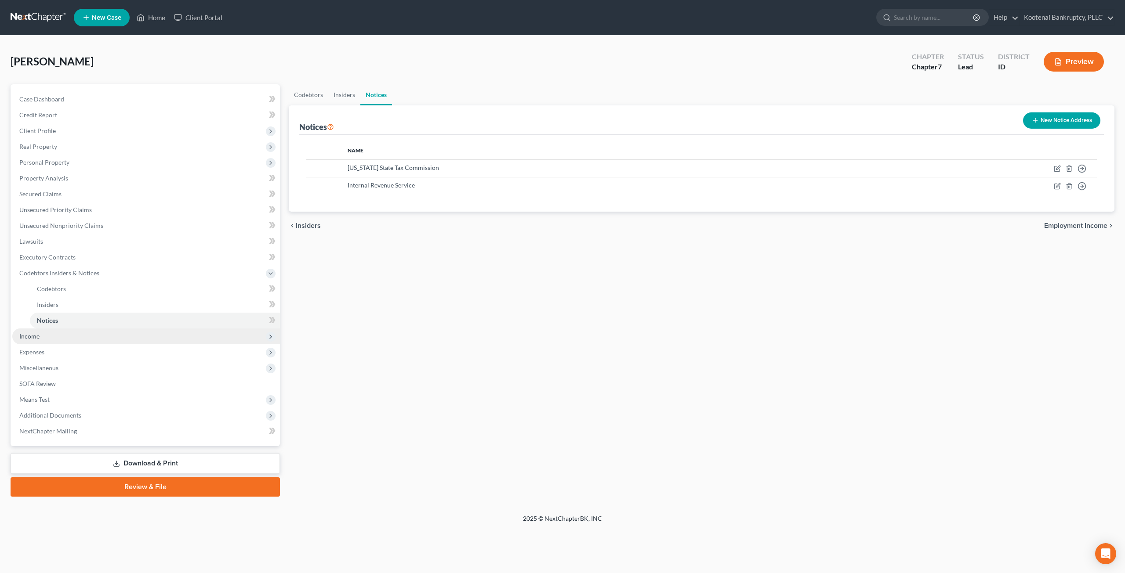
click at [46, 340] on span "Income" at bounding box center [146, 337] width 268 height 16
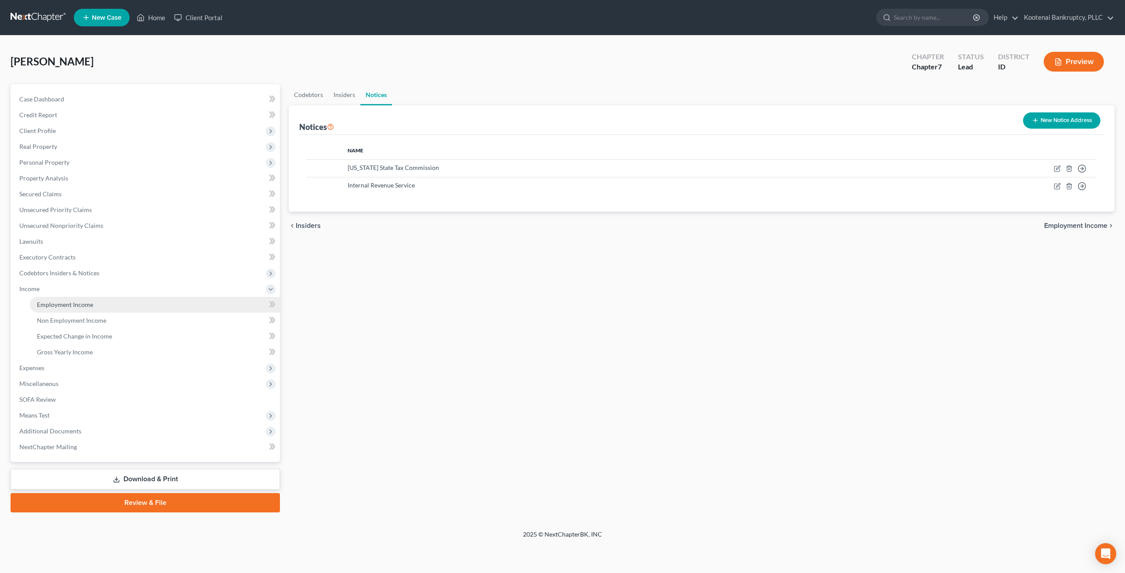
click at [100, 308] on link "Employment Income" at bounding box center [155, 305] width 250 height 16
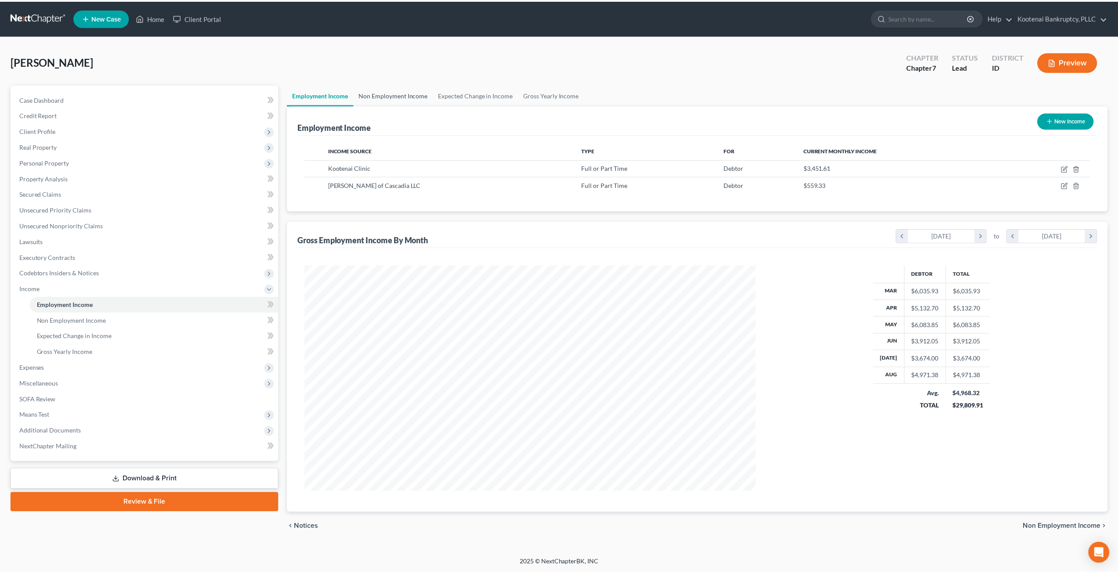
scroll to position [227, 471]
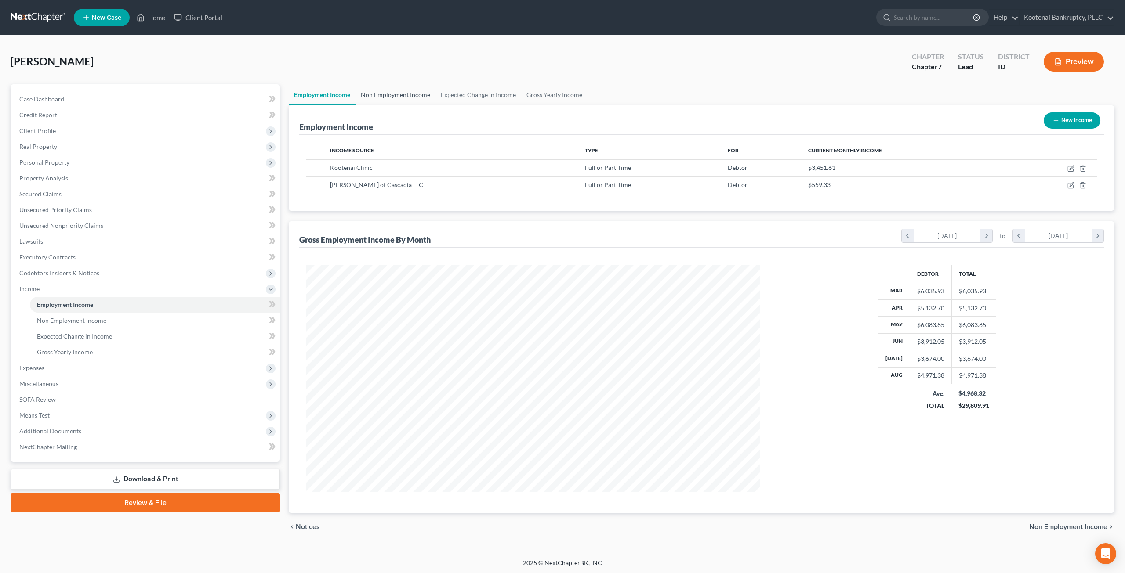
click at [409, 92] on link "Non Employment Income" at bounding box center [395, 94] width 80 height 21
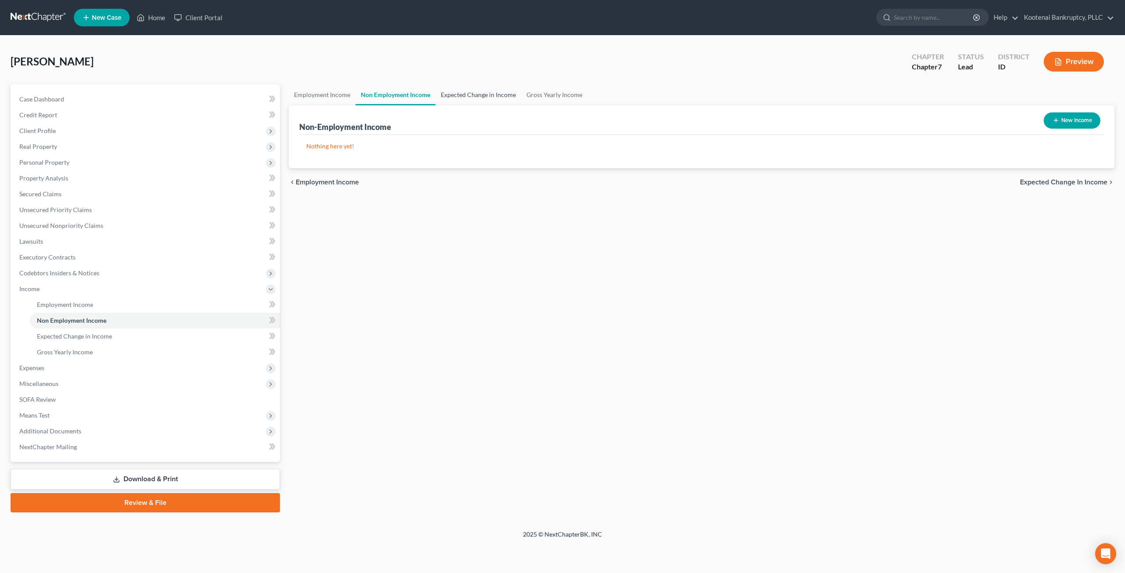
click at [458, 96] on link "Expected Change in Income" at bounding box center [478, 94] width 86 height 21
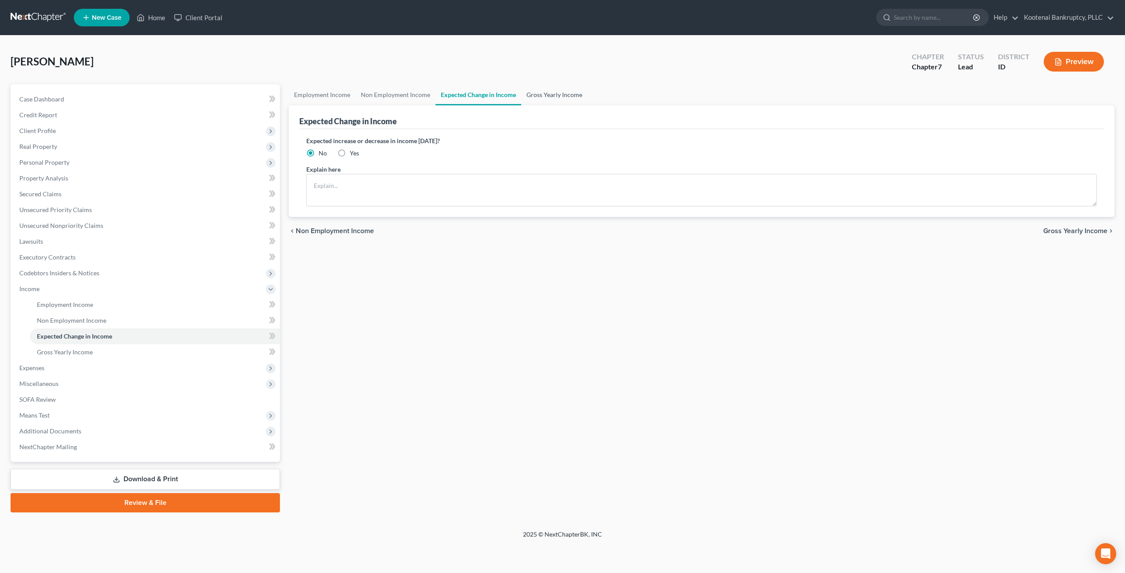
click at [535, 99] on link "Gross Yearly Income" at bounding box center [554, 94] width 66 height 21
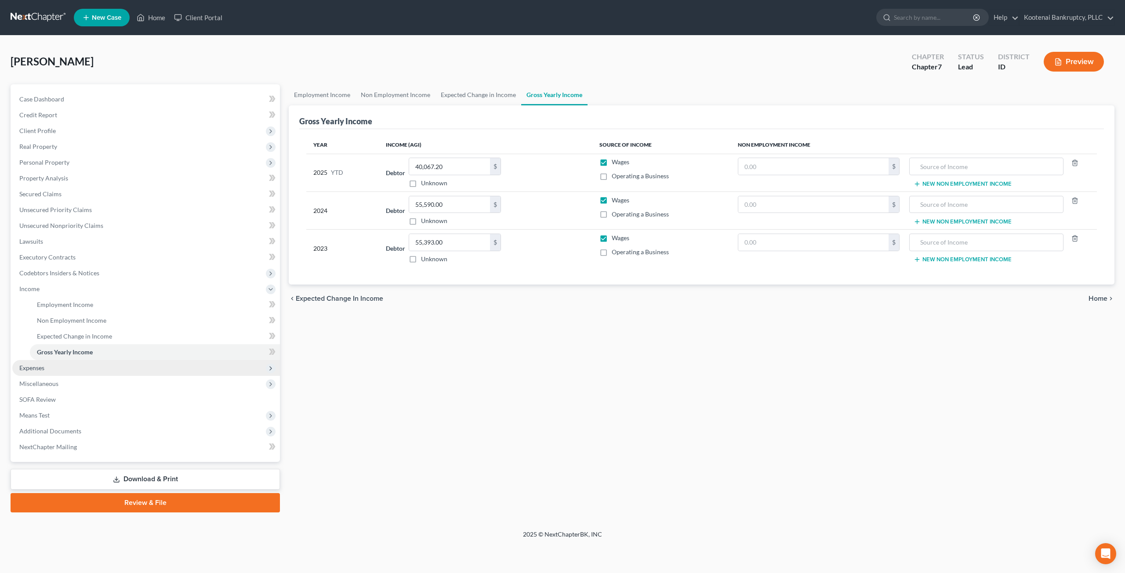
click at [94, 370] on span "Expenses" at bounding box center [146, 368] width 268 height 16
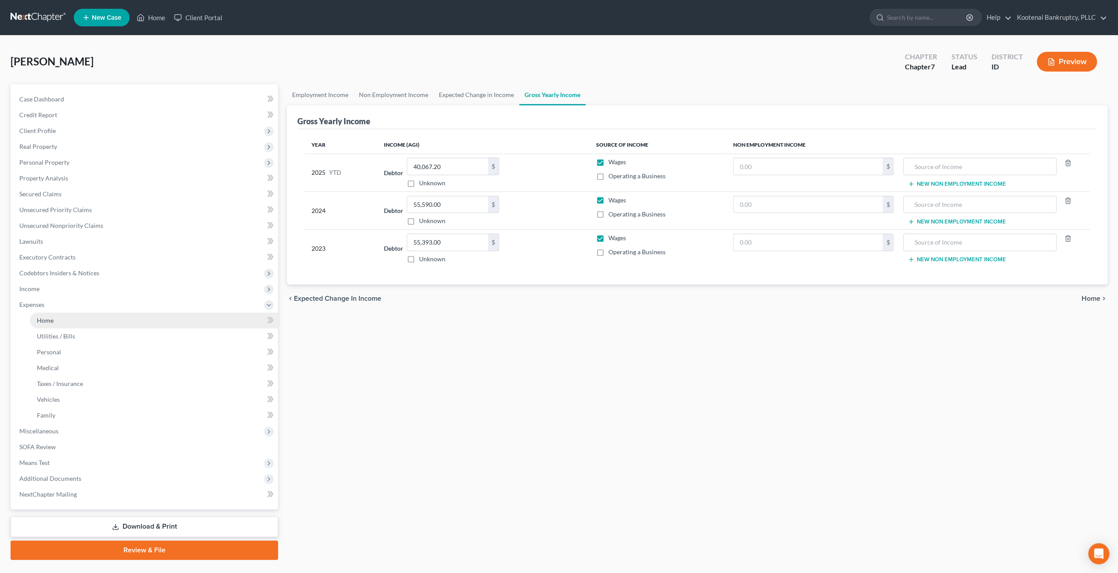
click at [101, 320] on link "Home" at bounding box center [154, 321] width 248 height 16
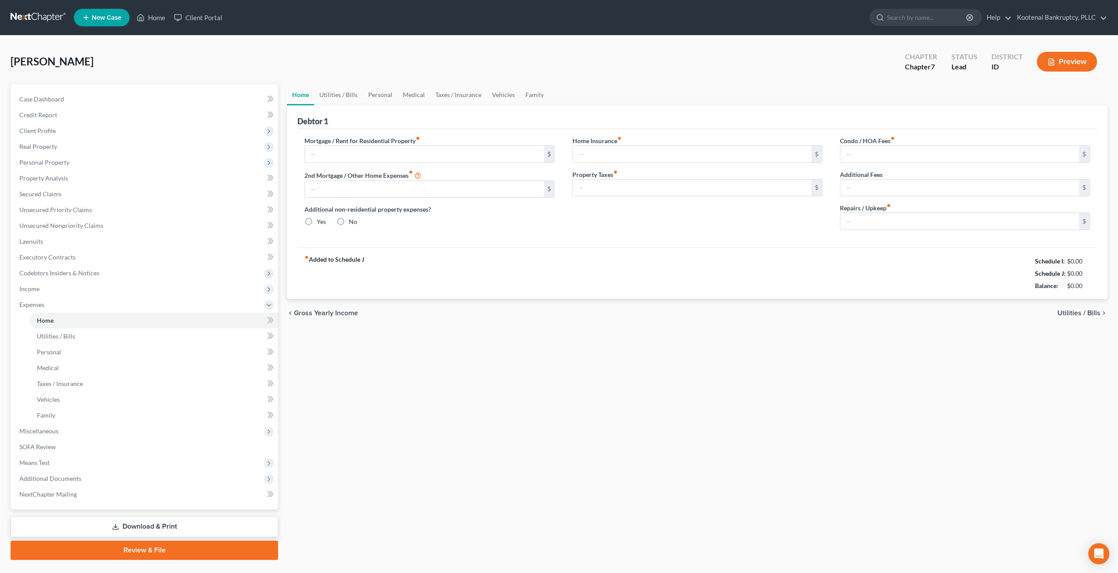
type input "0.00"
radio input "true"
type input "0.00"
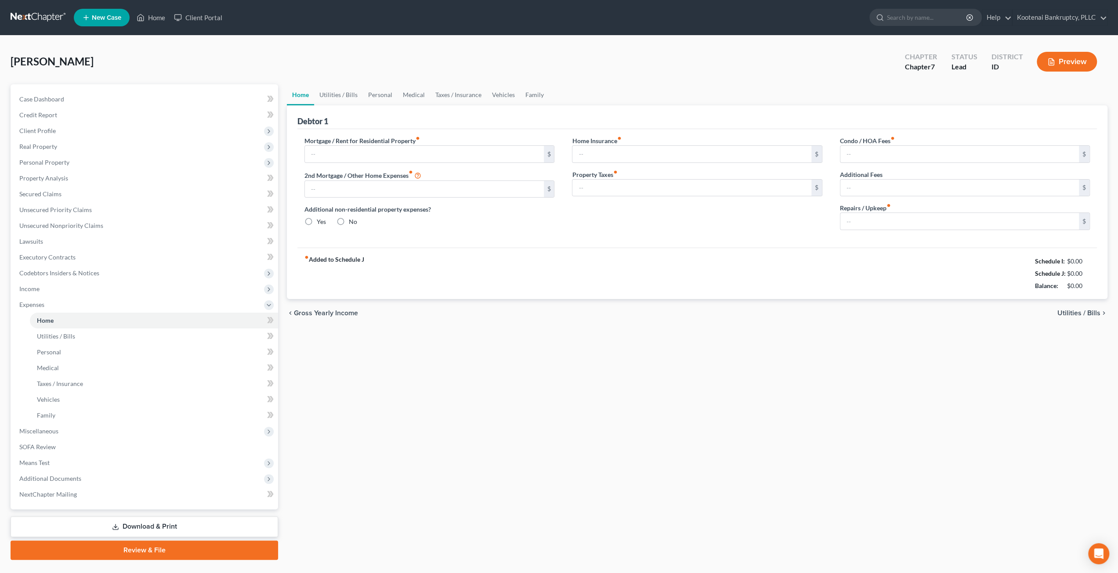
type input "0.00"
click at [348, 94] on link "Utilities / Bills" at bounding box center [338, 94] width 49 height 21
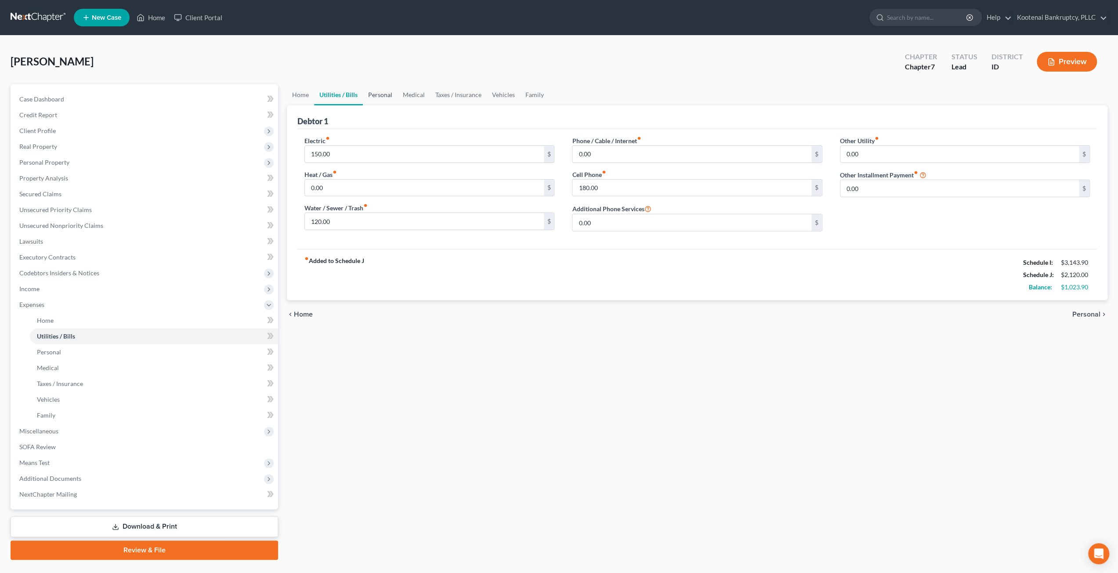
click at [370, 94] on link "Personal" at bounding box center [380, 94] width 35 height 21
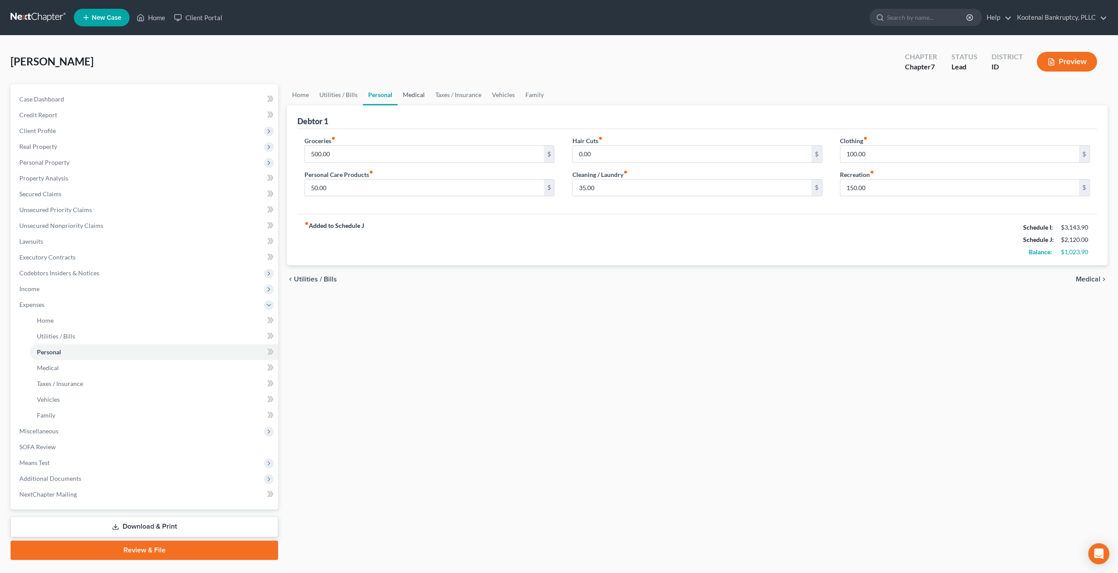
click at [423, 94] on link "Medical" at bounding box center [414, 94] width 33 height 21
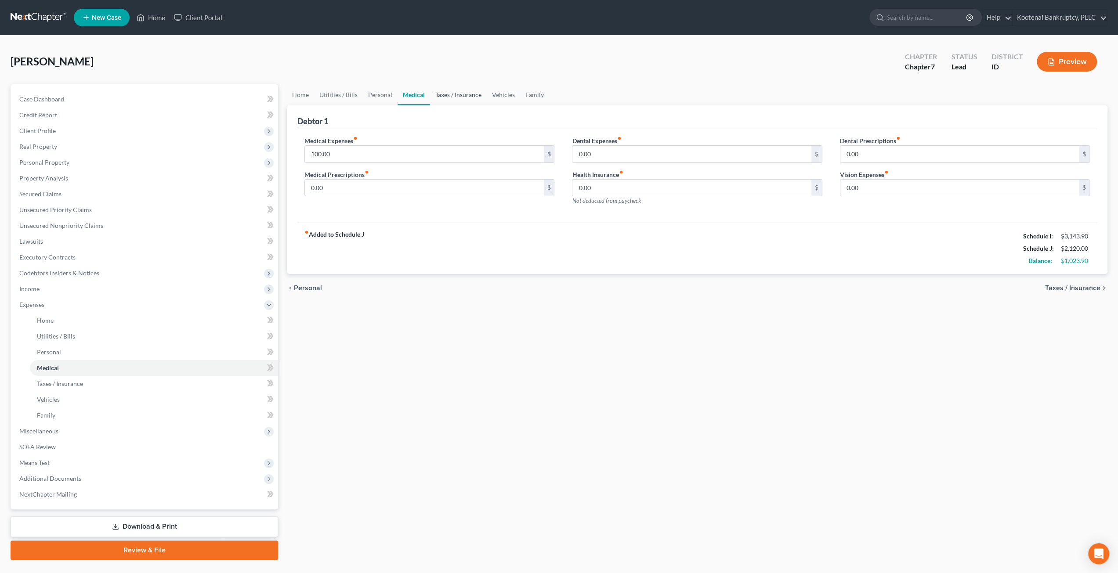
click at [453, 95] on link "Taxes / Insurance" at bounding box center [458, 94] width 57 height 21
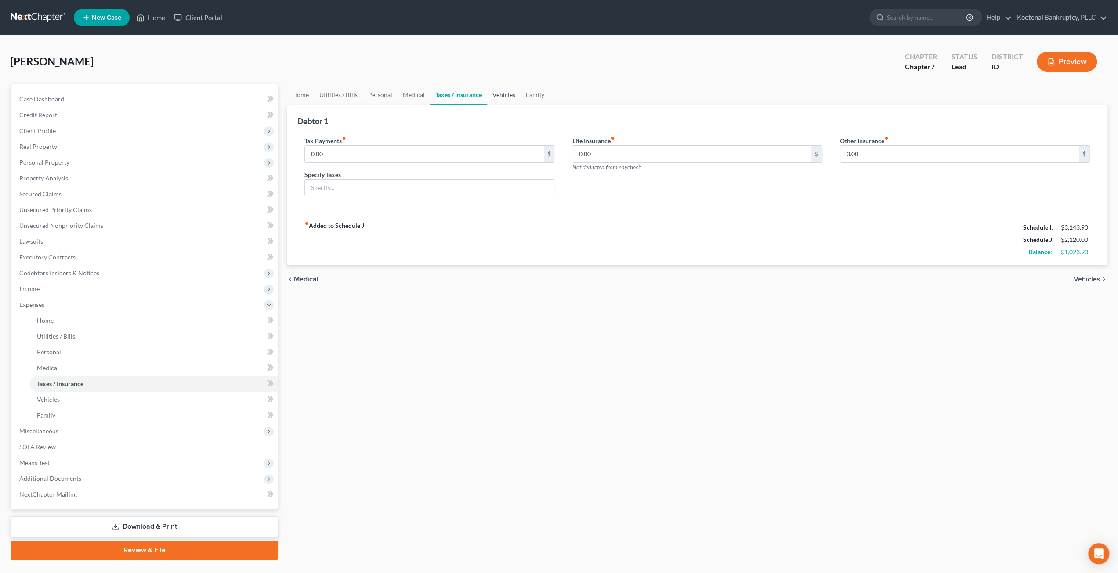
click at [506, 97] on link "Vehicles" at bounding box center [503, 94] width 33 height 21
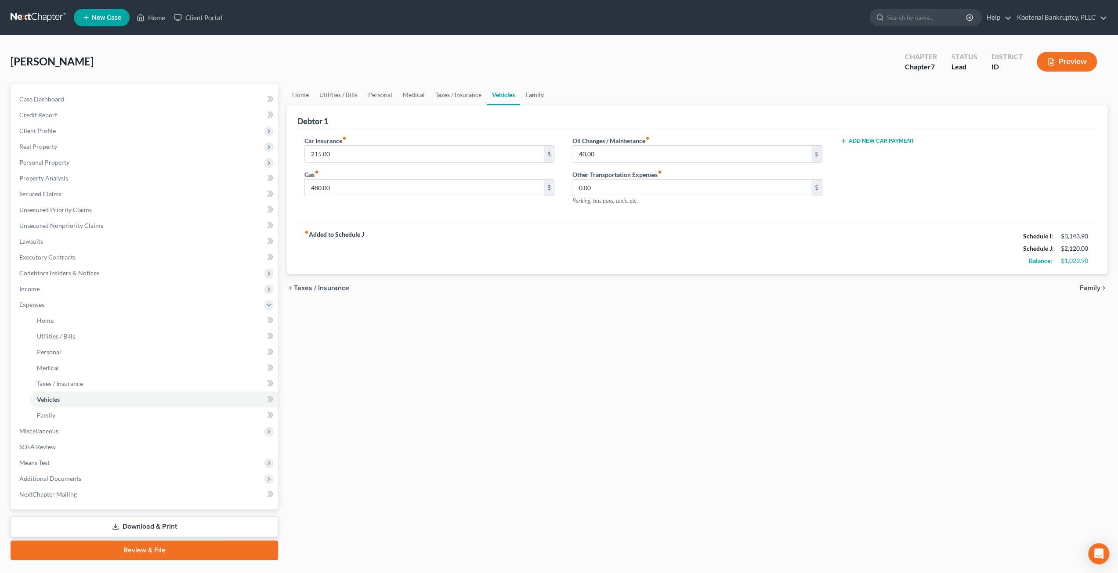
click at [526, 95] on link "Family" at bounding box center [534, 94] width 29 height 21
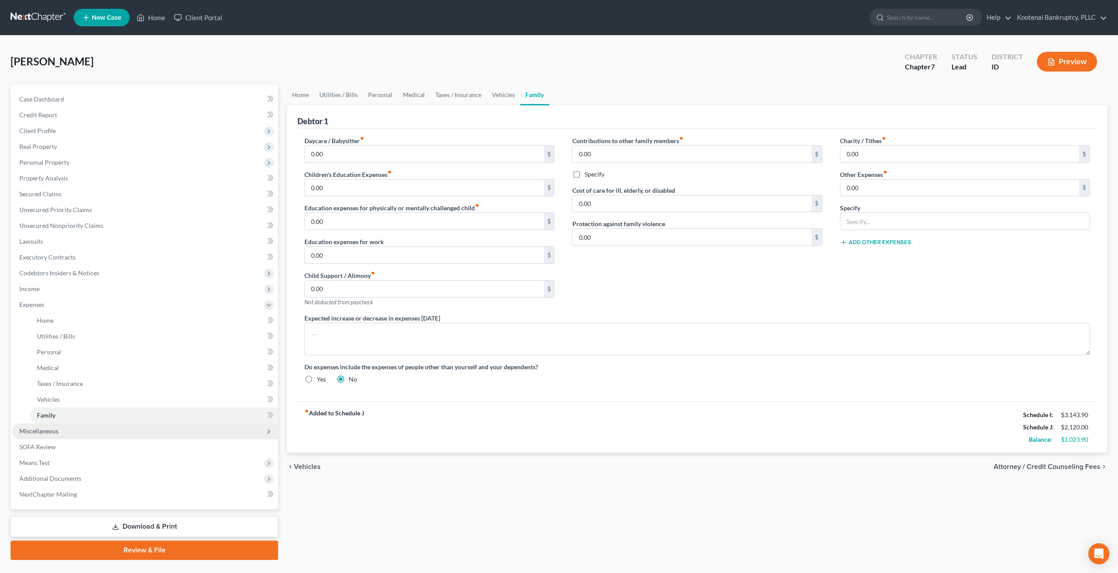
click at [74, 431] on span "Miscellaneous" at bounding box center [145, 432] width 266 height 16
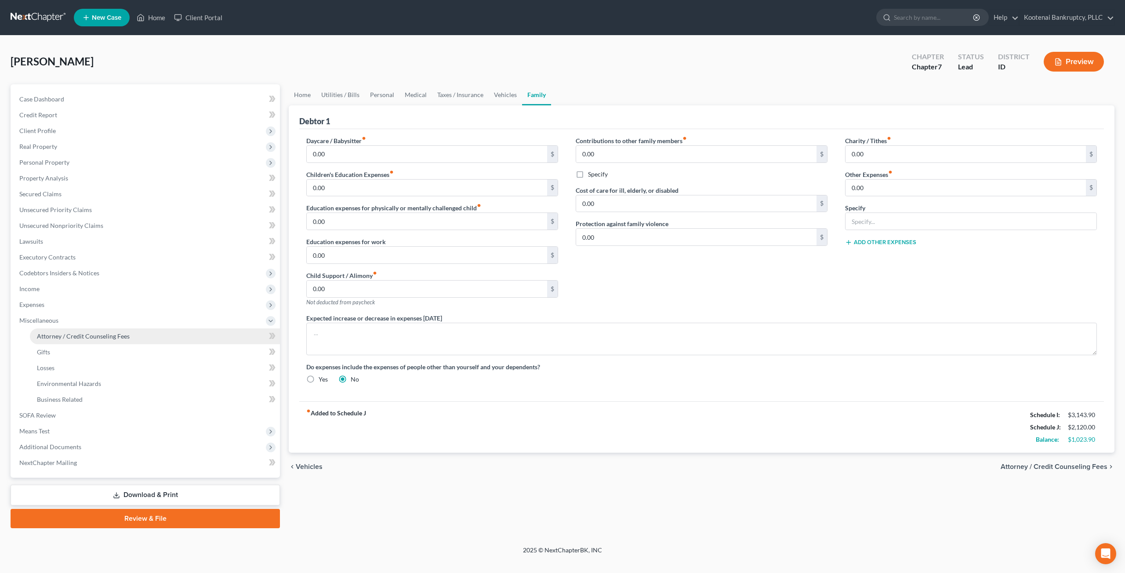
click at [126, 334] on span "Attorney / Credit Counseling Fees" at bounding box center [83, 336] width 93 height 7
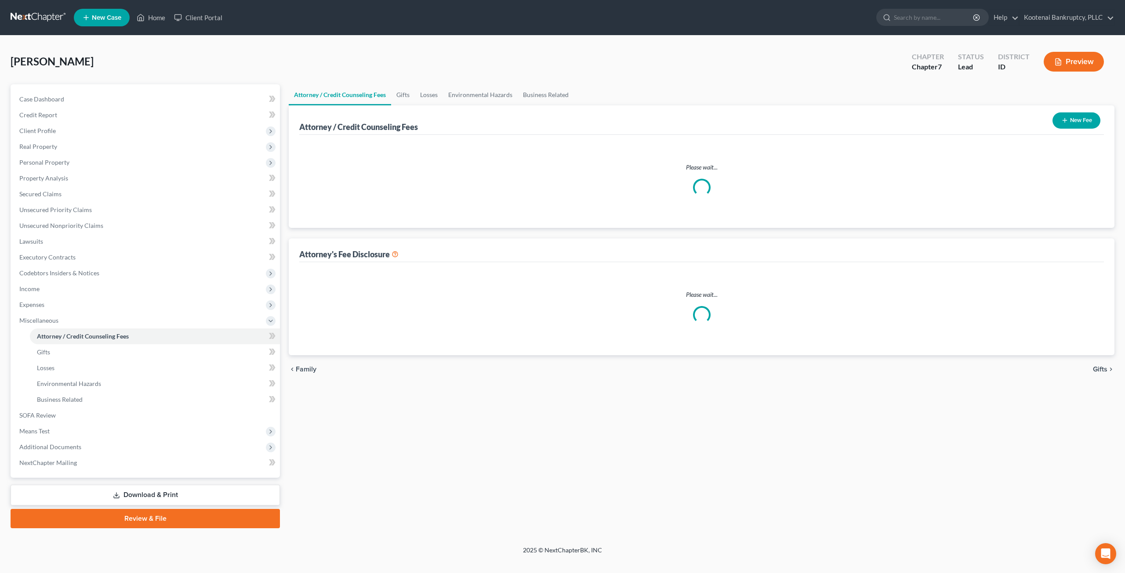
select select "3"
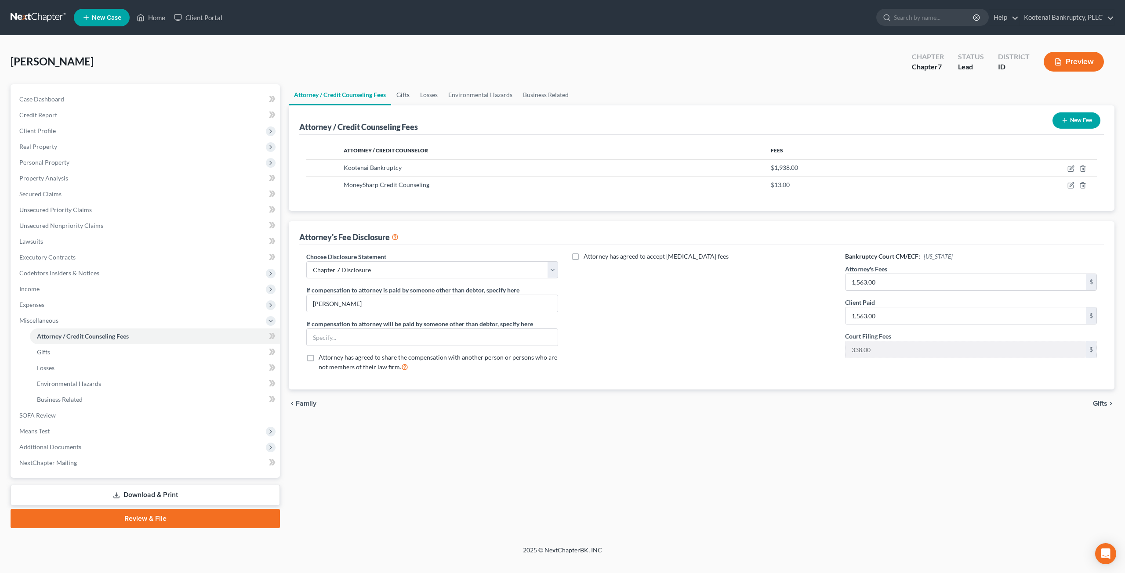
click at [410, 94] on link "Gifts" at bounding box center [403, 94] width 24 height 21
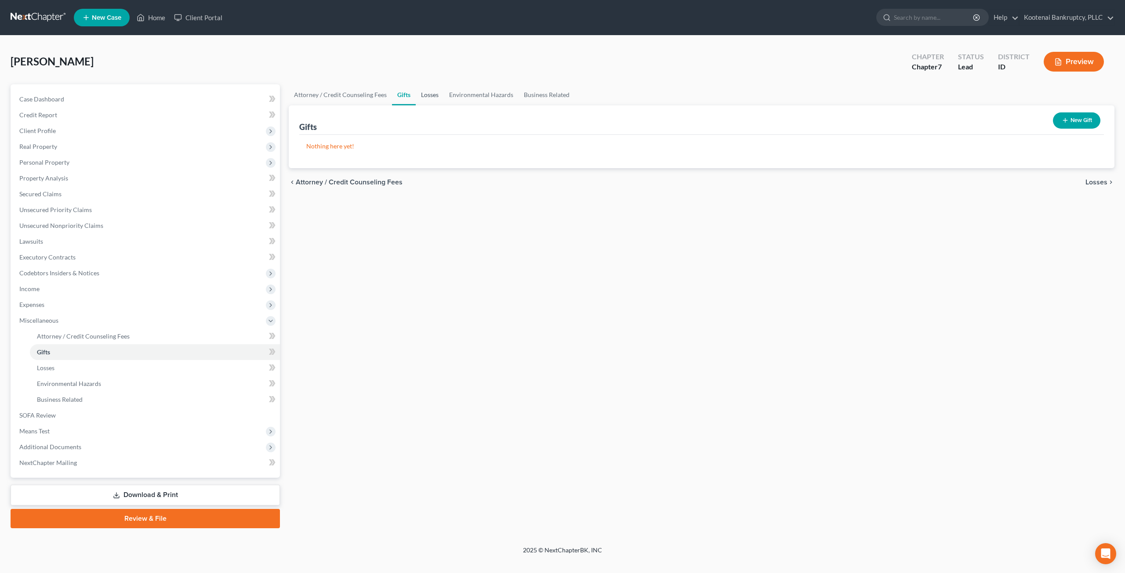
click at [442, 99] on link "Losses" at bounding box center [430, 94] width 28 height 21
click at [488, 98] on link "Environmental Hazards" at bounding box center [481, 94] width 75 height 21
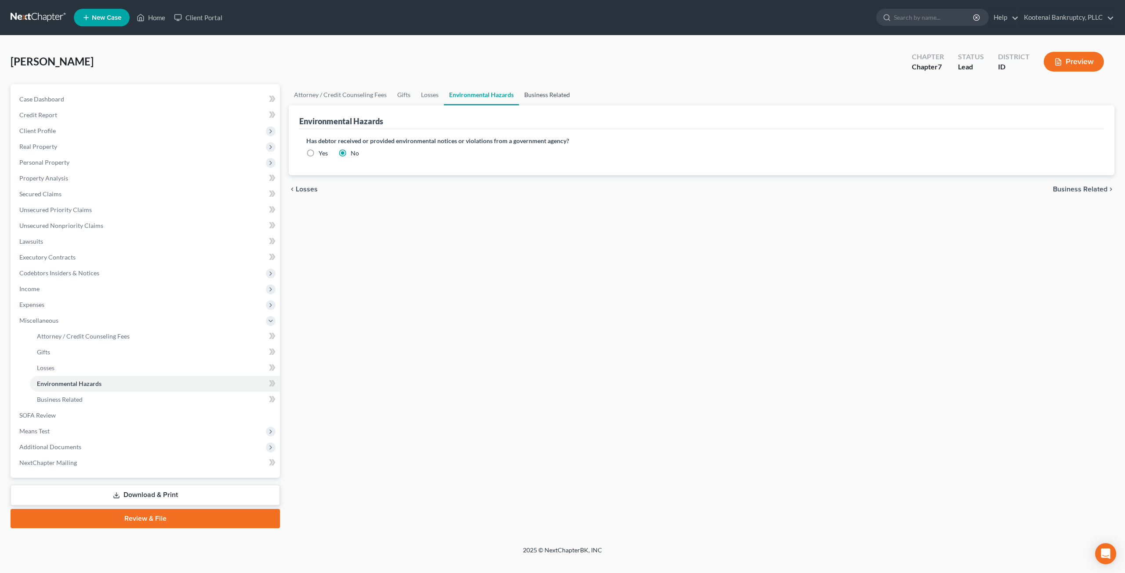
click at [542, 96] on link "Business Related" at bounding box center [547, 94] width 56 height 21
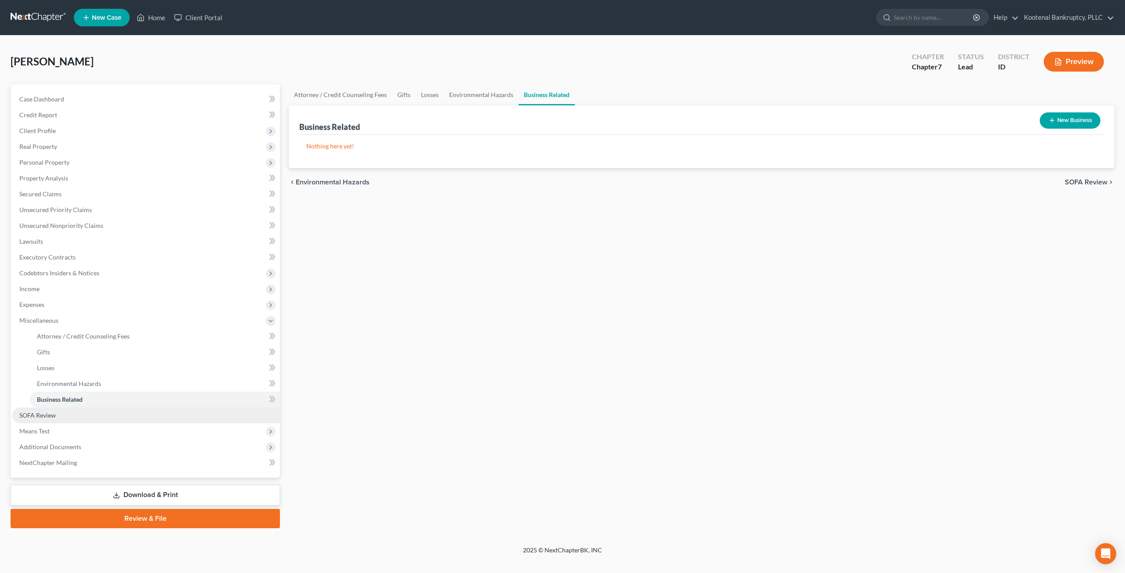
click at [50, 420] on link "SOFA Review" at bounding box center [146, 416] width 268 height 16
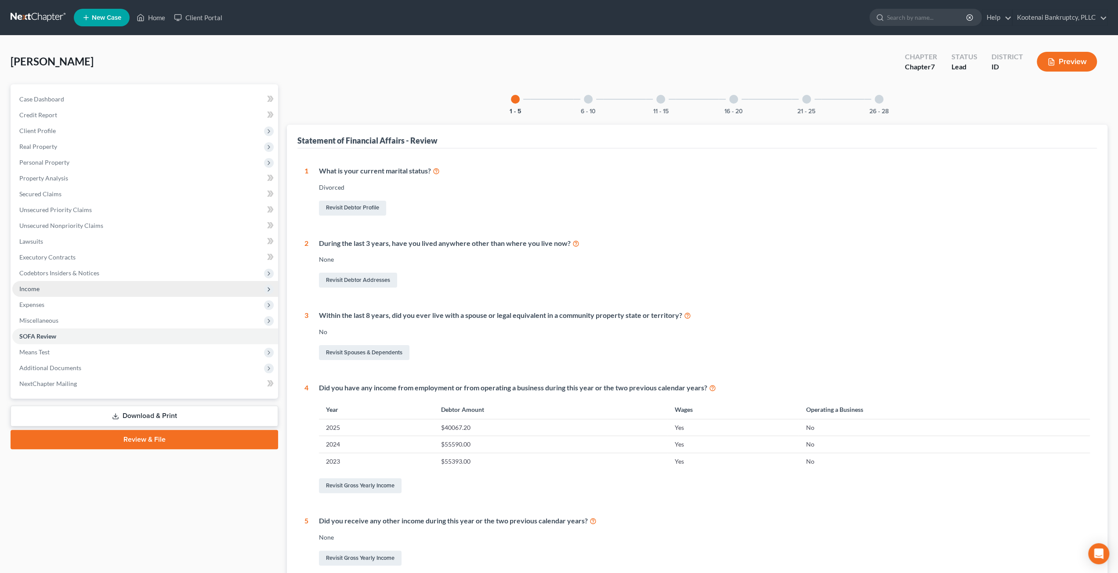
click at [103, 291] on span "Income" at bounding box center [145, 289] width 266 height 16
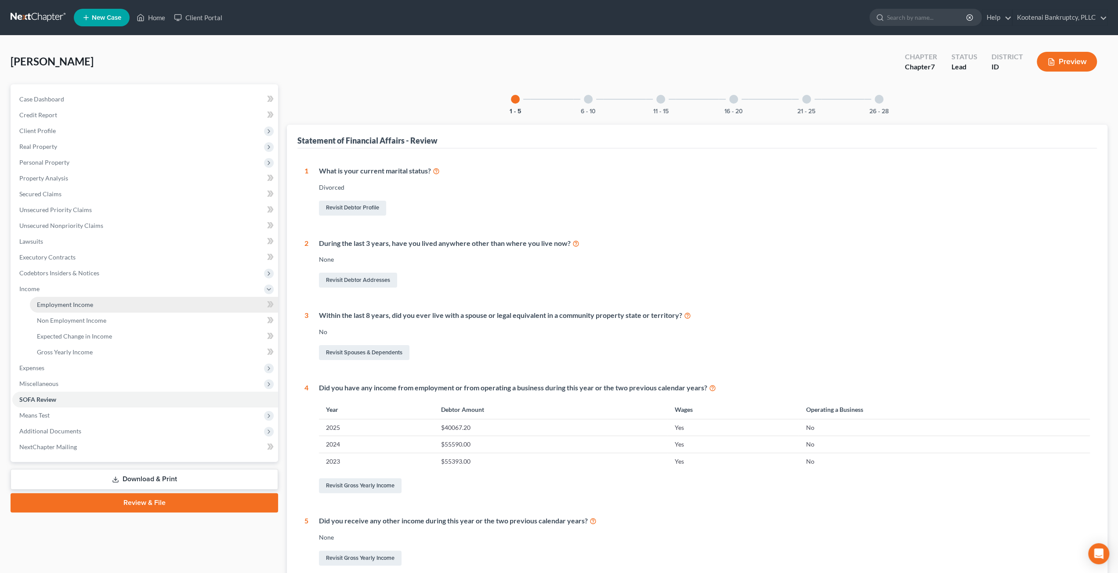
click at [105, 304] on link "Employment Income" at bounding box center [154, 305] width 248 height 16
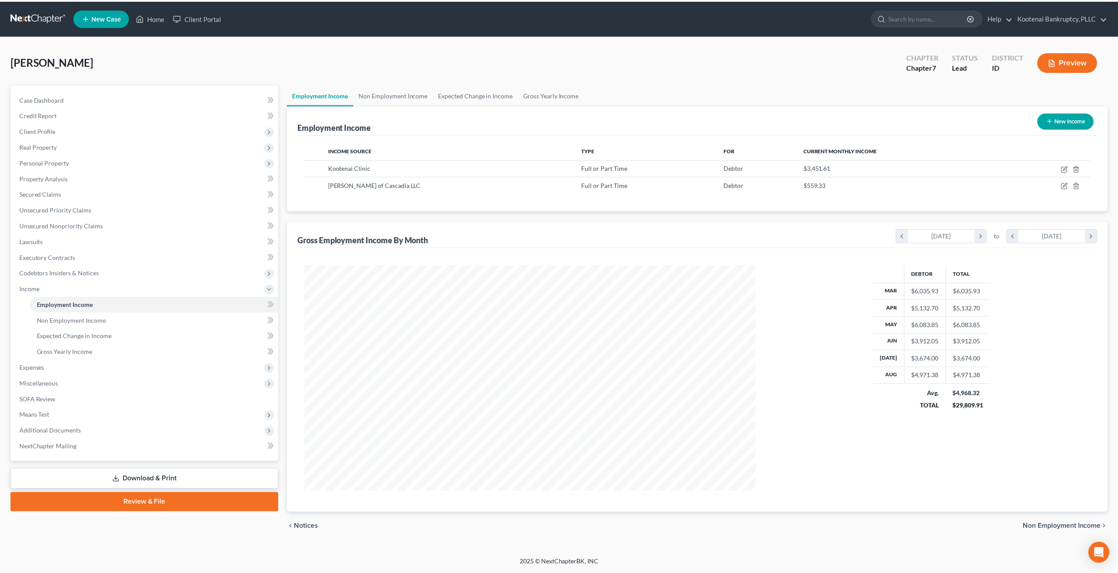
scroll to position [227, 471]
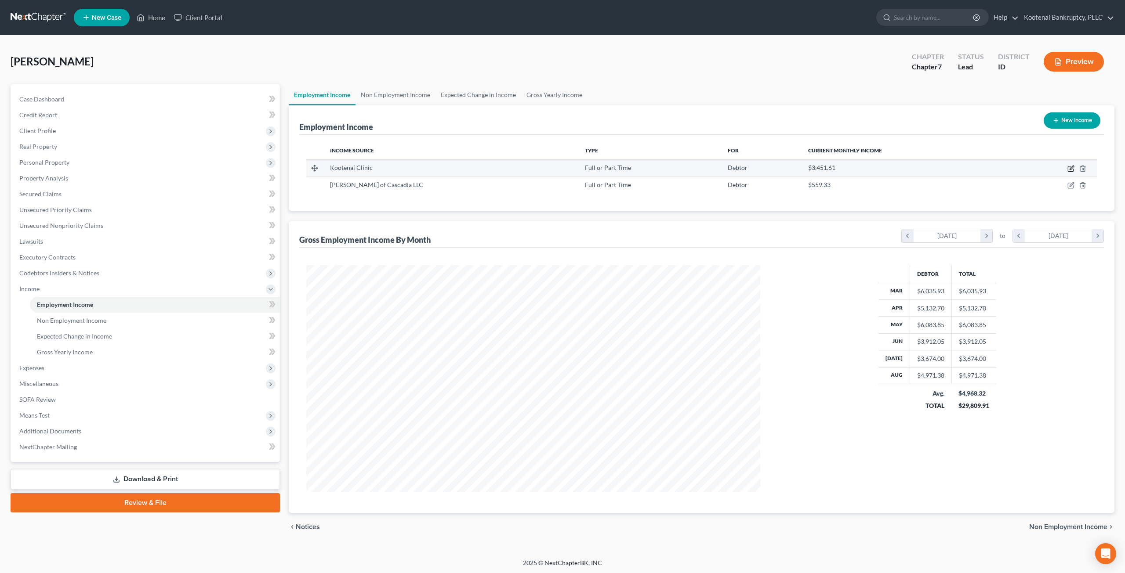
click at [1070, 168] on icon "button" at bounding box center [1071, 168] width 4 height 4
select select "0"
select select "13"
select select "2"
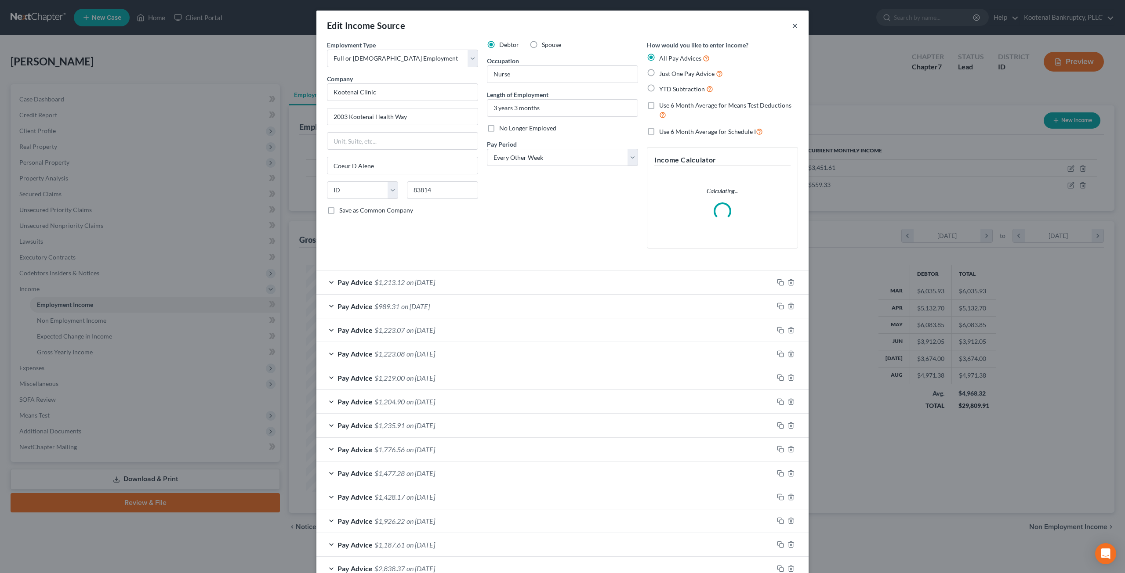
click at [792, 25] on button "×" at bounding box center [795, 25] width 6 height 11
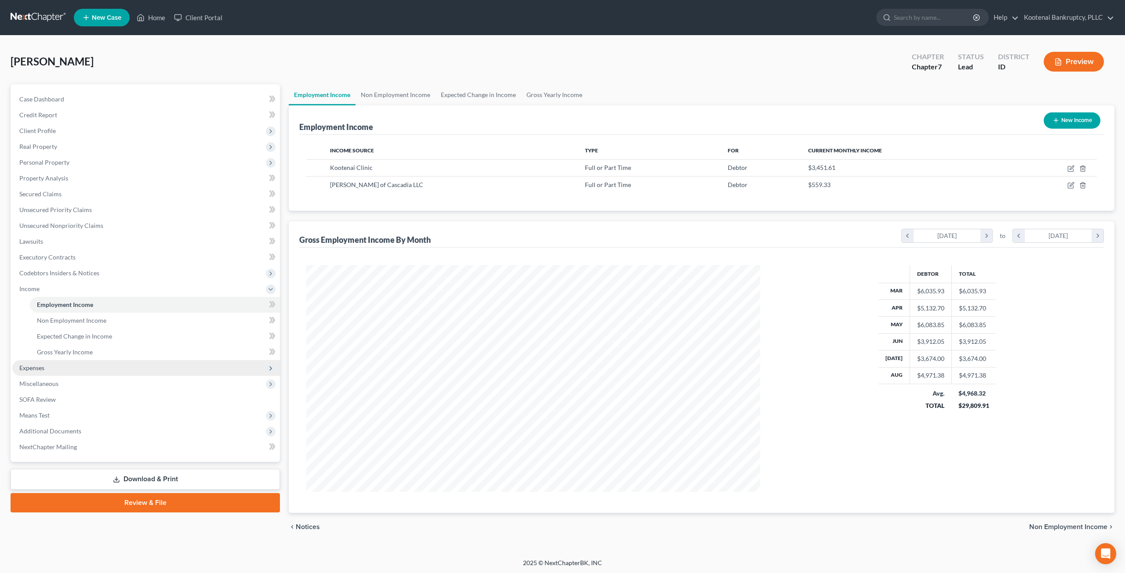
click at [115, 370] on span "Expenses" at bounding box center [146, 368] width 268 height 16
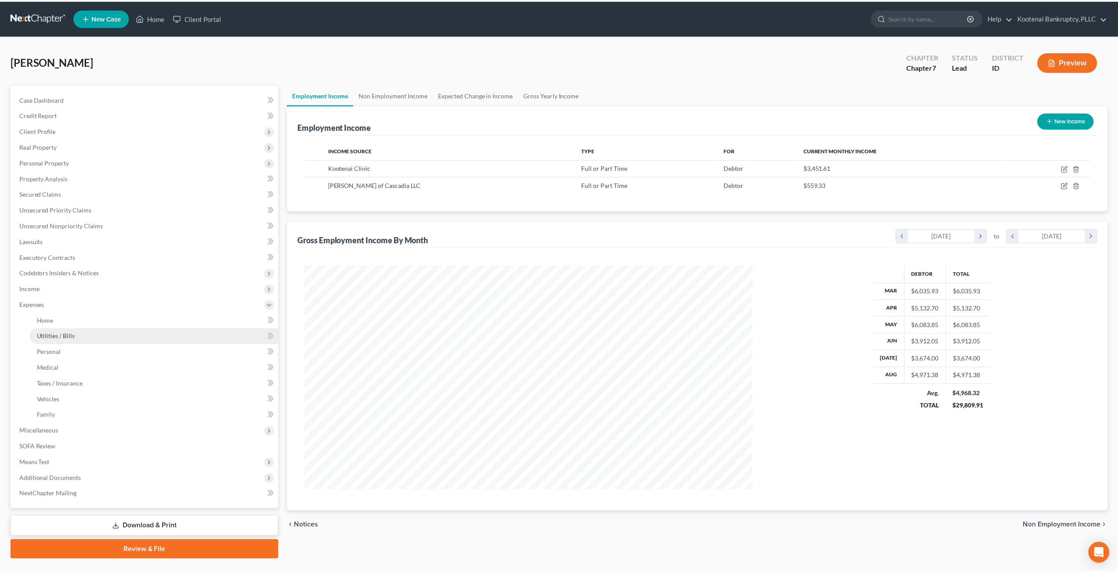
scroll to position [439132, 438890]
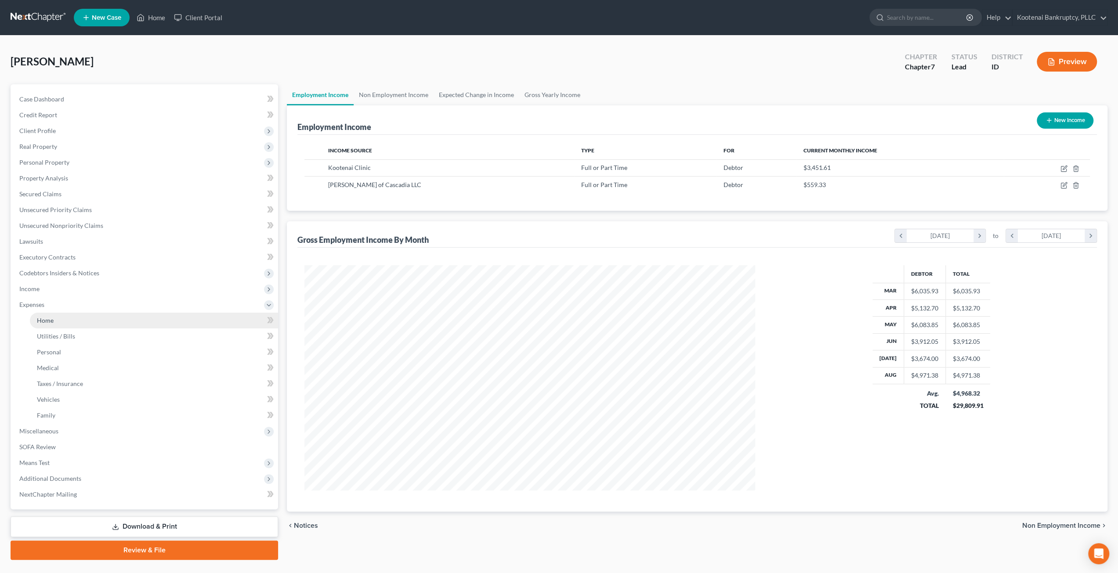
click at [108, 313] on link "Home" at bounding box center [154, 321] width 248 height 16
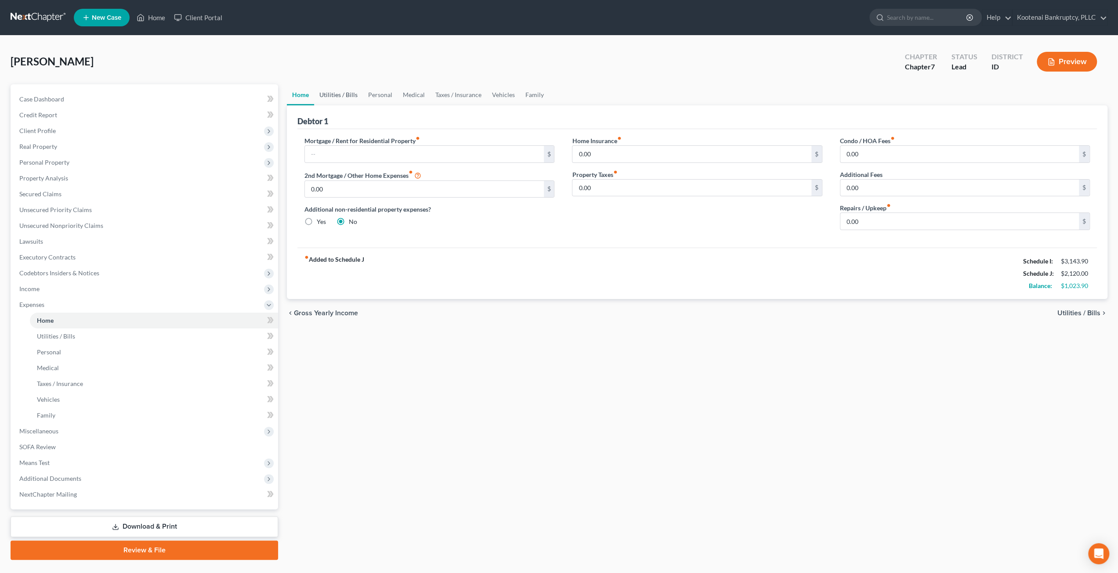
click at [352, 94] on link "Utilities / Bills" at bounding box center [338, 94] width 49 height 21
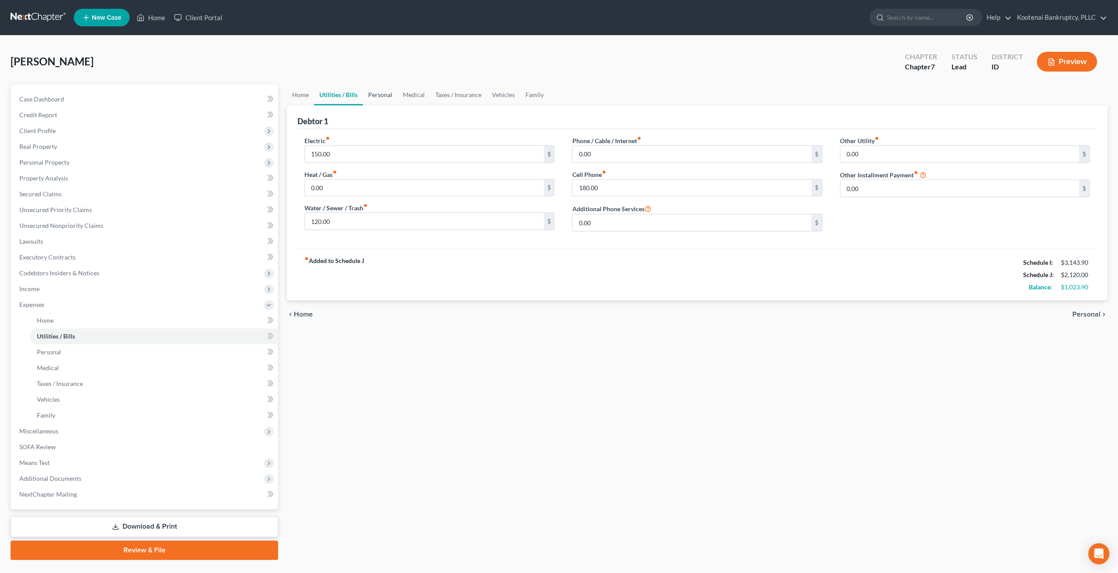
click at [379, 94] on link "Personal" at bounding box center [380, 94] width 35 height 21
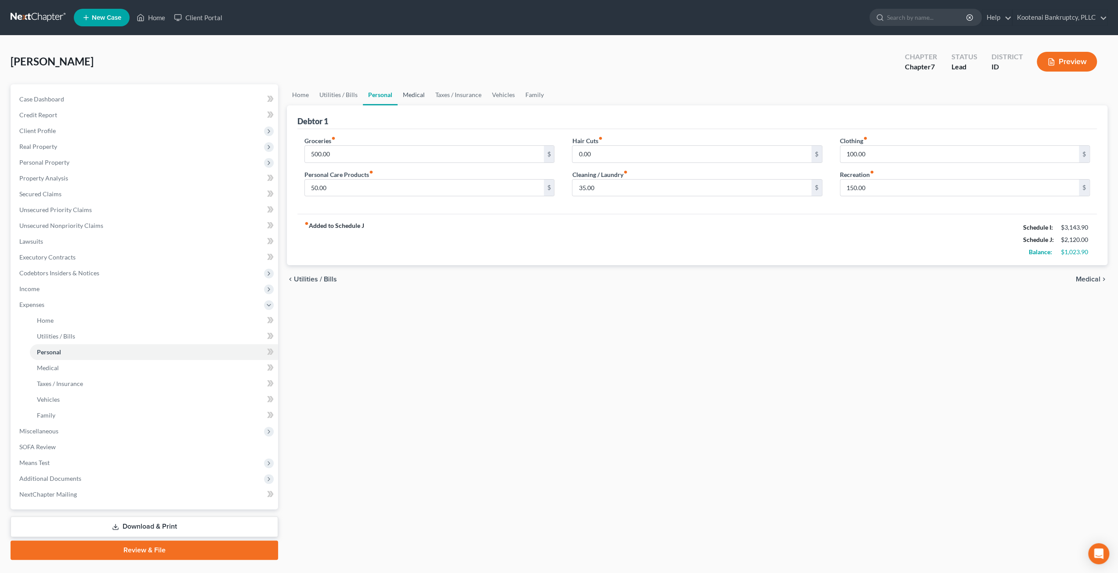
click at [413, 94] on link "Medical" at bounding box center [414, 94] width 33 height 21
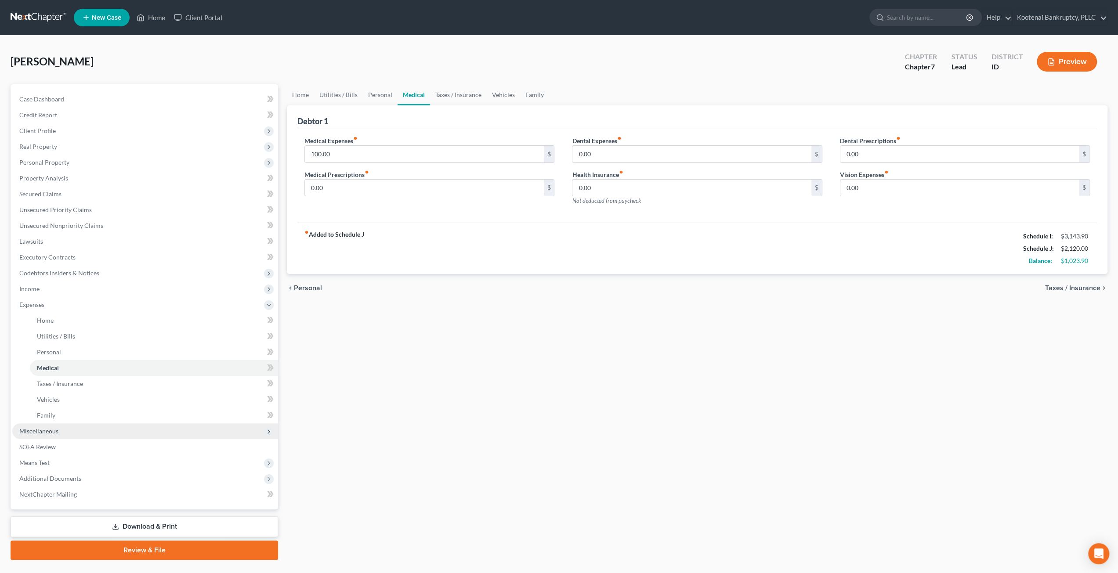
click at [106, 431] on span "Miscellaneous" at bounding box center [145, 432] width 266 height 16
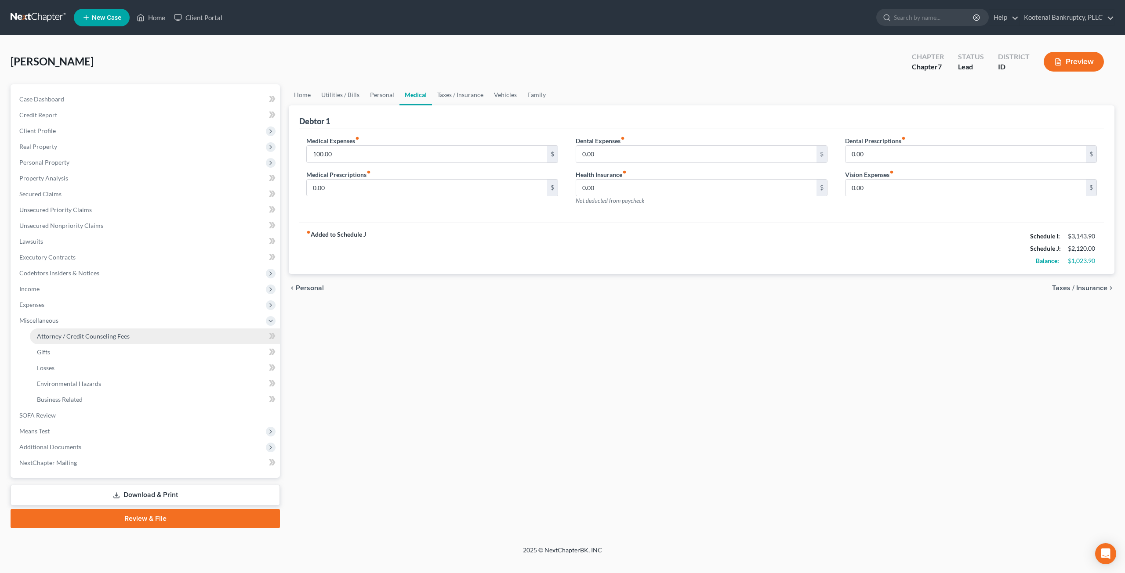
click at [127, 336] on span "Attorney / Credit Counseling Fees" at bounding box center [83, 336] width 93 height 7
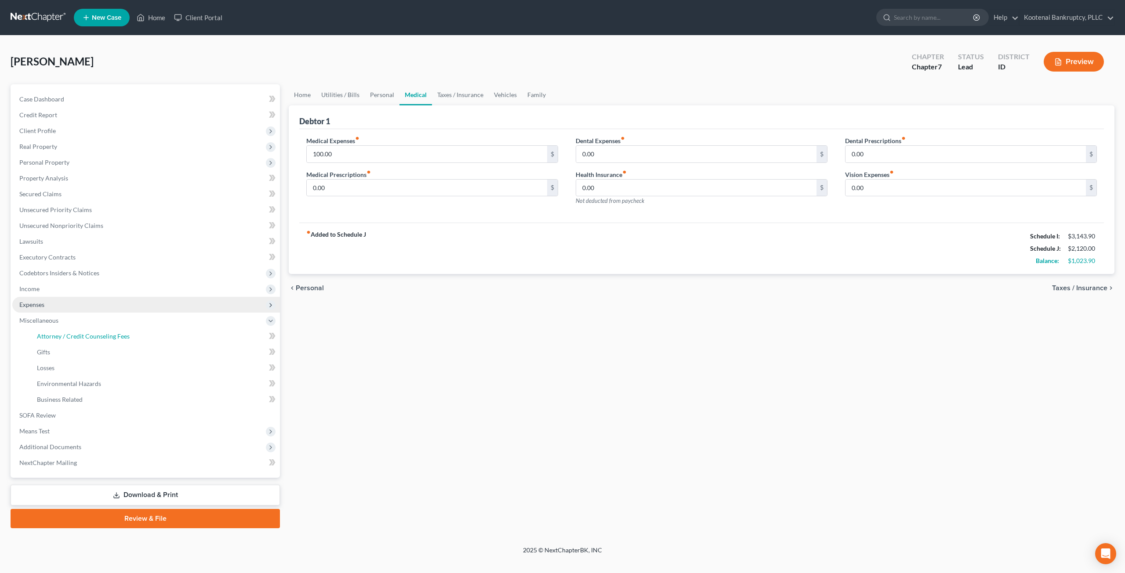
select select "3"
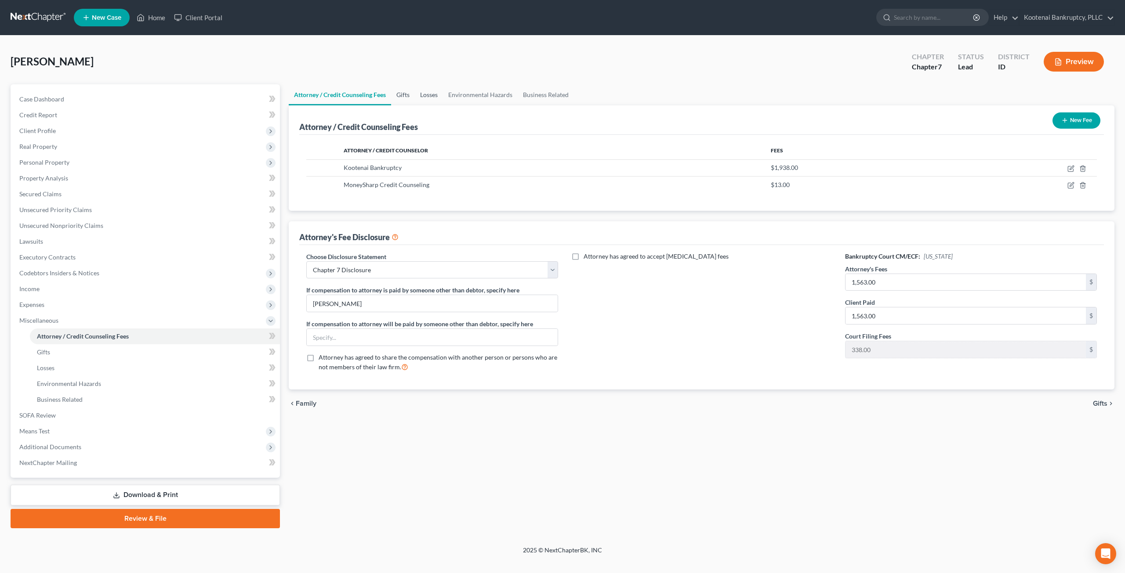
drag, startPoint x: 400, startPoint y: 92, endPoint x: 427, endPoint y: 97, distance: 27.7
click at [400, 93] on link "Gifts" at bounding box center [403, 94] width 24 height 21
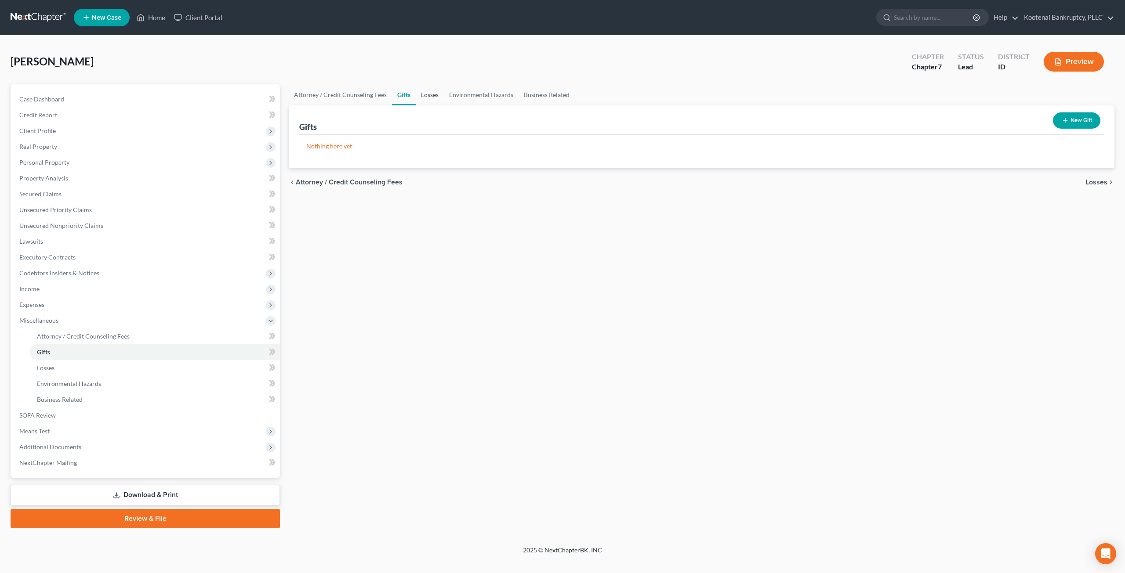
click at [436, 97] on link "Losses" at bounding box center [430, 94] width 28 height 21
click at [490, 94] on link "Environmental Hazards" at bounding box center [481, 94] width 75 height 21
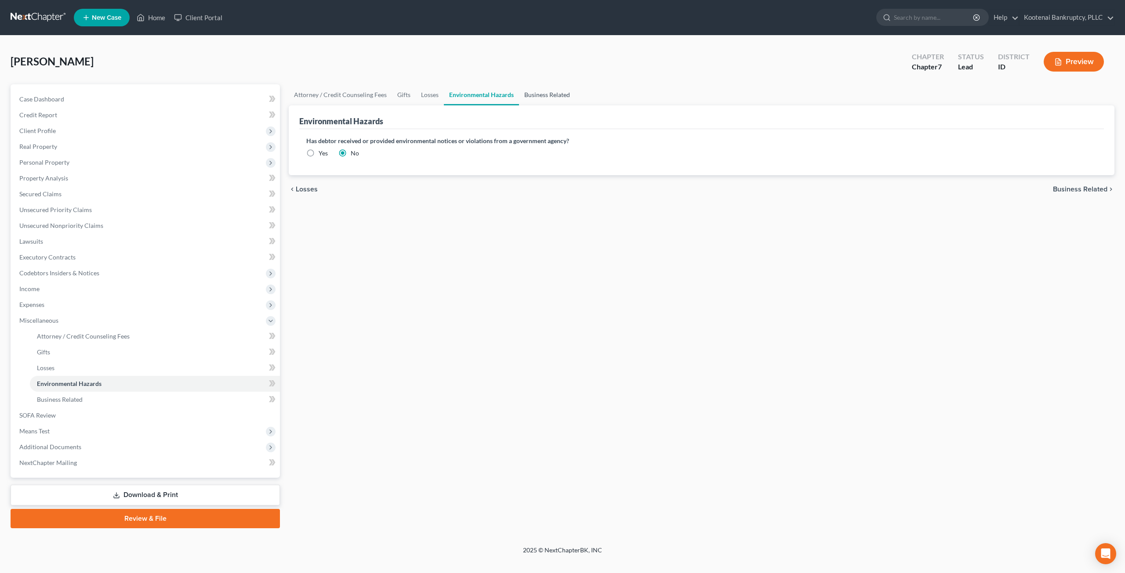
click at [539, 97] on link "Business Related" at bounding box center [547, 94] width 56 height 21
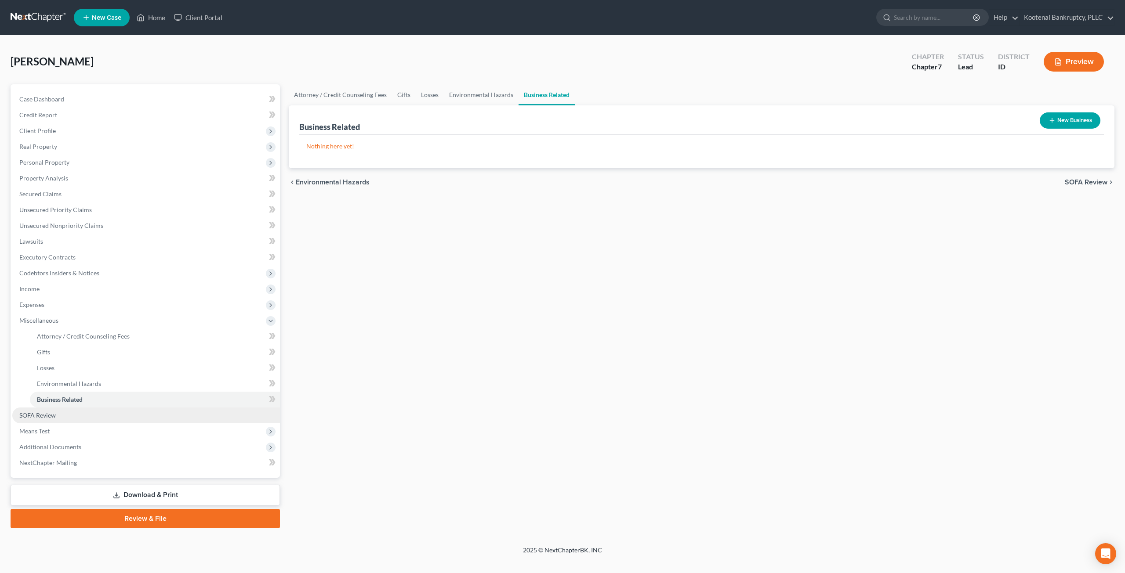
click at [119, 419] on link "SOFA Review" at bounding box center [146, 416] width 268 height 16
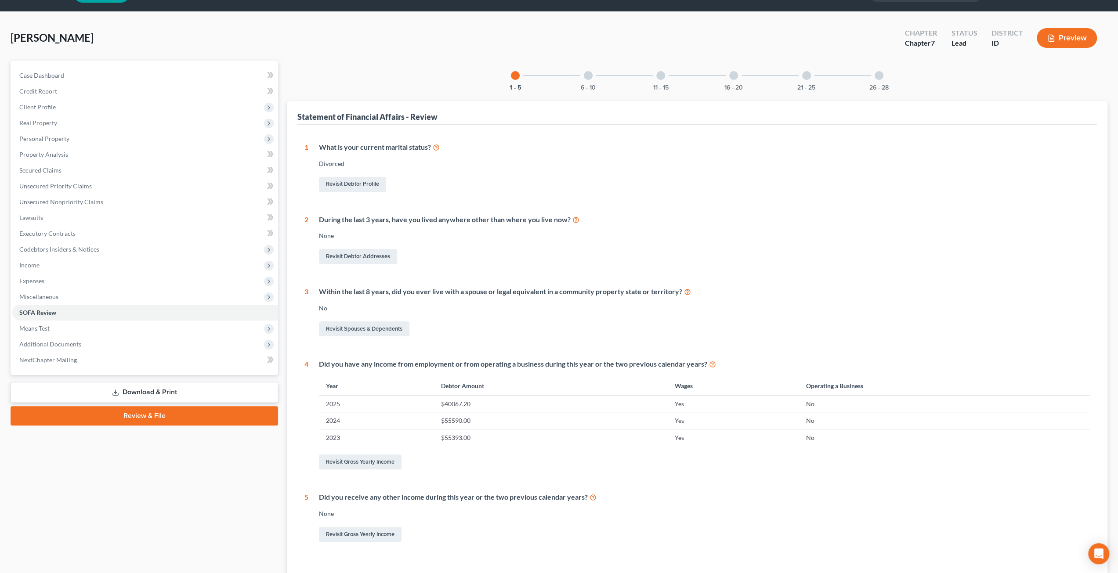
scroll to position [44, 0]
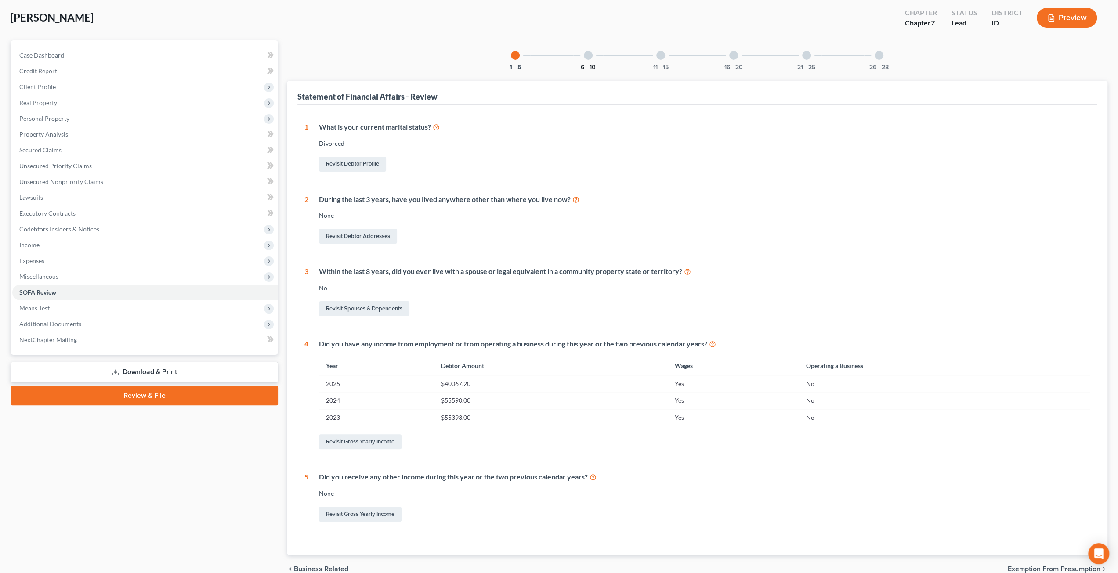
click at [595, 65] on button "6 - 10" at bounding box center [588, 68] width 15 height 6
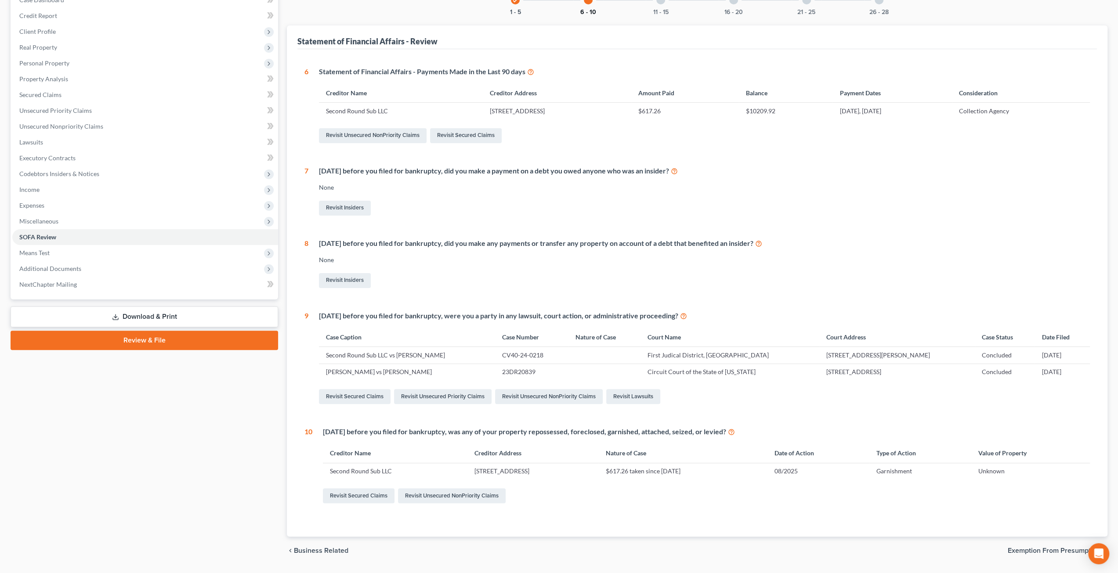
scroll to position [79, 0]
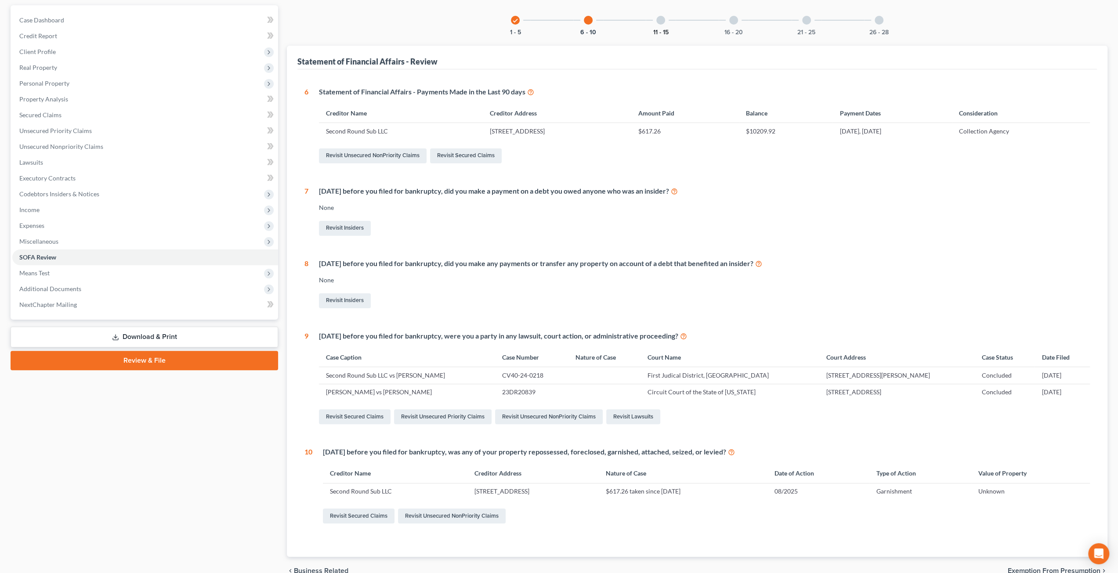
click at [665, 29] on button "11 - 15" at bounding box center [660, 32] width 15 height 6
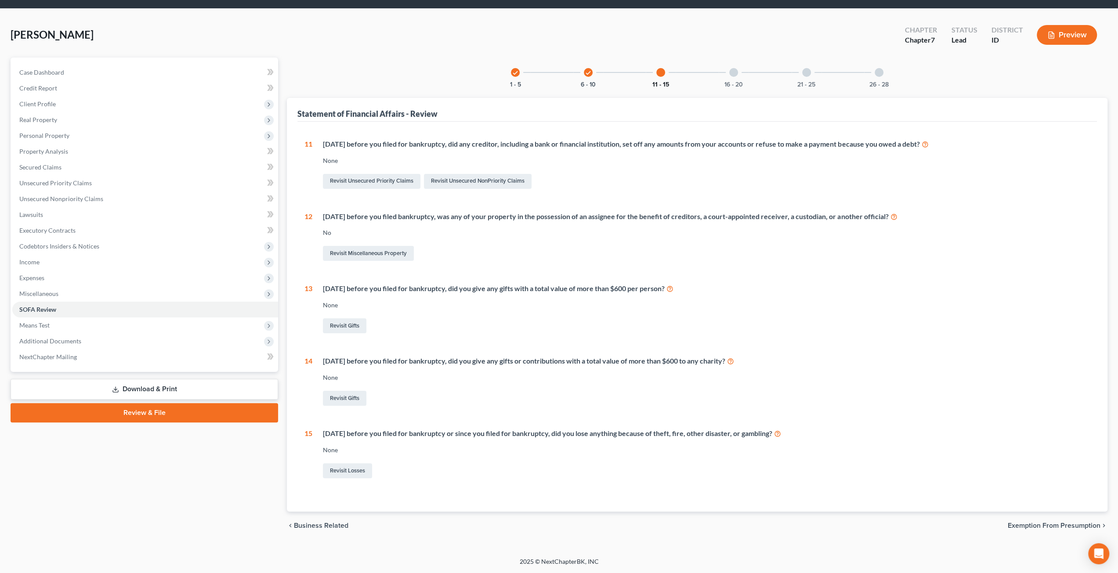
scroll to position [26, 0]
click at [739, 75] on div "16 - 20" at bounding box center [734, 73] width 30 height 30
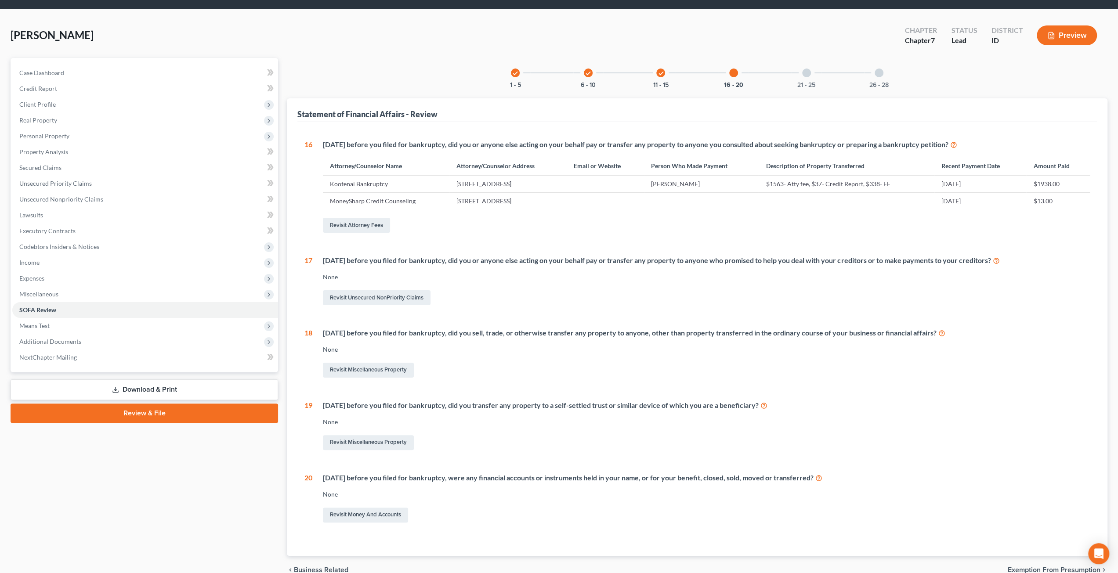
click at [801, 74] on div "21 - 25" at bounding box center [807, 73] width 30 height 30
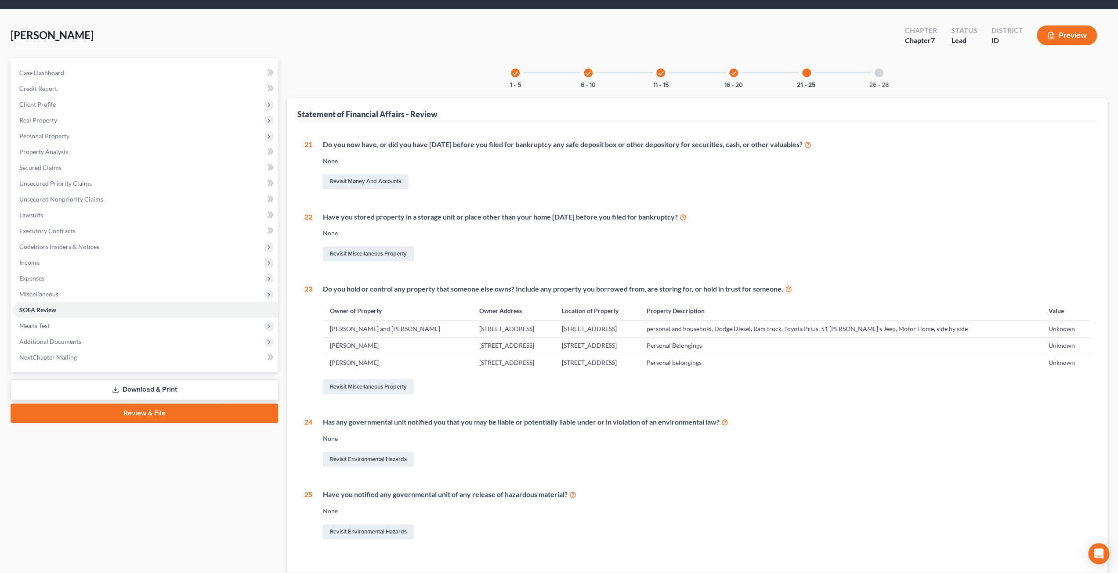
click at [881, 79] on div "26 - 28" at bounding box center [879, 73] width 30 height 30
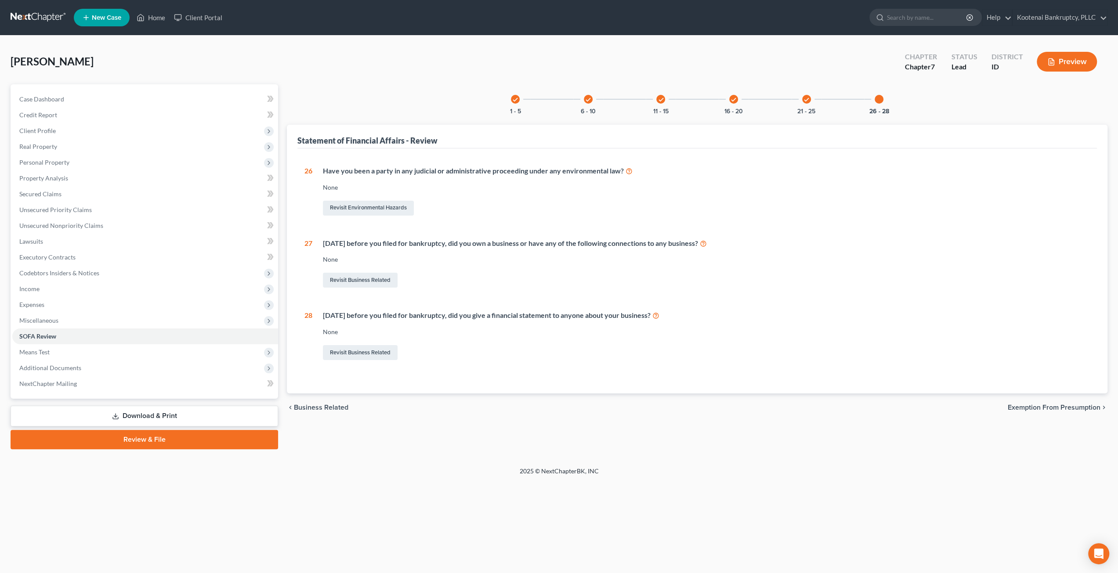
scroll to position [0, 0]
drag, startPoint x: 104, startPoint y: 357, endPoint x: 110, endPoint y: 357, distance: 6.6
click at [104, 357] on span "Means Test" at bounding box center [146, 352] width 268 height 16
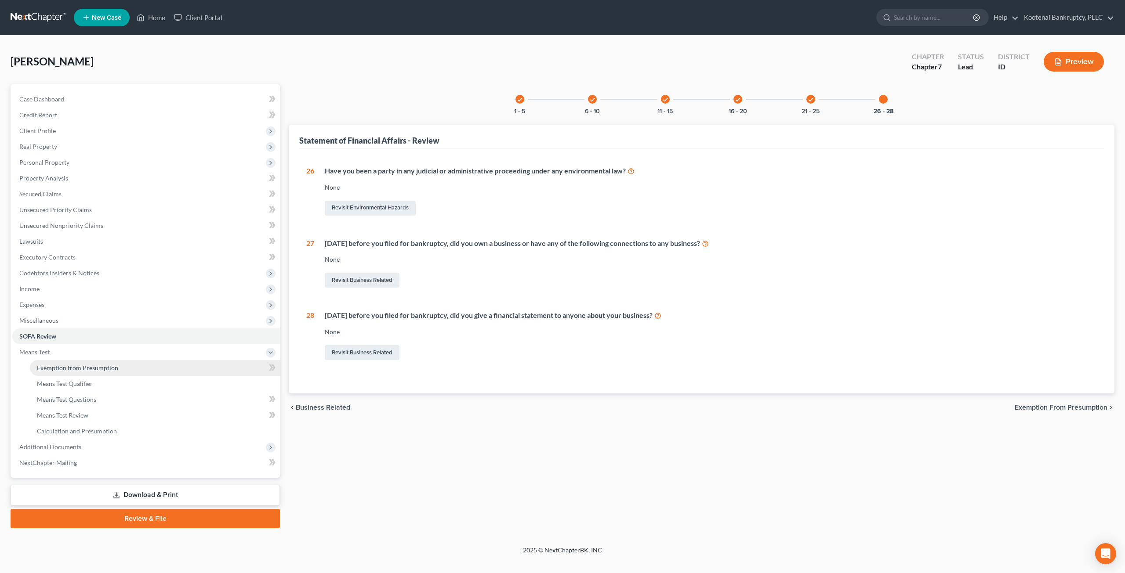
click at [139, 365] on link "Exemption from Presumption" at bounding box center [155, 368] width 250 height 16
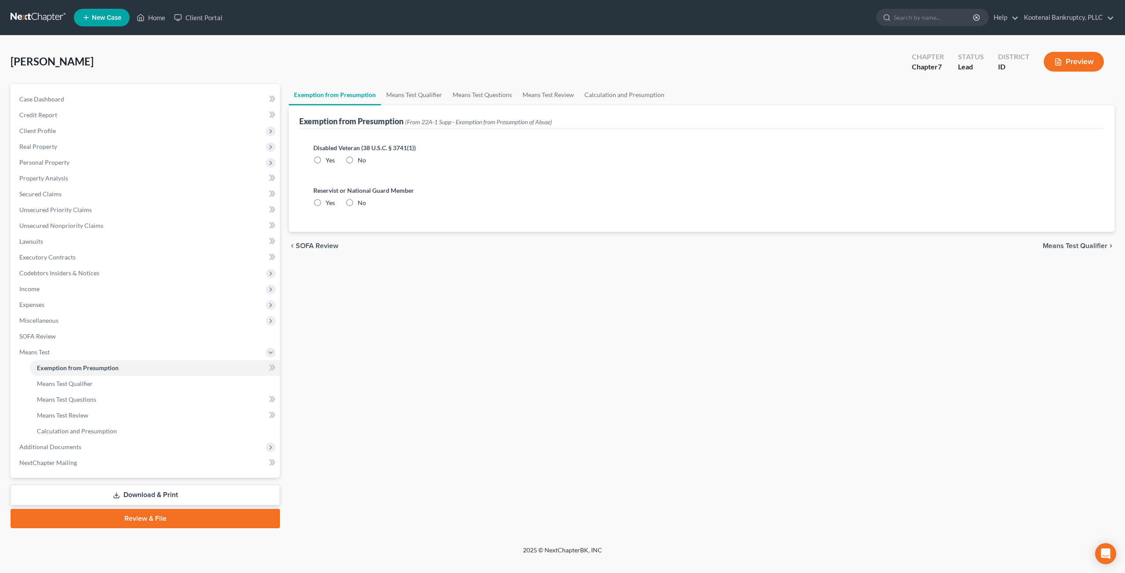
radio input "true"
click at [431, 87] on link "Means Test Qualifier" at bounding box center [414, 94] width 66 height 21
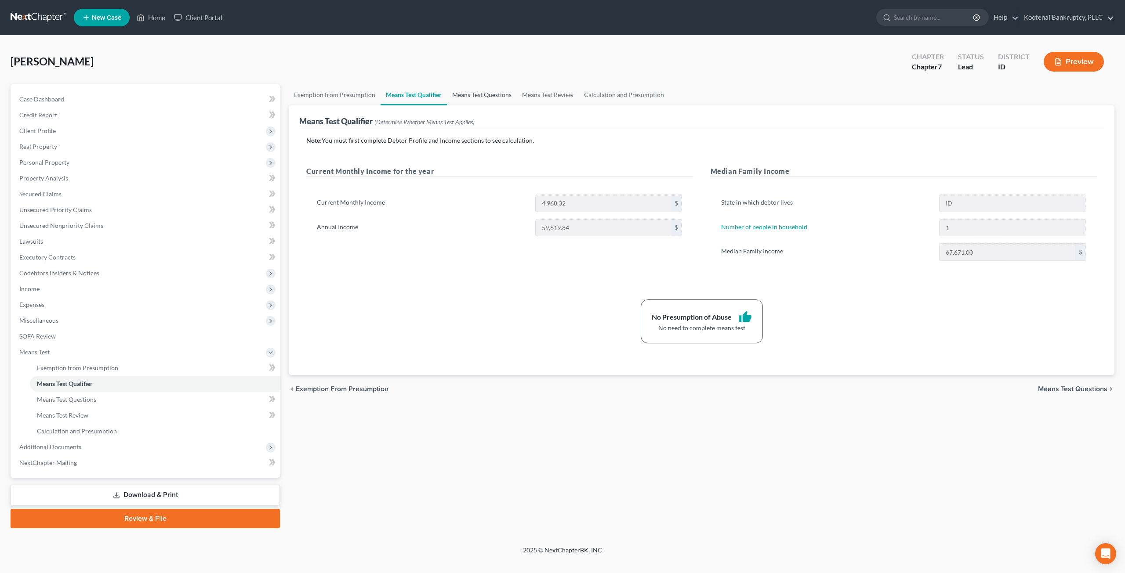
click at [468, 92] on link "Means Test Questions" at bounding box center [482, 94] width 70 height 21
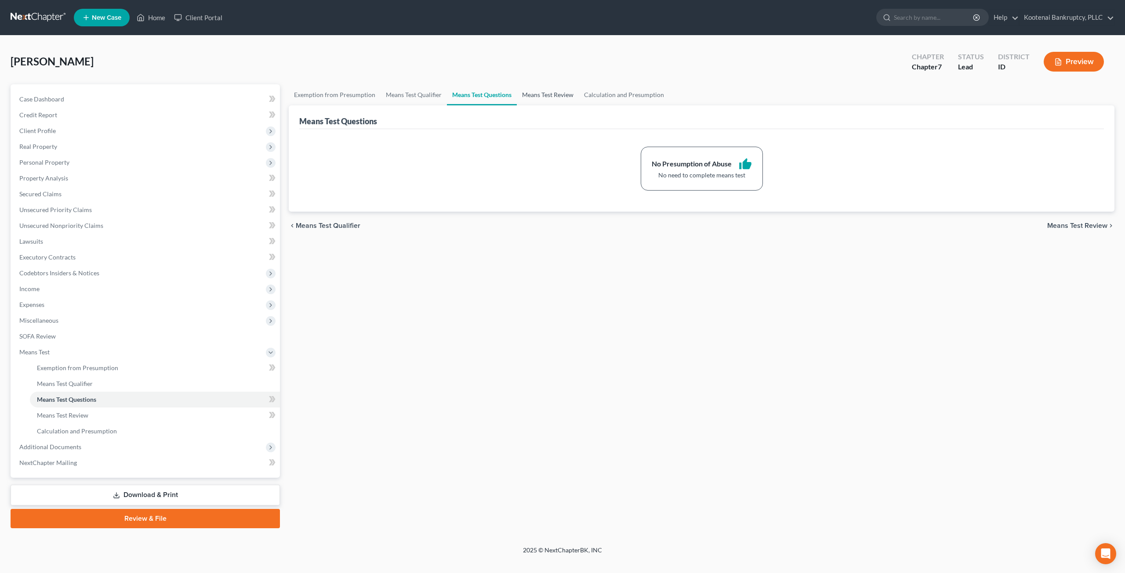
click at [556, 95] on link "Means Test Review" at bounding box center [548, 94] width 62 height 21
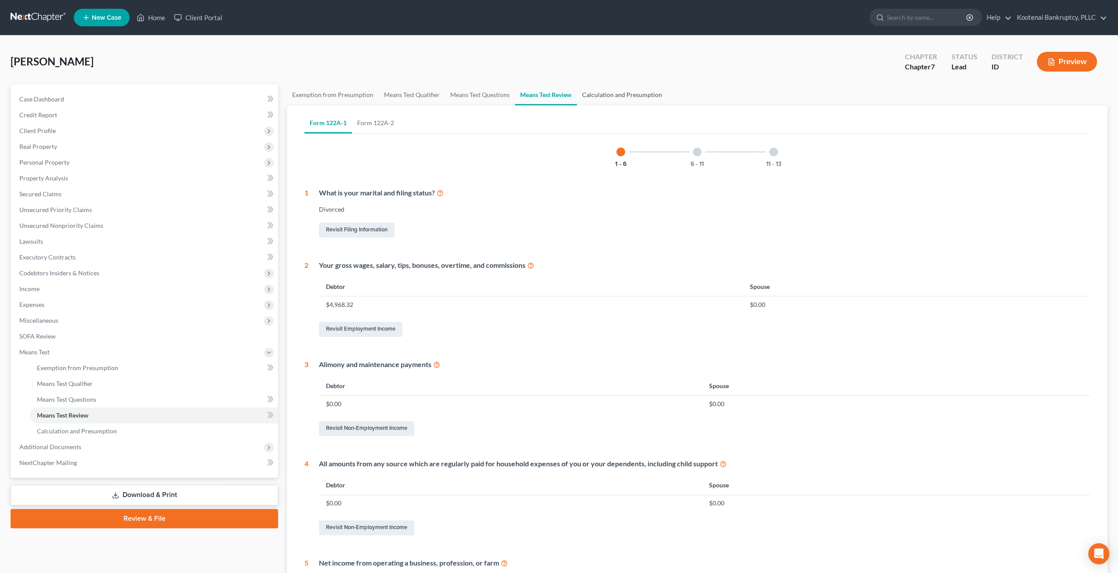
click at [610, 93] on link "Calculation and Presumption" at bounding box center [622, 94] width 91 height 21
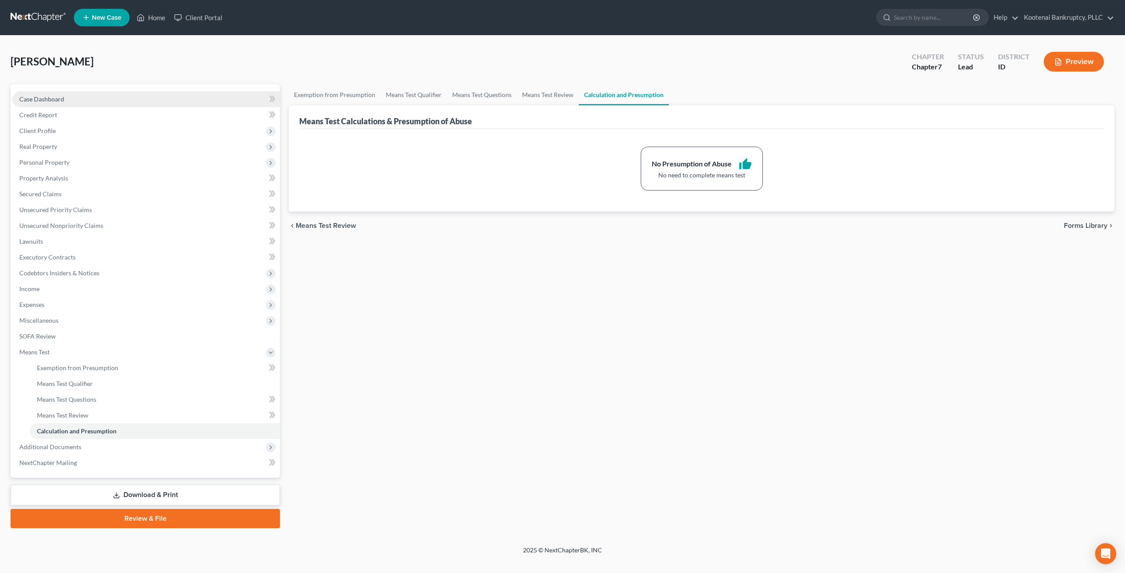
click at [46, 101] on span "Case Dashboard" at bounding box center [41, 98] width 45 height 7
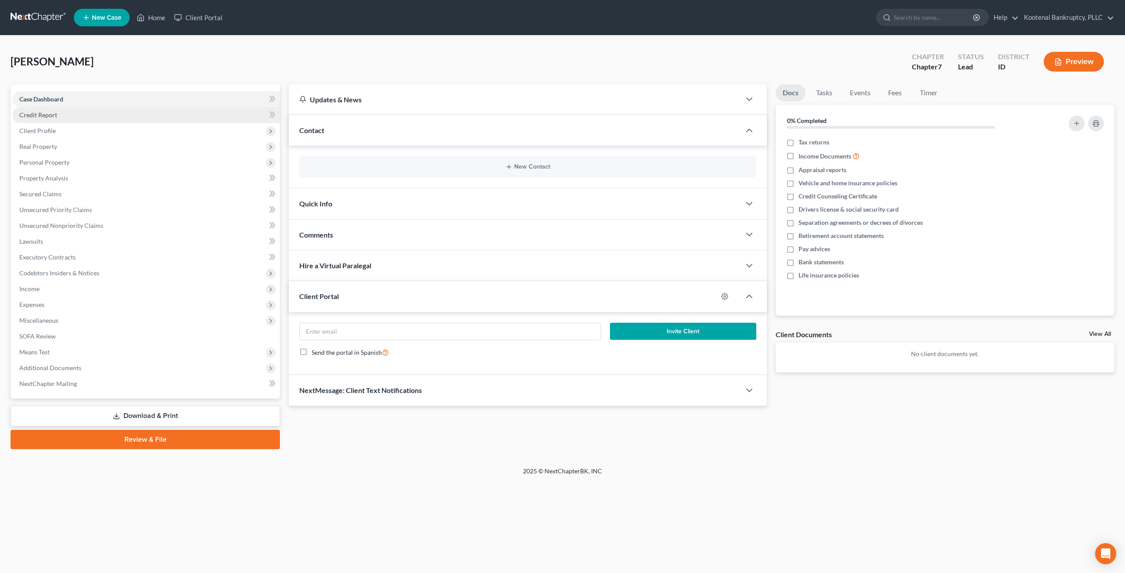
click at [82, 118] on link "Credit Report" at bounding box center [146, 115] width 268 height 16
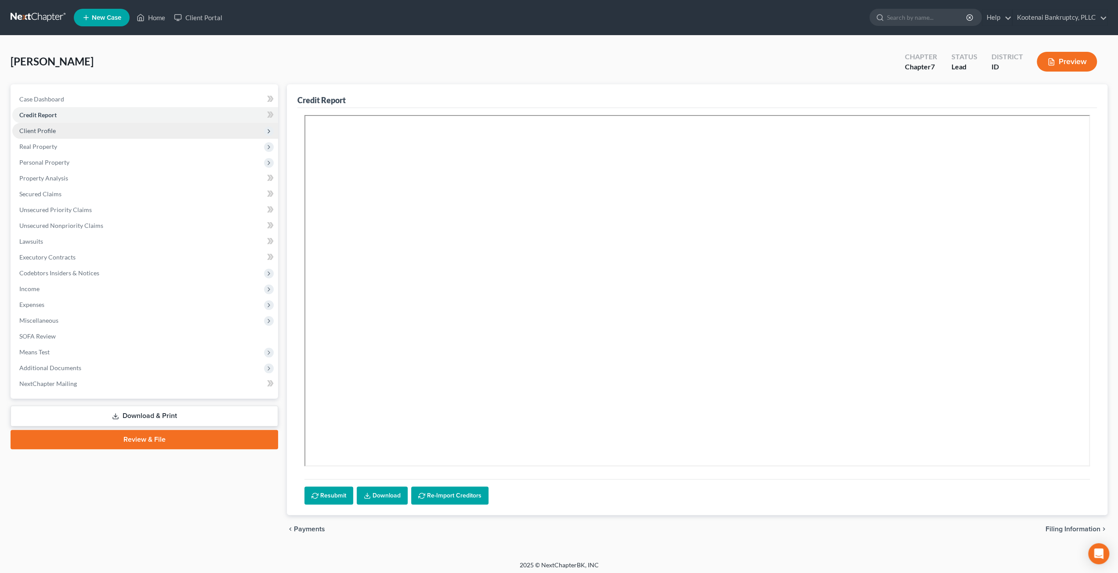
click at [87, 134] on span "Client Profile" at bounding box center [145, 131] width 266 height 16
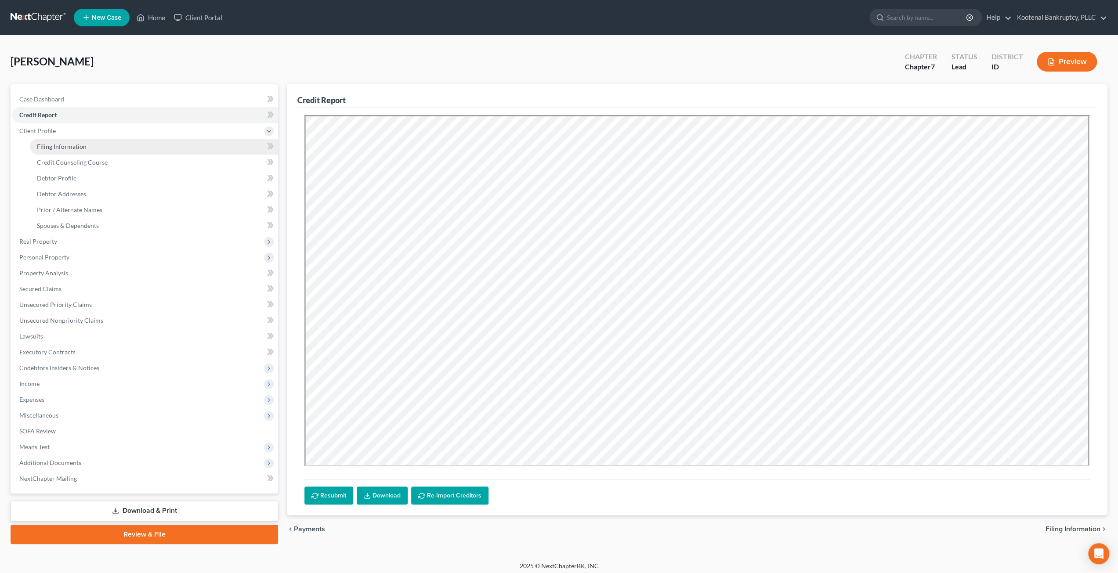
click at [87, 141] on link "Filing Information" at bounding box center [154, 147] width 248 height 16
select select "1"
select select "0"
select select "23"
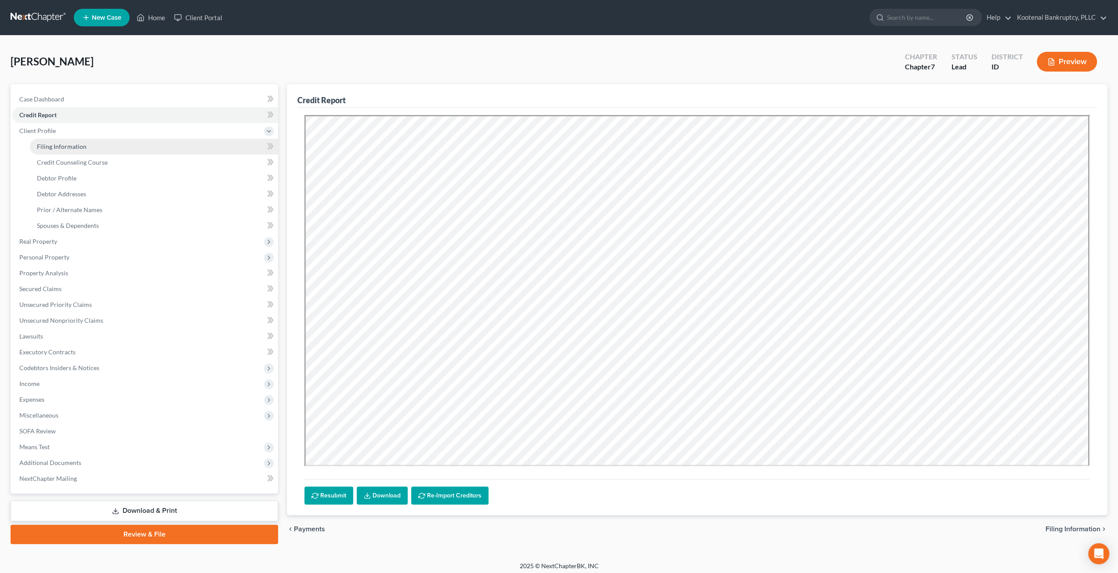
select select "0"
select select "13"
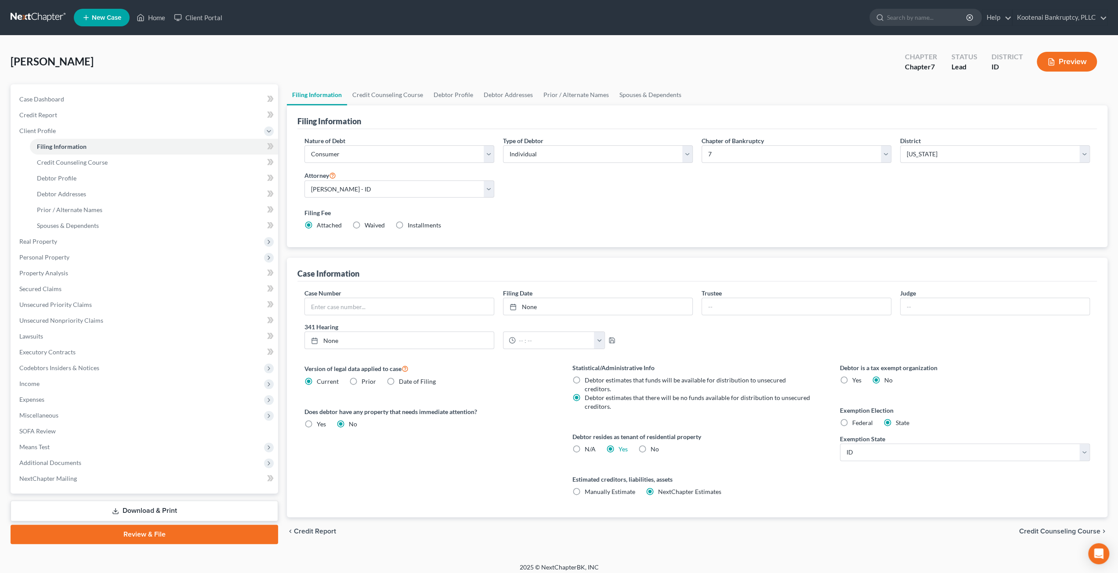
click at [428, 45] on div "Salvador, Heidi Upgraded Chapter Chapter 7 Status Lead District ID Preview Peti…" at bounding box center [559, 300] width 1118 height 528
click at [51, 16] on link at bounding box center [39, 18] width 56 height 16
